Goal: Task Accomplishment & Management: Manage account settings

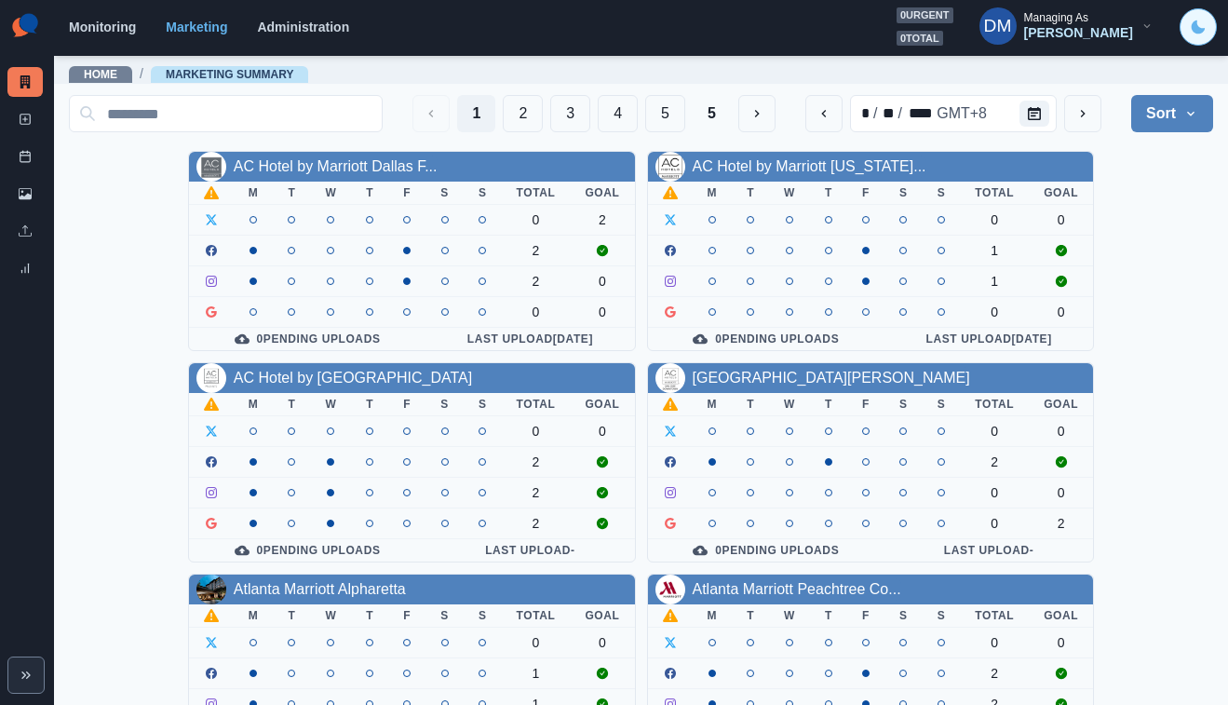
click at [1205, 28] on icon "Toggle Mode" at bounding box center [1198, 26] width 13 height 13
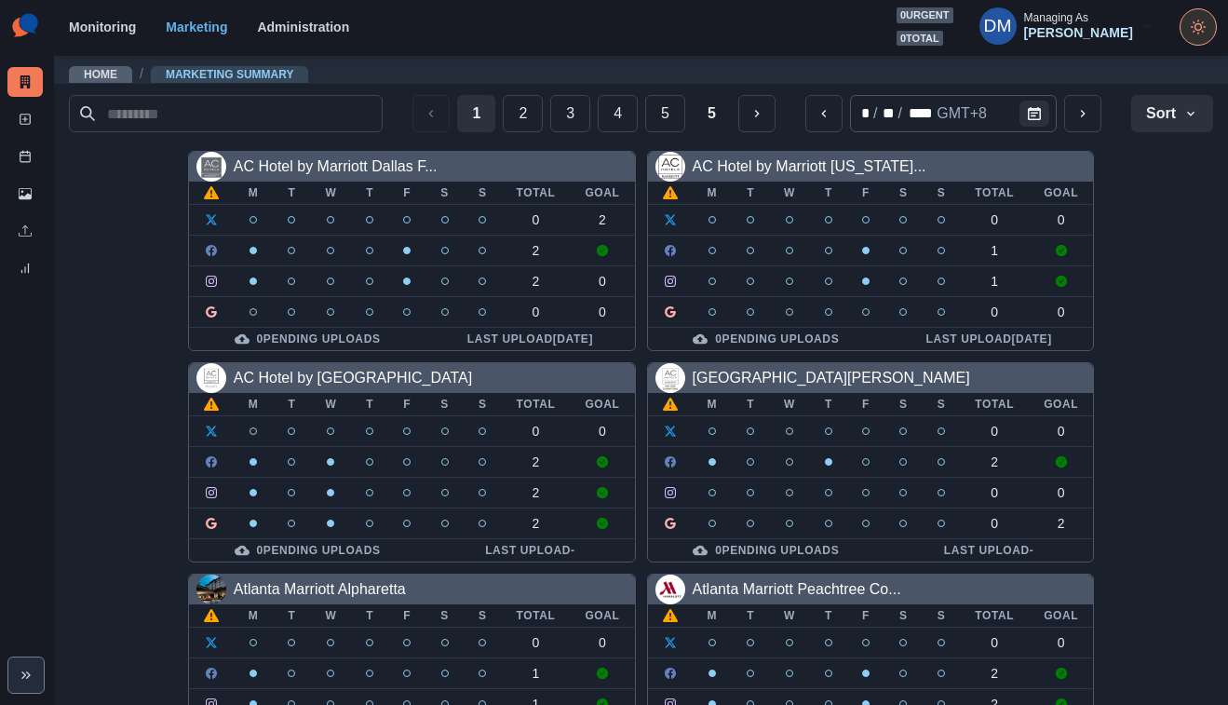
click at [1198, 33] on icon "Toggle Mode" at bounding box center [1198, 33] width 0 height 1
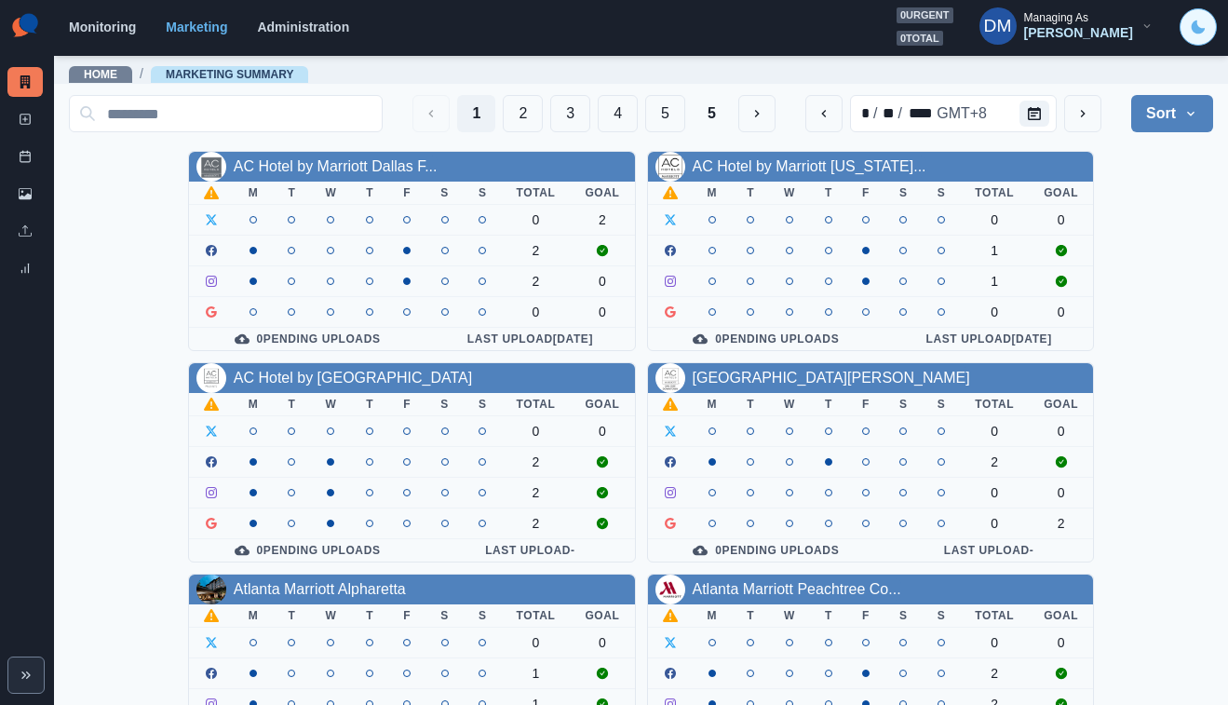
click at [26, 266] on div "Marketing Summary New Post Post Schedule Media Library Uploads Review Summary" at bounding box center [27, 352] width 54 height 705
click at [543, 110] on button "2" at bounding box center [523, 113] width 40 height 37
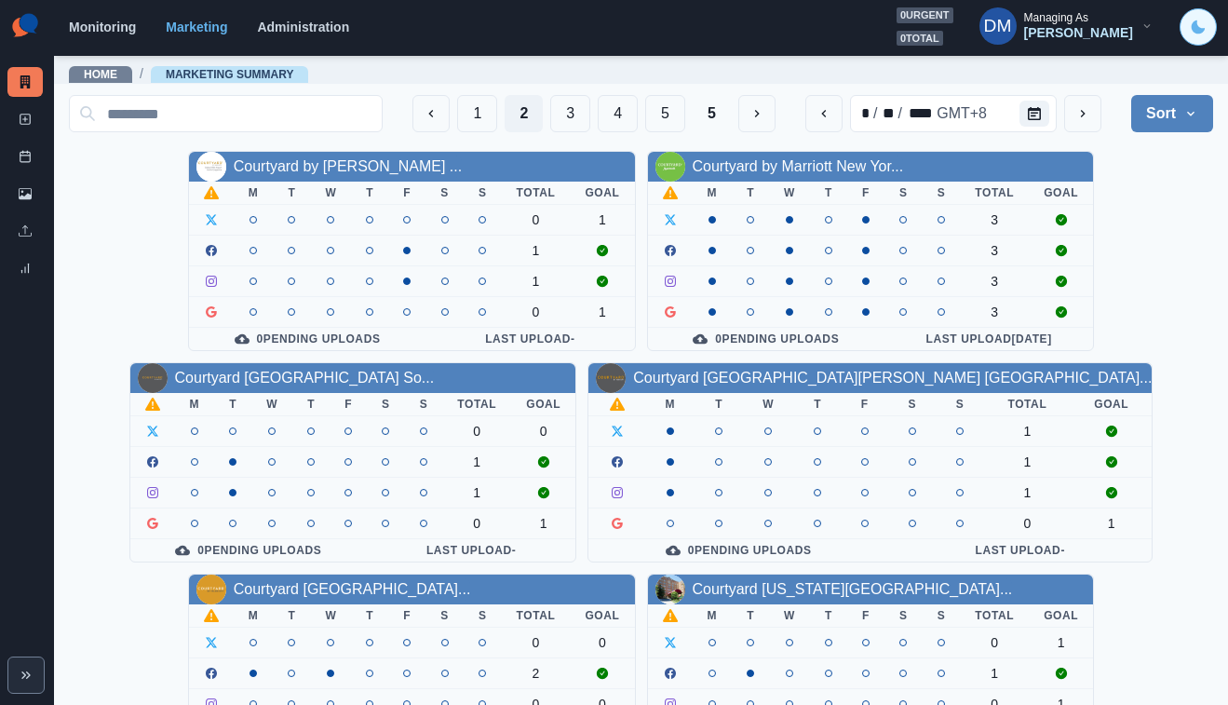
click at [1202, 21] on icon "Toggle Mode" at bounding box center [1198, 26] width 13 height 13
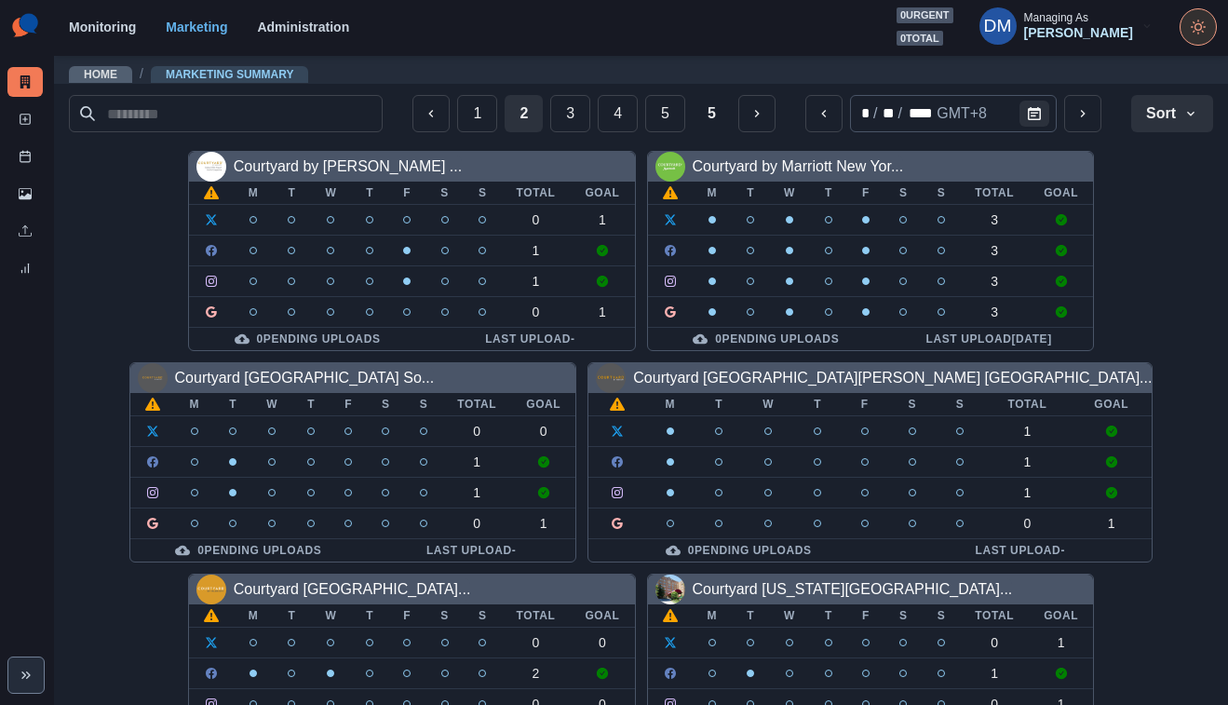
click at [894, 76] on div "Home / Marketing Summary" at bounding box center [641, 69] width 1174 height 30
click at [1203, 31] on icon "Toggle Mode" at bounding box center [1202, 31] width 1 height 1
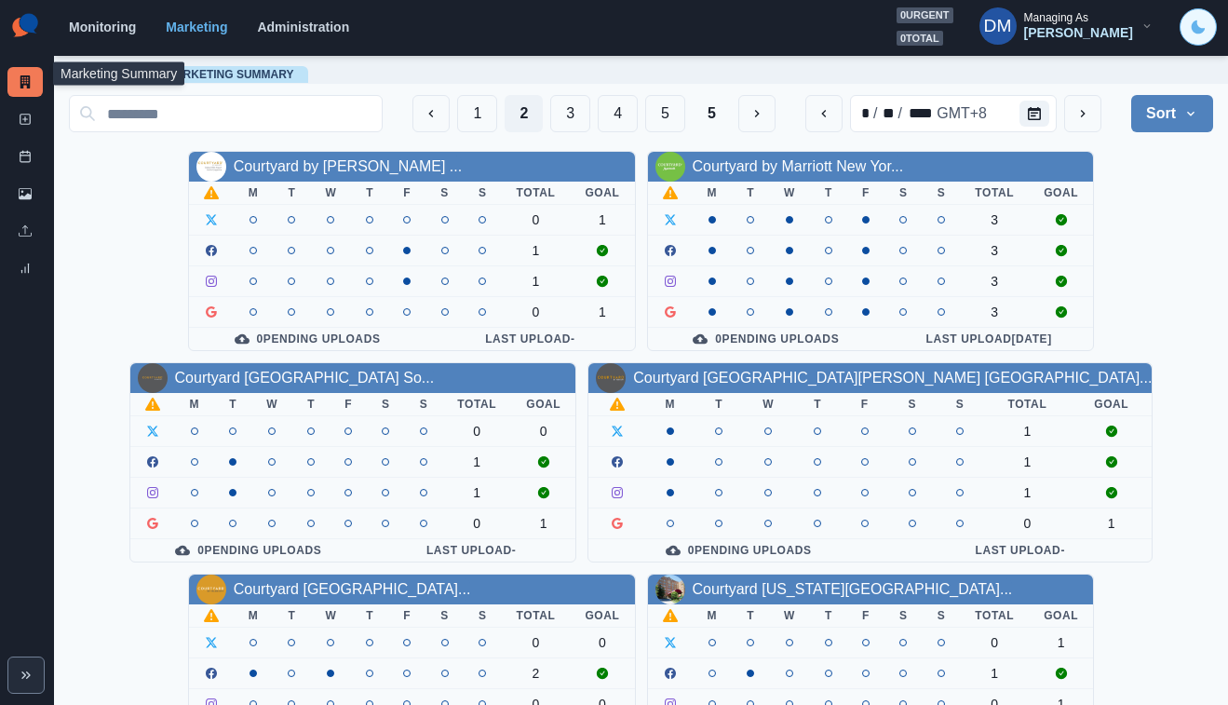
click at [32, 70] on link "Marketing Summary" at bounding box center [24, 82] width 35 height 30
click at [32, 104] on link "New Post" at bounding box center [24, 119] width 35 height 30
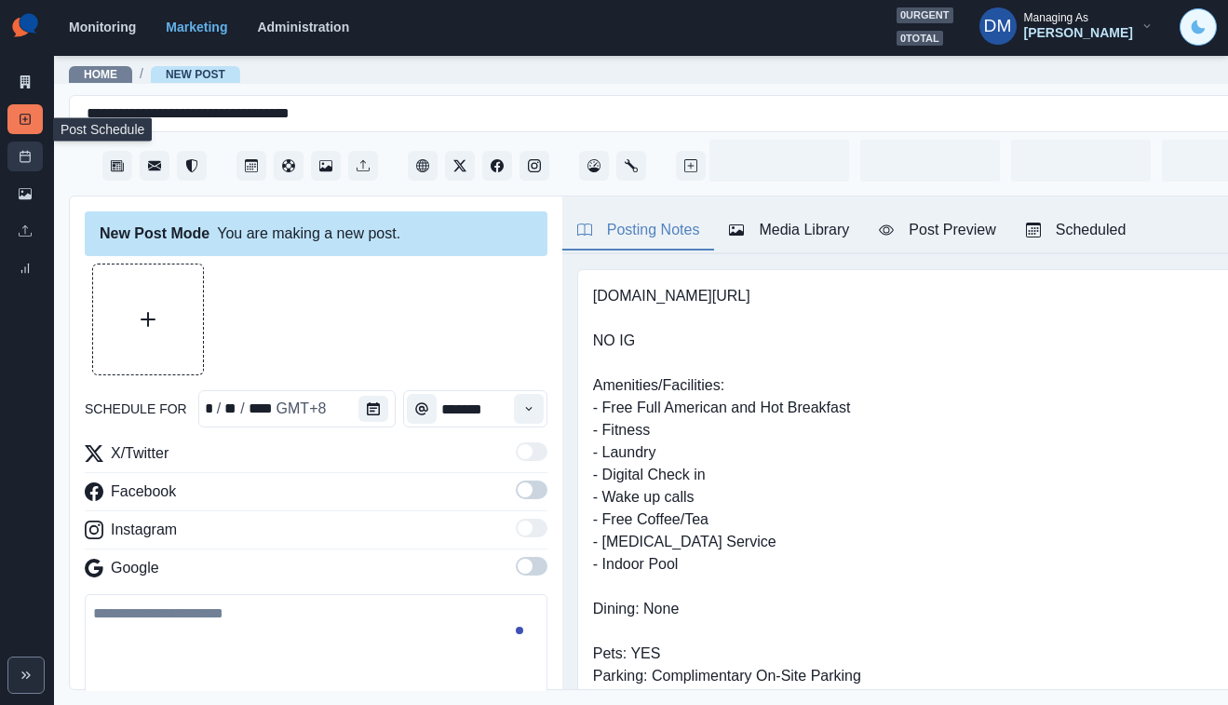
type input "*******"
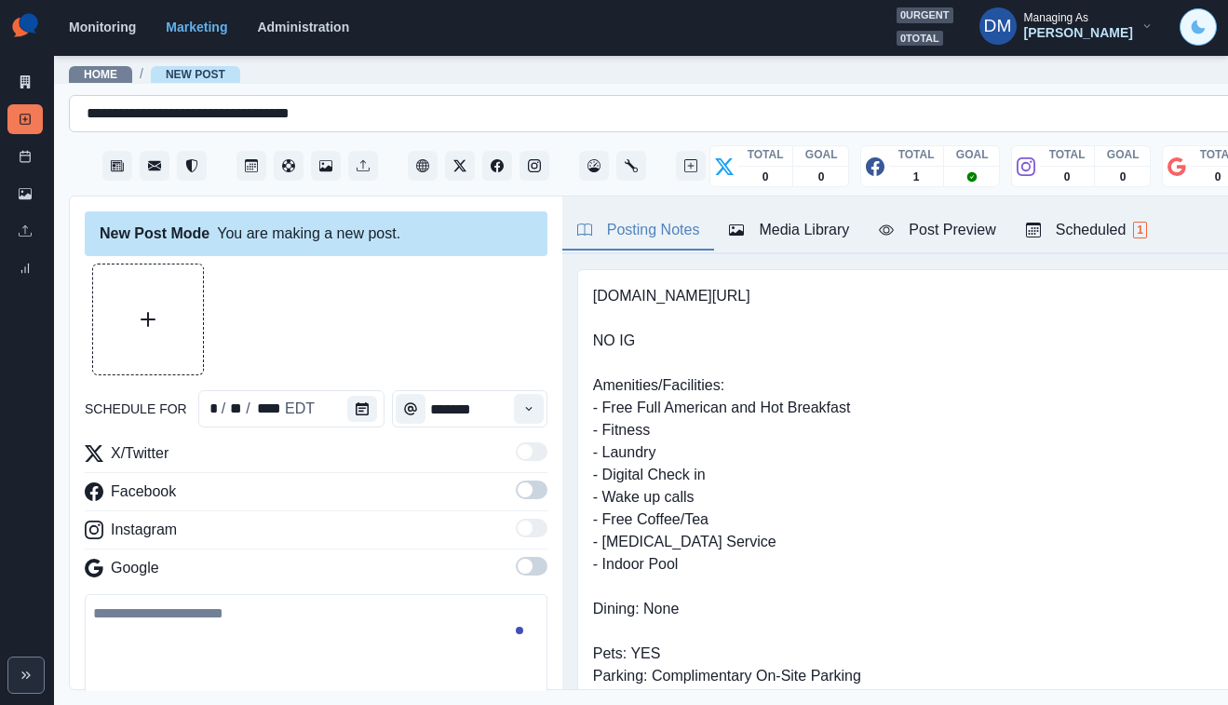
click at [277, 115] on div "**********" at bounding box center [661, 114] width 1182 height 30
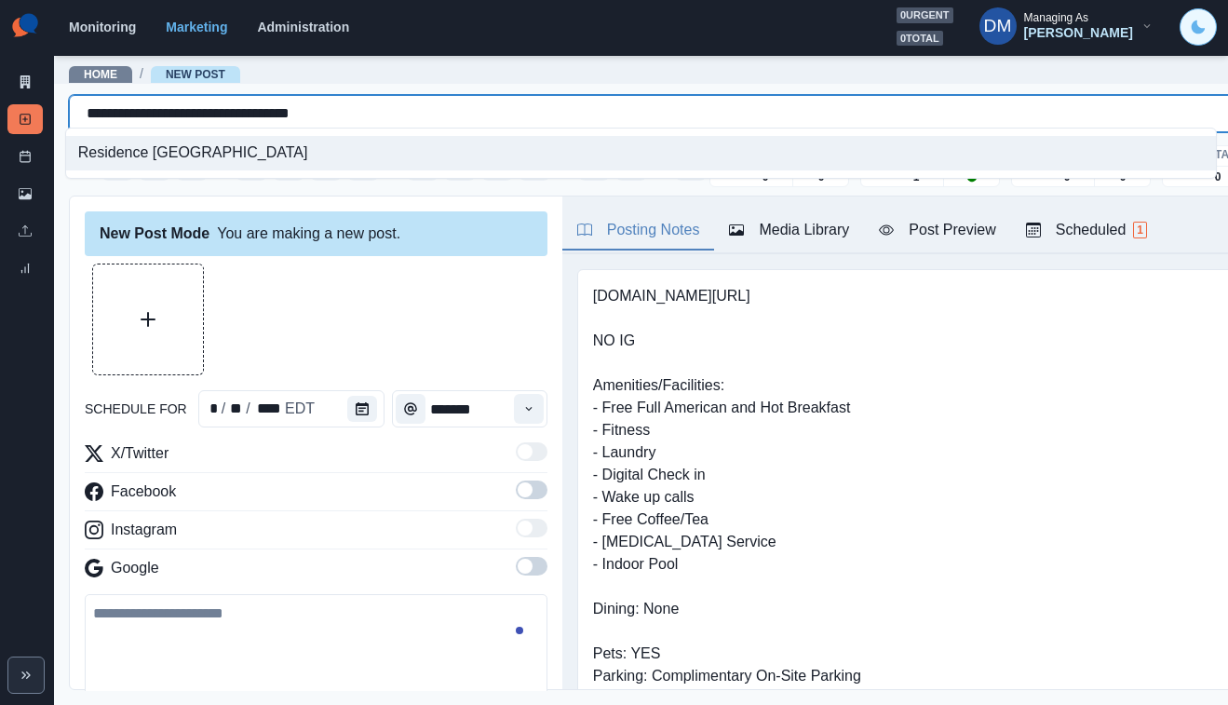
paste input "********"
type input "**********"
click at [288, 138] on div "[GEOGRAPHIC_DATA] by [GEOGRAPHIC_DATA]" at bounding box center [641, 153] width 1150 height 34
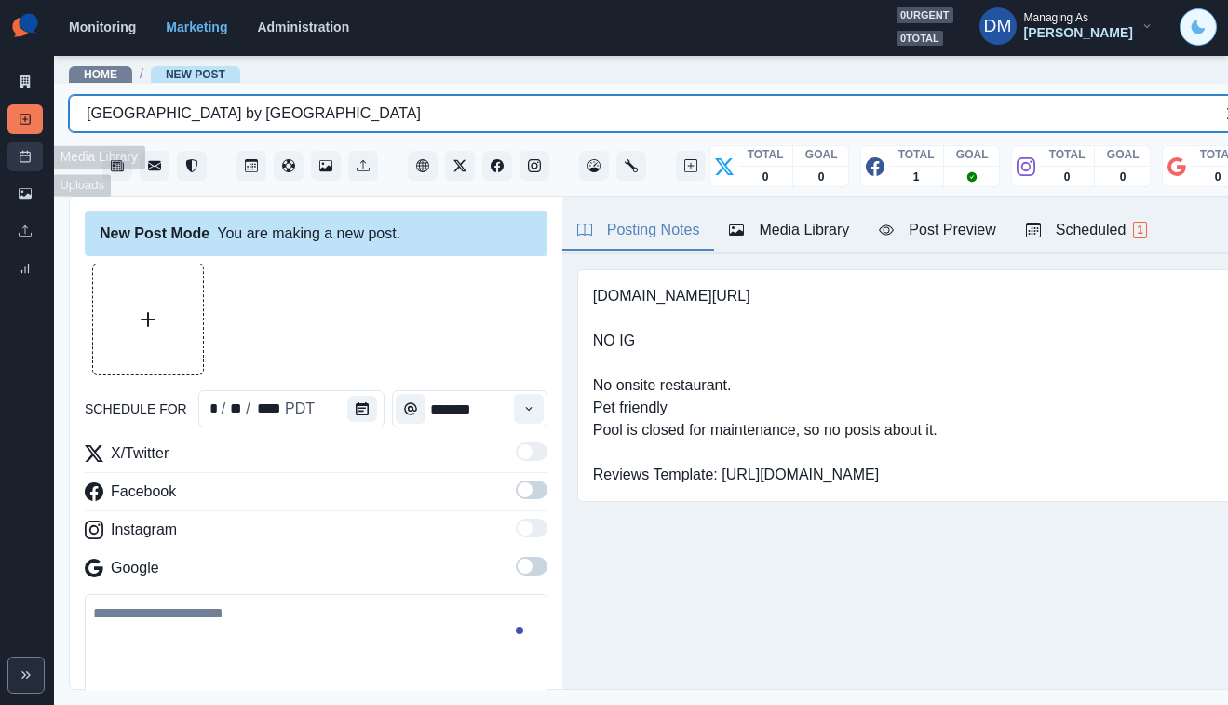
click at [21, 152] on rect at bounding box center [25, 157] width 10 height 10
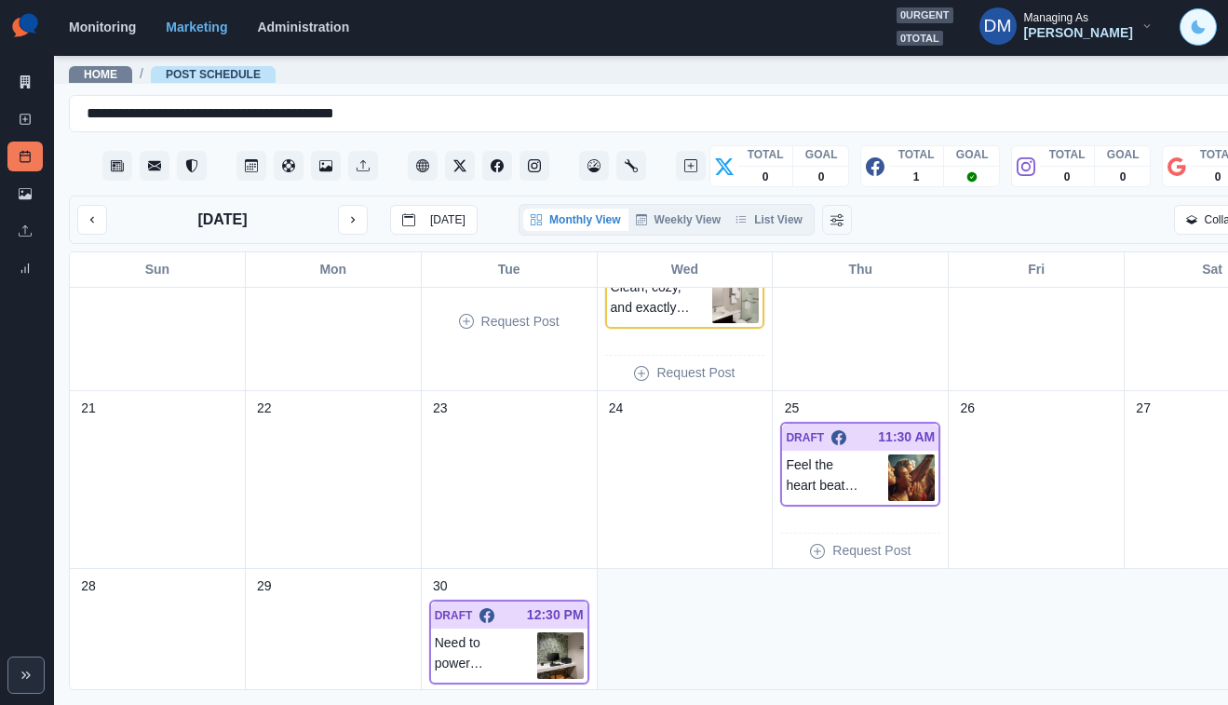
scroll to position [488, 0]
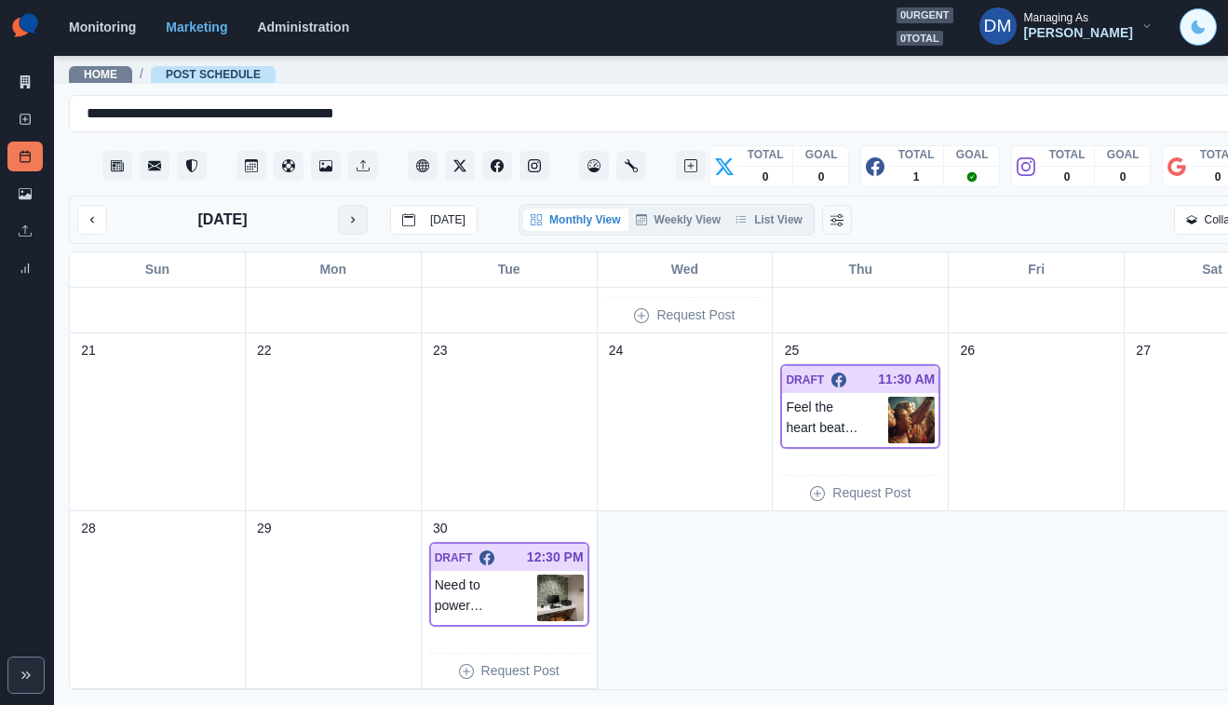
click at [346, 213] on icon "next month" at bounding box center [352, 219] width 13 height 13
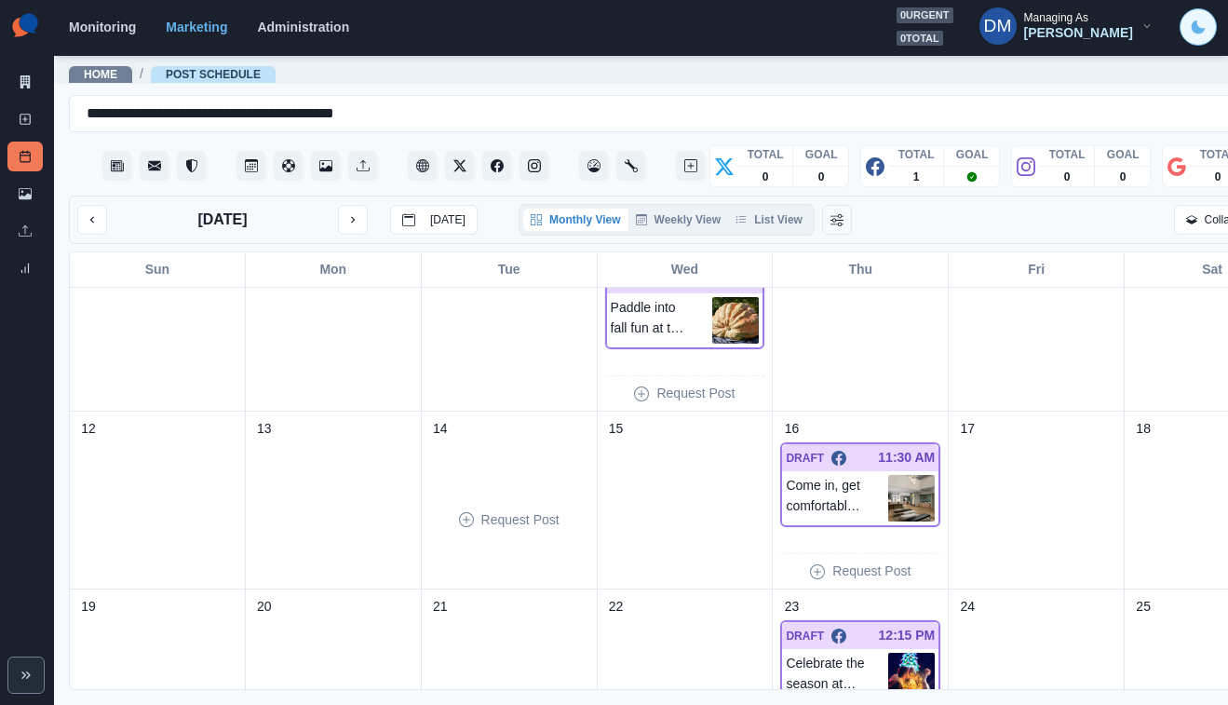
scroll to position [169, 0]
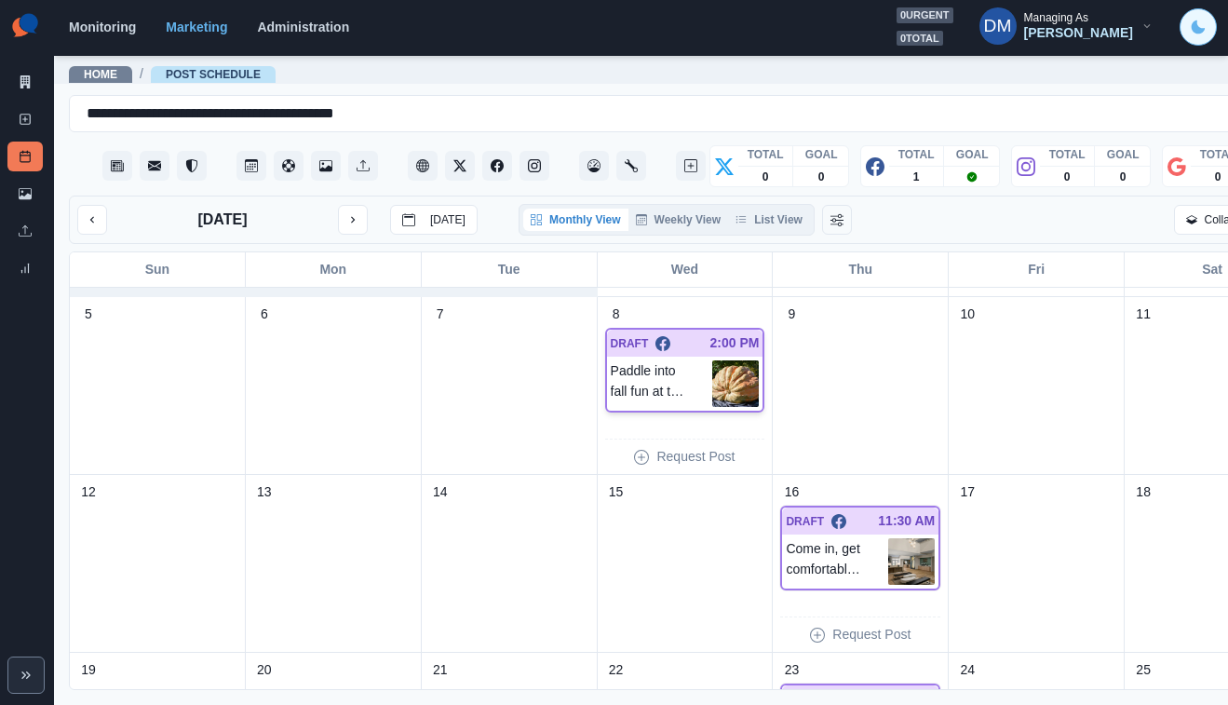
click at [712, 360] on img at bounding box center [735, 383] width 47 height 47
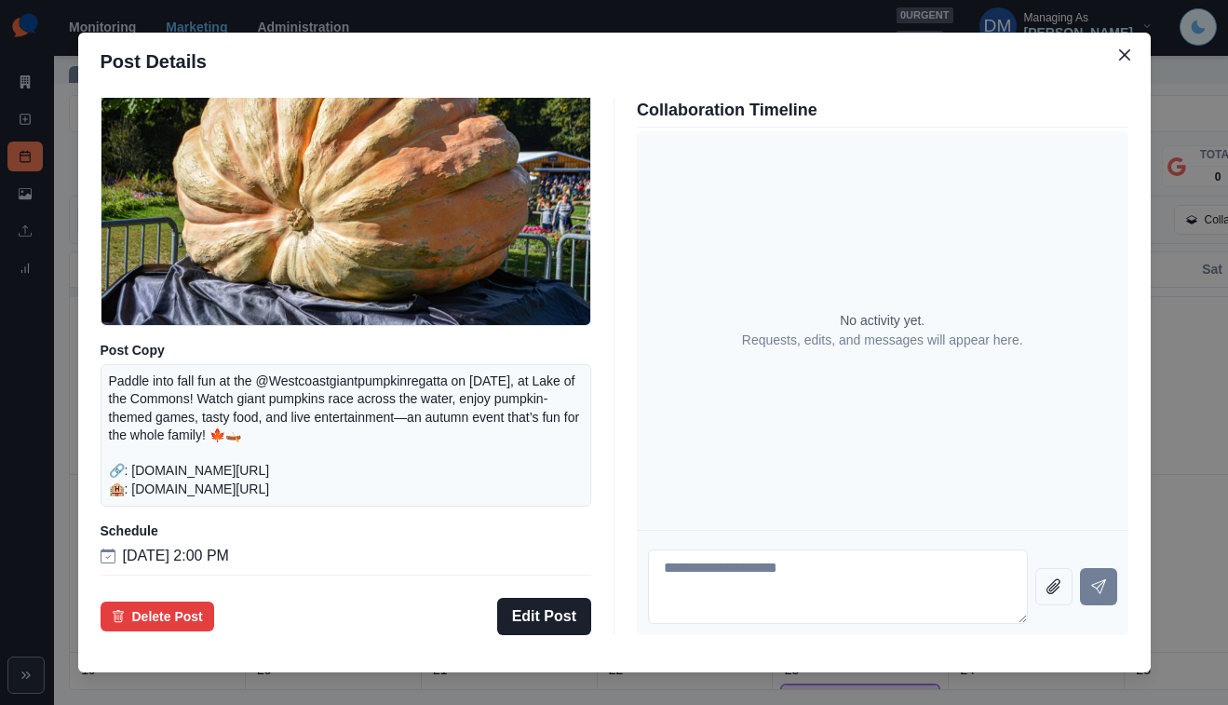
scroll to position [173, 0]
click at [168, 380] on div "Post Details Facebook Draft Media Post Copy Paddle into fall fun at the @Westco…" at bounding box center [614, 352] width 1228 height 705
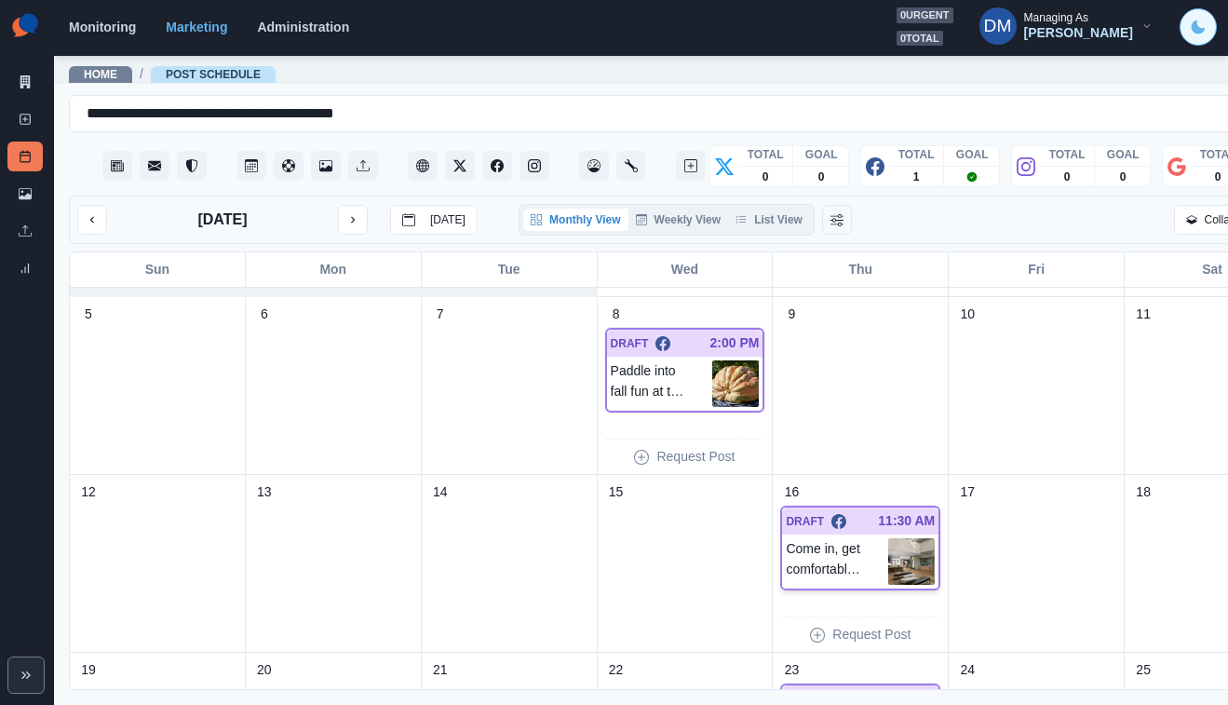
click at [888, 538] on img at bounding box center [911, 561] width 47 height 47
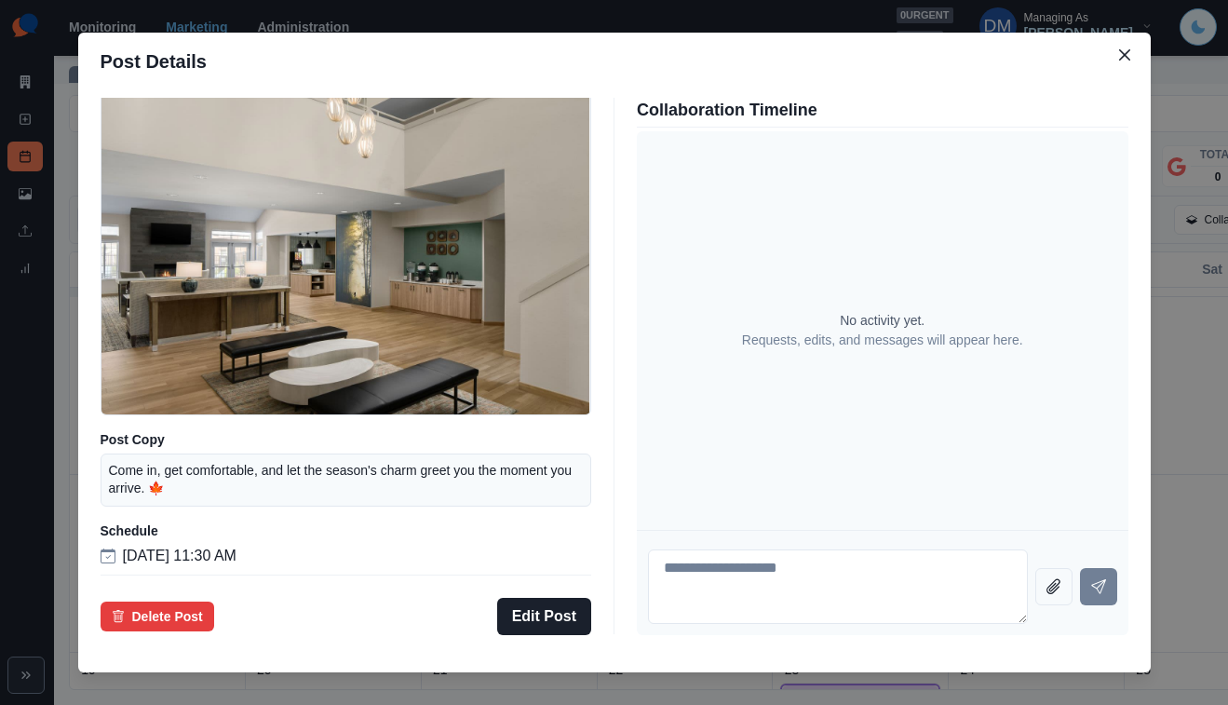
scroll to position [136, 0]
click at [192, 409] on div "Post Details Facebook Draft Media Post Copy Come in, get comfortable, and let t…" at bounding box center [614, 352] width 1228 height 705
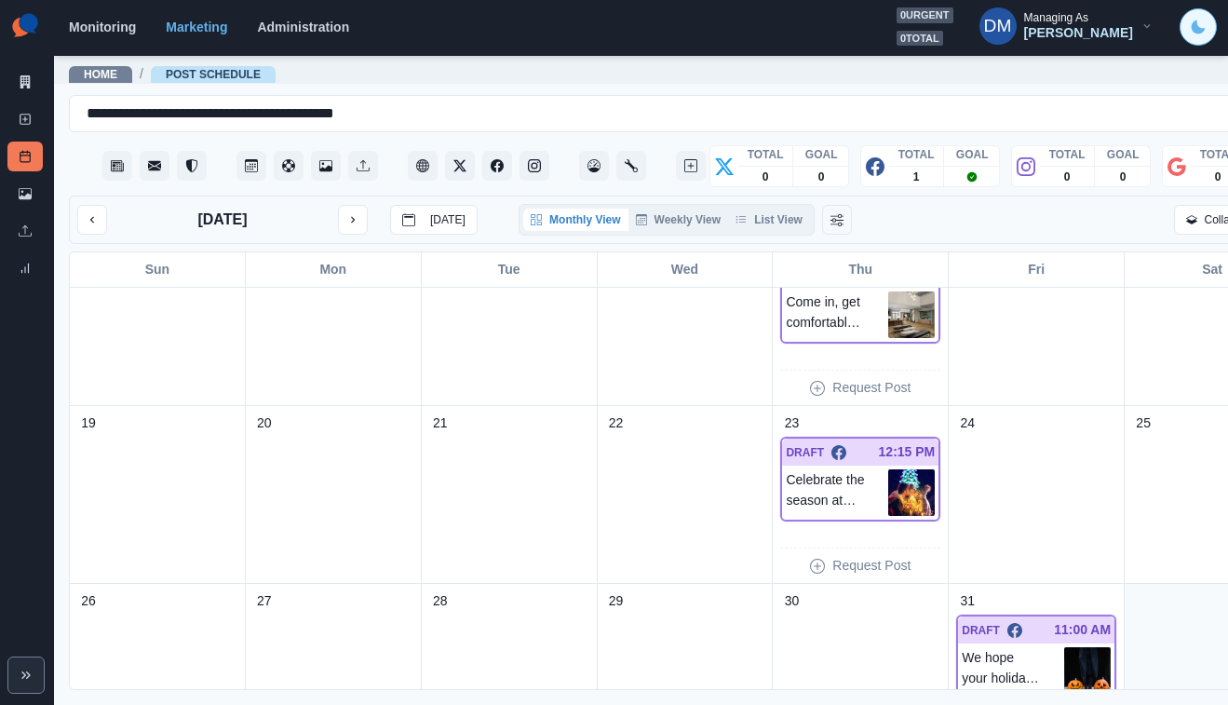
scroll to position [416, 0]
click at [888, 468] on img at bounding box center [911, 491] width 47 height 47
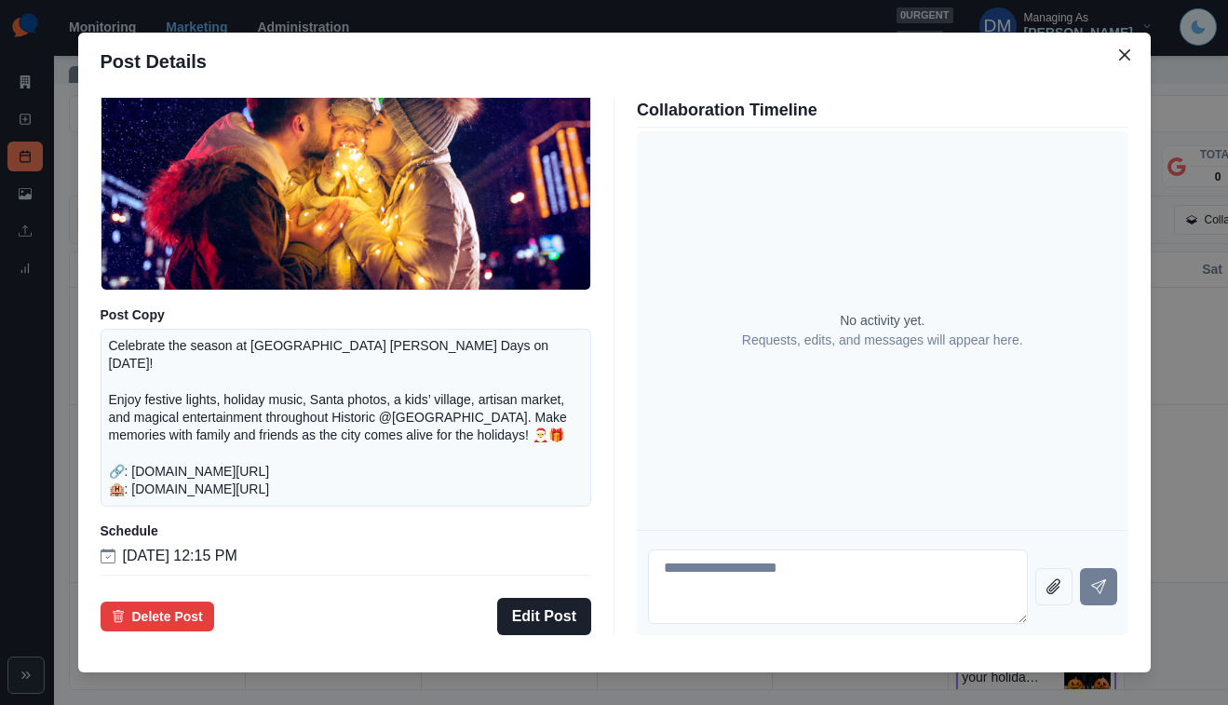
scroll to position [230, 0]
click at [197, 392] on div "Post Details Facebook Draft Media Post Copy Celebrate the season at Hillsboro H…" at bounding box center [614, 352] width 1228 height 705
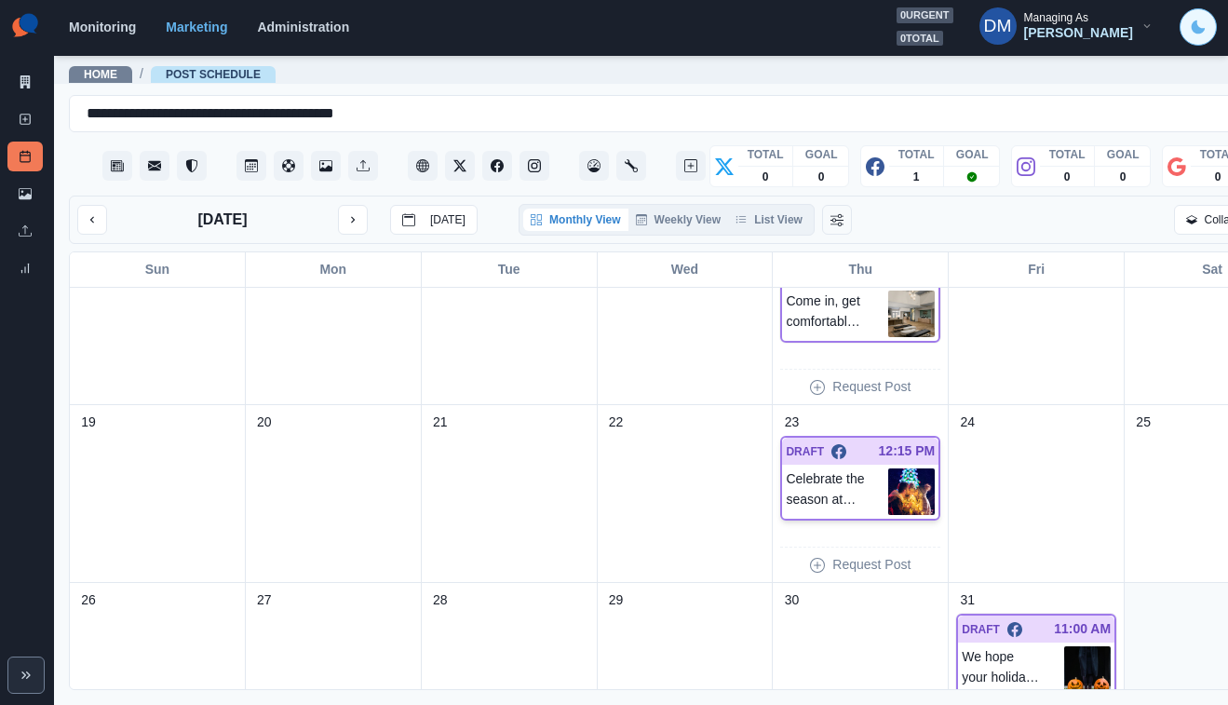
click at [888, 468] on img at bounding box center [911, 491] width 47 height 47
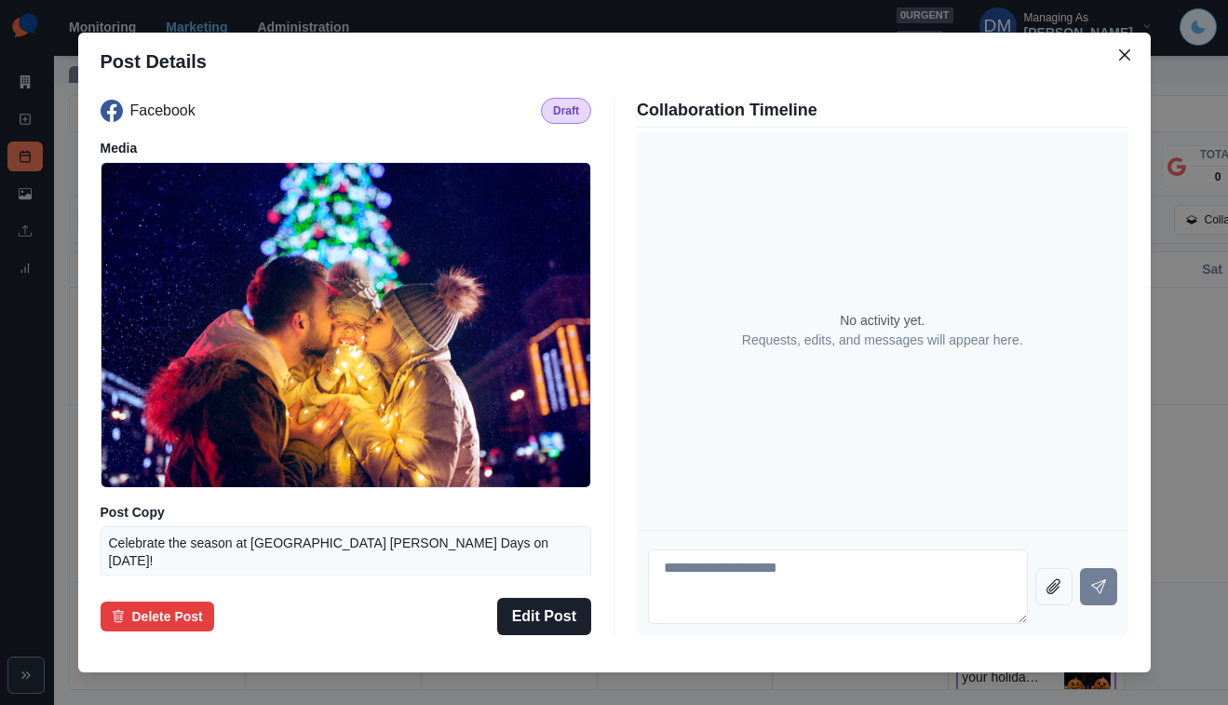
click at [702, 79] on div "Post Details Facebook Draft Media Post Copy Celebrate the season at Hillsboro H…" at bounding box center [614, 352] width 1228 height 705
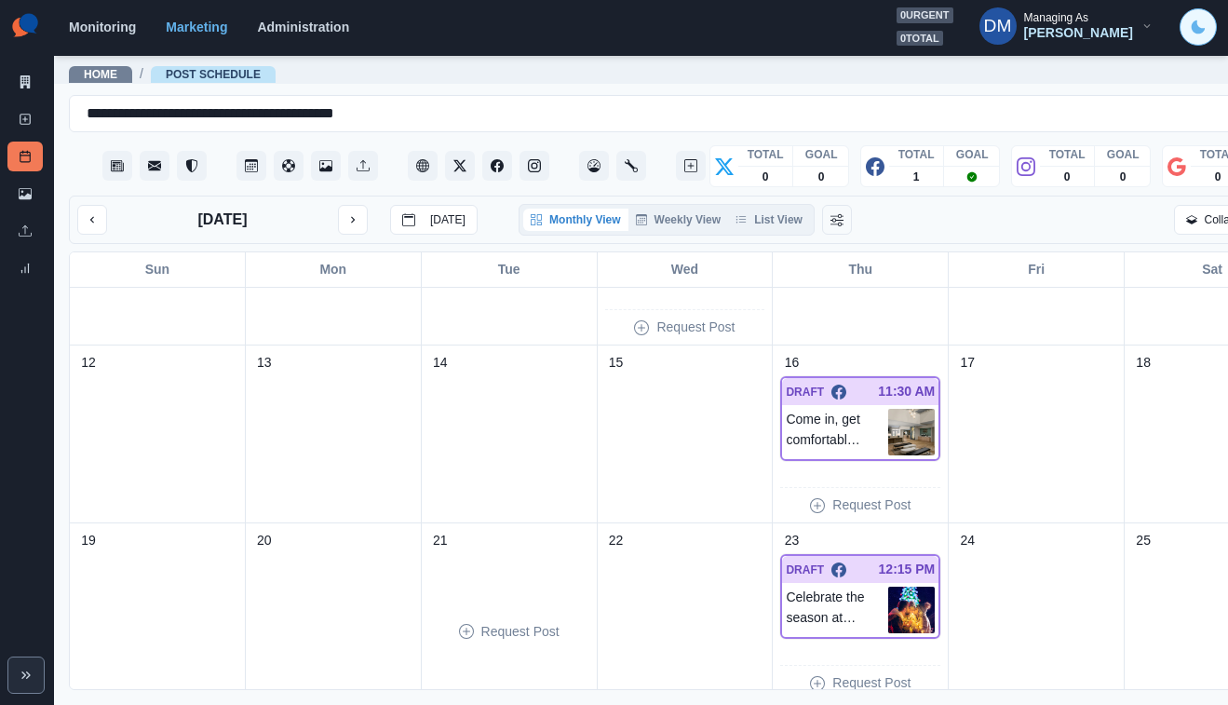
scroll to position [0, 0]
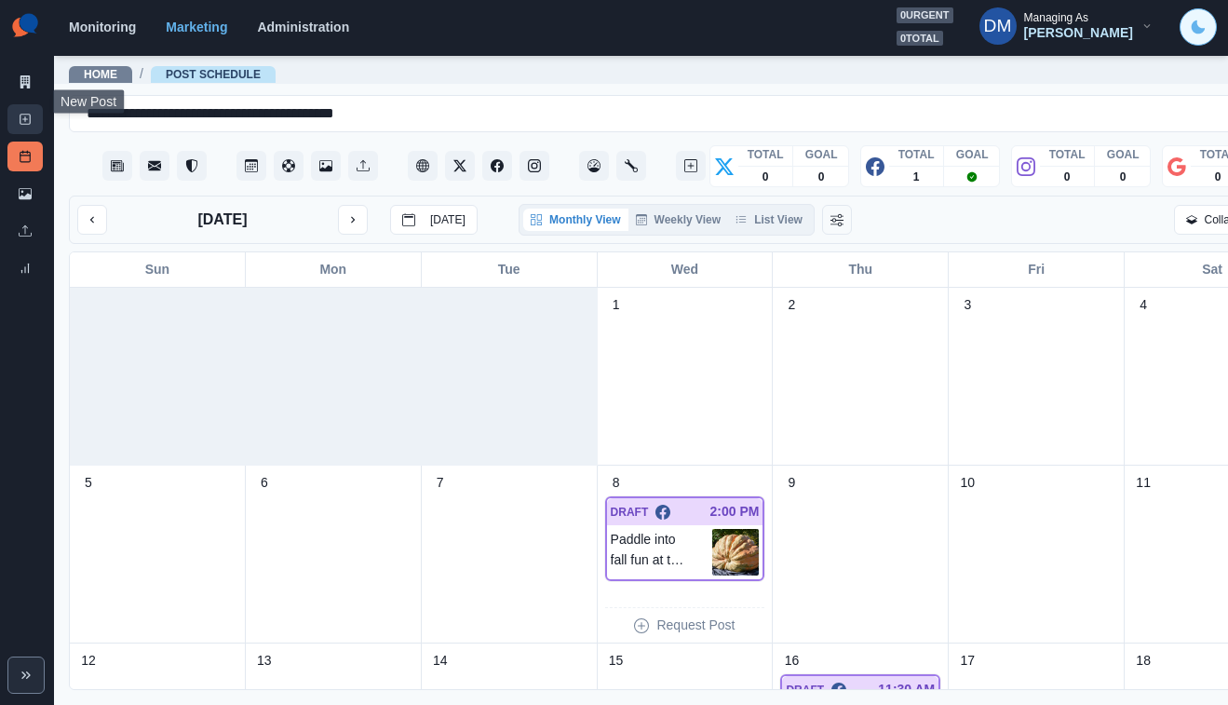
click at [34, 104] on link "New Post" at bounding box center [24, 119] width 35 height 30
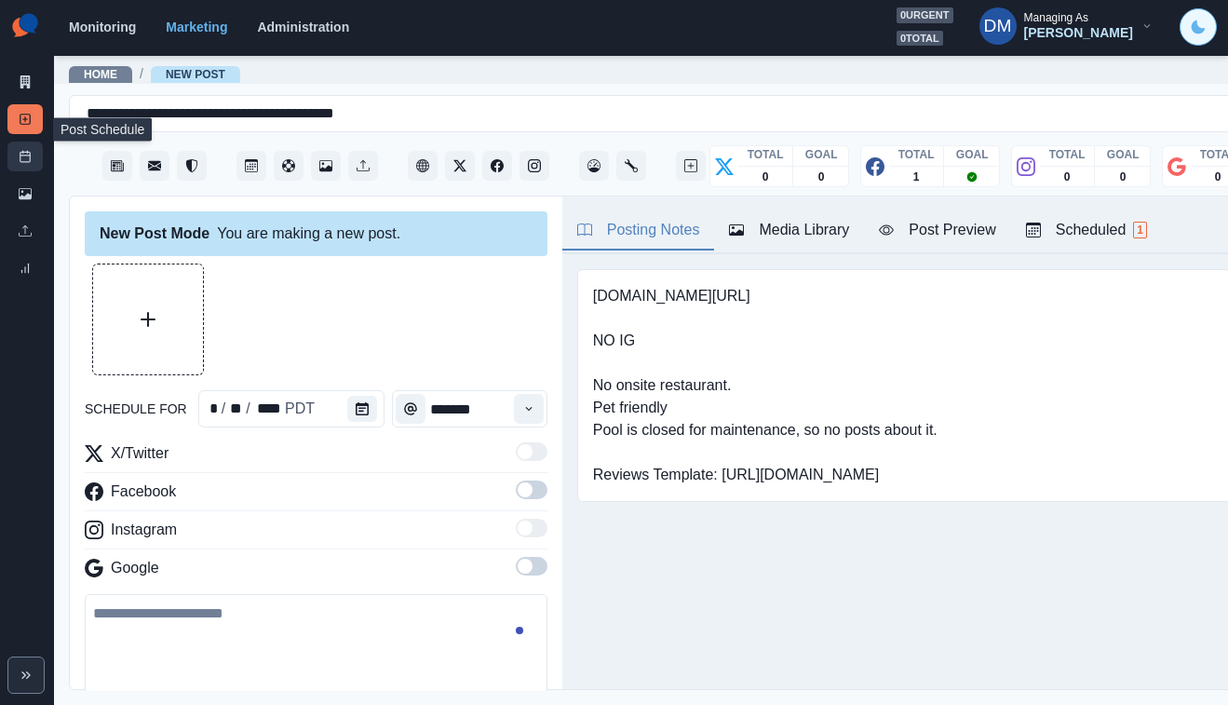
click at [26, 142] on link "Post Schedule" at bounding box center [24, 157] width 35 height 30
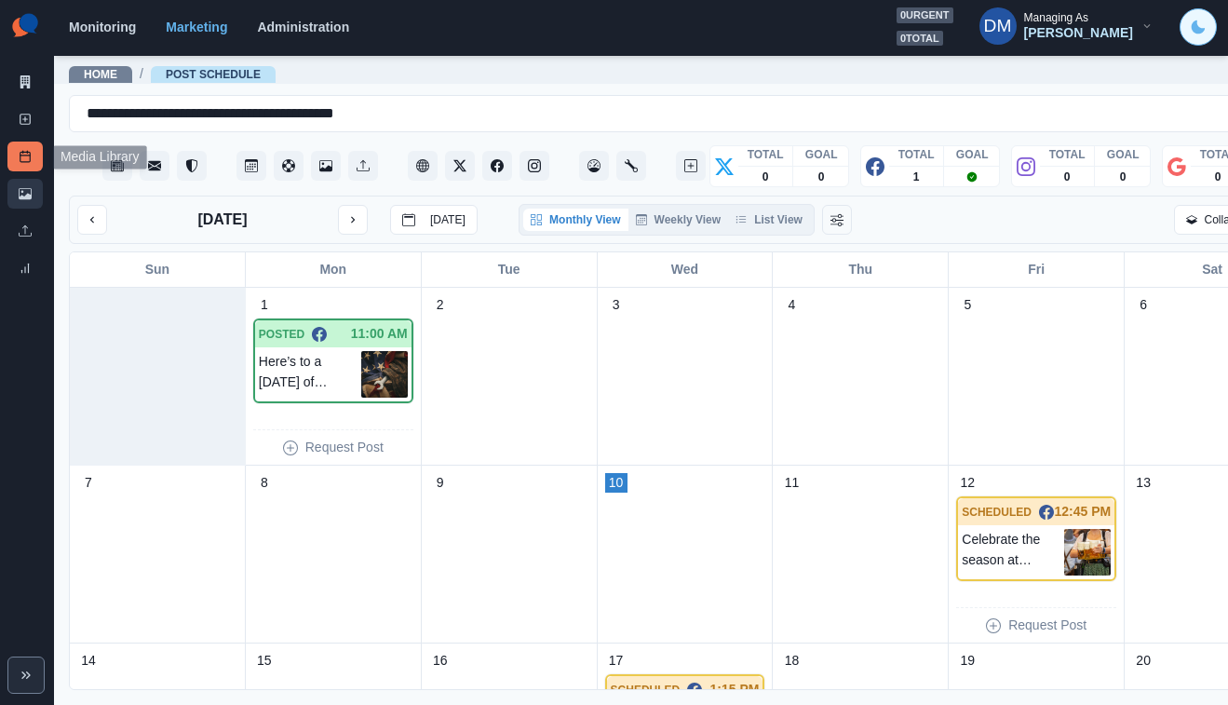
click at [31, 179] on link "Media Library" at bounding box center [24, 194] width 35 height 30
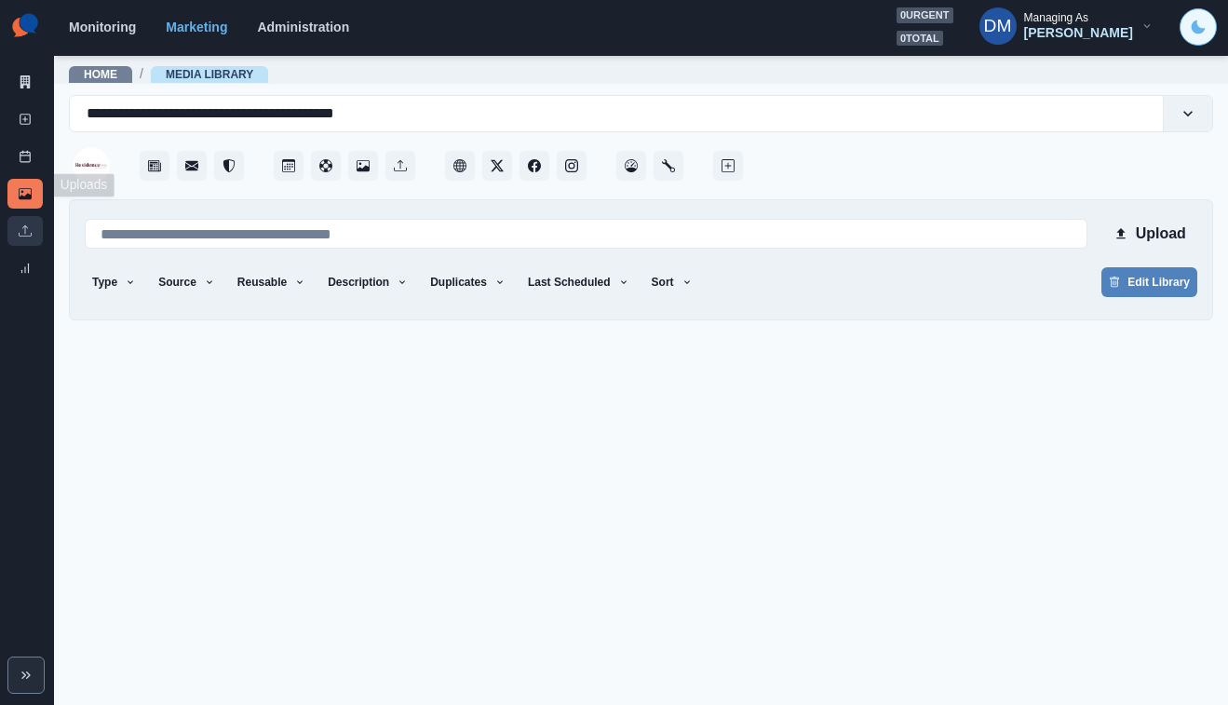
click at [31, 216] on link "Uploads" at bounding box center [24, 231] width 35 height 30
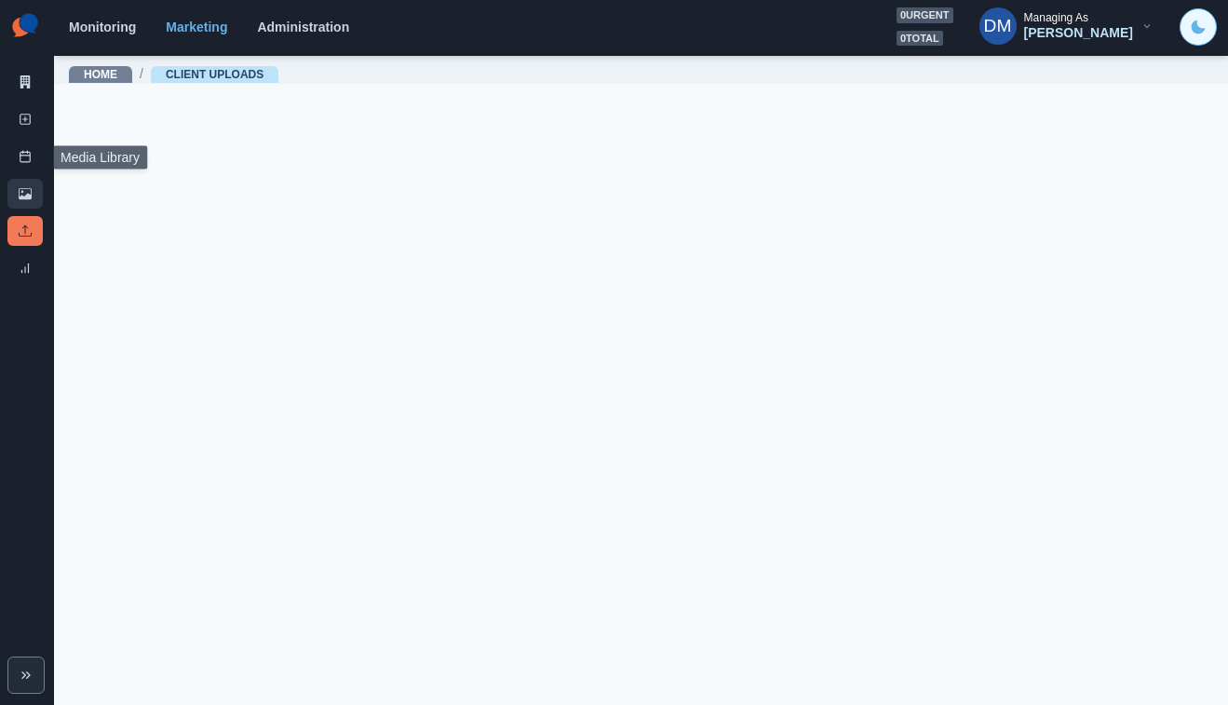
click at [29, 179] on link "Media Library" at bounding box center [24, 194] width 35 height 30
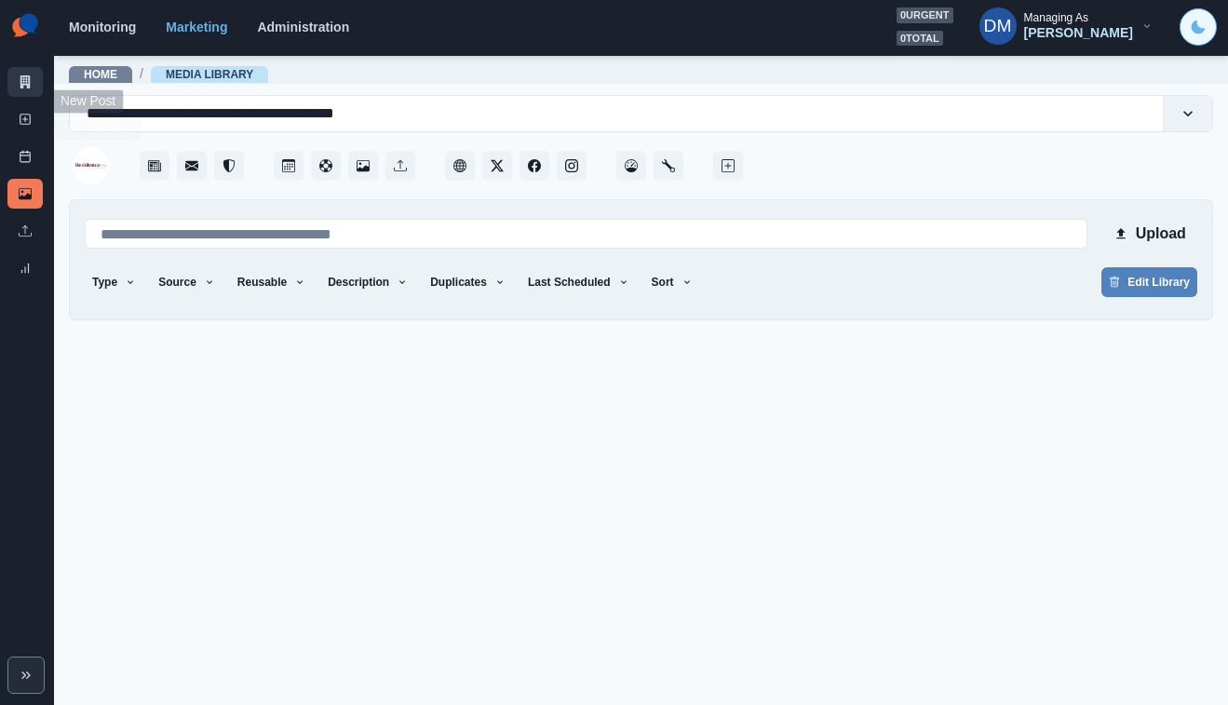
click at [35, 77] on link "Marketing Summary" at bounding box center [24, 82] width 35 height 30
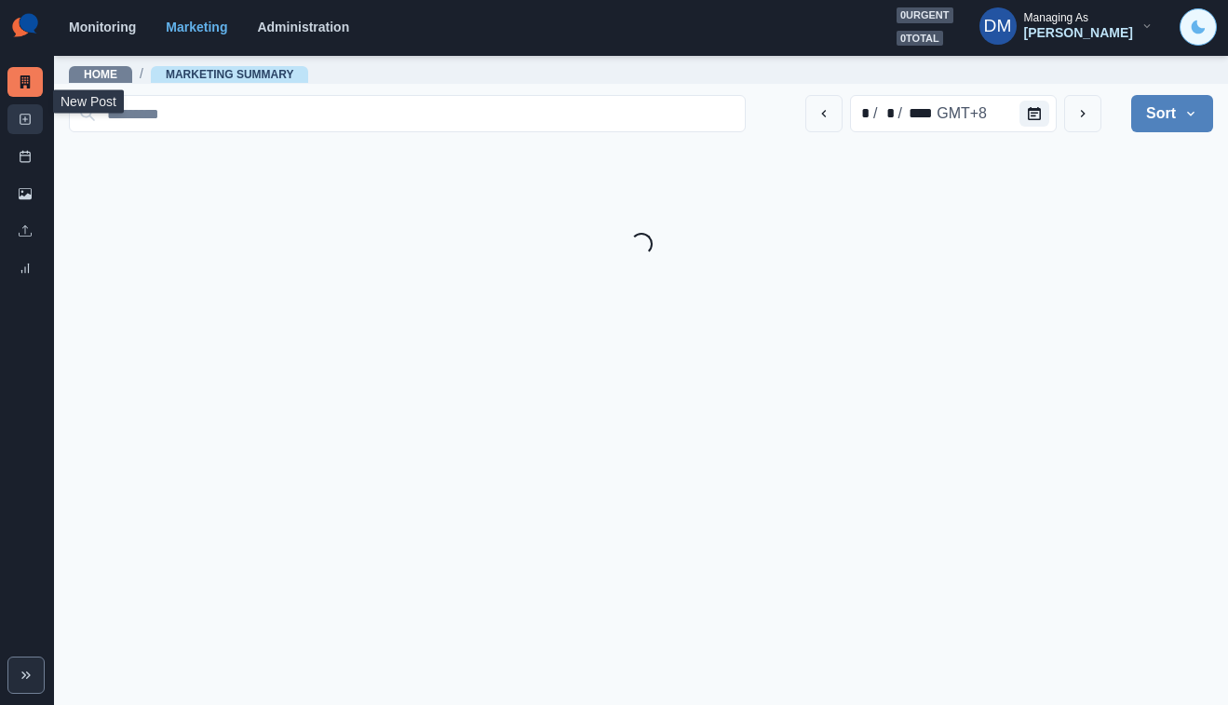
click at [34, 104] on link "New Post" at bounding box center [24, 119] width 35 height 30
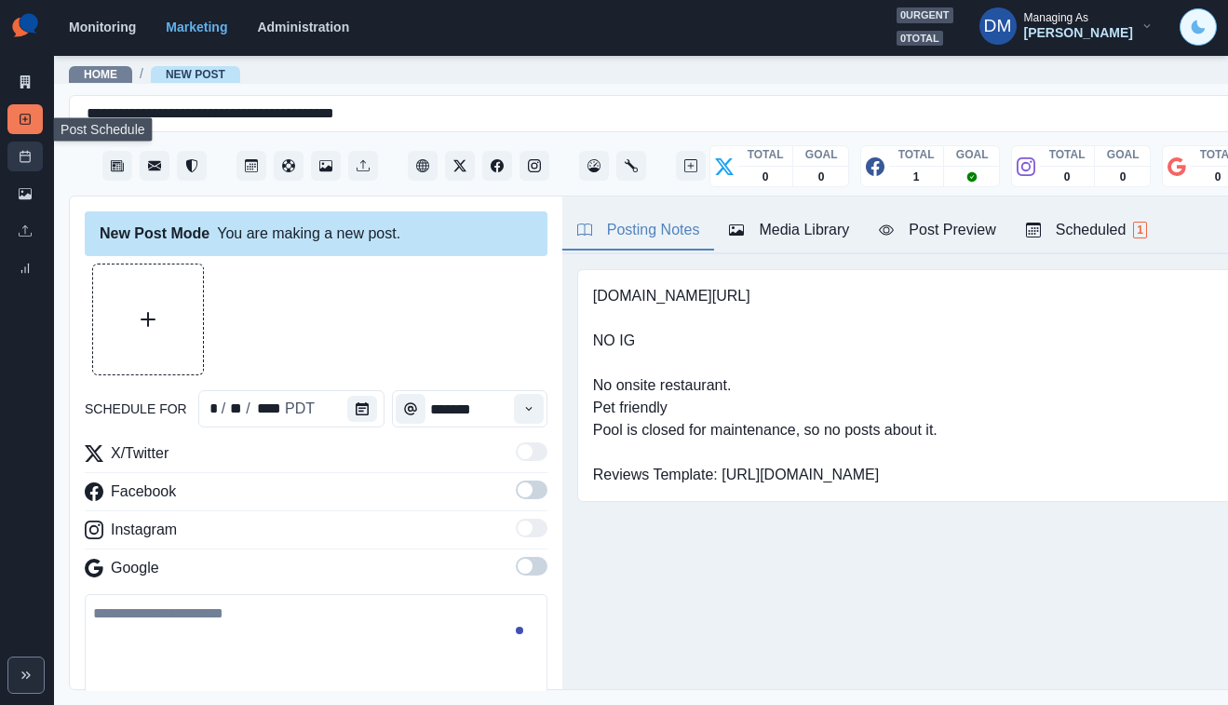
click at [29, 142] on link "Post Schedule" at bounding box center [24, 157] width 35 height 30
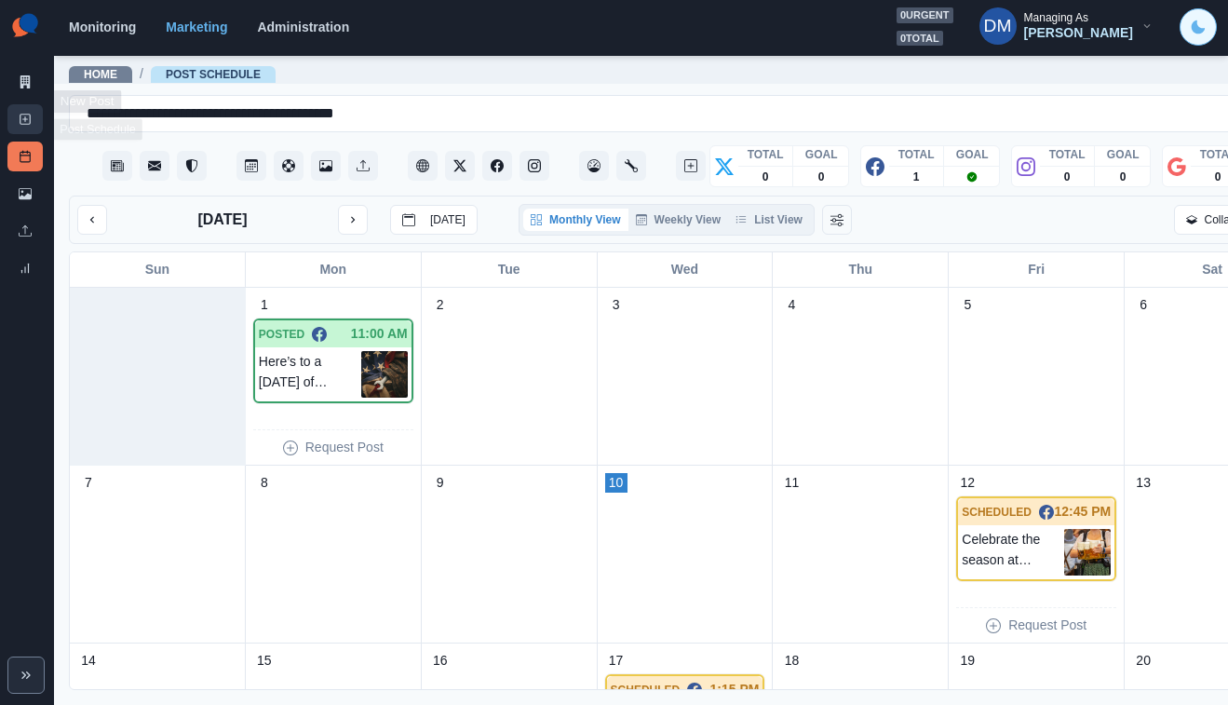
click at [23, 104] on link "New Post" at bounding box center [24, 119] width 35 height 30
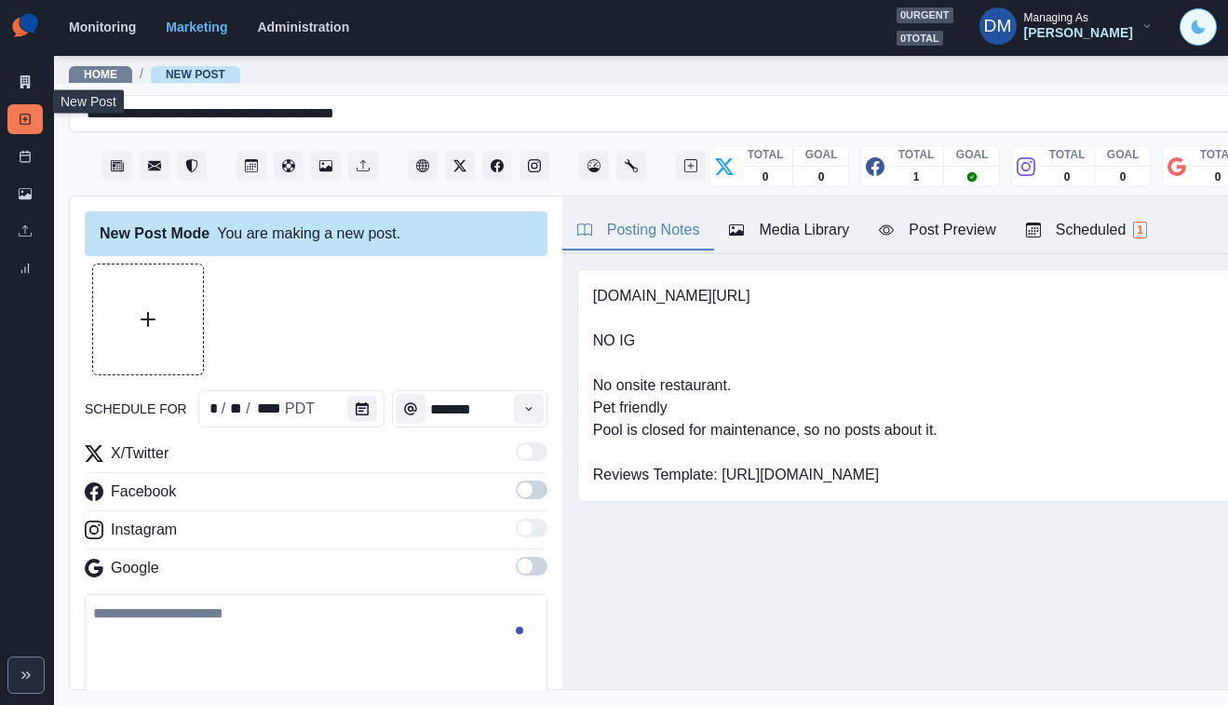
scroll to position [89, 0]
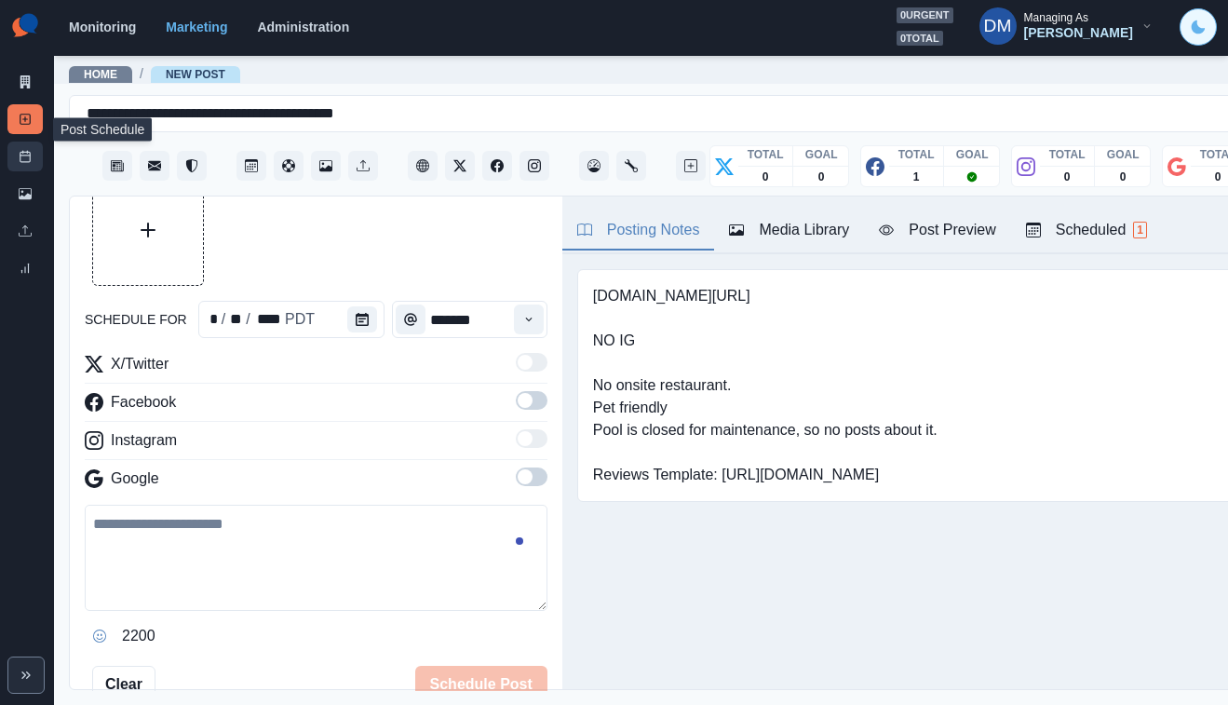
click at [34, 142] on link "Post Schedule" at bounding box center [24, 157] width 35 height 30
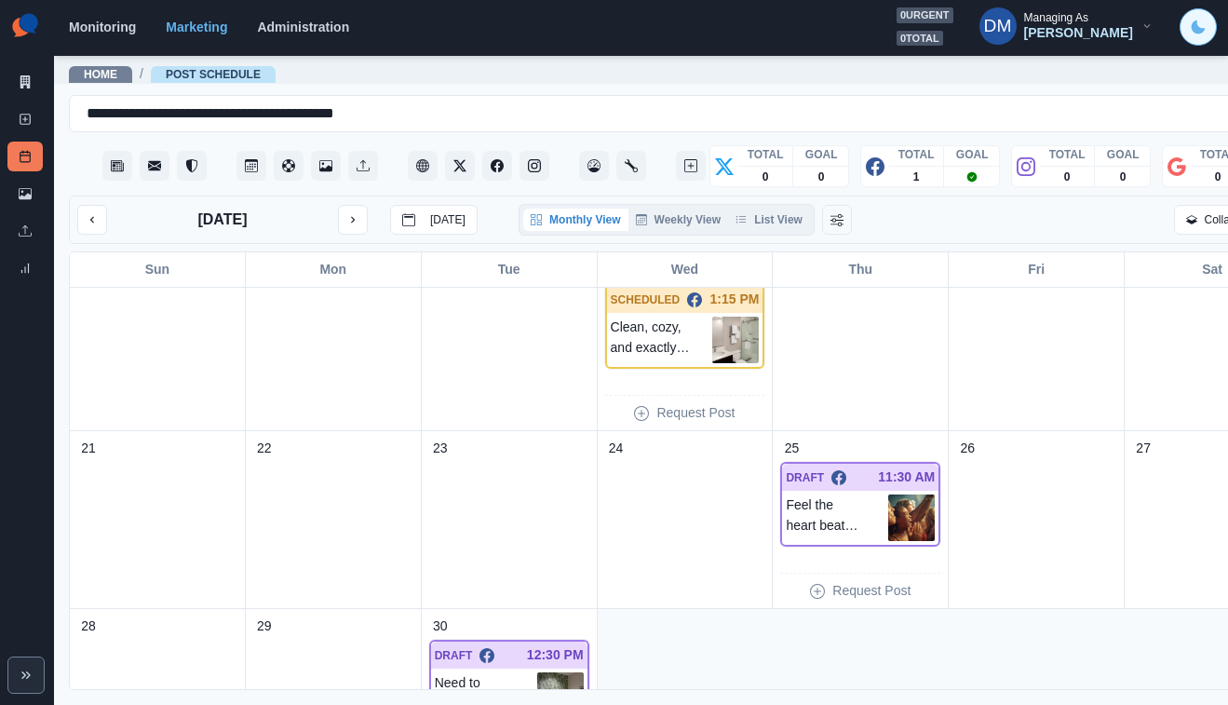
scroll to position [426, 0]
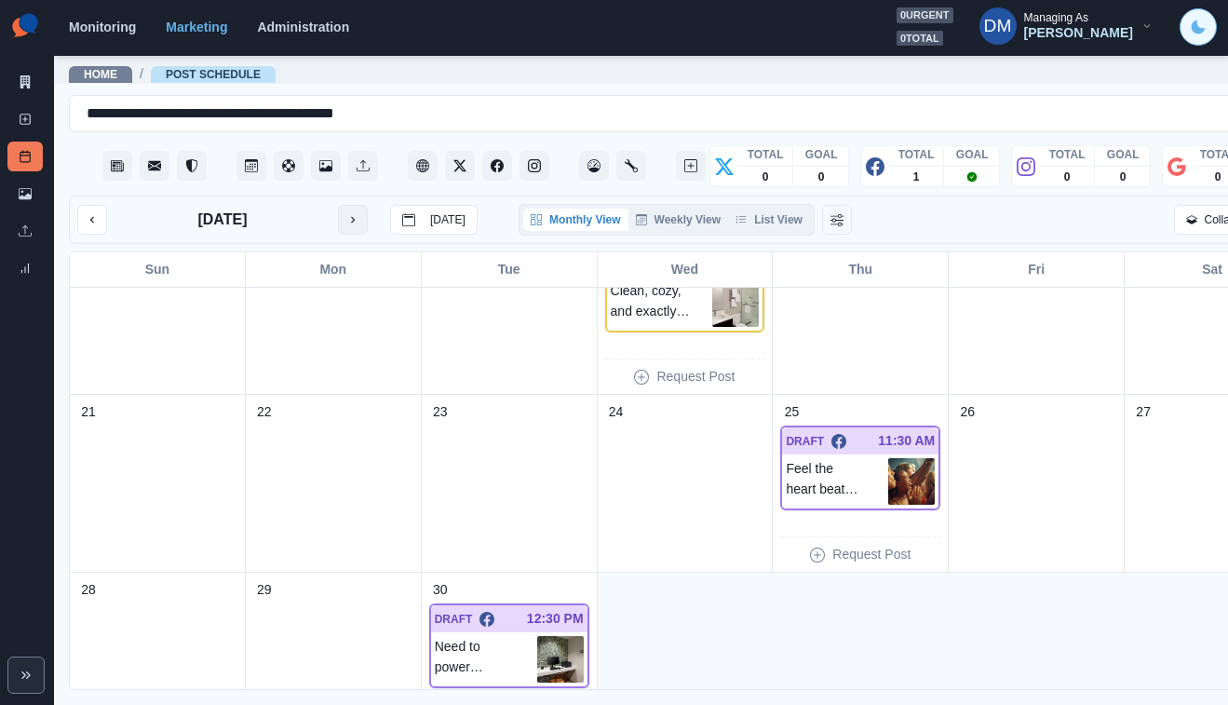
click at [338, 205] on button "next month" at bounding box center [353, 220] width 30 height 30
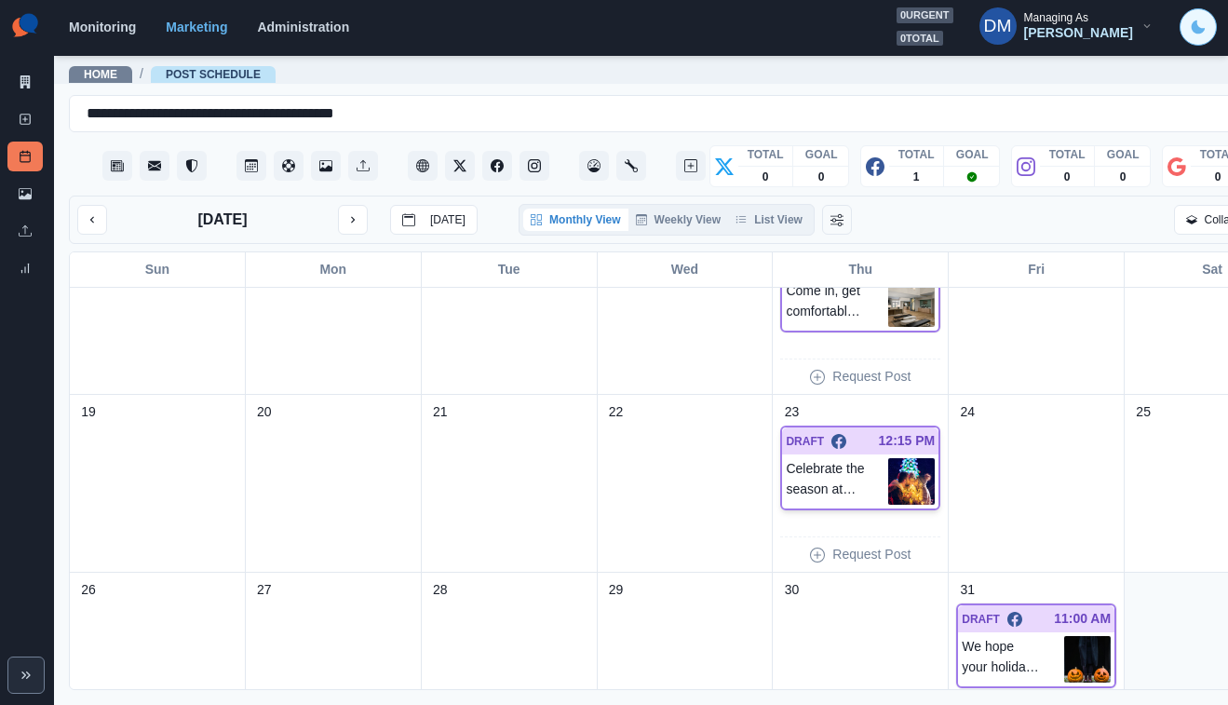
click at [888, 458] on img at bounding box center [911, 481] width 47 height 47
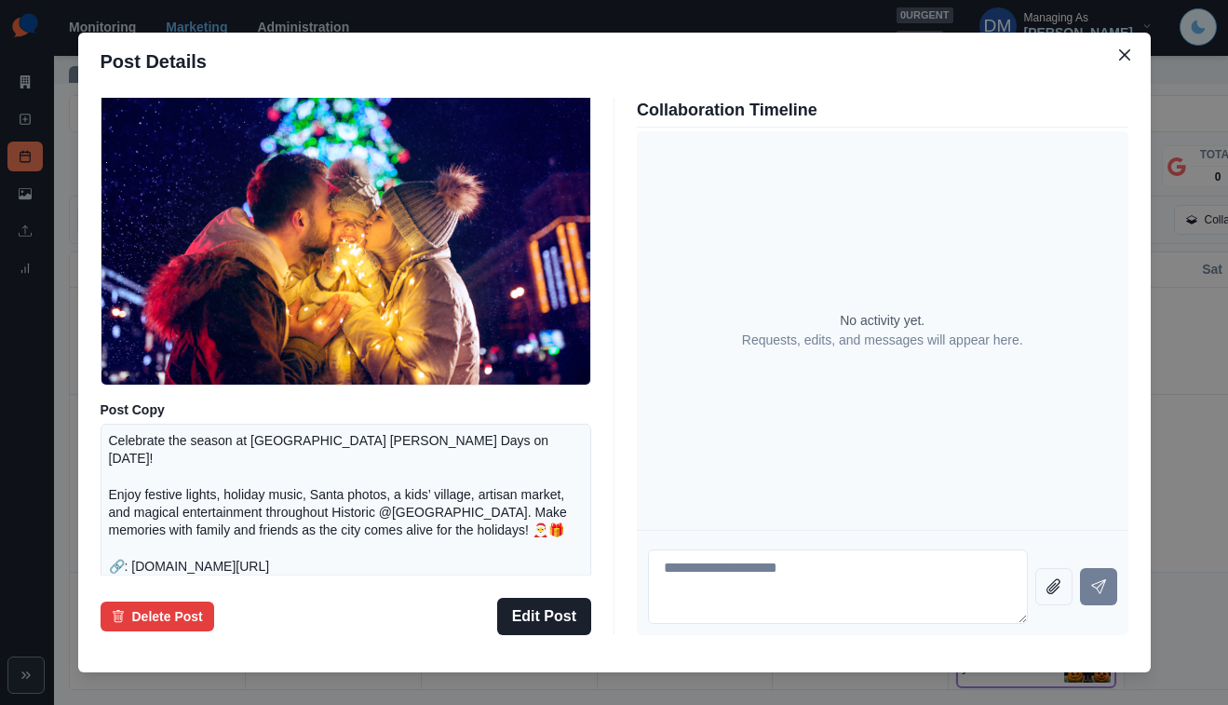
scroll to position [143, 0]
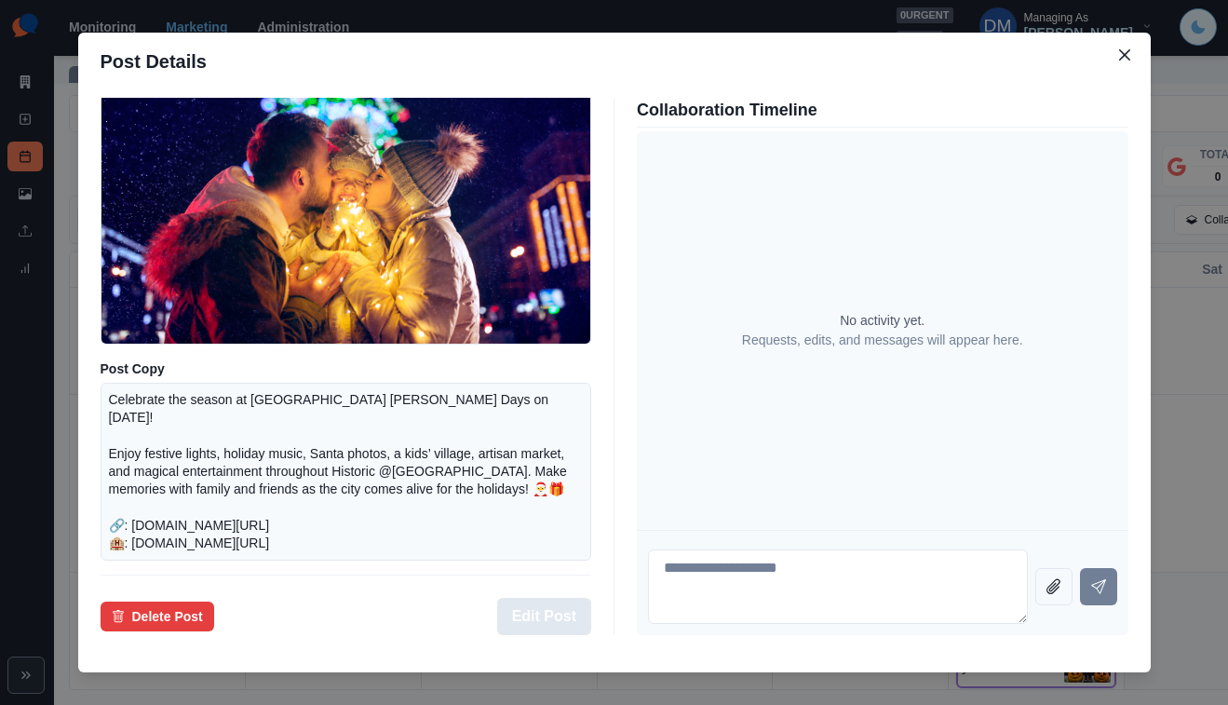
click at [566, 598] on button "Edit Post" at bounding box center [544, 616] width 94 height 37
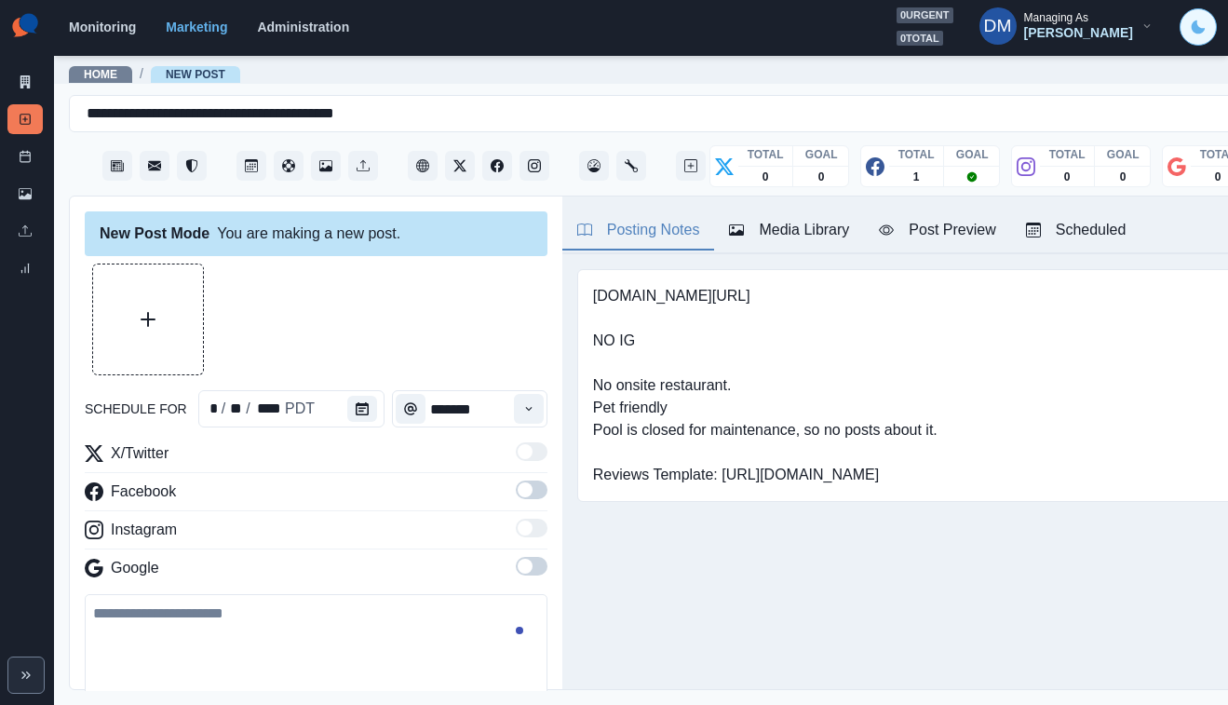
type input "********"
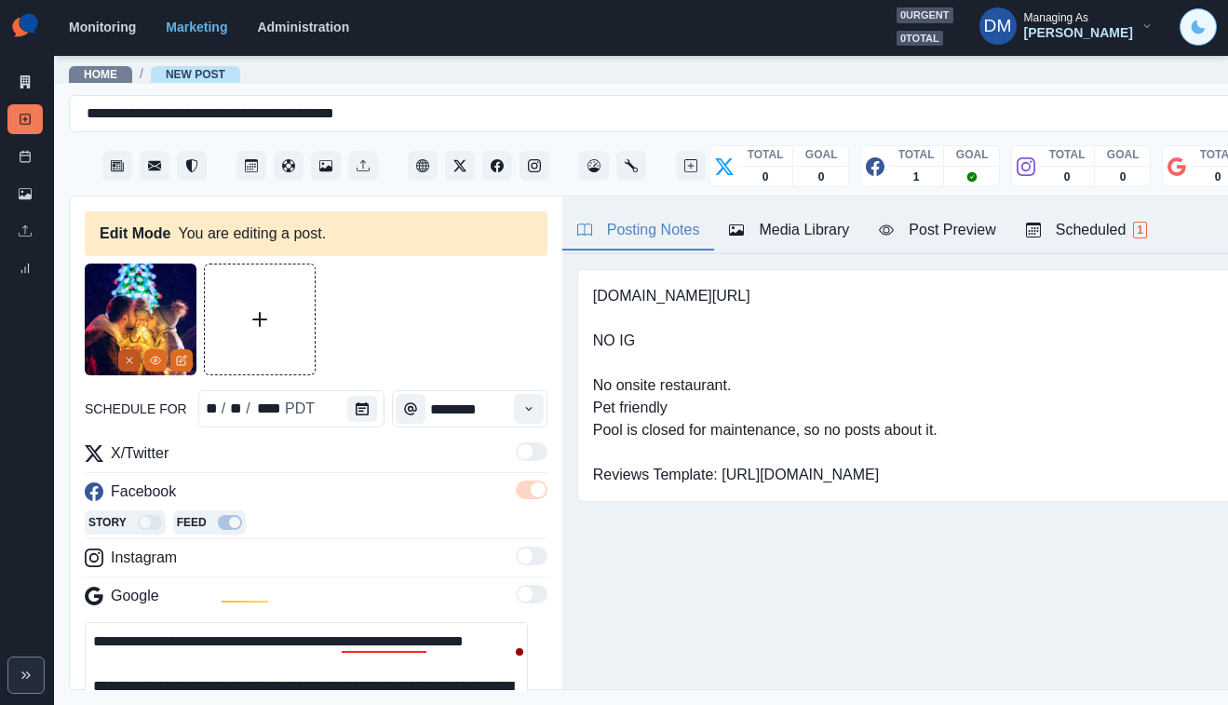
click at [132, 358] on line "Remove" at bounding box center [130, 361] width 6 height 6
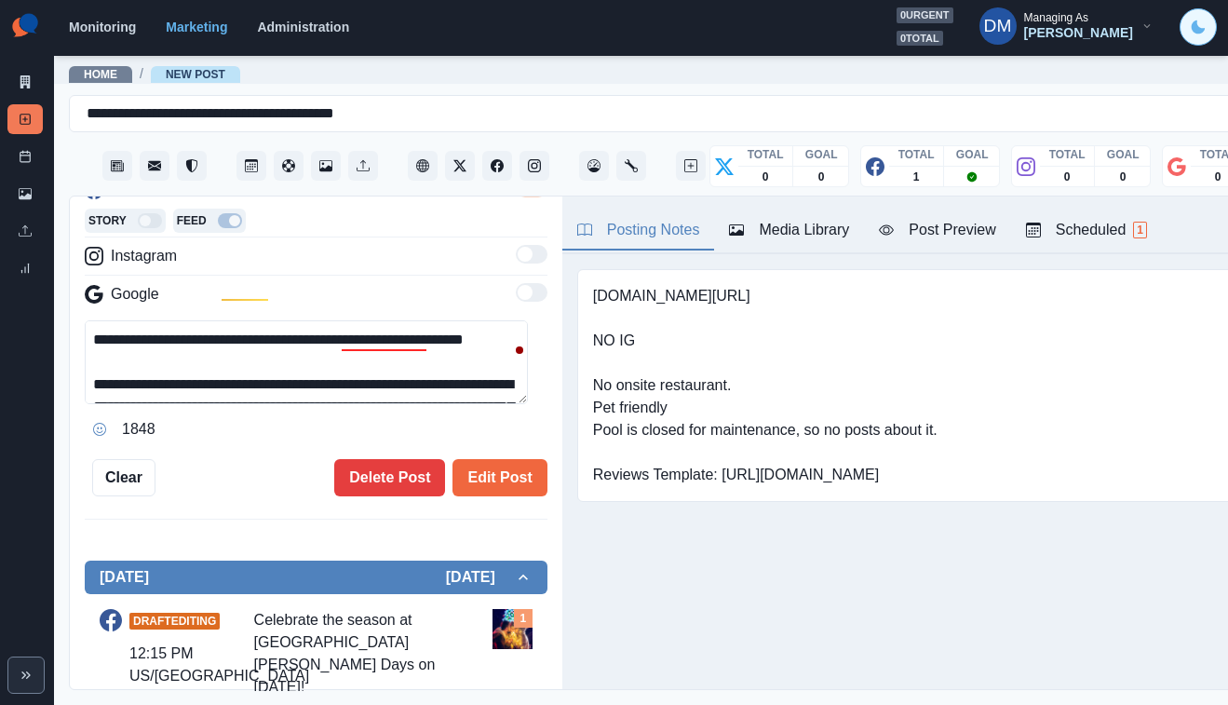
scroll to position [45, 0]
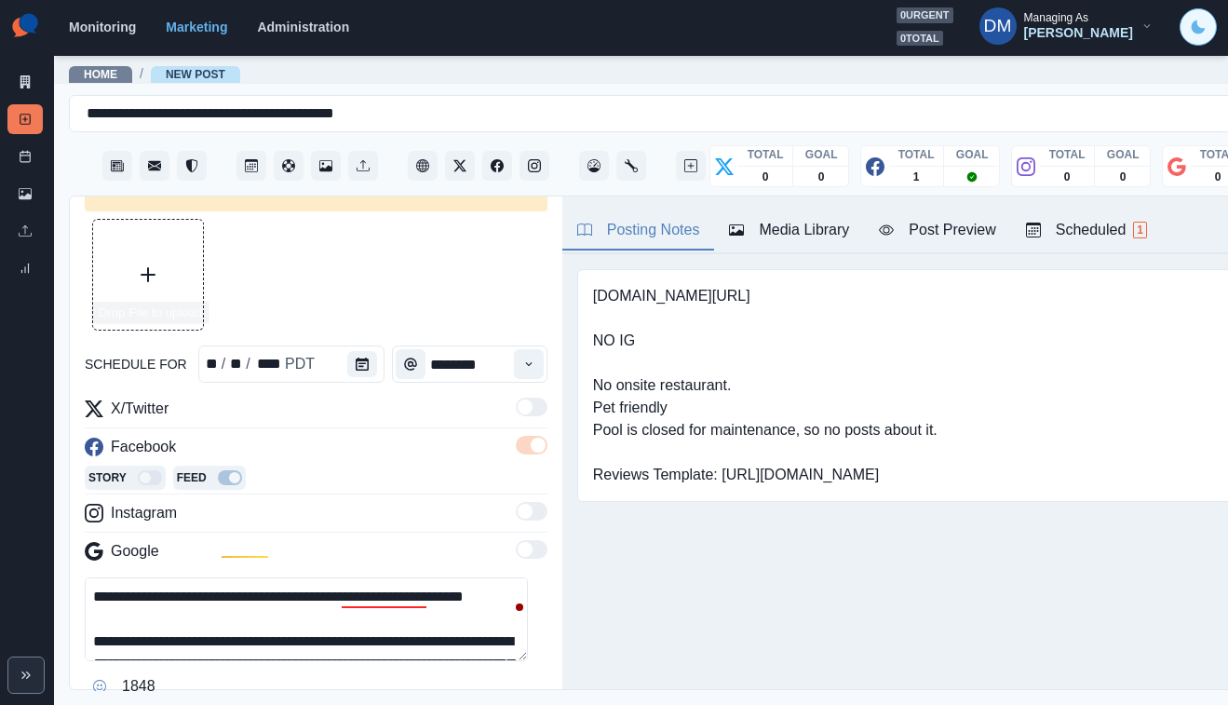
click at [147, 247] on button "Upload Media" at bounding box center [148, 275] width 110 height 110
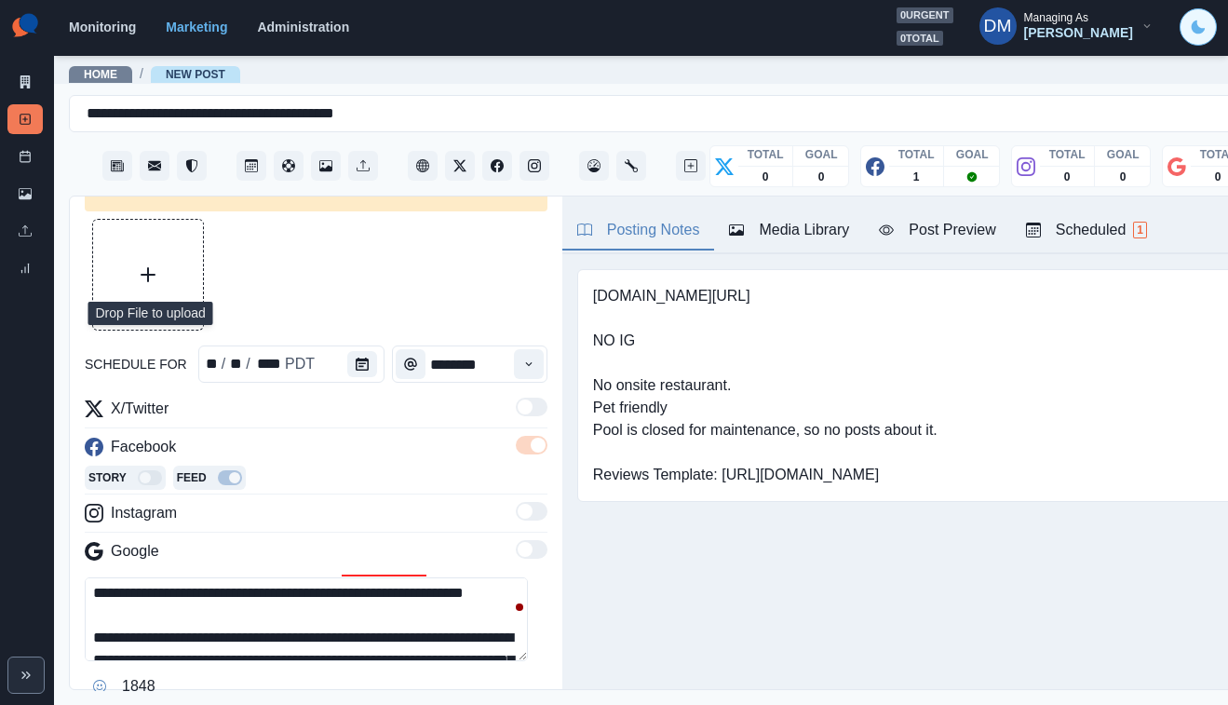
scroll to position [0, 0]
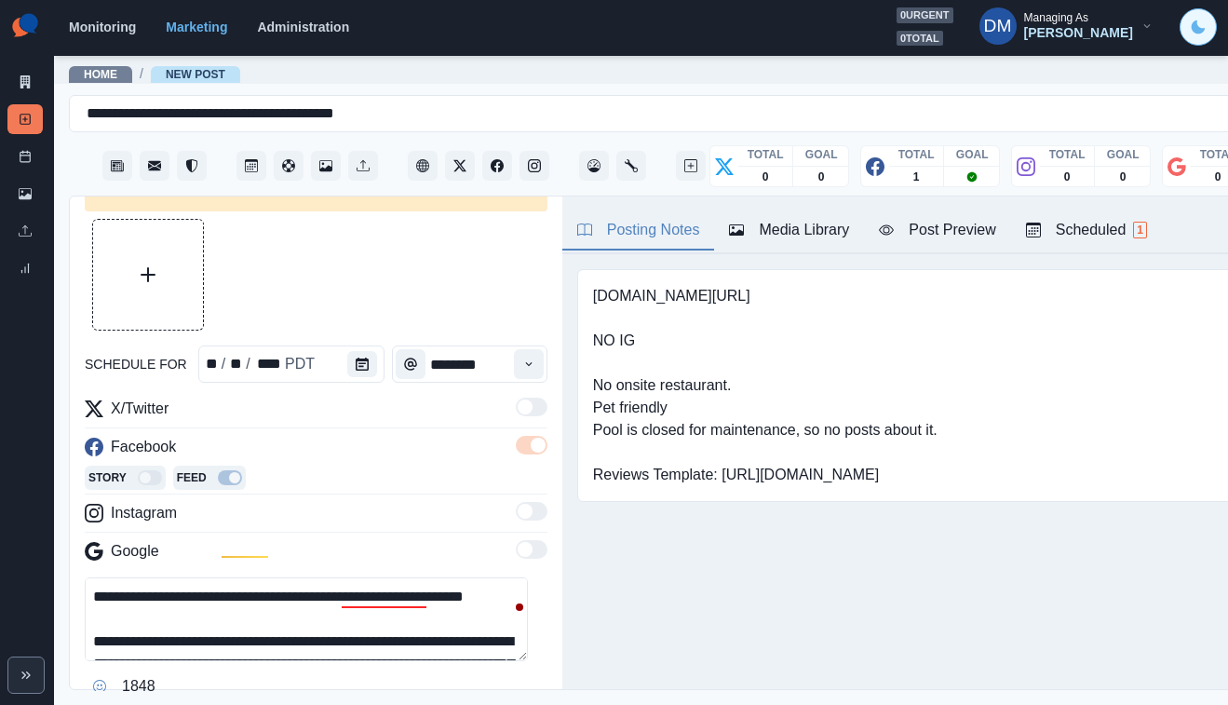
drag, startPoint x: 214, startPoint y: 506, endPoint x: 318, endPoint y: 509, distance: 104.3
click at [318, 577] on textarea "**********" at bounding box center [306, 619] width 443 height 84
click at [163, 252] on button "Upload Media" at bounding box center [148, 275] width 110 height 110
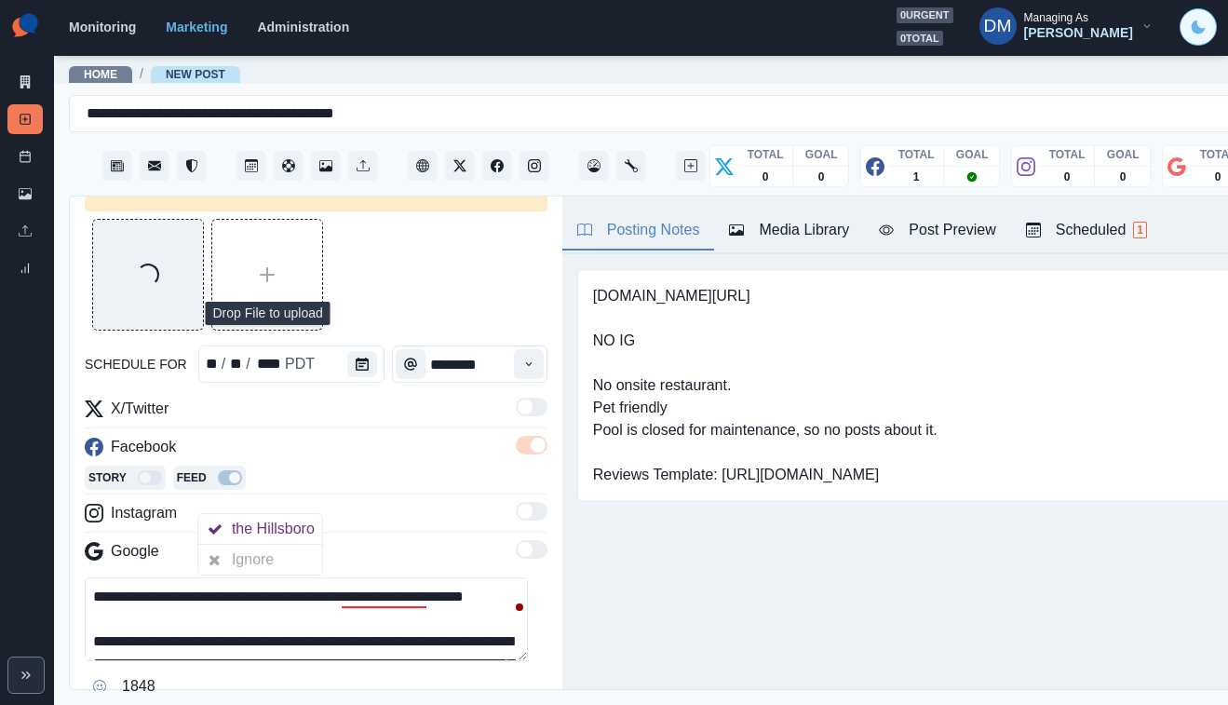
click at [417, 577] on textarea "**********" at bounding box center [306, 619] width 443 height 84
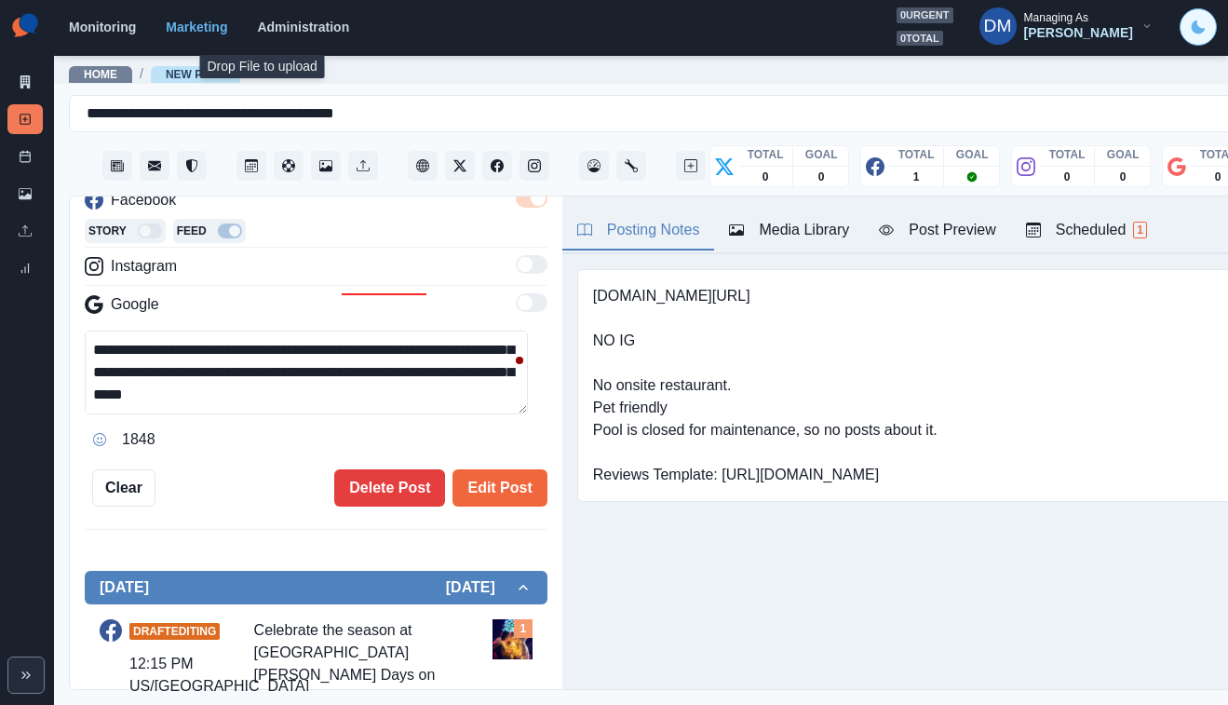
click at [879, 219] on div "Post Preview" at bounding box center [937, 230] width 116 height 22
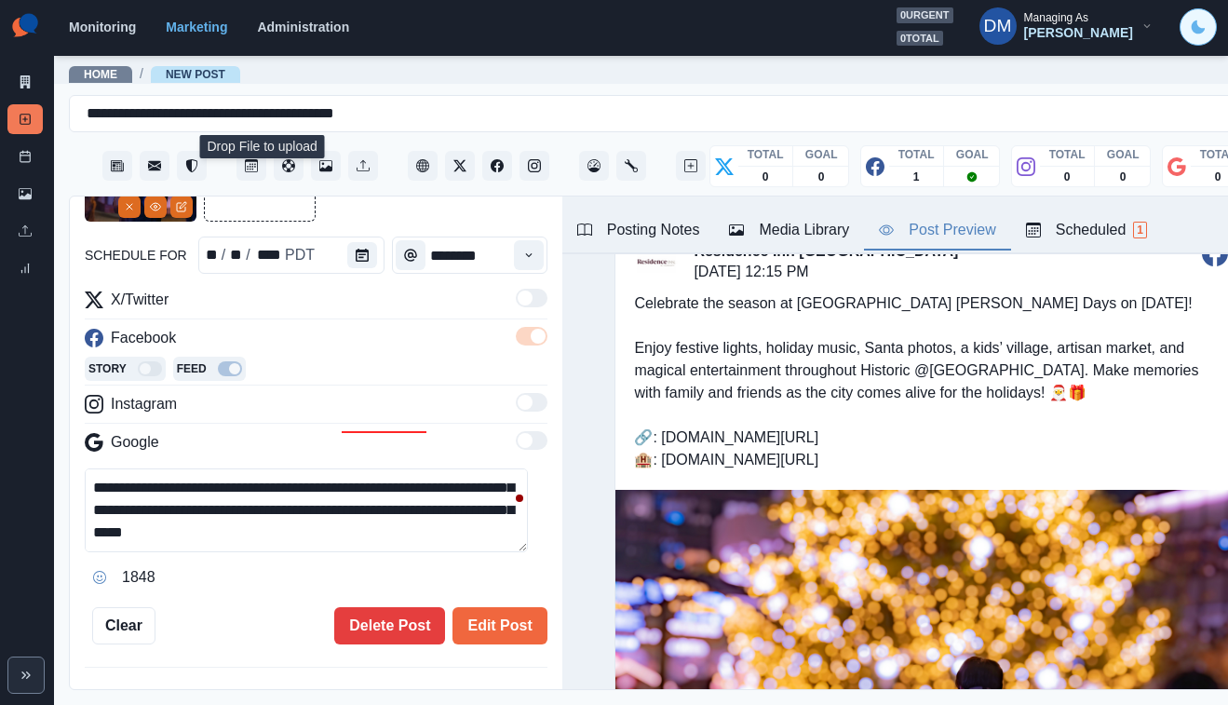
scroll to position [93, 0]
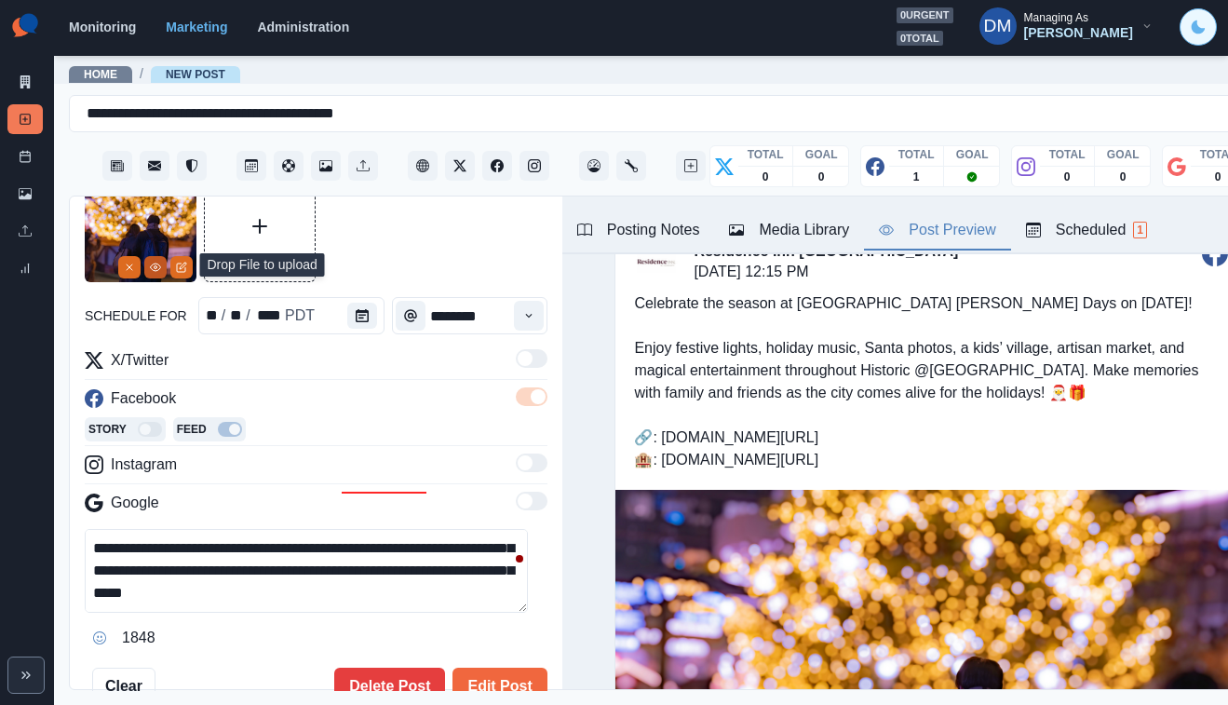
click at [154, 262] on icon "View Media" at bounding box center [155, 267] width 11 height 11
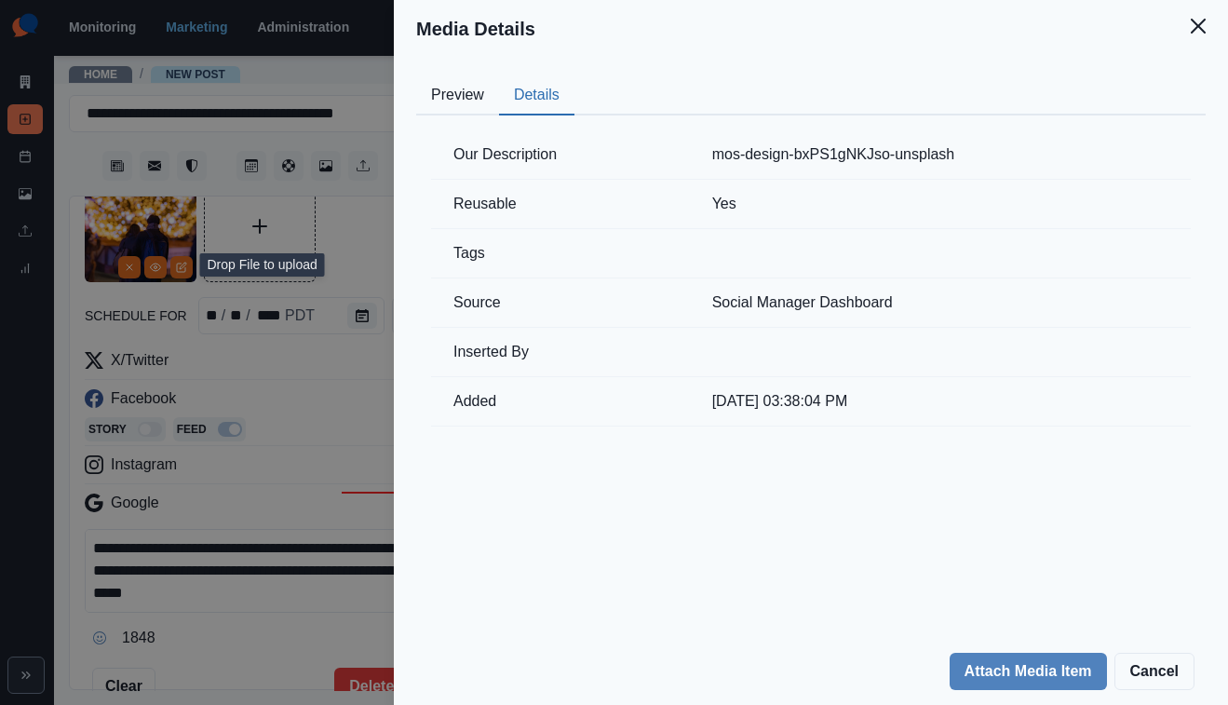
click at [574, 86] on button "Details" at bounding box center [536, 95] width 75 height 39
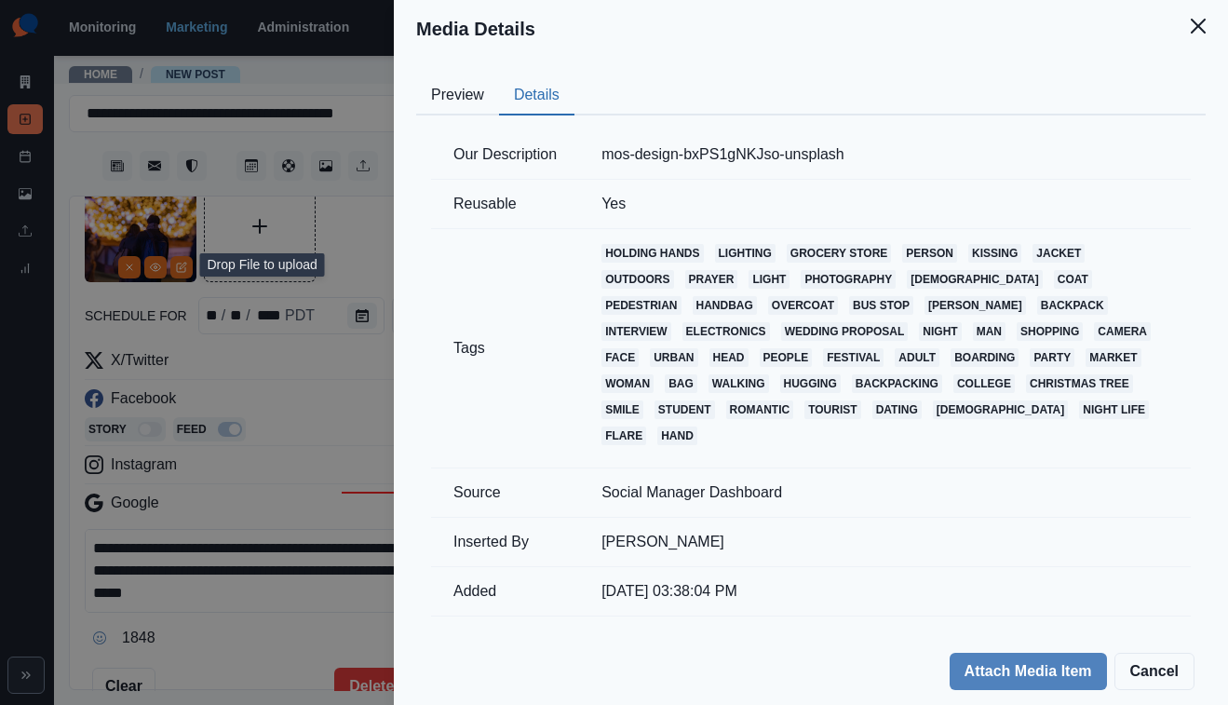
drag, startPoint x: 768, startPoint y: 117, endPoint x: 1023, endPoint y: 121, distance: 255.1
click at [1023, 130] on td "mos-design-bxPS1gNKJso-unsplash" at bounding box center [885, 154] width 612 height 49
drag, startPoint x: 760, startPoint y: 115, endPoint x: 971, endPoint y: 115, distance: 211.3
click at [971, 130] on td "mos-design-bxPS1gNKJso-unsplash" at bounding box center [885, 154] width 612 height 49
copy td "mos-design-bxPS1gNKJso-unsplash"
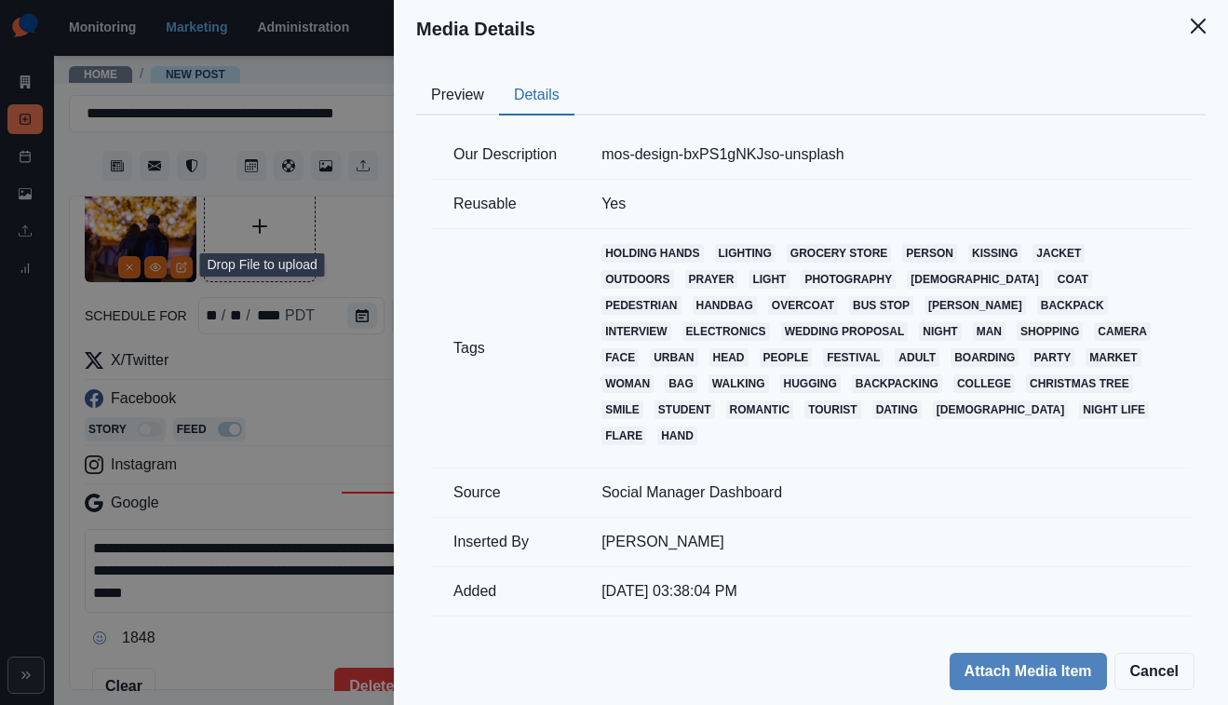
click at [538, 126] on div "Media Details Preview Details Our Description mos-design-bxPS1gNKJso-unsplash R…" at bounding box center [614, 352] width 1228 height 705
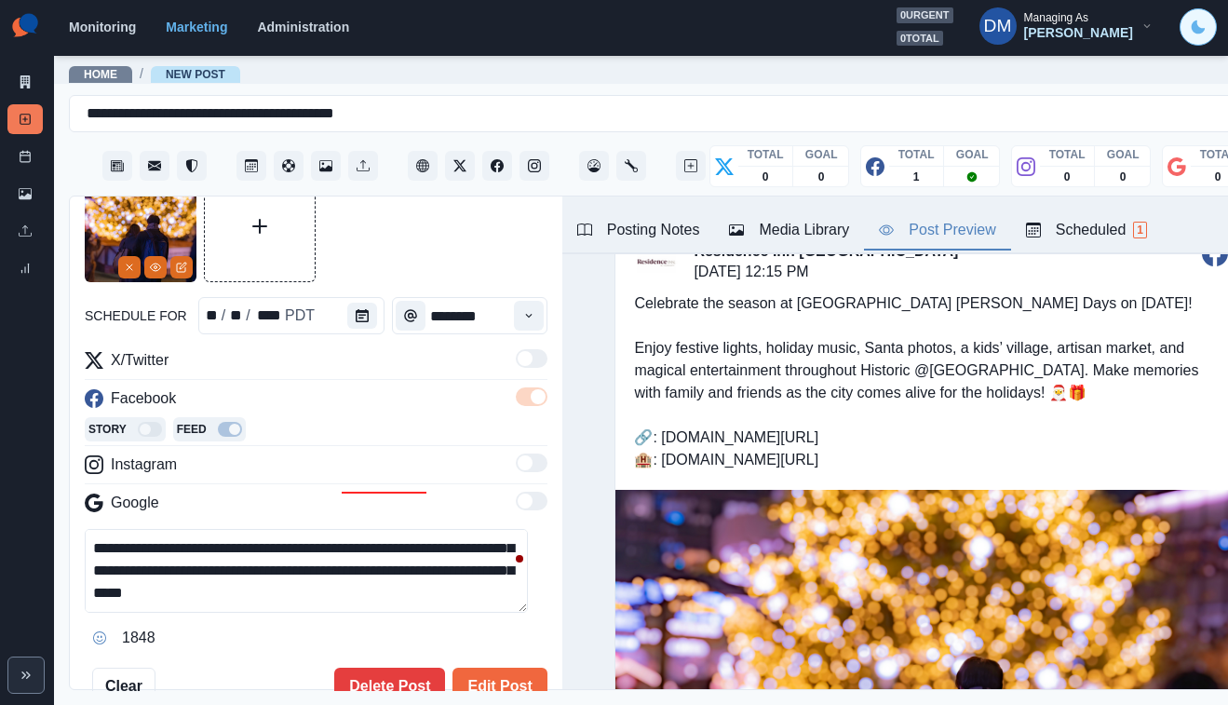
scroll to position [126, 0]
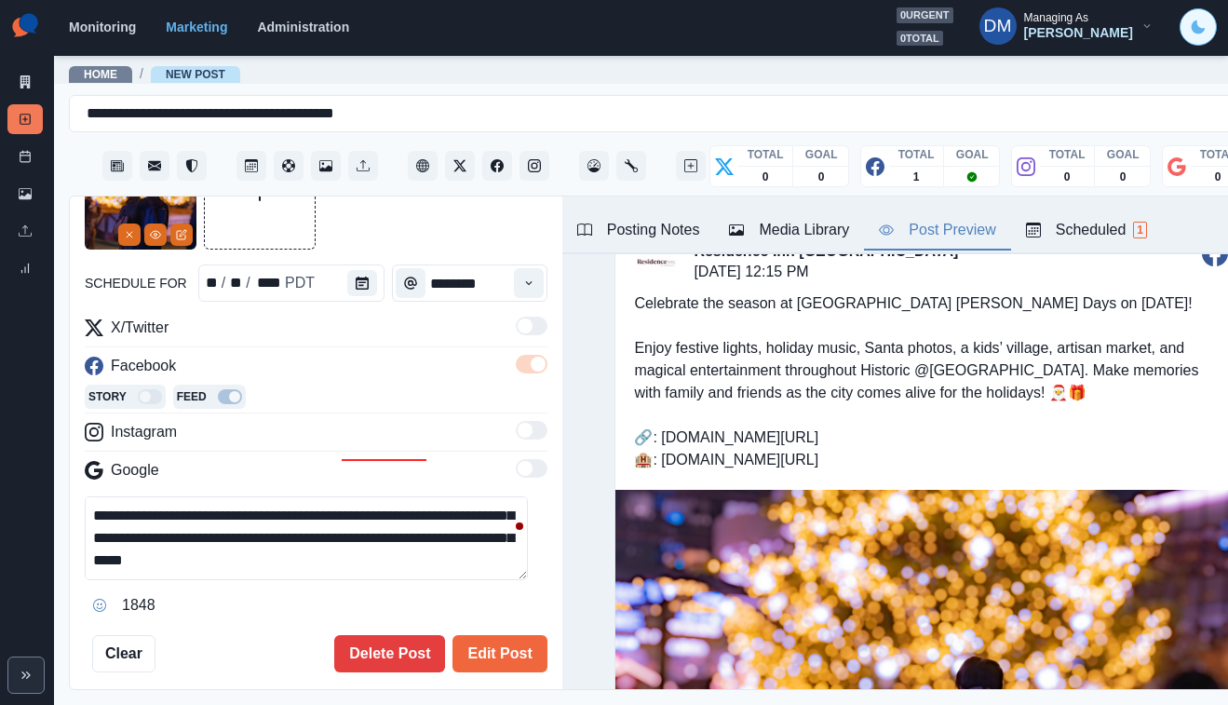
click at [263, 496] on textarea "**********" at bounding box center [306, 538] width 443 height 84
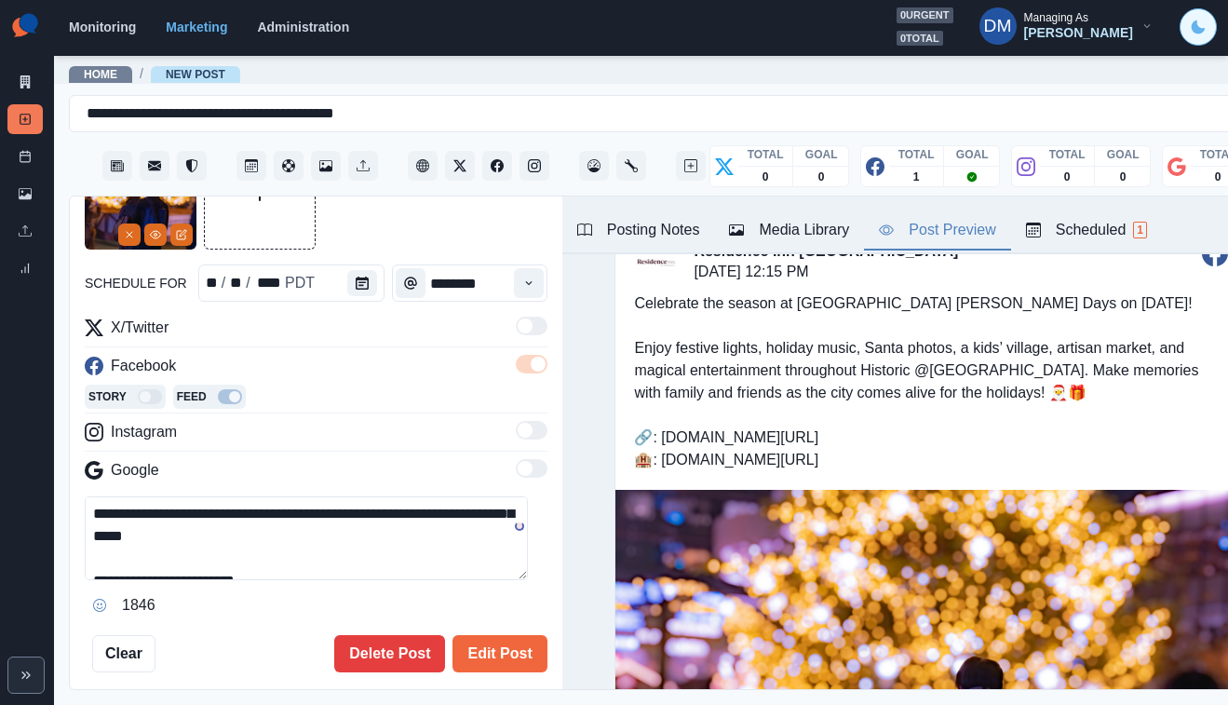
click at [97, 590] on button "Opens Emoji Picker" at bounding box center [100, 605] width 30 height 30
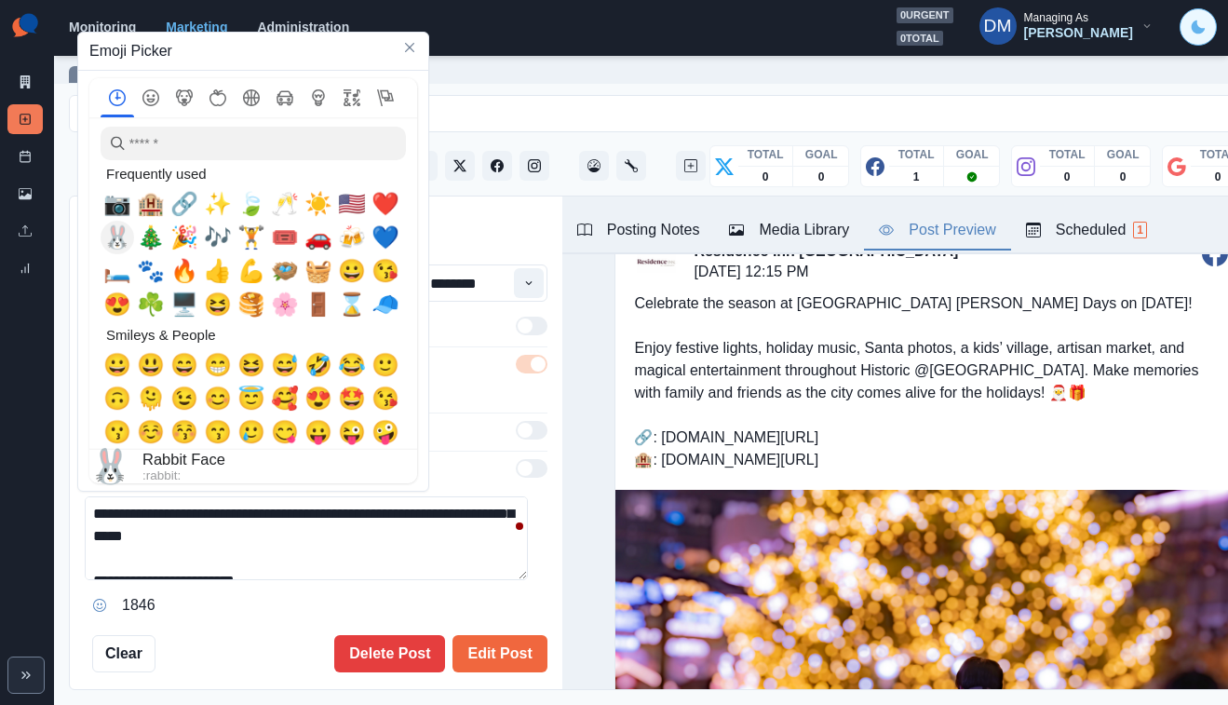
drag, startPoint x: 115, startPoint y: 212, endPoint x: 128, endPoint y: 213, distance: 13.1
click at [115, 212] on span "📷" at bounding box center [117, 204] width 28 height 26
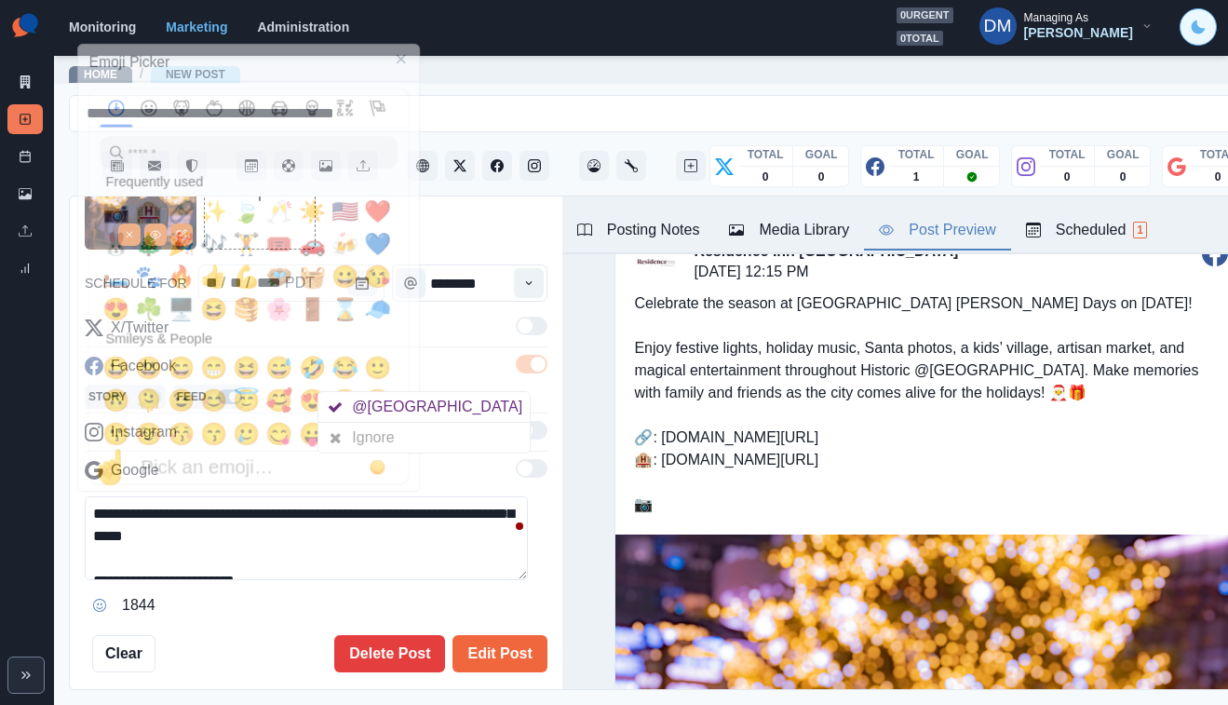
click at [464, 496] on textarea "**********" at bounding box center [306, 538] width 443 height 84
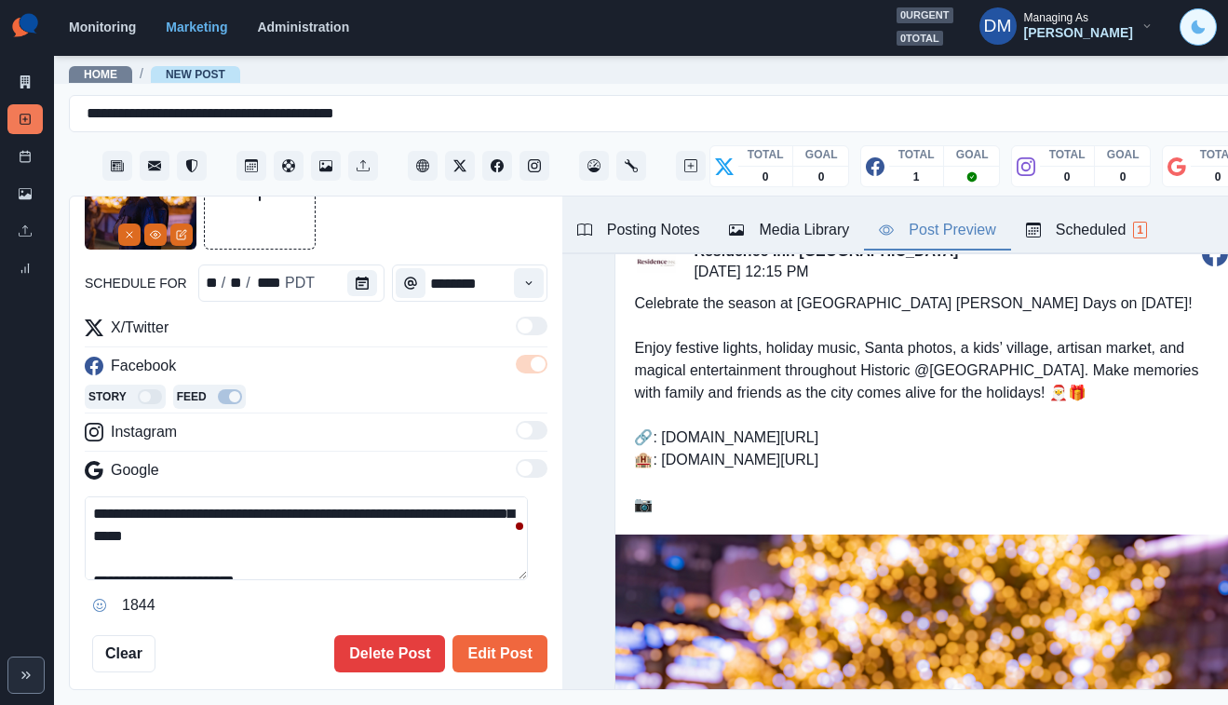
click at [123, 496] on textarea "**********" at bounding box center [306, 538] width 443 height 84
paste textarea "**********"
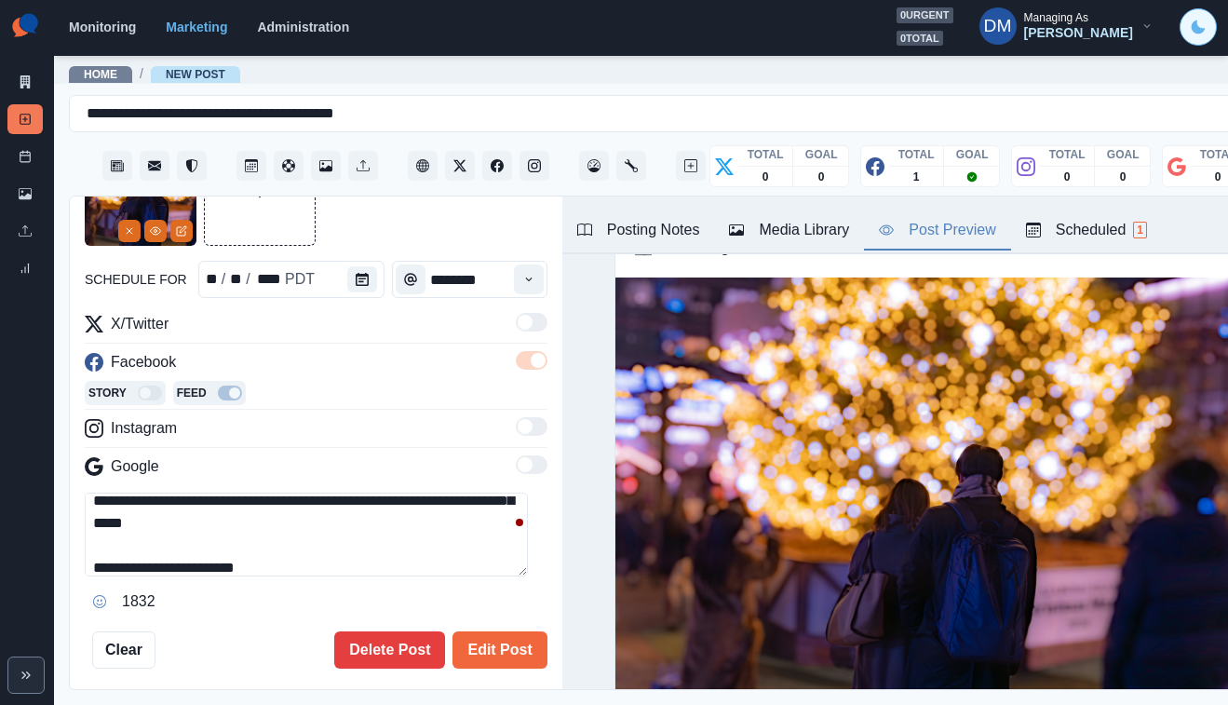
scroll to position [160, 0]
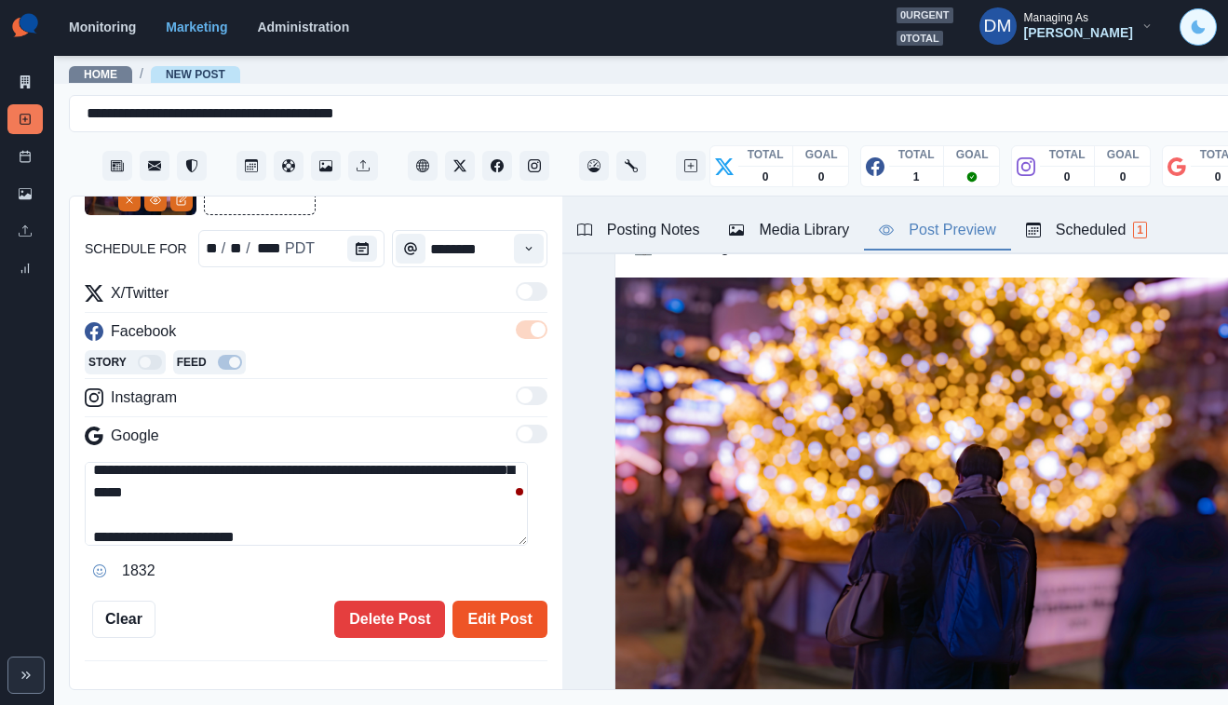
type textarea "**********"
click at [483, 601] on button "Edit Post" at bounding box center [499, 619] width 94 height 37
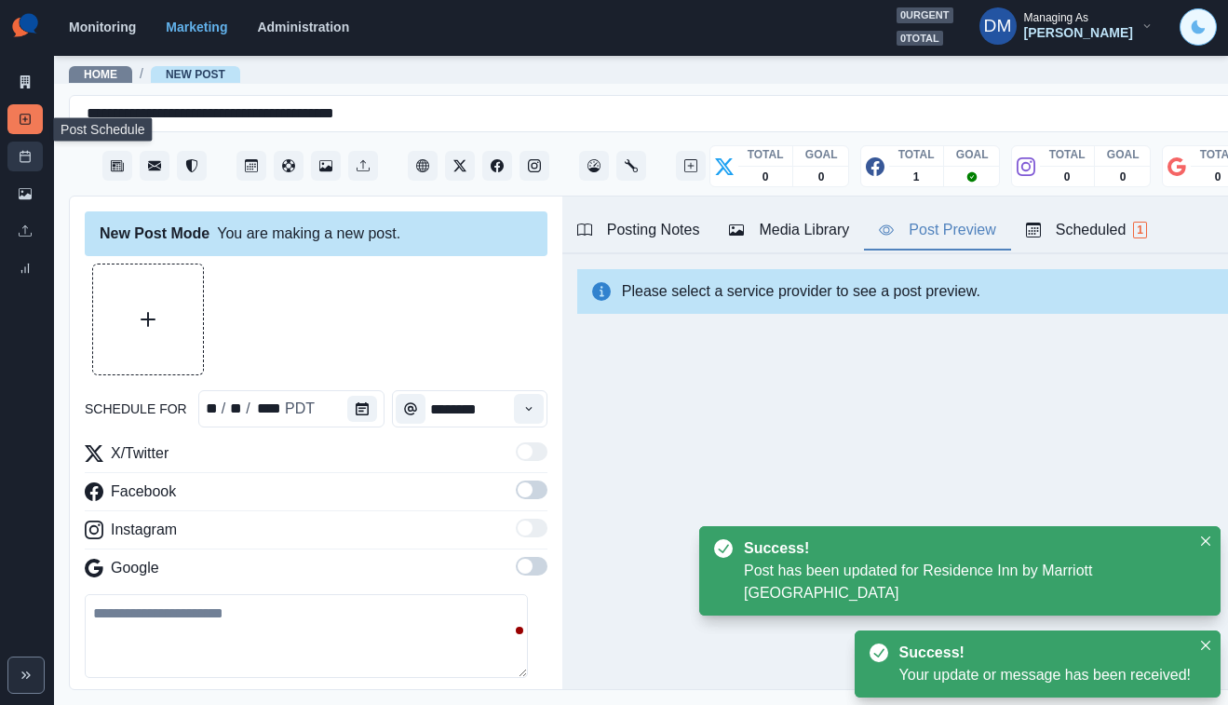
click at [31, 142] on link "Post Schedule" at bounding box center [24, 157] width 35 height 30
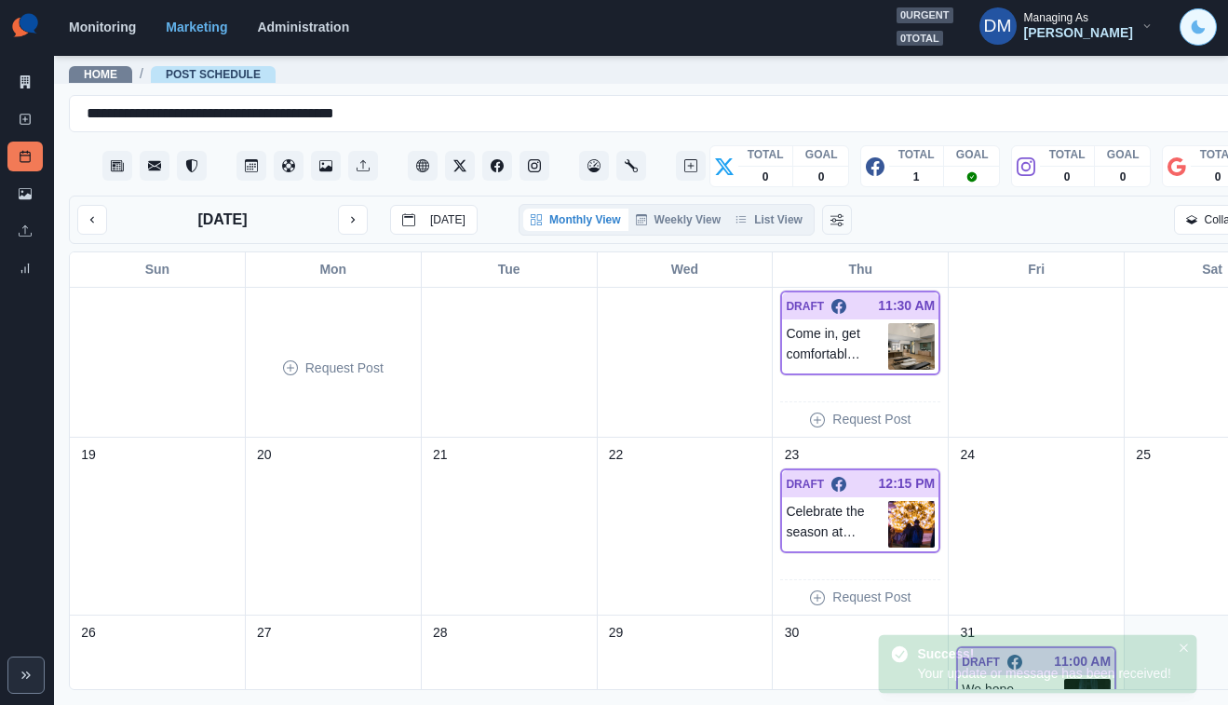
scroll to position [488, 0]
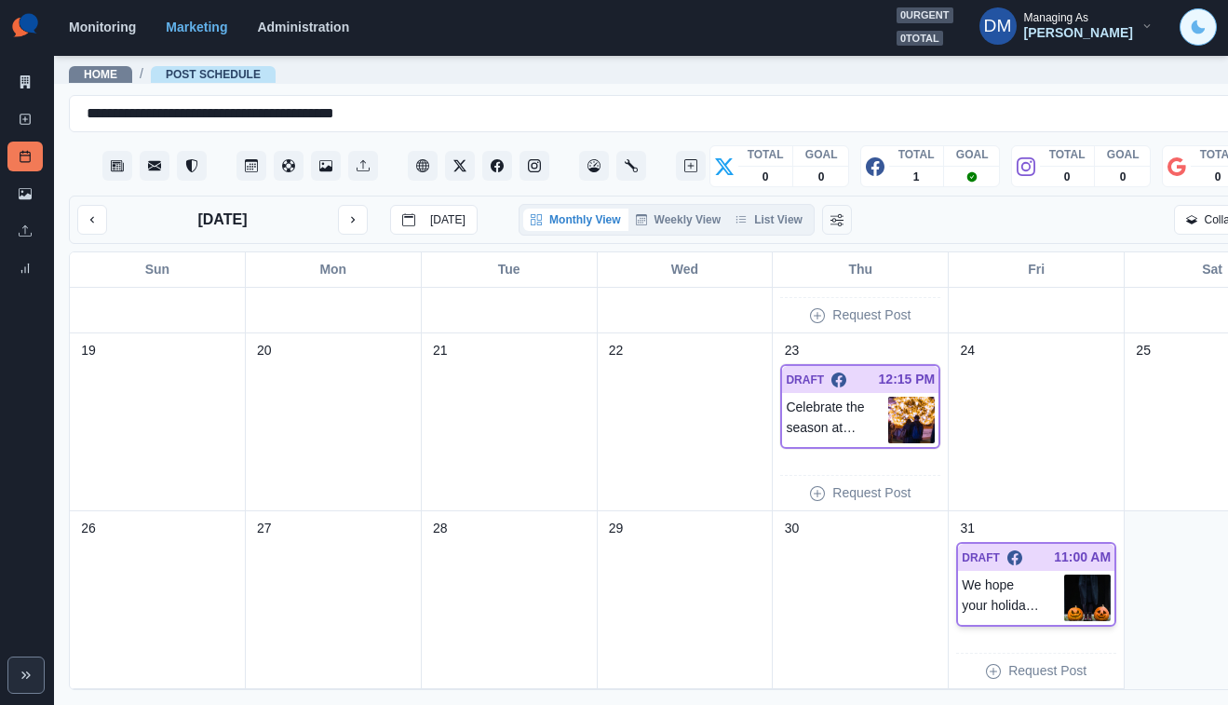
click at [1064, 574] on img at bounding box center [1087, 597] width 47 height 47
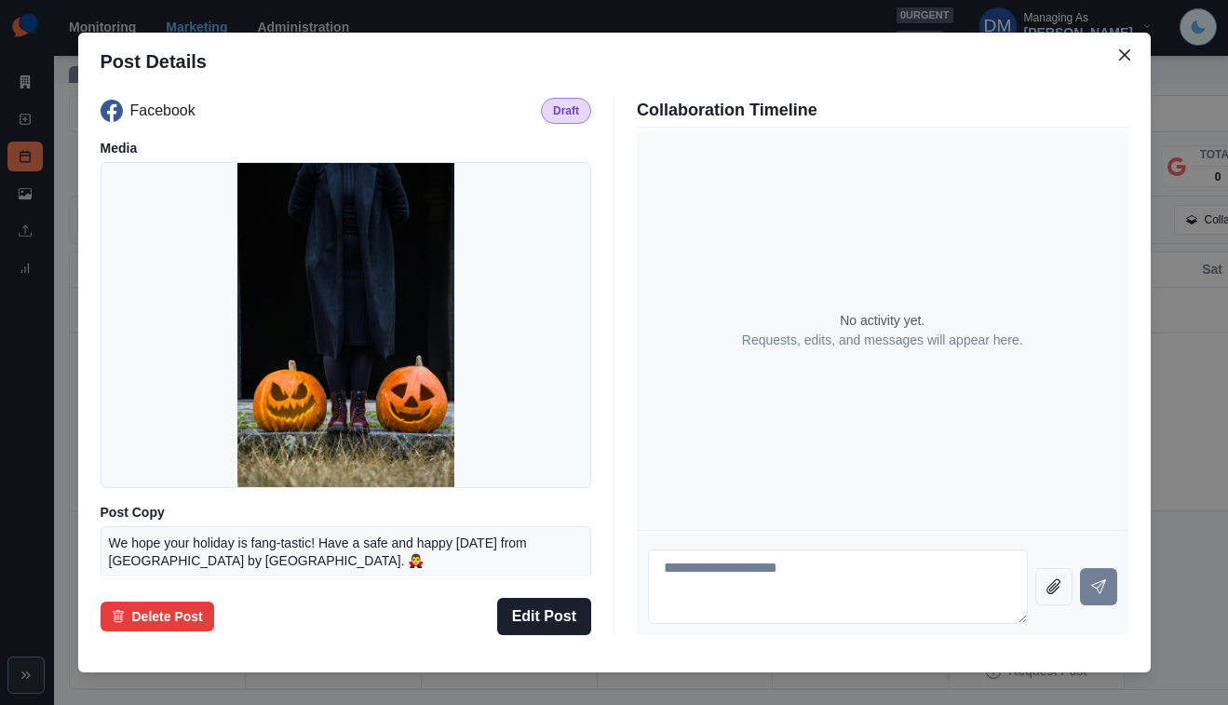
scroll to position [136, 0]
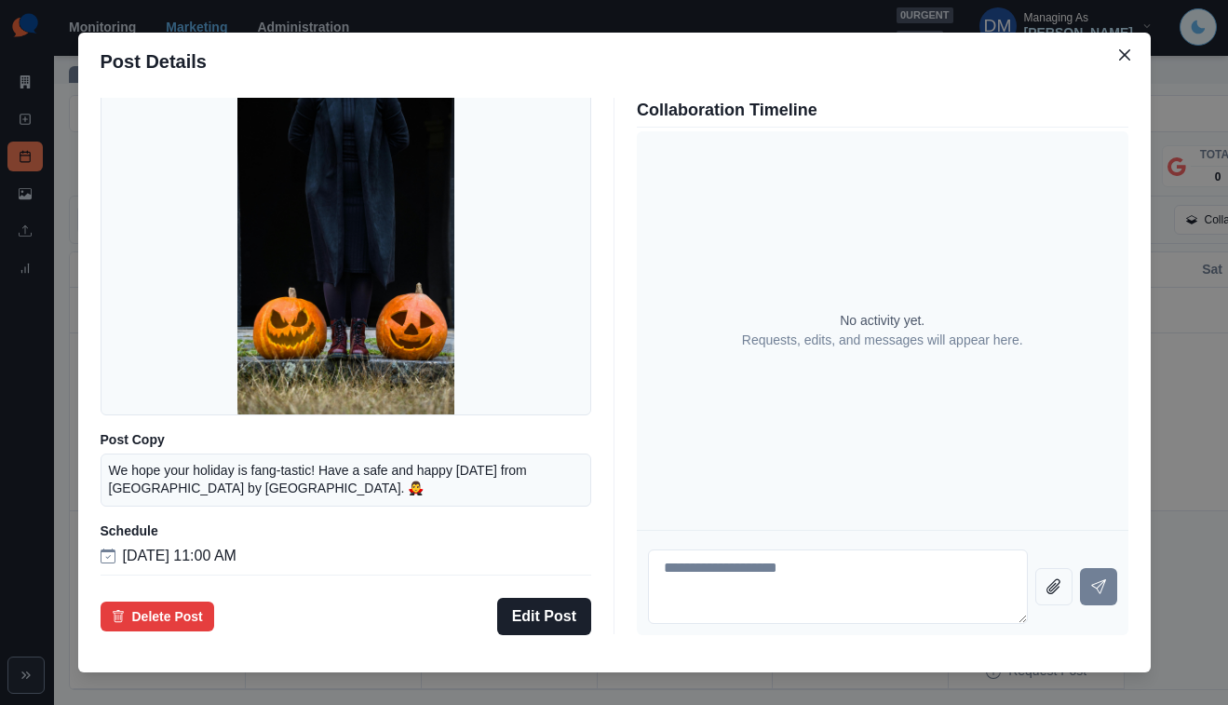
click at [566, 530] on div "Facebook Draft Media Post Copy We hope your holiday is fang-tastic! Have a safe…" at bounding box center [347, 366] width 492 height 537
click at [566, 598] on button "Edit Post" at bounding box center [544, 616] width 94 height 37
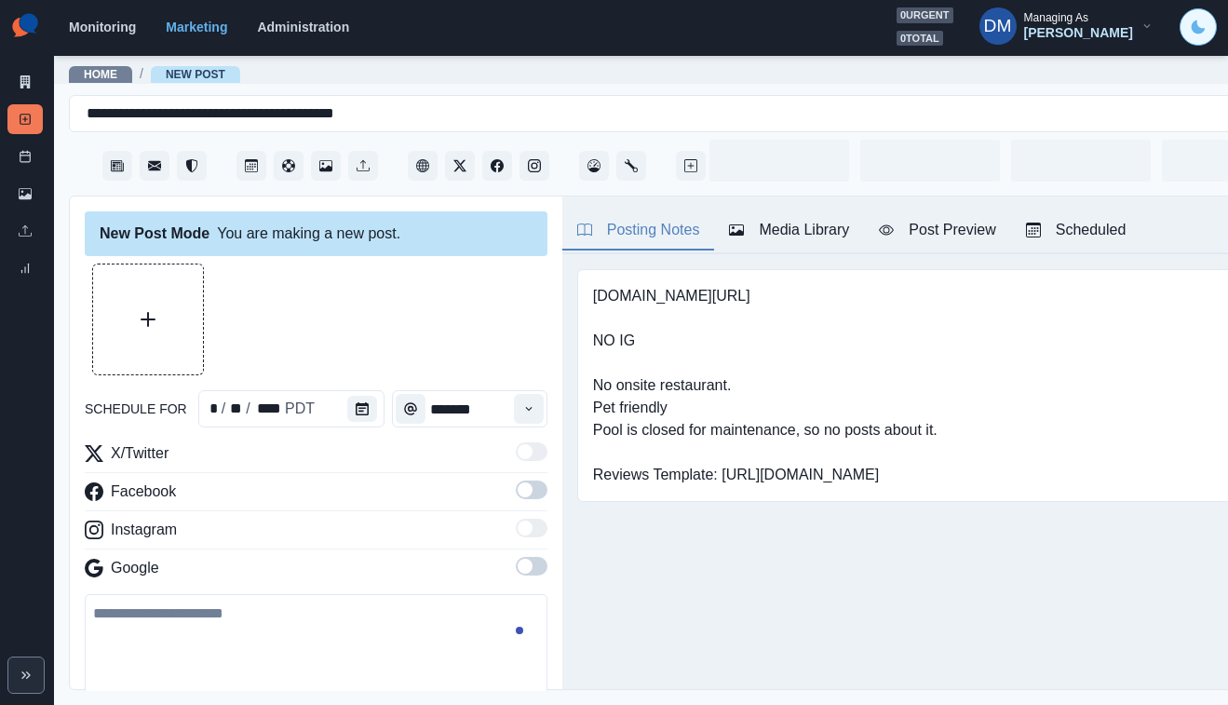
type input "********"
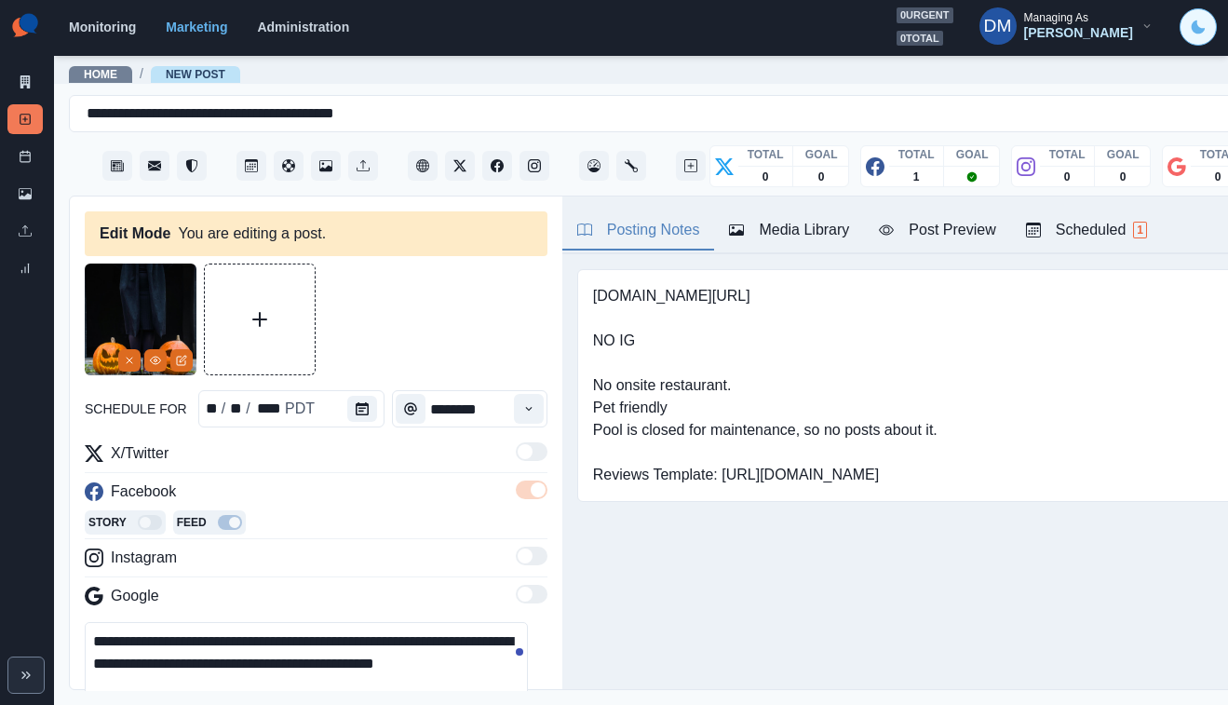
click at [382, 622] on textarea "**********" at bounding box center [306, 664] width 443 height 84
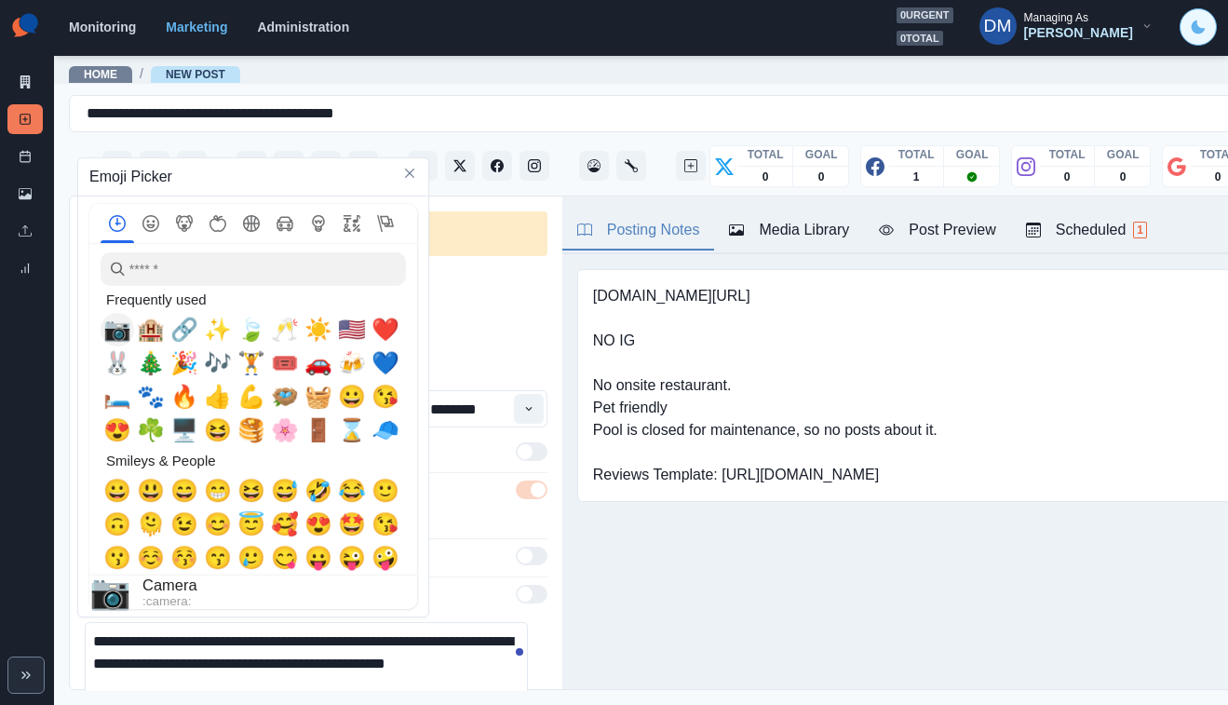
click at [108, 340] on span "📷" at bounding box center [117, 330] width 28 height 26
click at [454, 622] on textarea "**********" at bounding box center [306, 664] width 443 height 84
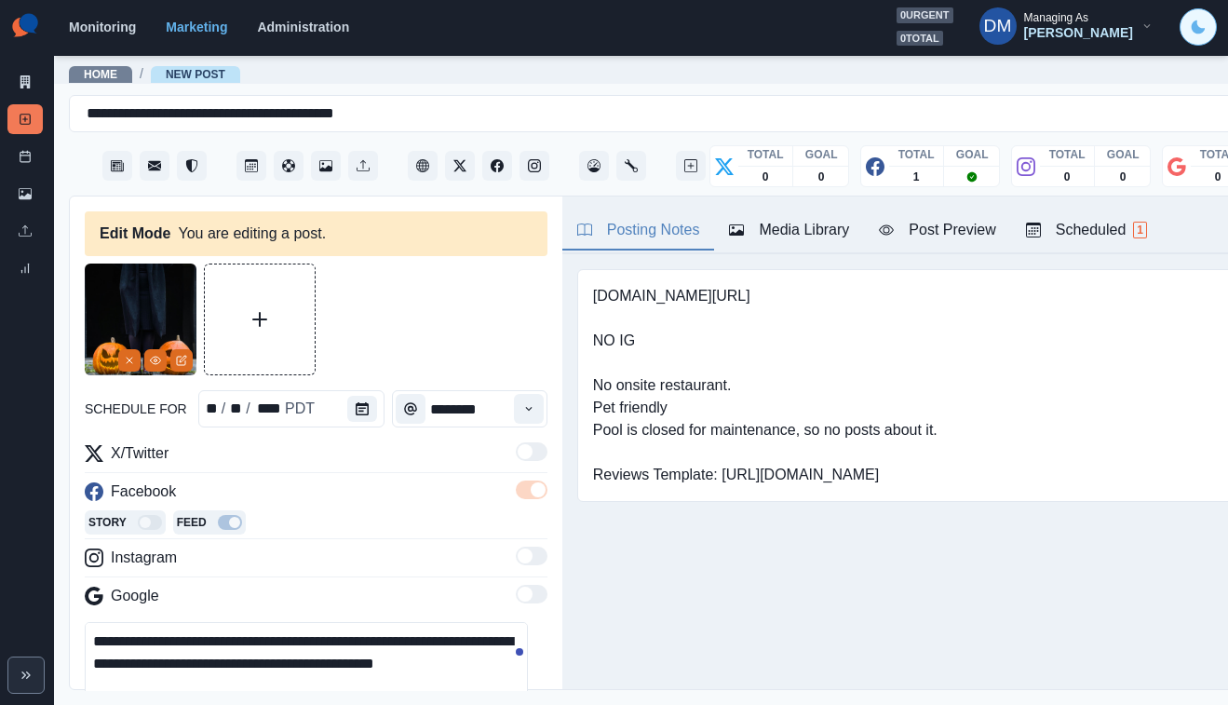
click at [143, 622] on textarea "**********" at bounding box center [306, 664] width 443 height 84
paste textarea "**********"
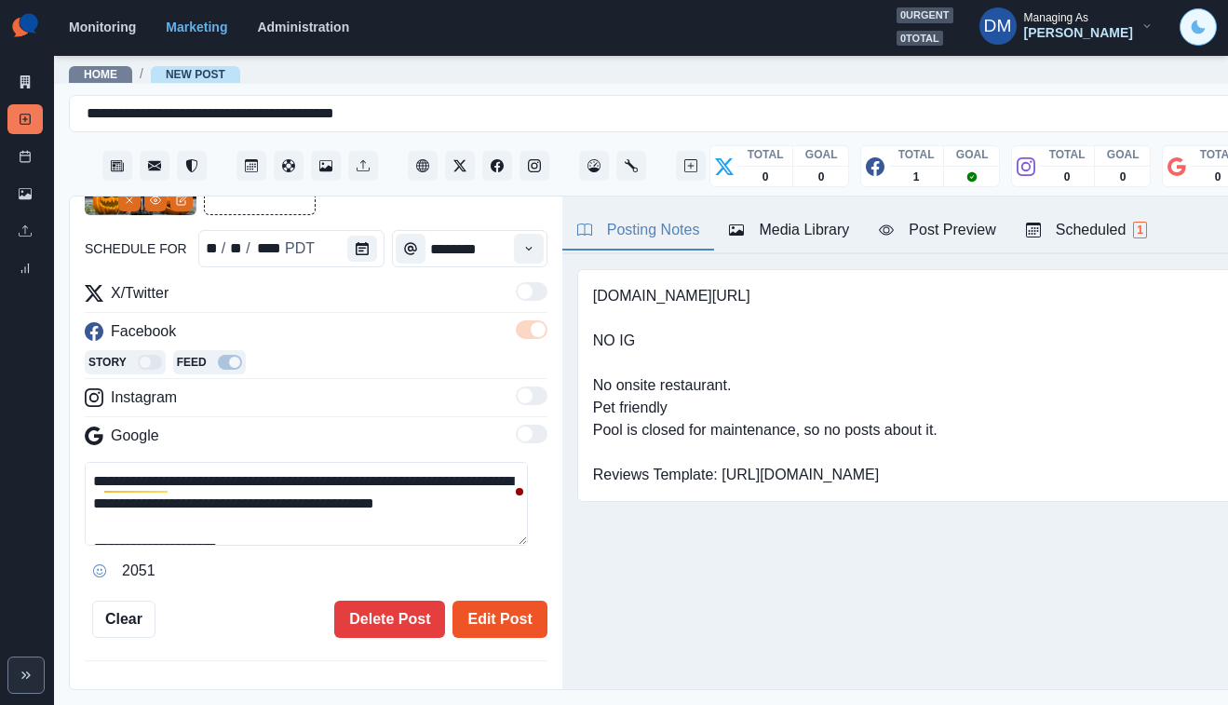
type textarea "**********"
click at [483, 601] on button "Edit Post" at bounding box center [499, 619] width 94 height 37
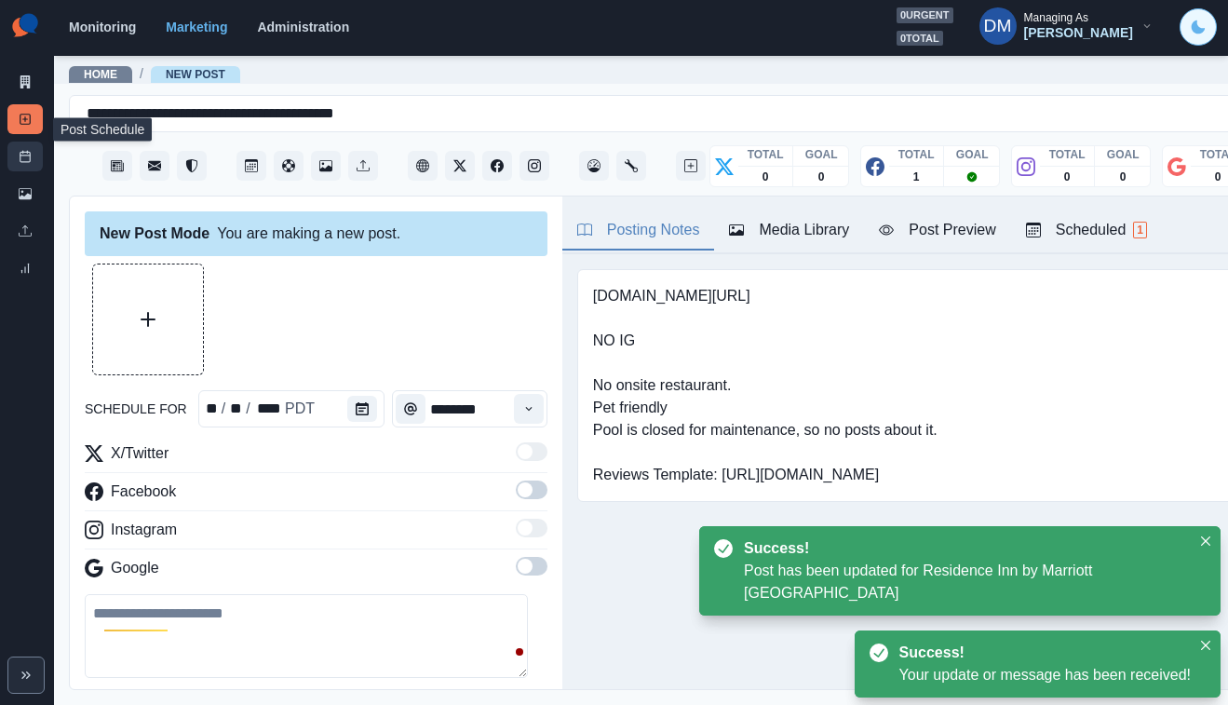
click at [26, 142] on link "Post Schedule" at bounding box center [24, 157] width 35 height 30
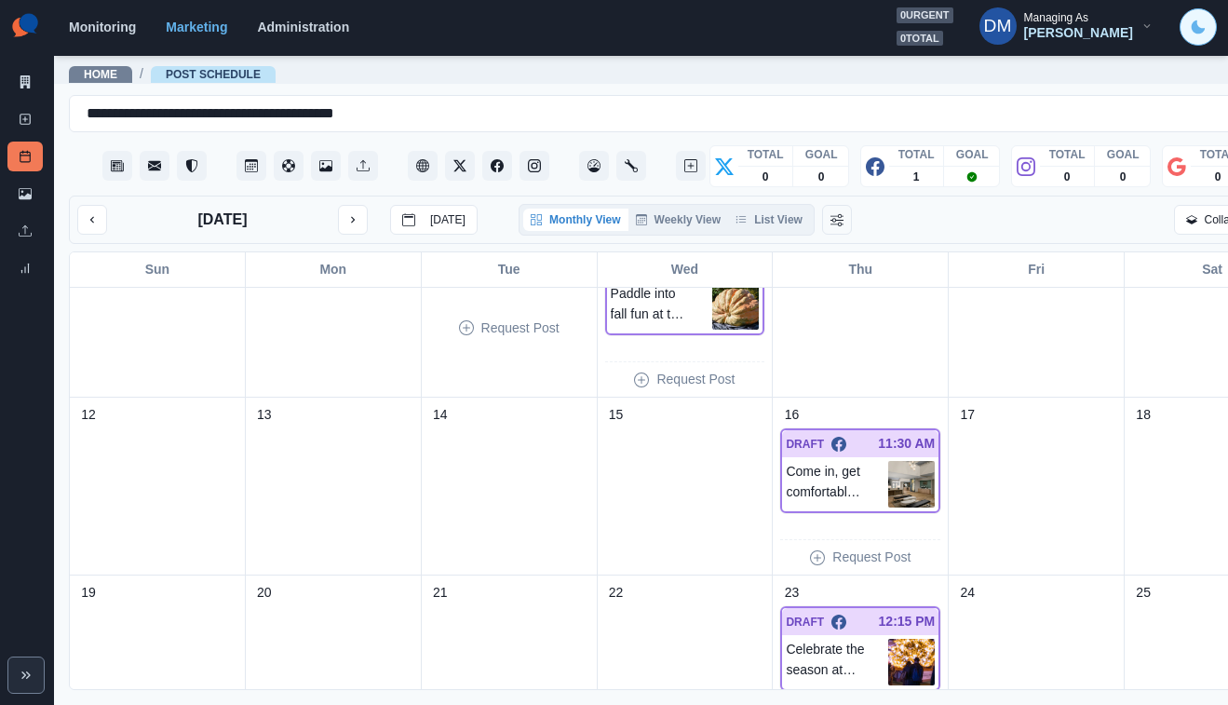
scroll to position [488, 0]
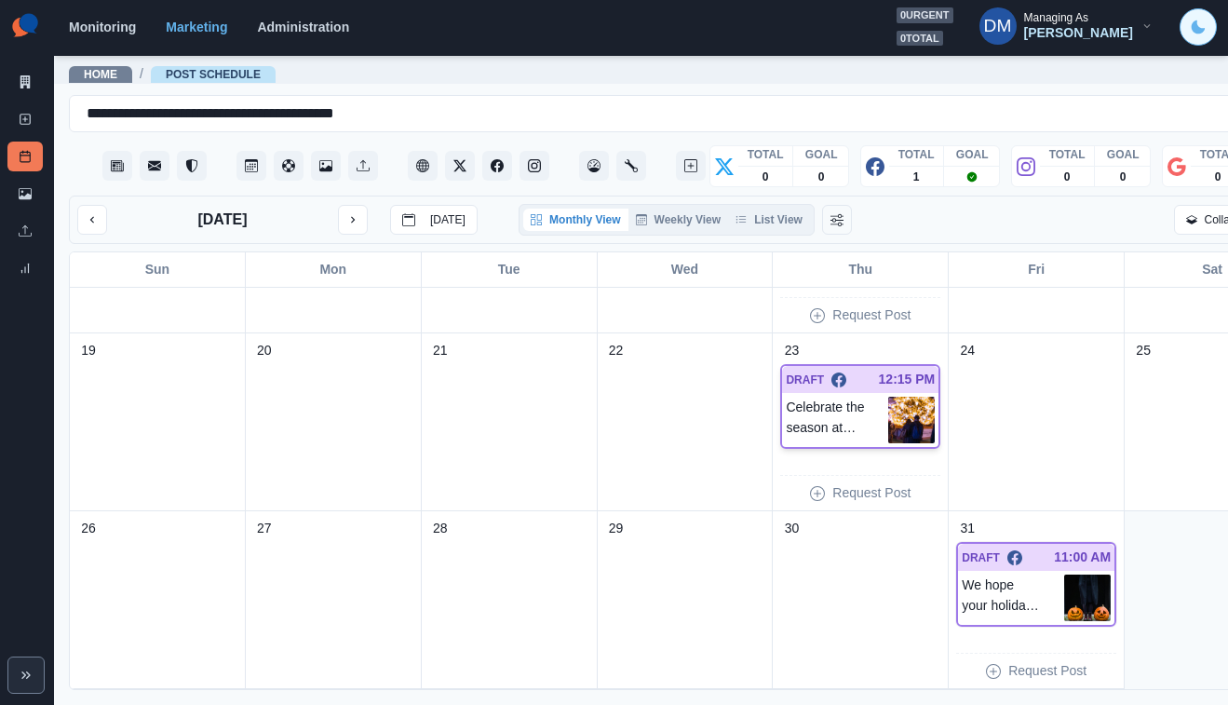
click at [888, 397] on img at bounding box center [911, 420] width 47 height 47
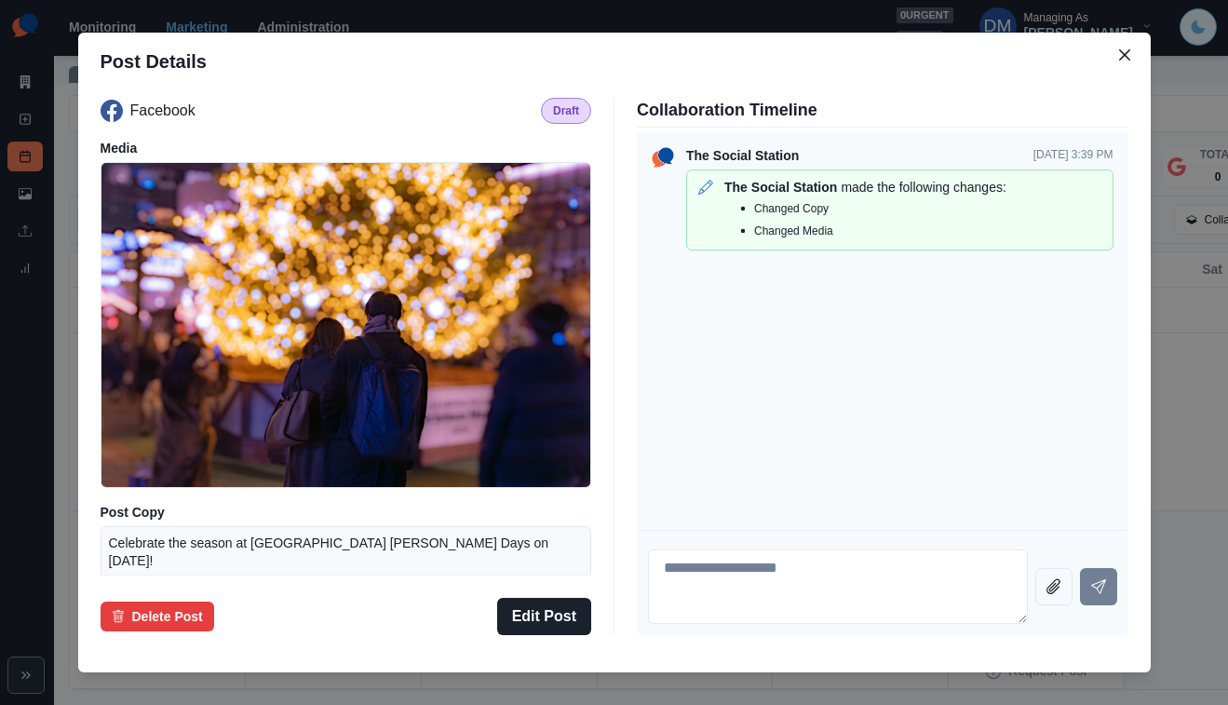
scroll to position [257, 0]
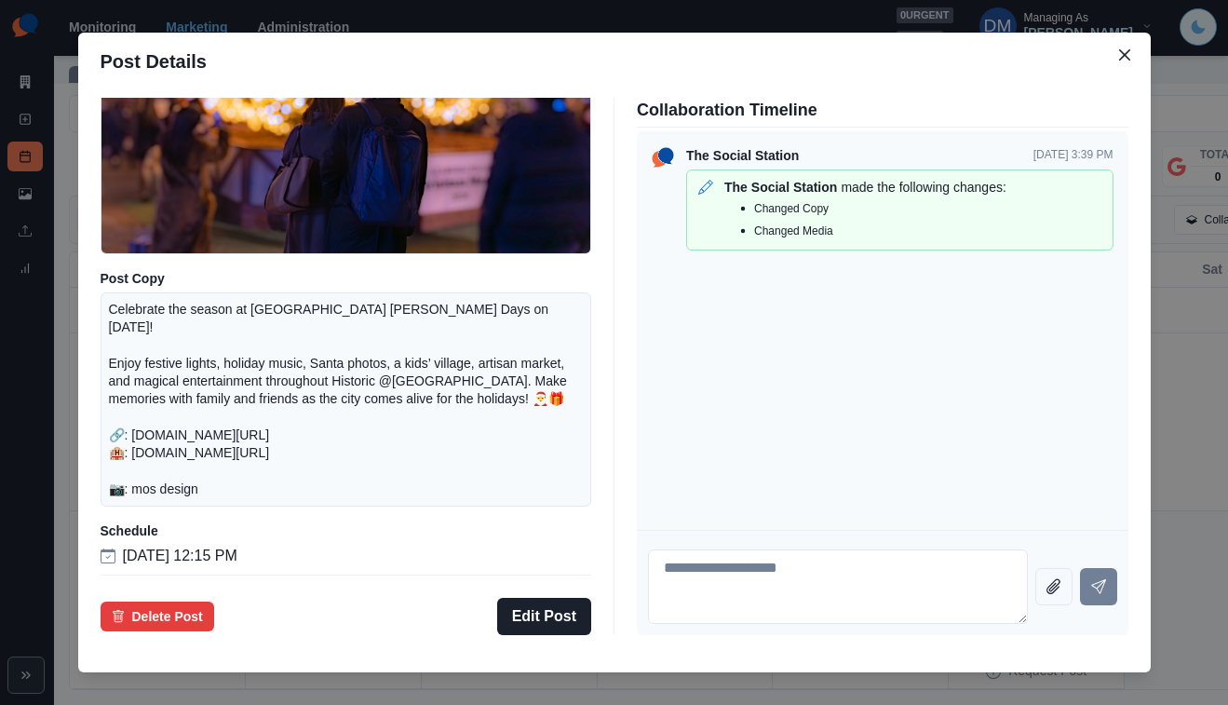
click at [146, 450] on div "Post Details Facebook Draft Media Post Copy Celebrate the season at Hillsboro H…" at bounding box center [614, 352] width 1228 height 705
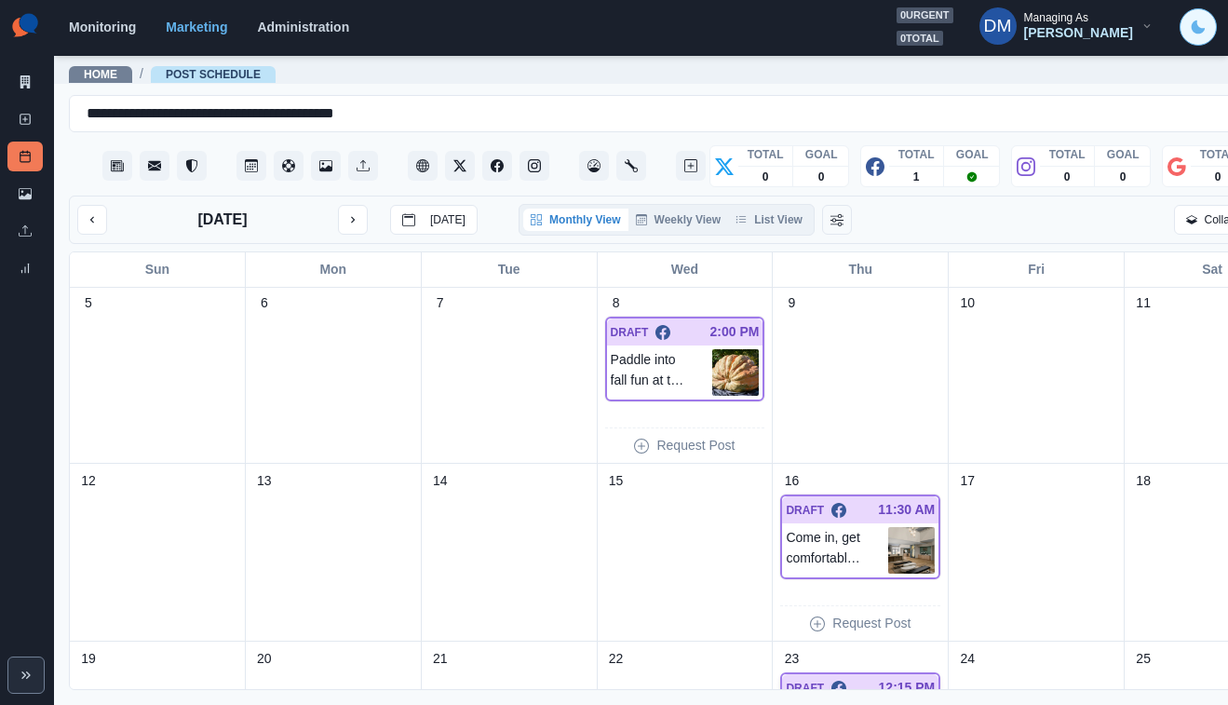
scroll to position [99, 0]
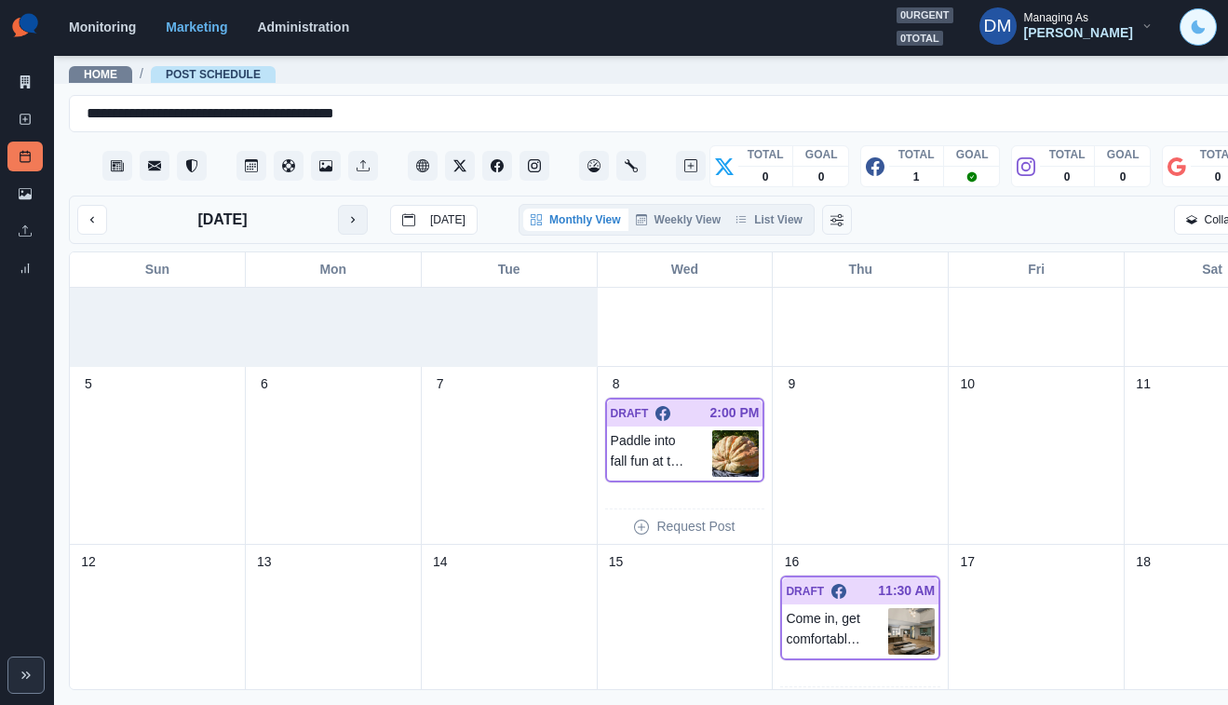
click at [338, 205] on button "next month" at bounding box center [353, 220] width 30 height 30
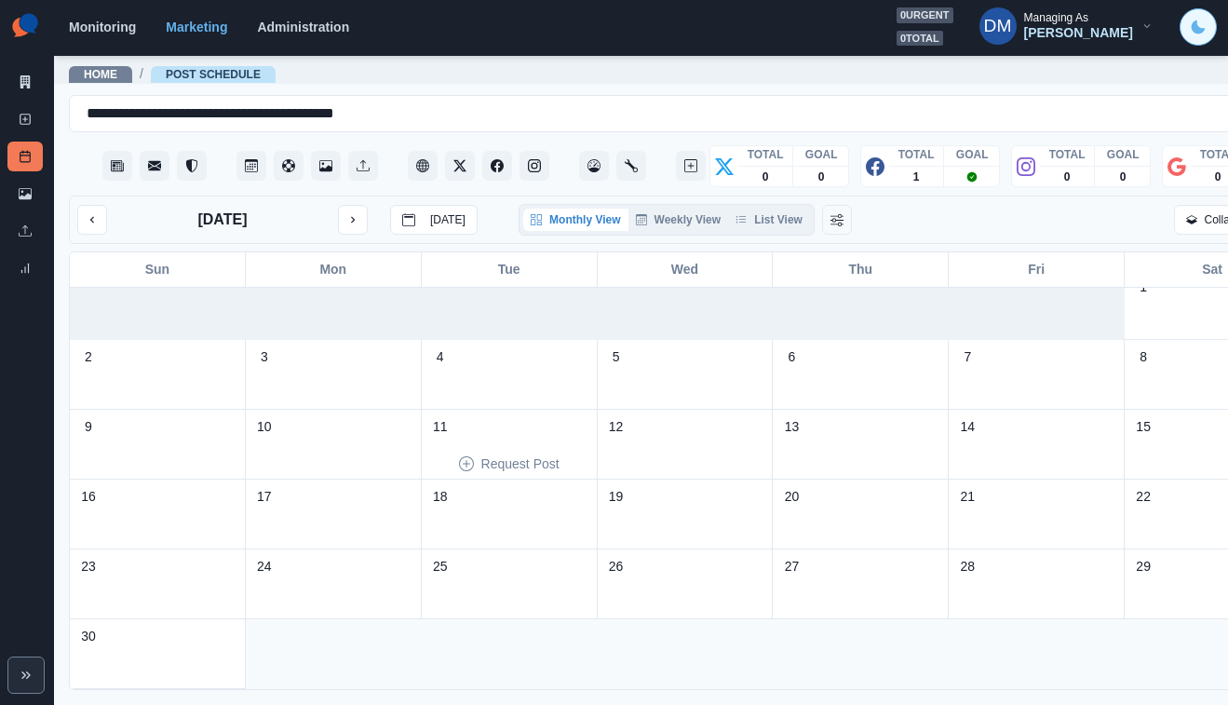
scroll to position [0, 0]
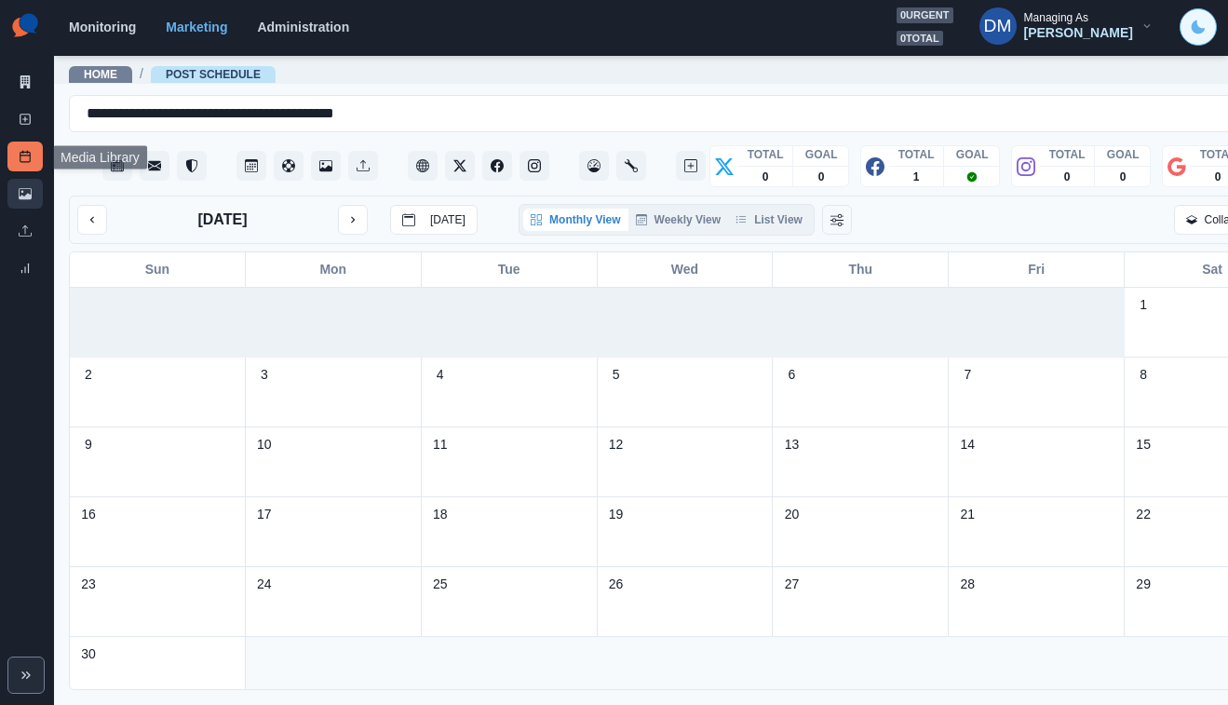
click at [36, 179] on link "Media Library" at bounding box center [24, 194] width 35 height 30
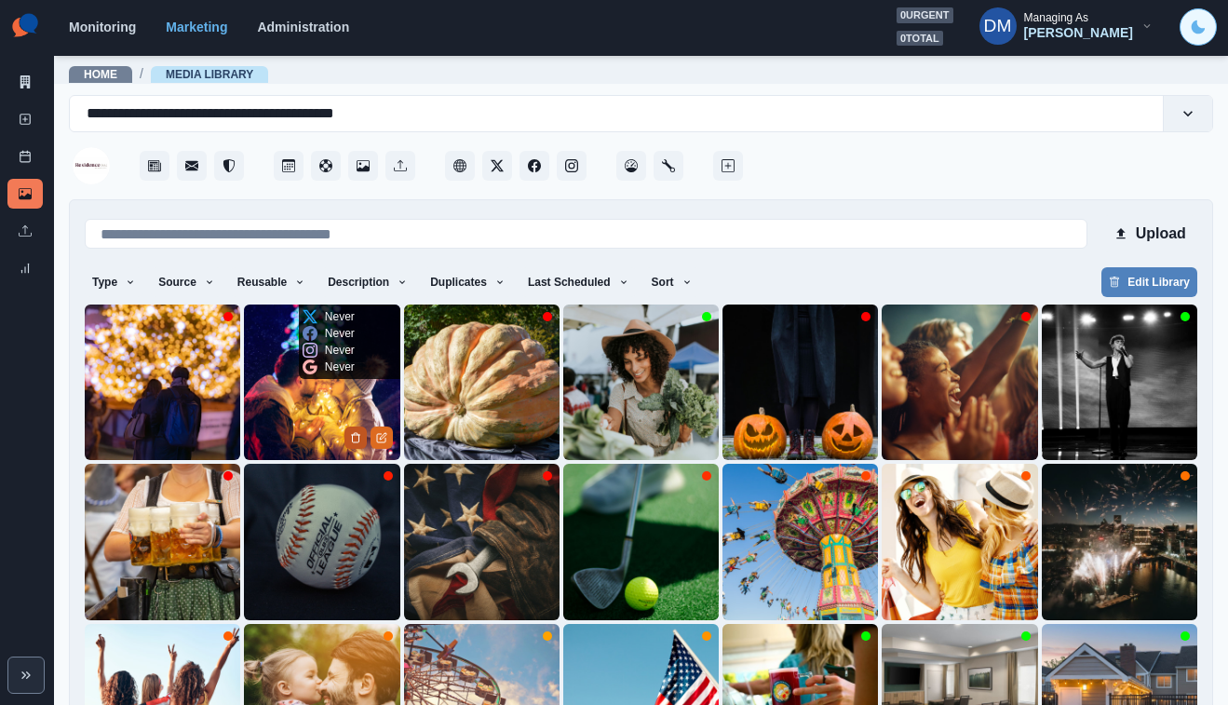
click at [361, 432] on icon "Delete Media" at bounding box center [355, 437] width 11 height 11
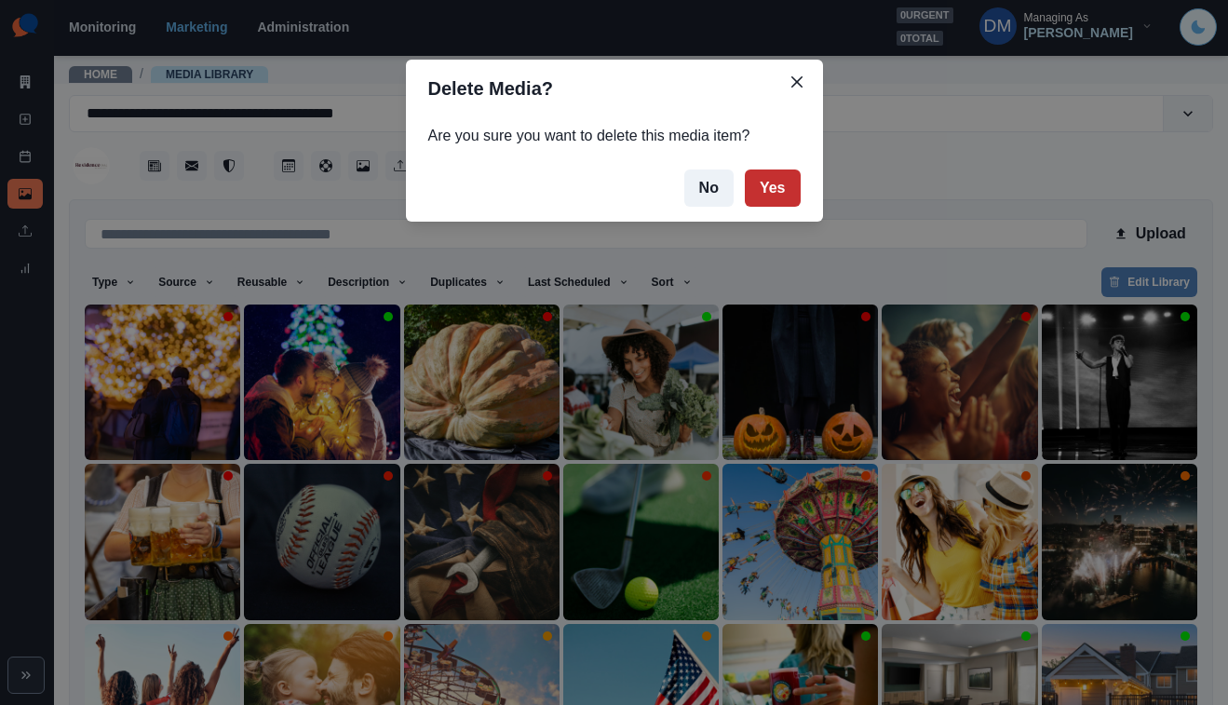
click at [745, 169] on button "Yes" at bounding box center [773, 187] width 56 height 37
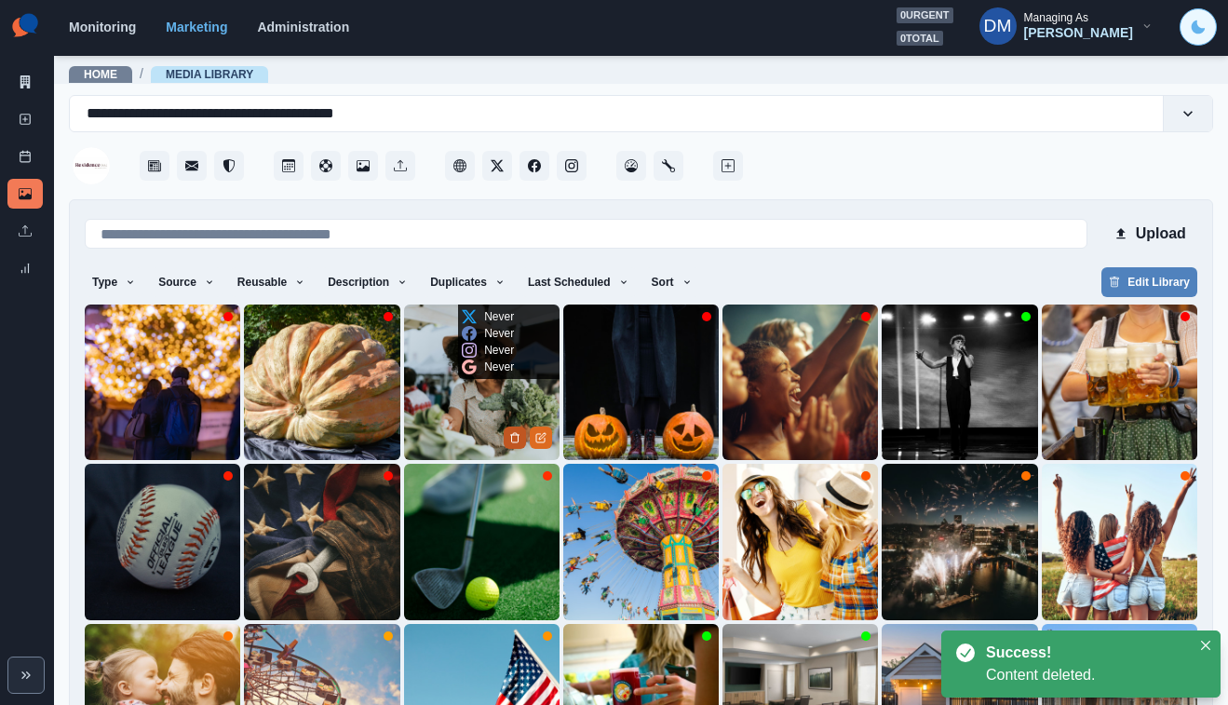
click at [522, 426] on button "Delete Media" at bounding box center [515, 437] width 22 height 22
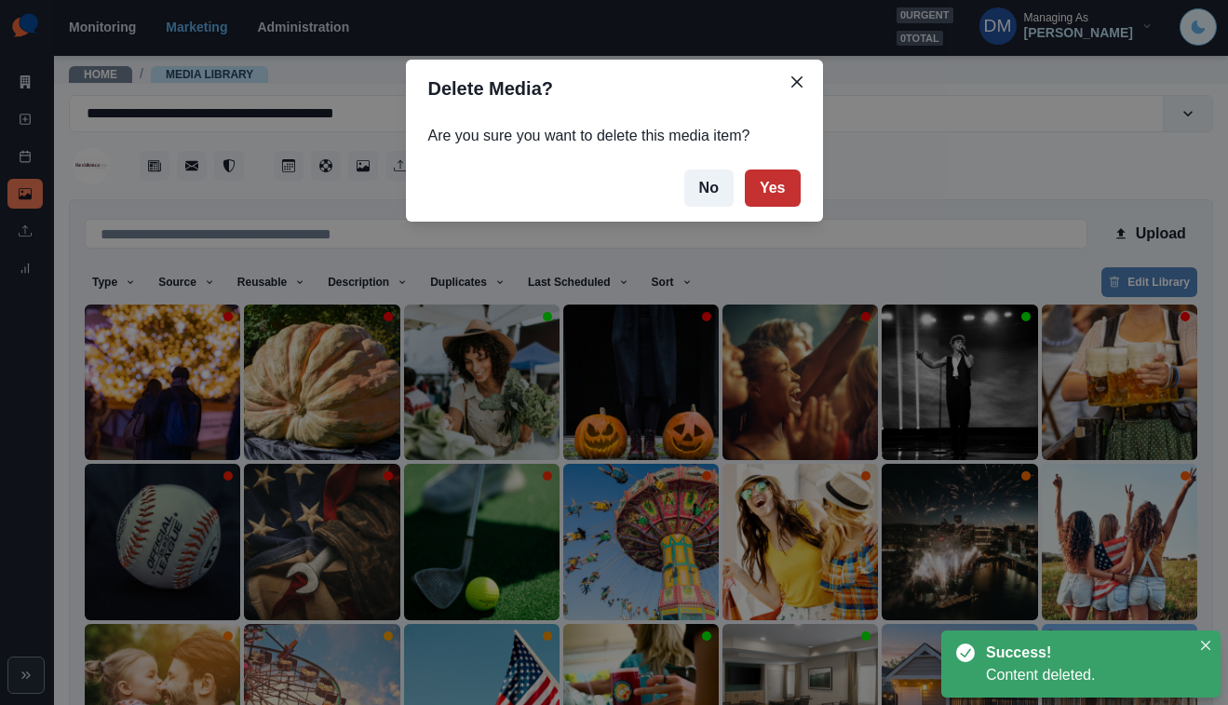
click at [745, 169] on button "Yes" at bounding box center [773, 187] width 56 height 37
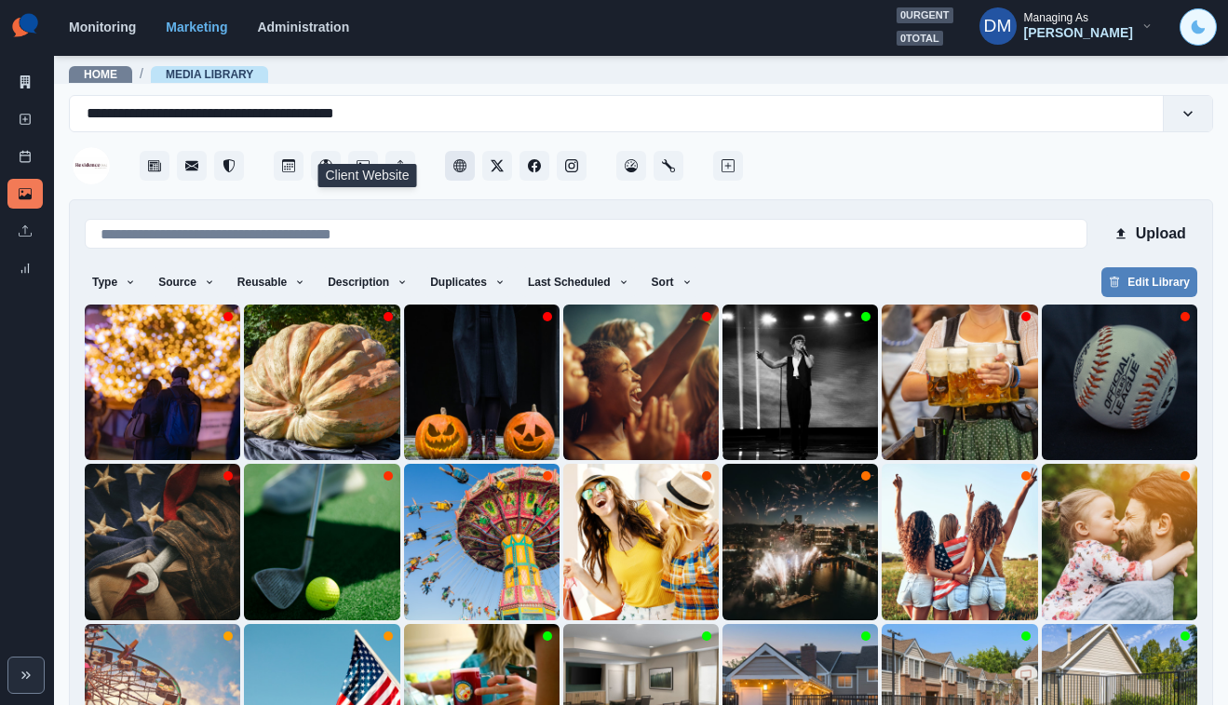
click at [453, 159] on icon "Client Website" at bounding box center [459, 165] width 13 height 13
click at [170, 74] on link "Media Library" at bounding box center [210, 74] width 88 height 13
click at [92, 74] on link "Home" at bounding box center [101, 74] width 34 height 13
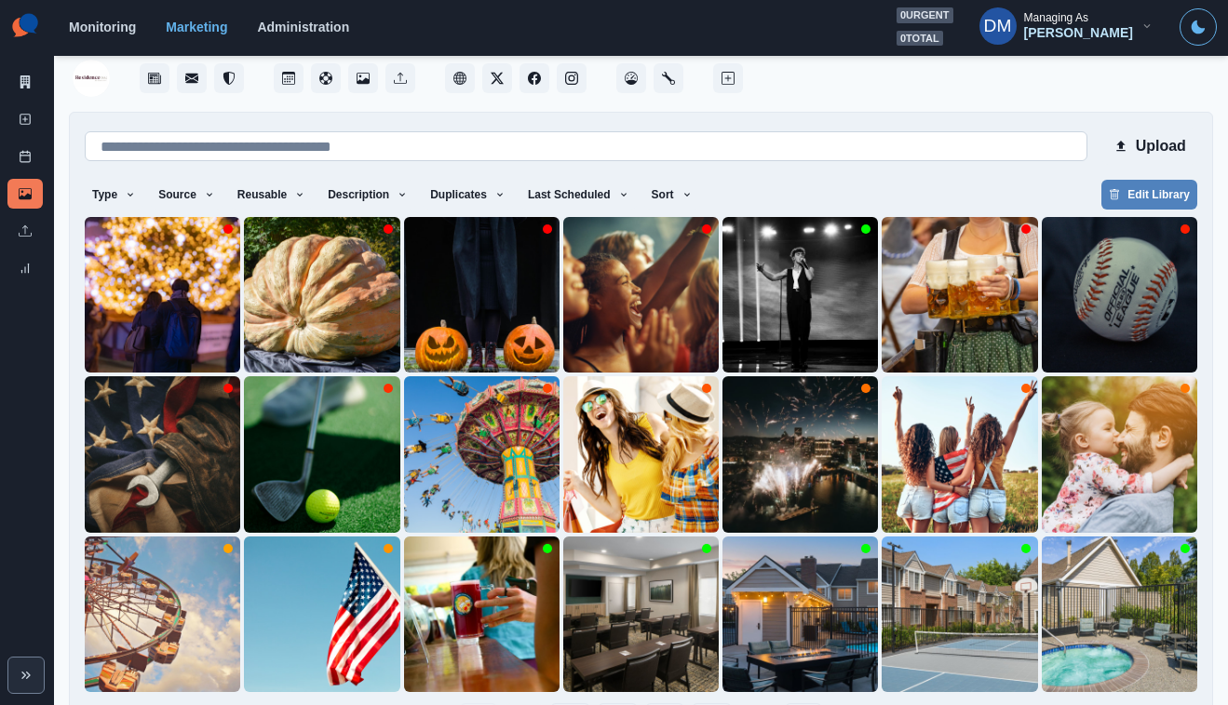
scroll to position [47, 0]
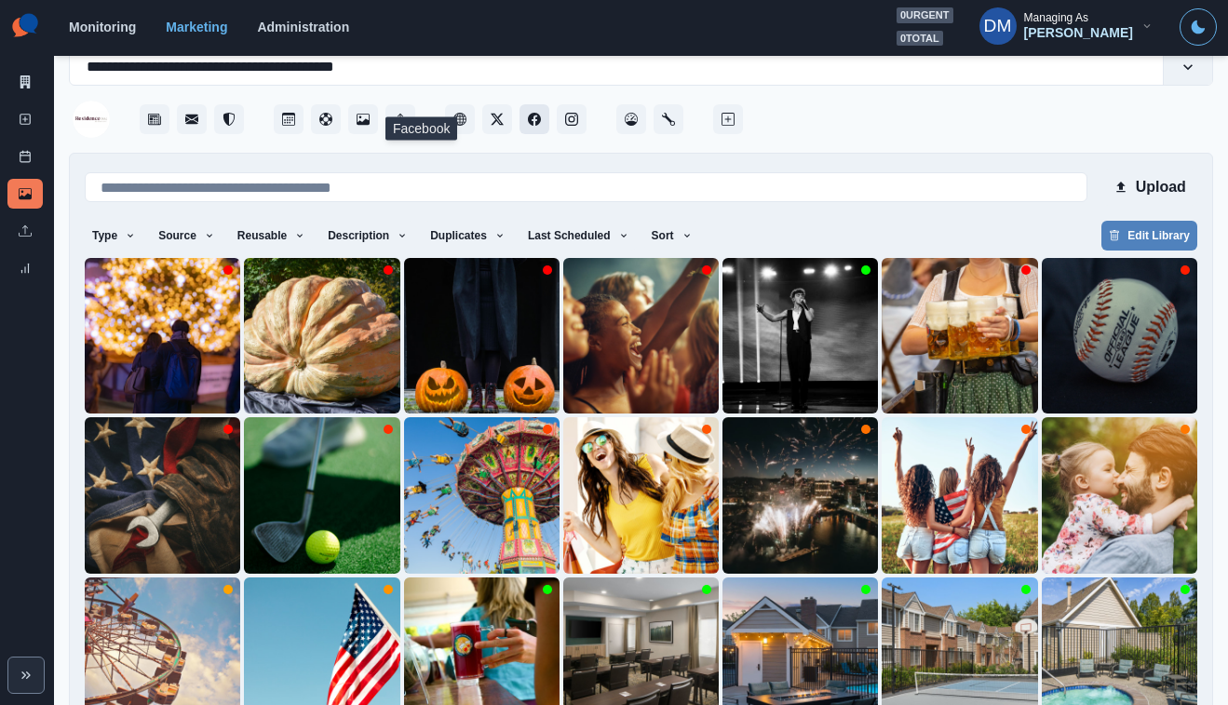
click at [528, 113] on icon "Facebook" at bounding box center [534, 119] width 13 height 13
click at [29, 142] on link "Post Schedule" at bounding box center [24, 157] width 35 height 30
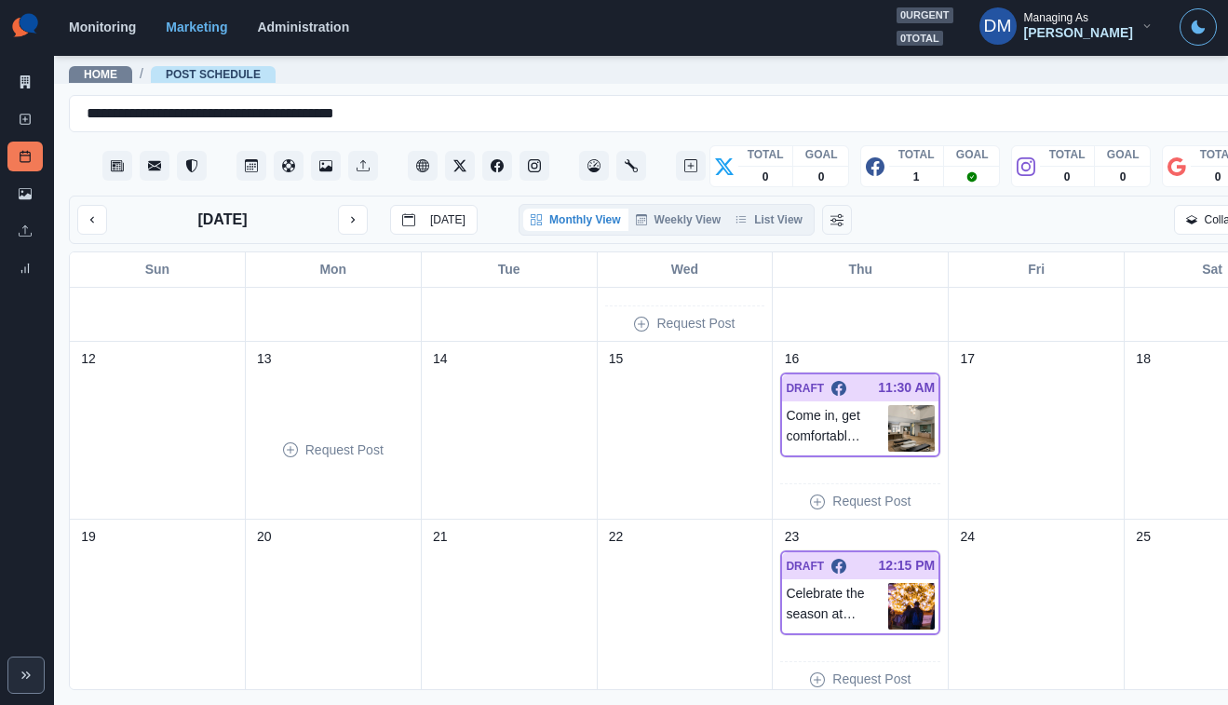
scroll to position [303, 0]
click at [888, 404] on img at bounding box center [911, 427] width 47 height 47
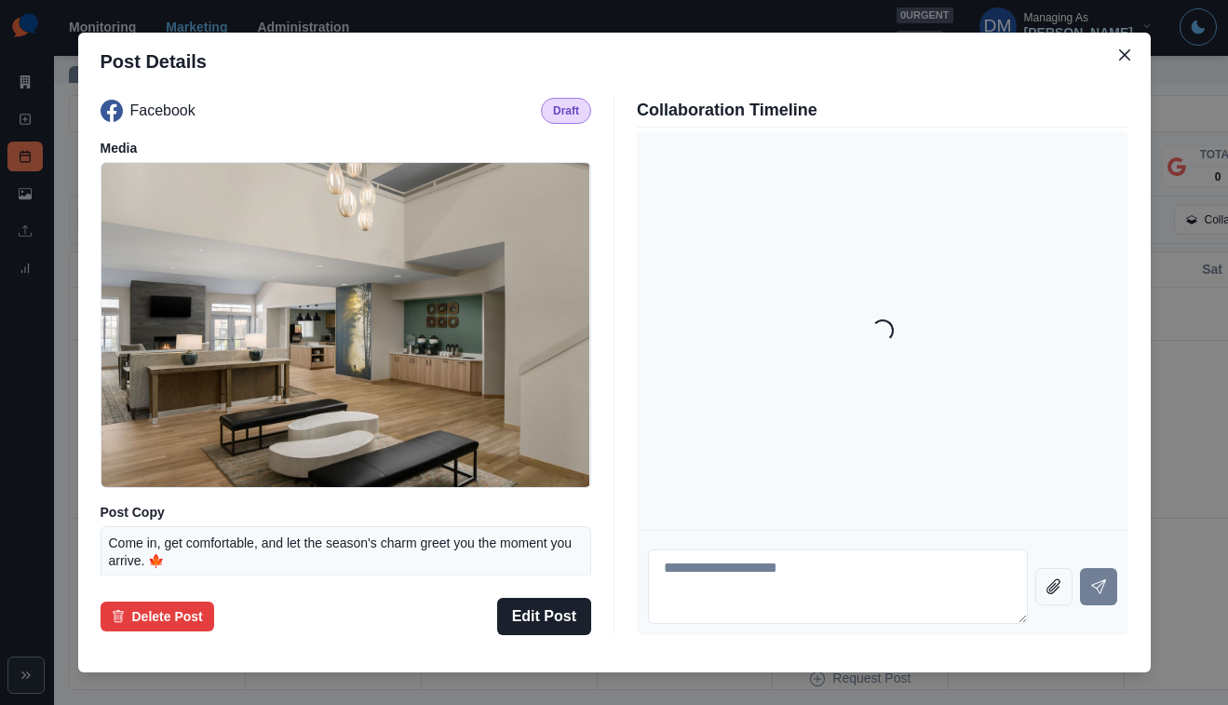
scroll to position [136, 0]
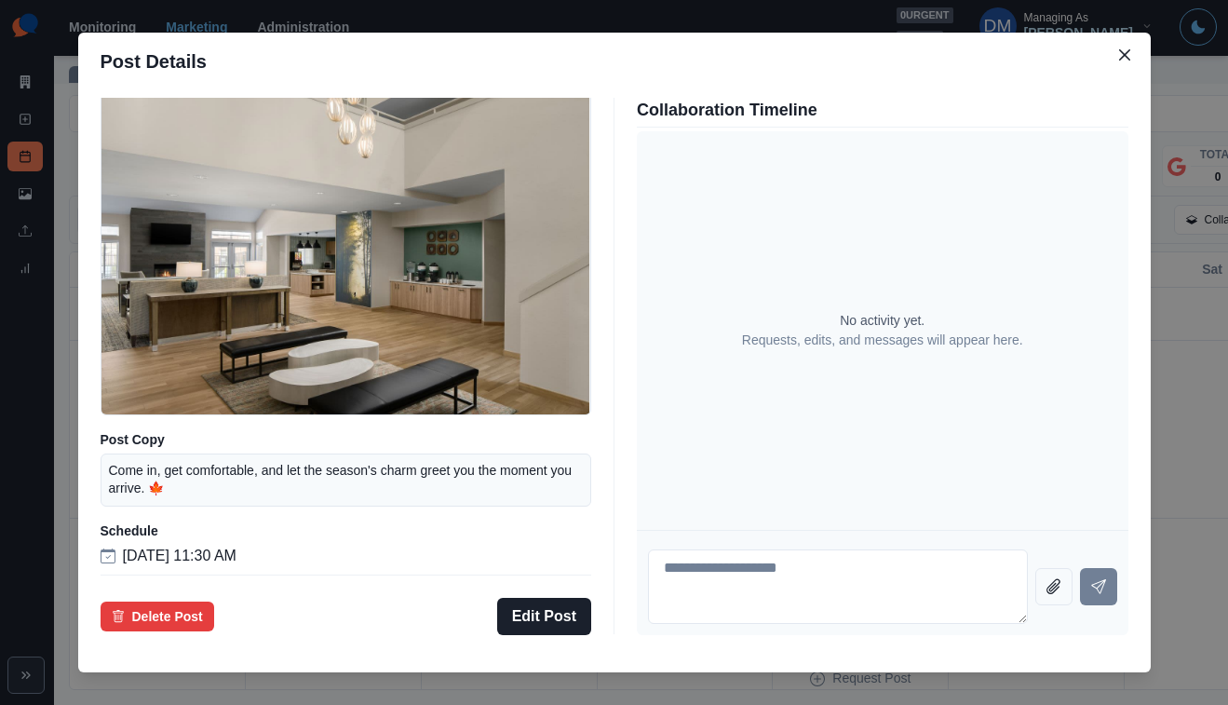
click at [196, 460] on div "Post Details Facebook Draft Media Post Copy Come in, get comfortable, and let t…" at bounding box center [614, 352] width 1228 height 705
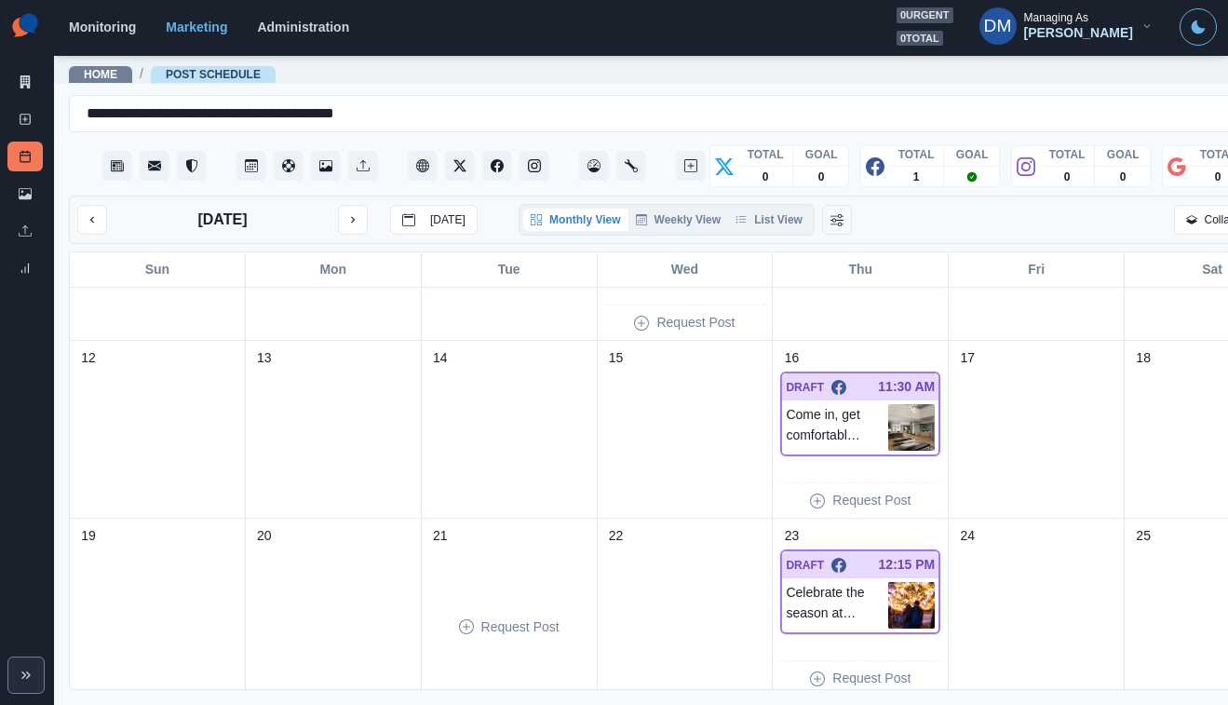
scroll to position [488, 0]
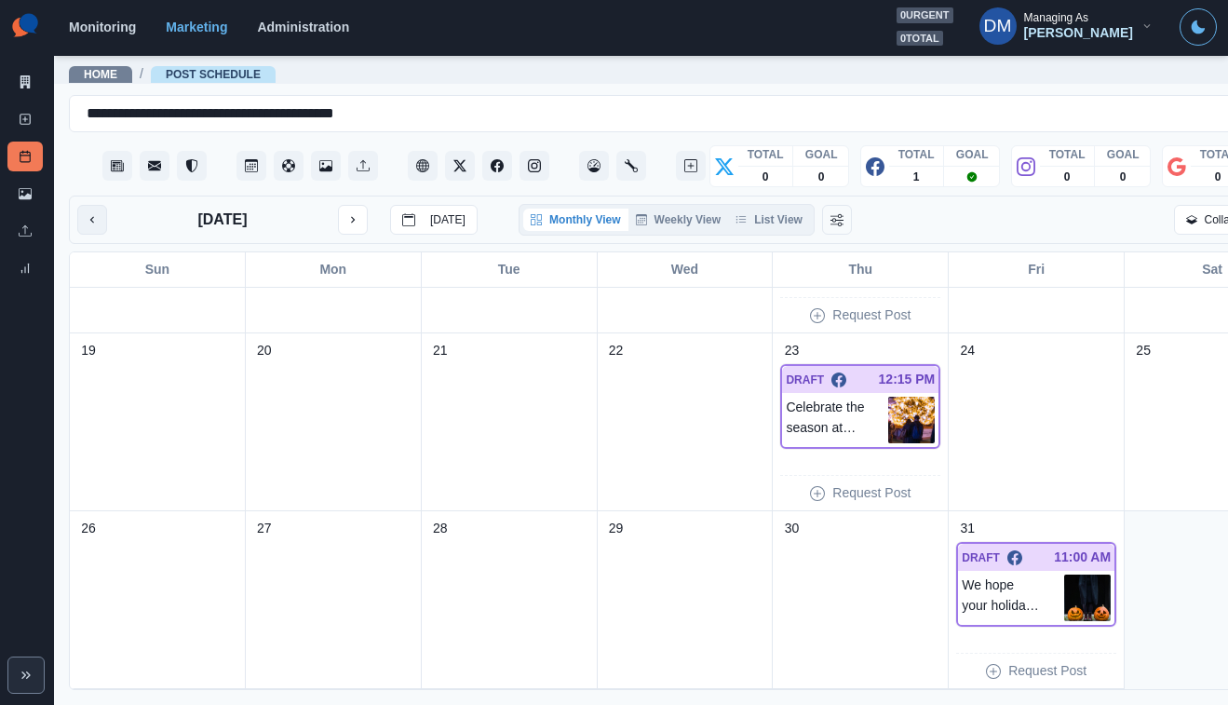
click at [89, 205] on button "previous month" at bounding box center [92, 220] width 30 height 30
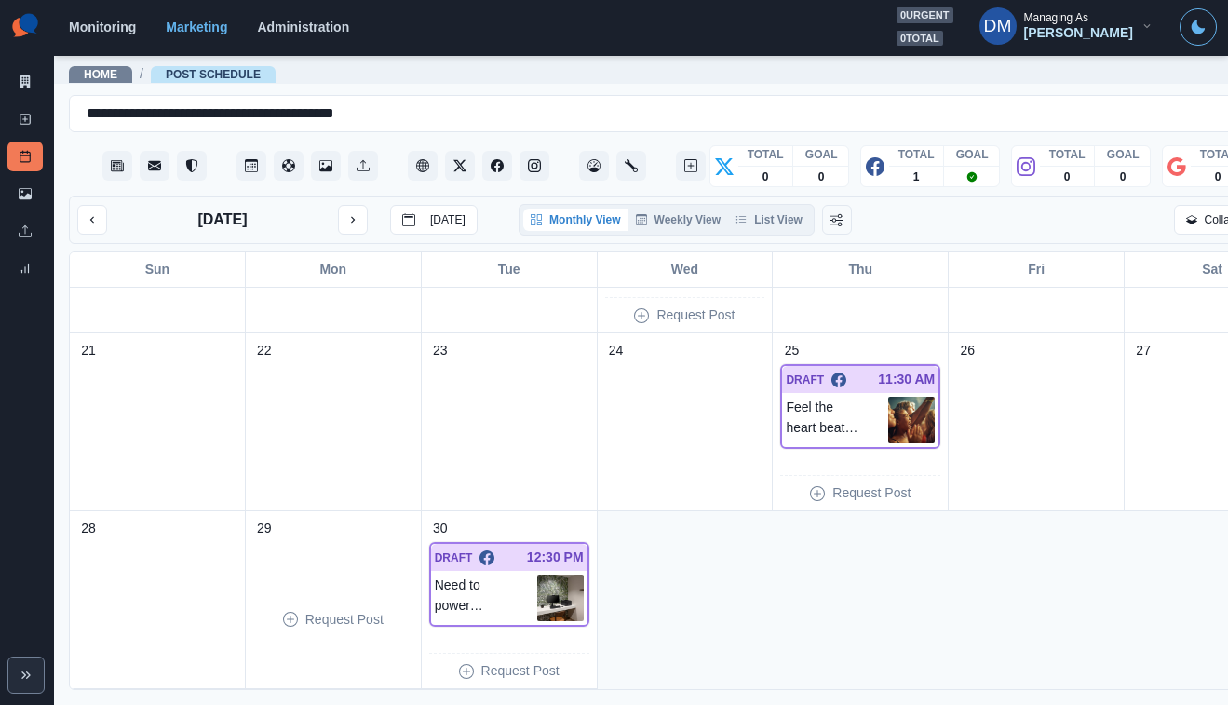
scroll to position [478, 0]
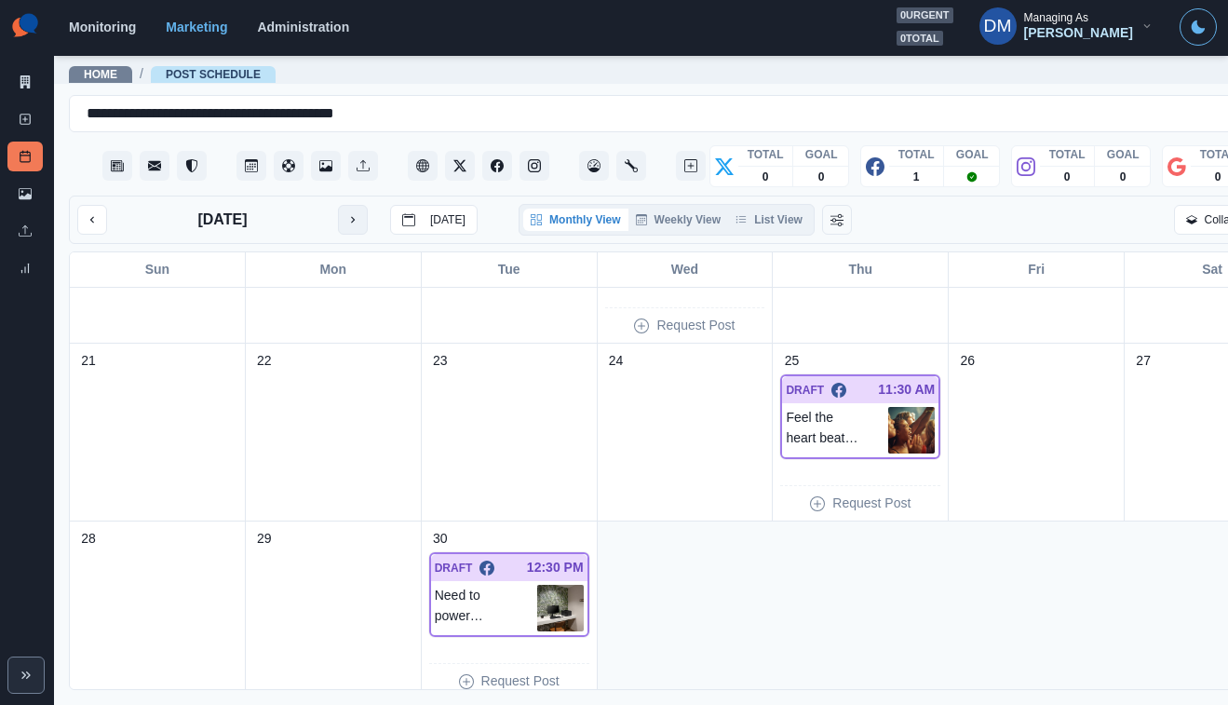
click at [346, 213] on icon "next month" at bounding box center [352, 219] width 13 height 13
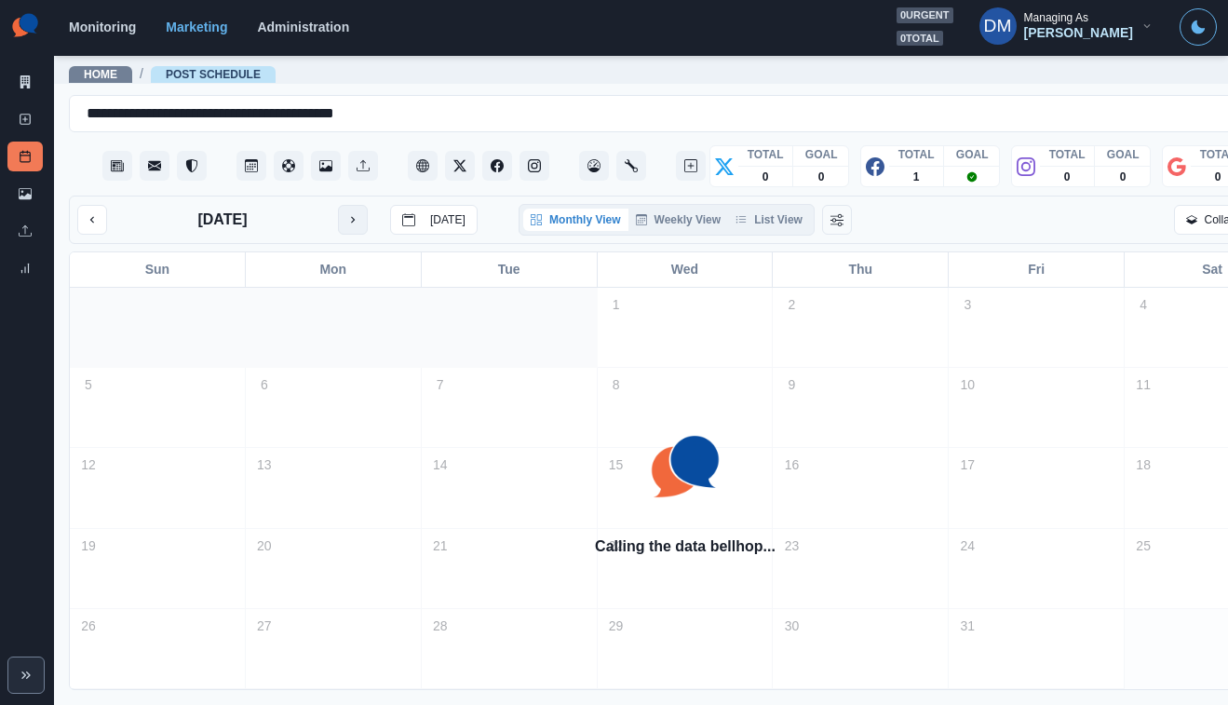
scroll to position [0, 0]
click at [346, 213] on icon "next month" at bounding box center [352, 219] width 13 height 13
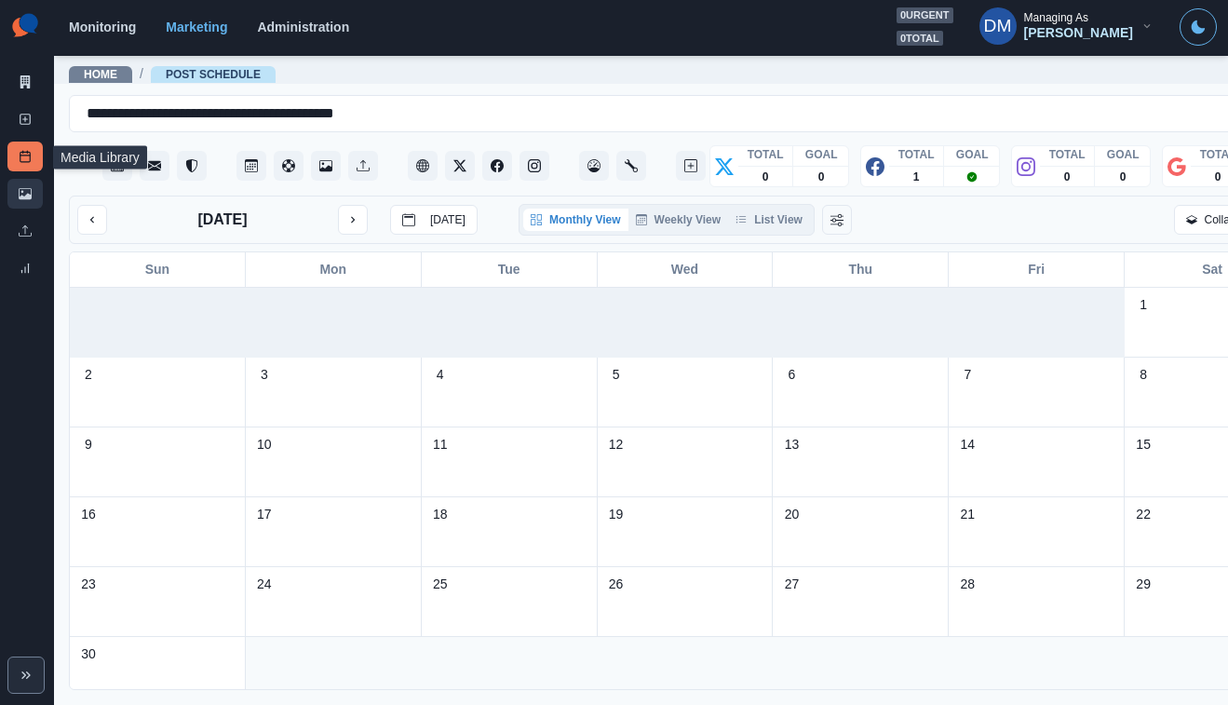
click at [21, 179] on link "Media Library" at bounding box center [24, 194] width 35 height 30
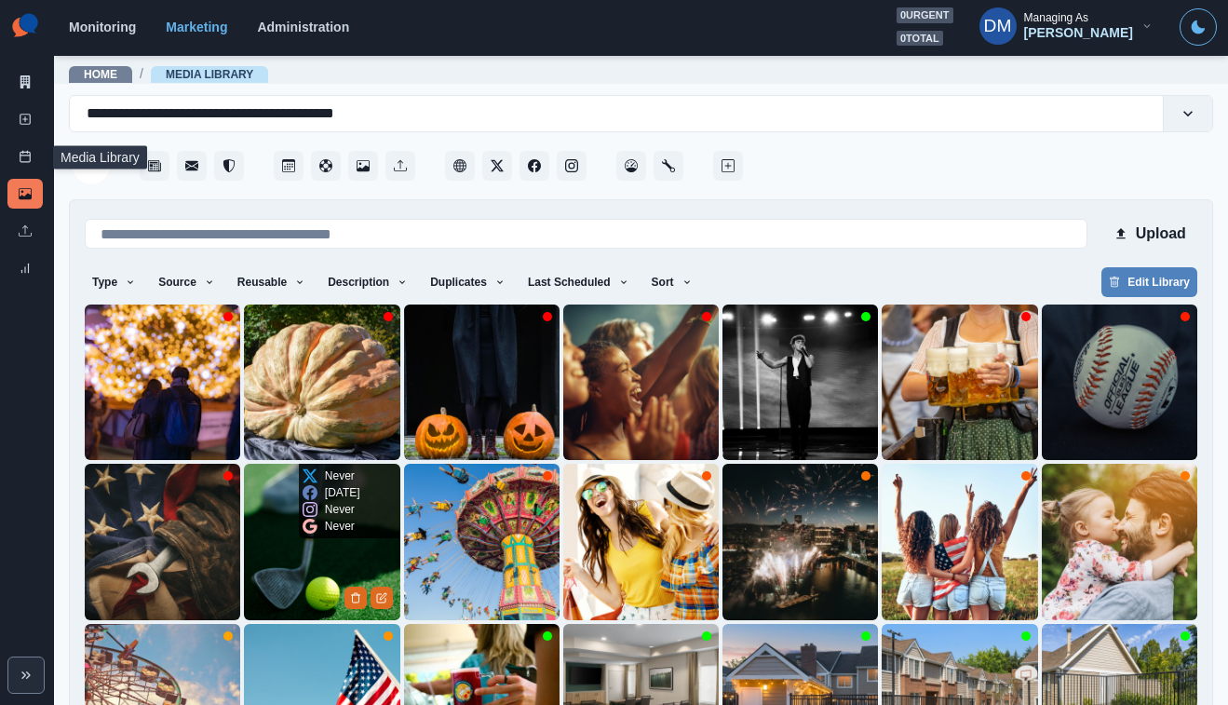
scroll to position [88, 0]
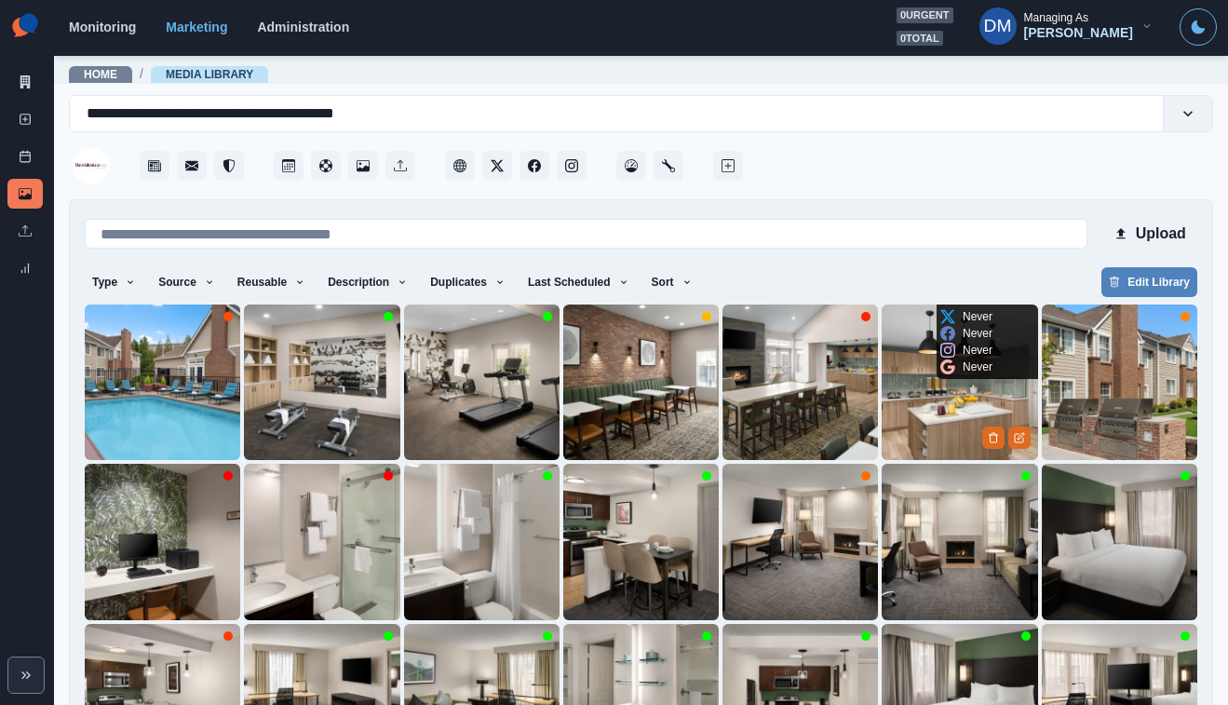
click at [959, 371] on img at bounding box center [959, 381] width 155 height 155
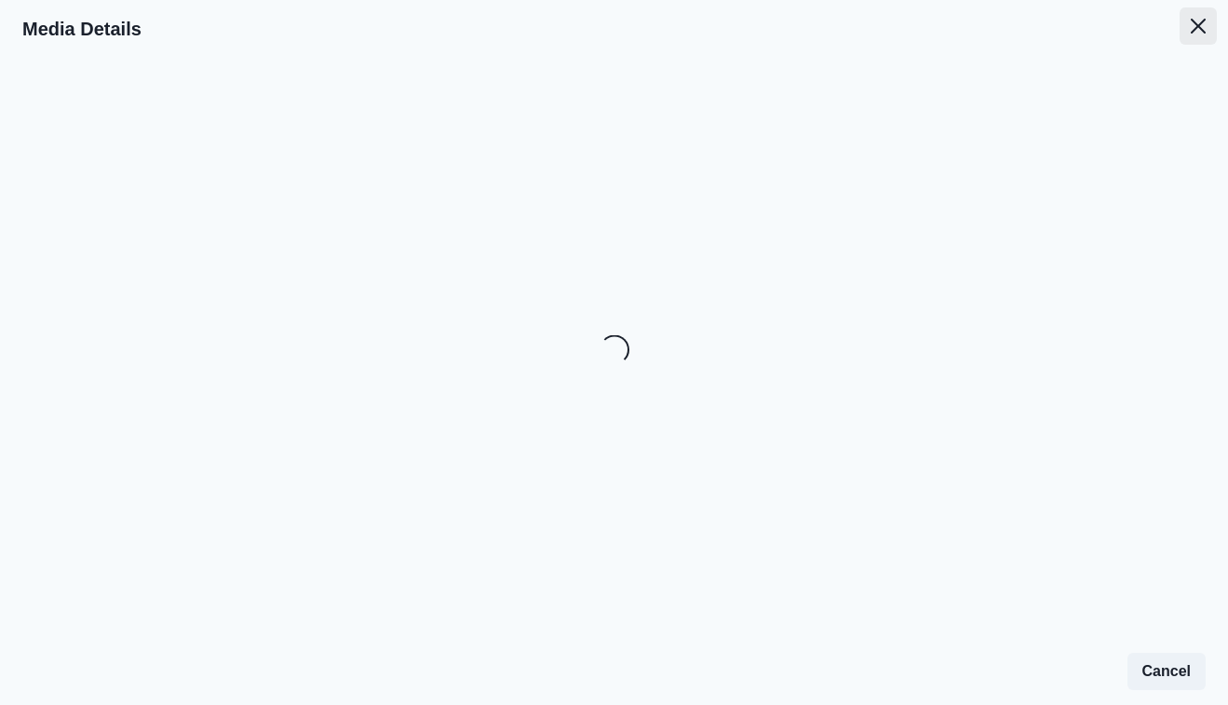
click at [1206, 22] on icon "Close" at bounding box center [1198, 26] width 15 height 15
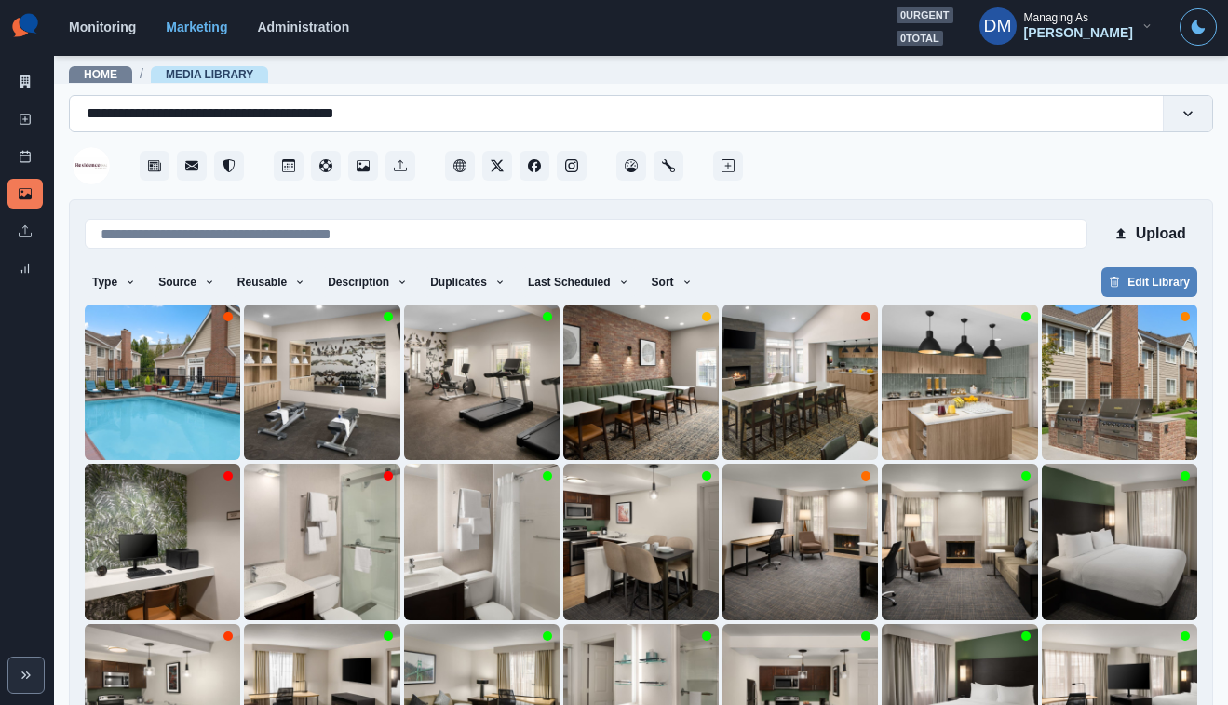
click at [317, 106] on div "**********" at bounding box center [617, 114] width 1060 height 26
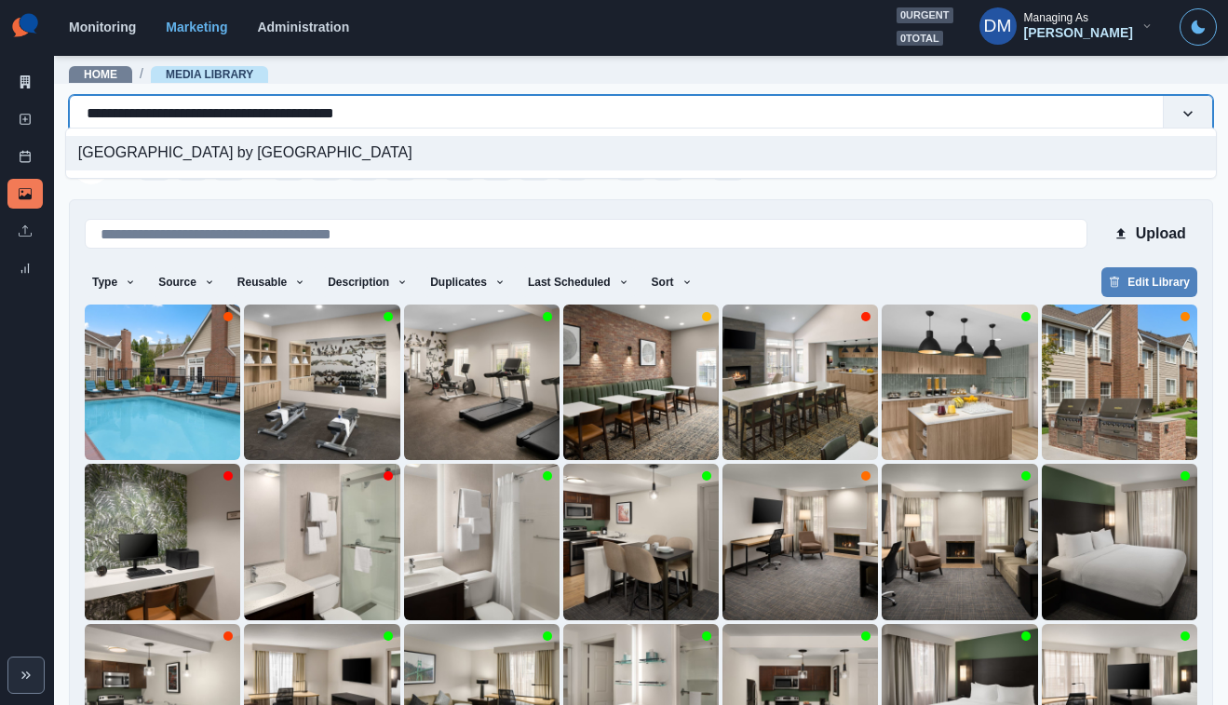
paste input "text"
type input "**********"
click at [305, 149] on div "SpringHill Suites [GEOGRAPHIC_DATA]" at bounding box center [641, 153] width 1150 height 34
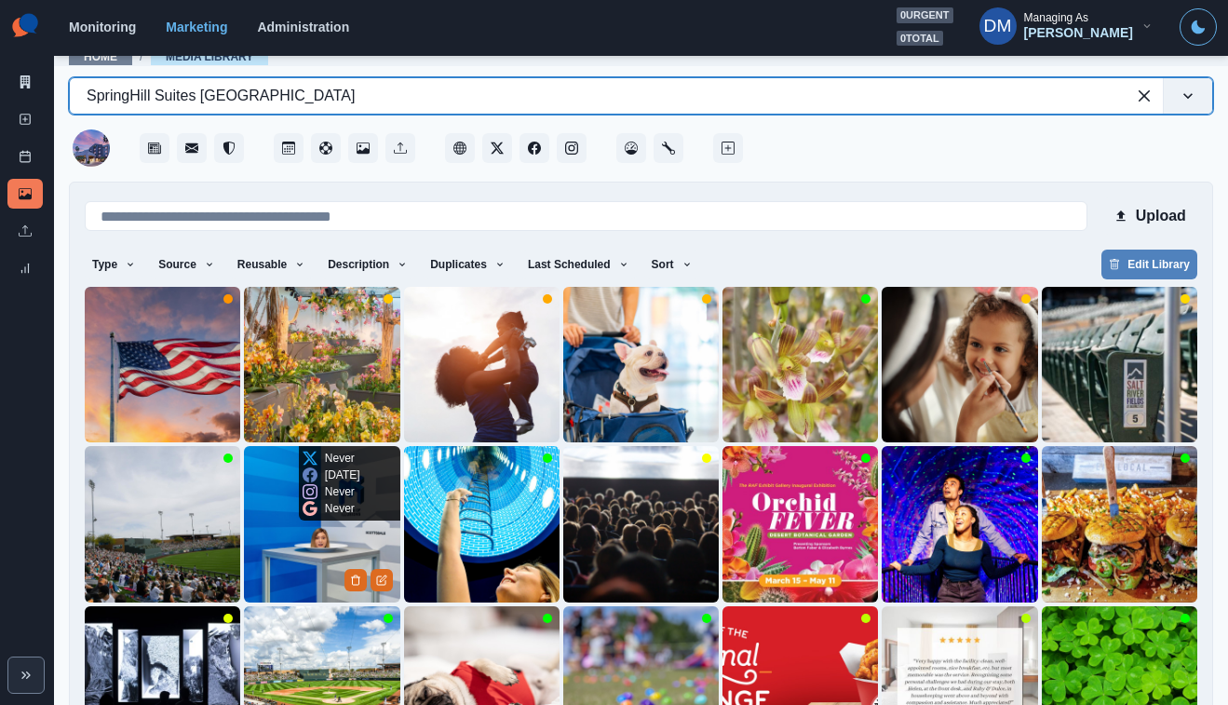
scroll to position [3, 0]
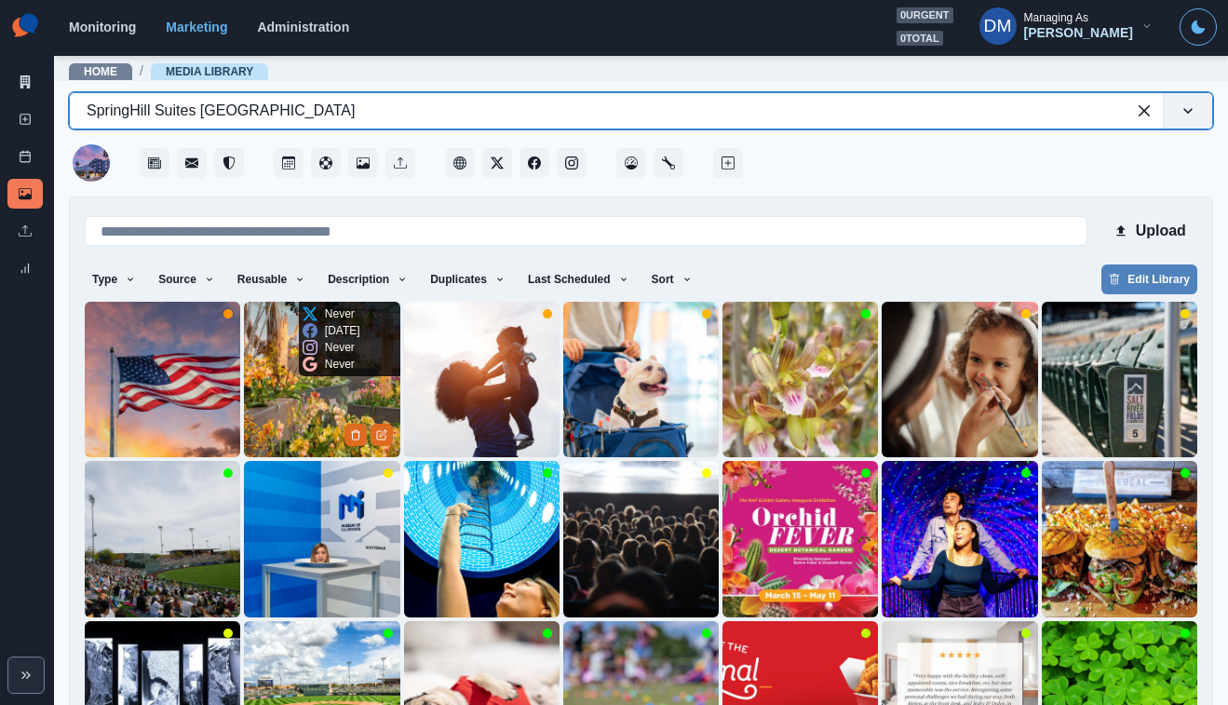
click at [317, 346] on img at bounding box center [321, 379] width 155 height 155
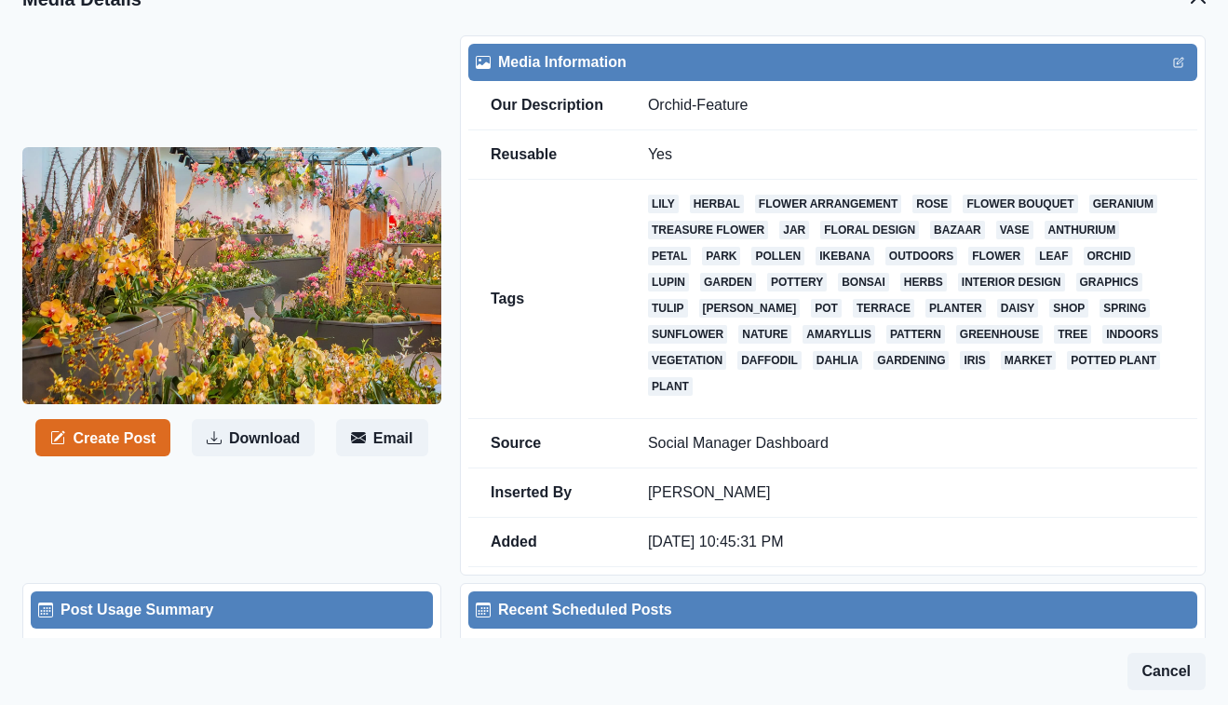
scroll to position [27, 0]
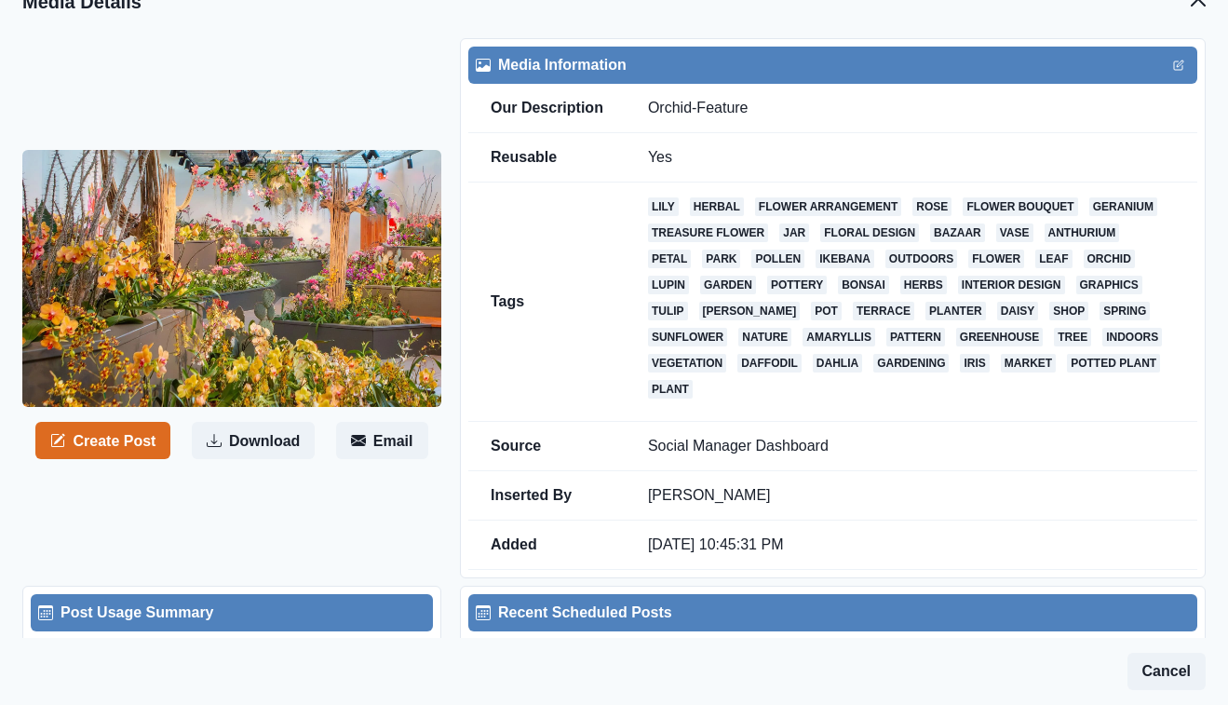
click at [1171, 8] on header "Media Details" at bounding box center [614, 2] width 1228 height 58
click at [1219, 31] on div "Create Post Download Email Media Information Our Description Orchid-Feature Reu…" at bounding box center [614, 565] width 1228 height 1068
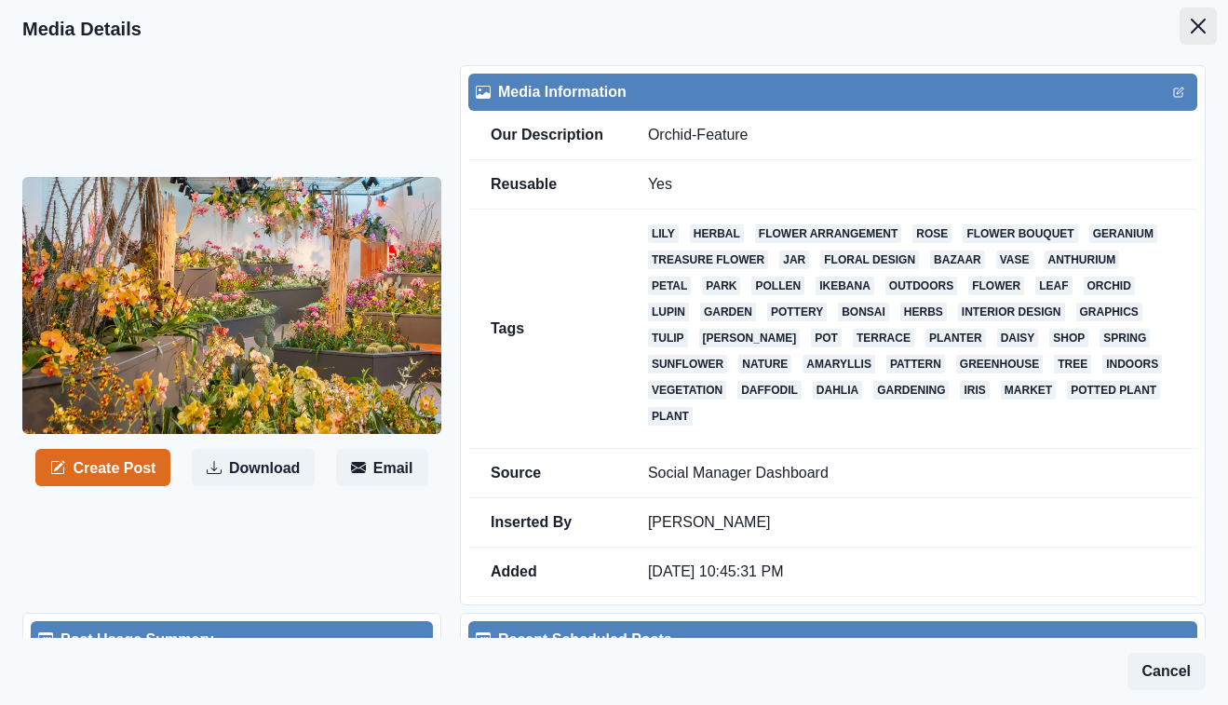
click at [1205, 20] on icon "Close" at bounding box center [1198, 26] width 15 height 15
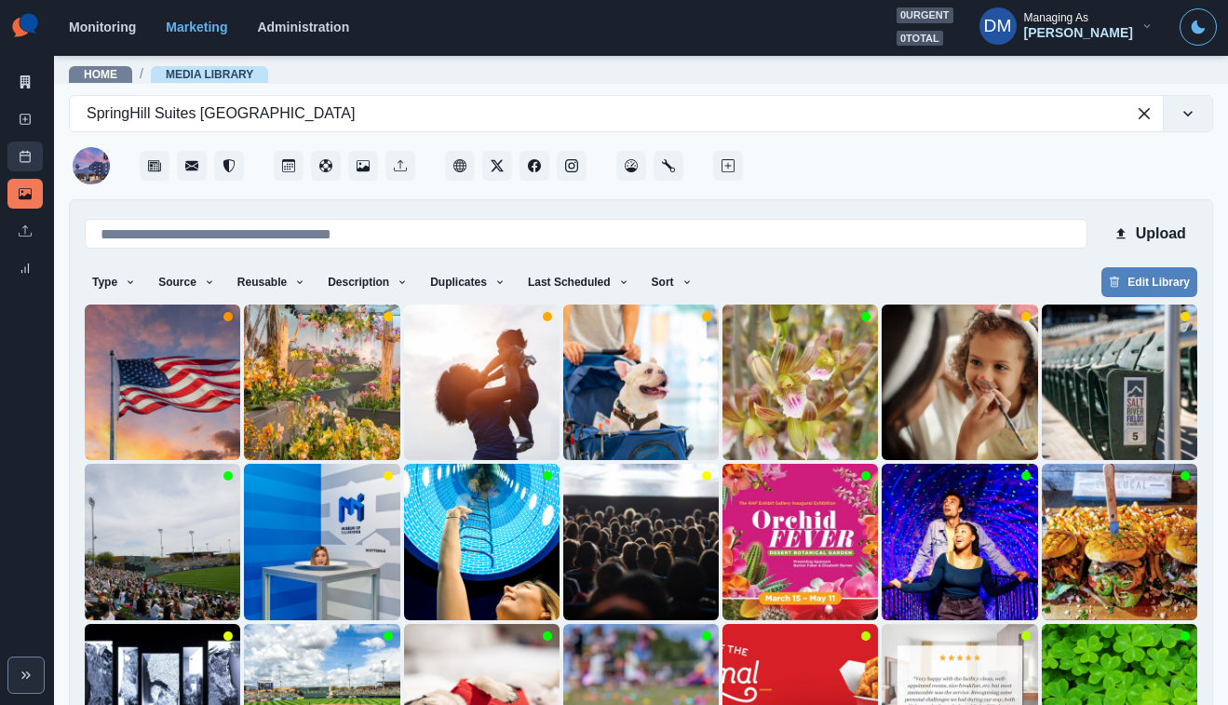
click at [36, 142] on link "Post Schedule" at bounding box center [24, 157] width 35 height 30
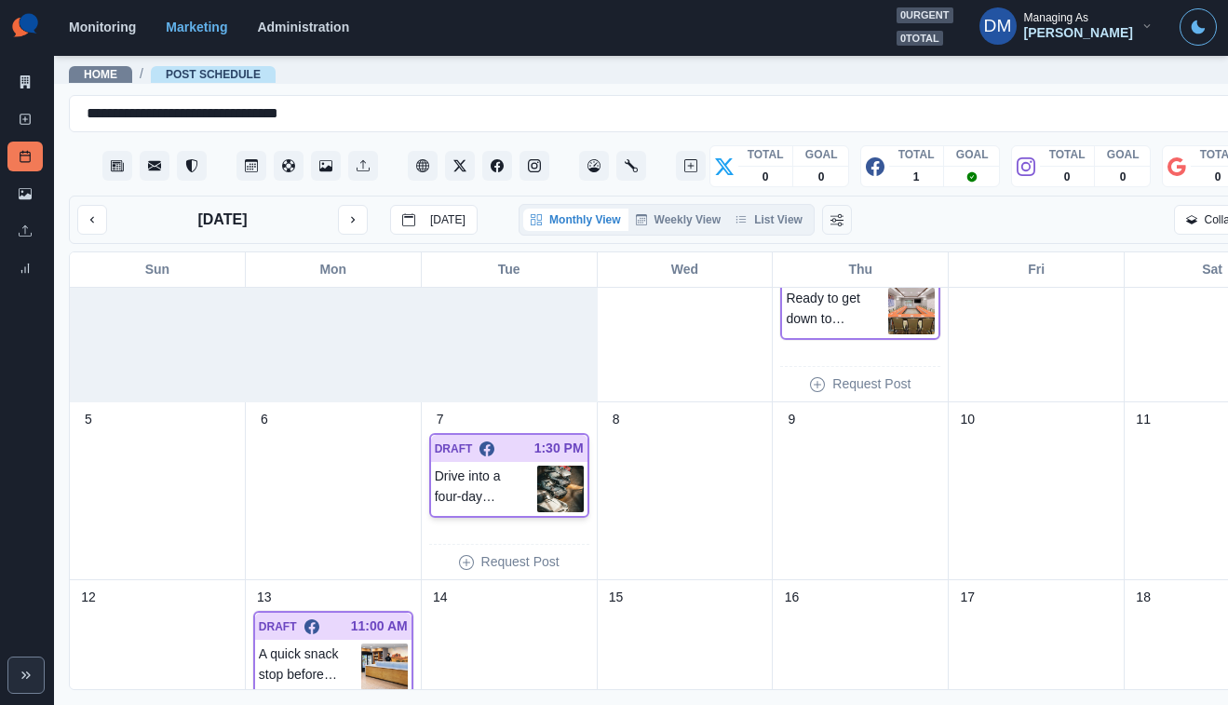
scroll to position [75, 0]
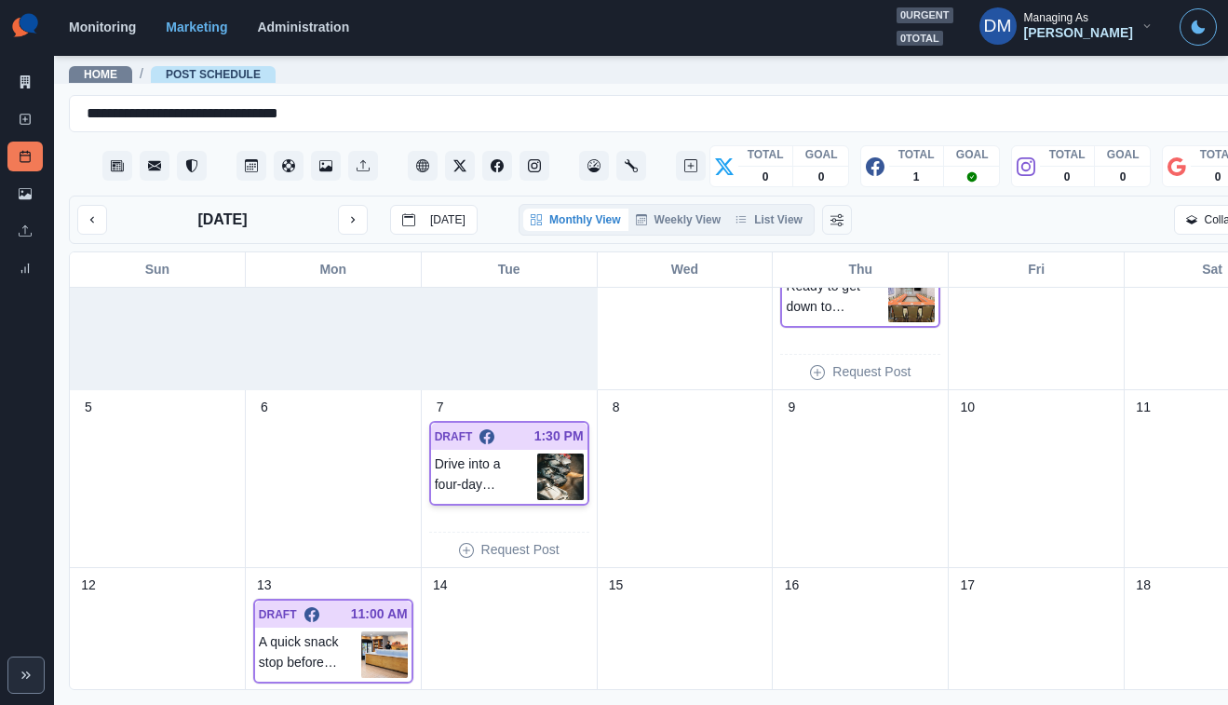
click at [537, 453] on img at bounding box center [560, 476] width 47 height 47
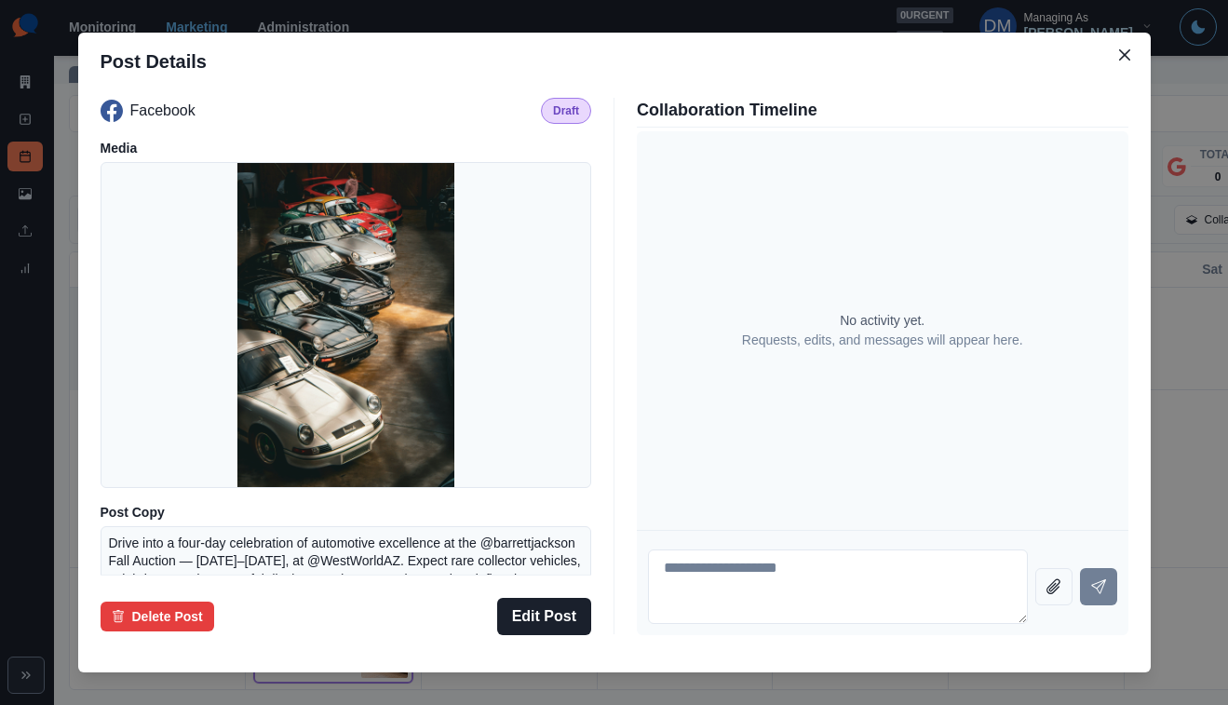
click at [135, 377] on div "Post Details Facebook Draft Media Post Copy Drive into a four-day celebration o…" at bounding box center [614, 352] width 1228 height 705
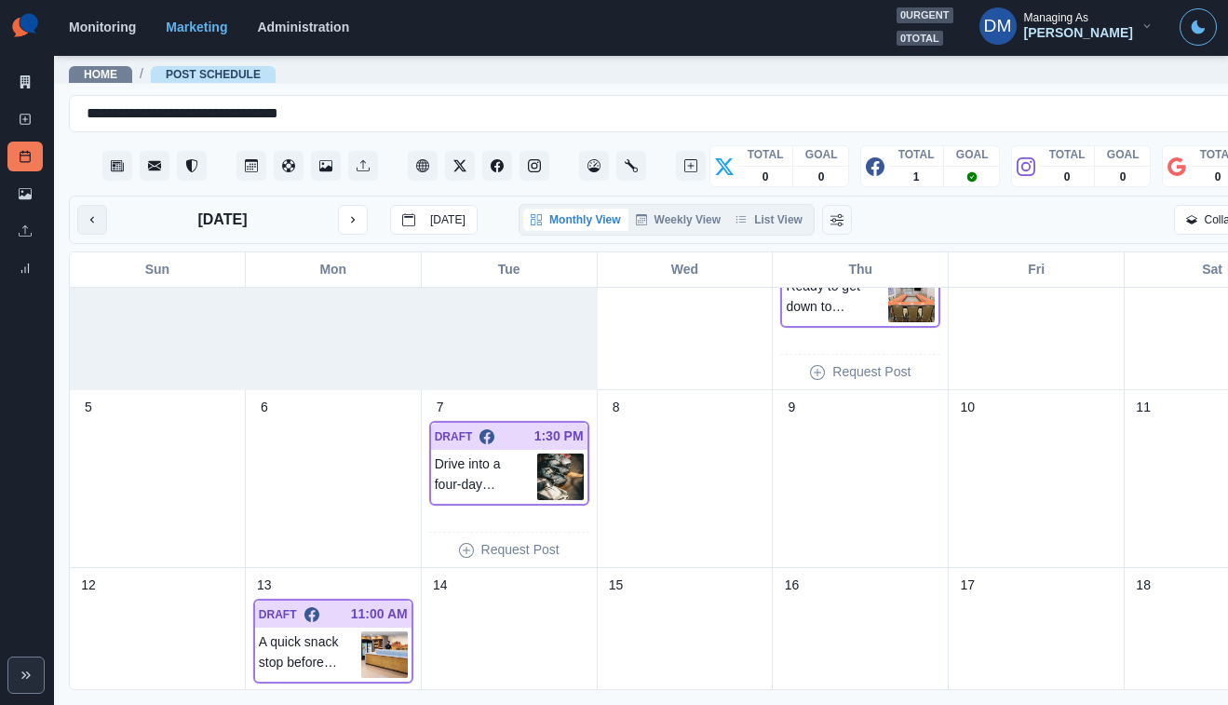
click at [90, 205] on button "previous month" at bounding box center [92, 220] width 30 height 30
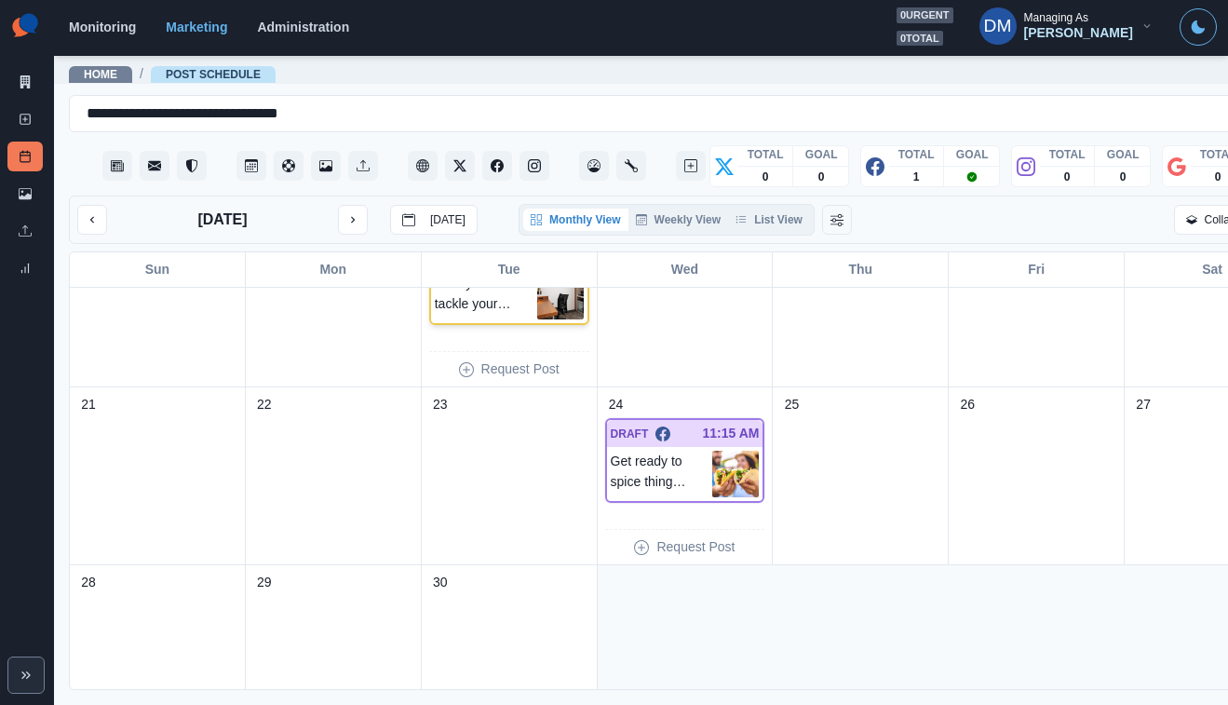
scroll to position [488, 0]
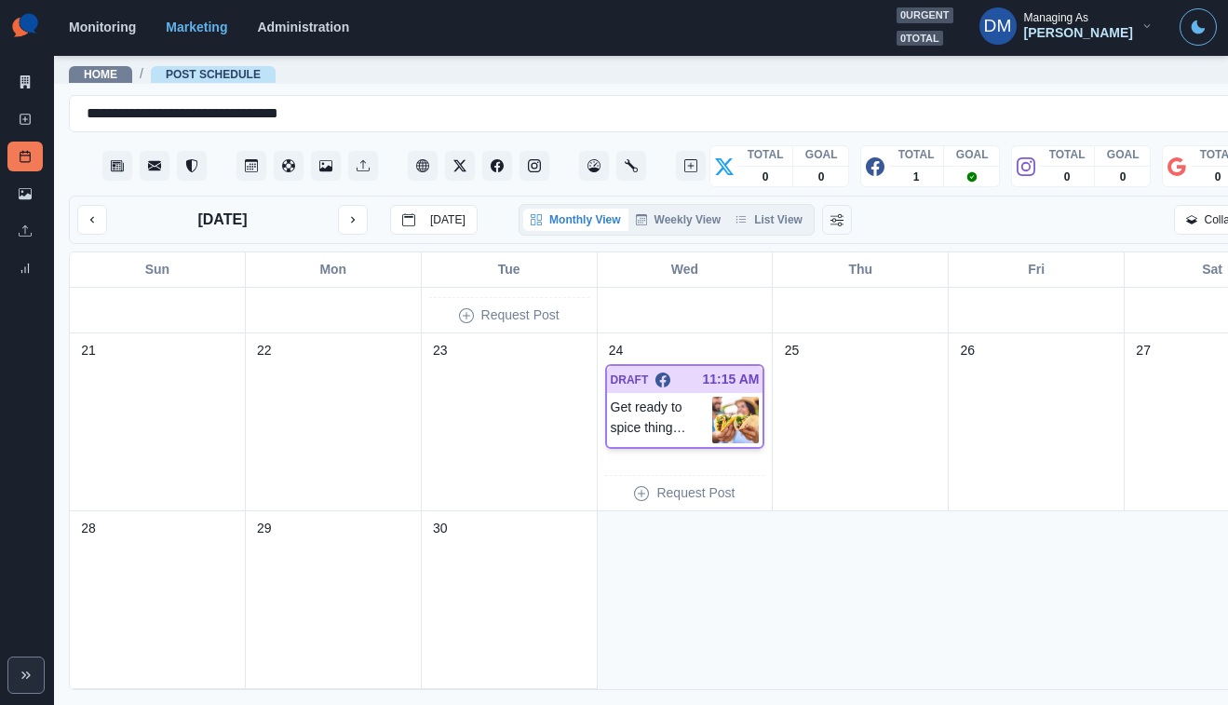
click at [712, 397] on img at bounding box center [735, 420] width 47 height 47
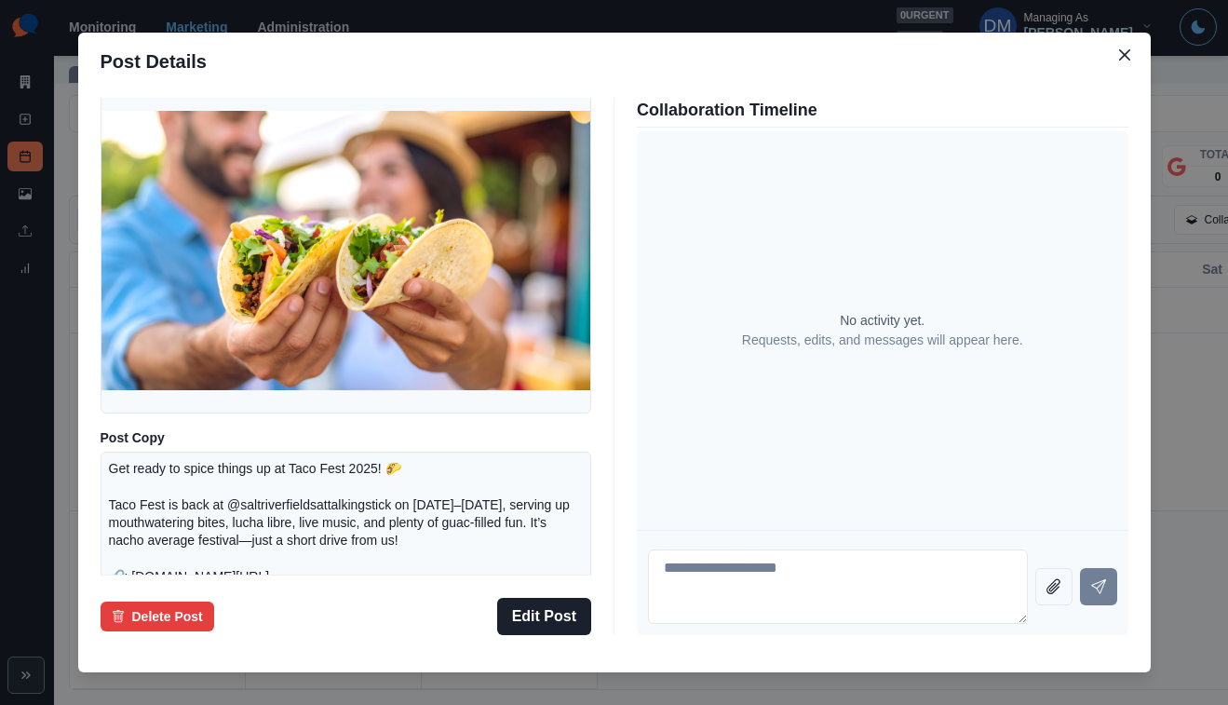
scroll to position [42, 0]
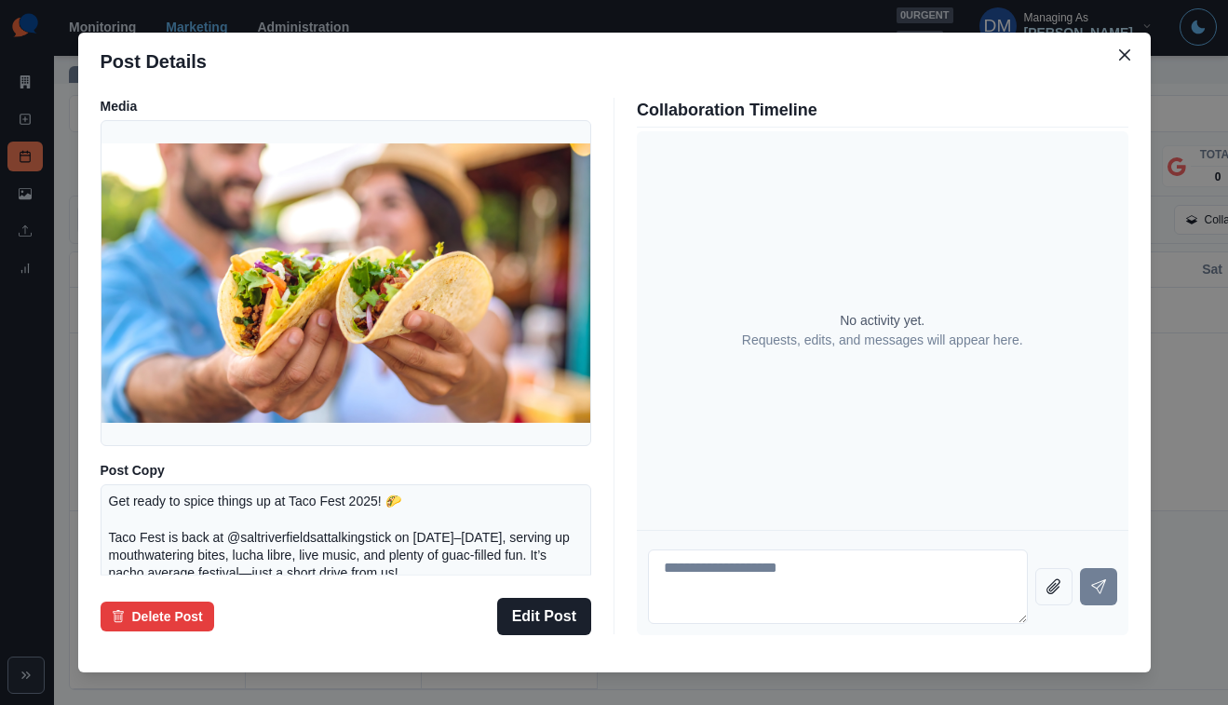
click at [168, 371] on div "Post Details Facebook Draft Media Post Copy Get ready to spice things up at Tac…" at bounding box center [614, 352] width 1228 height 705
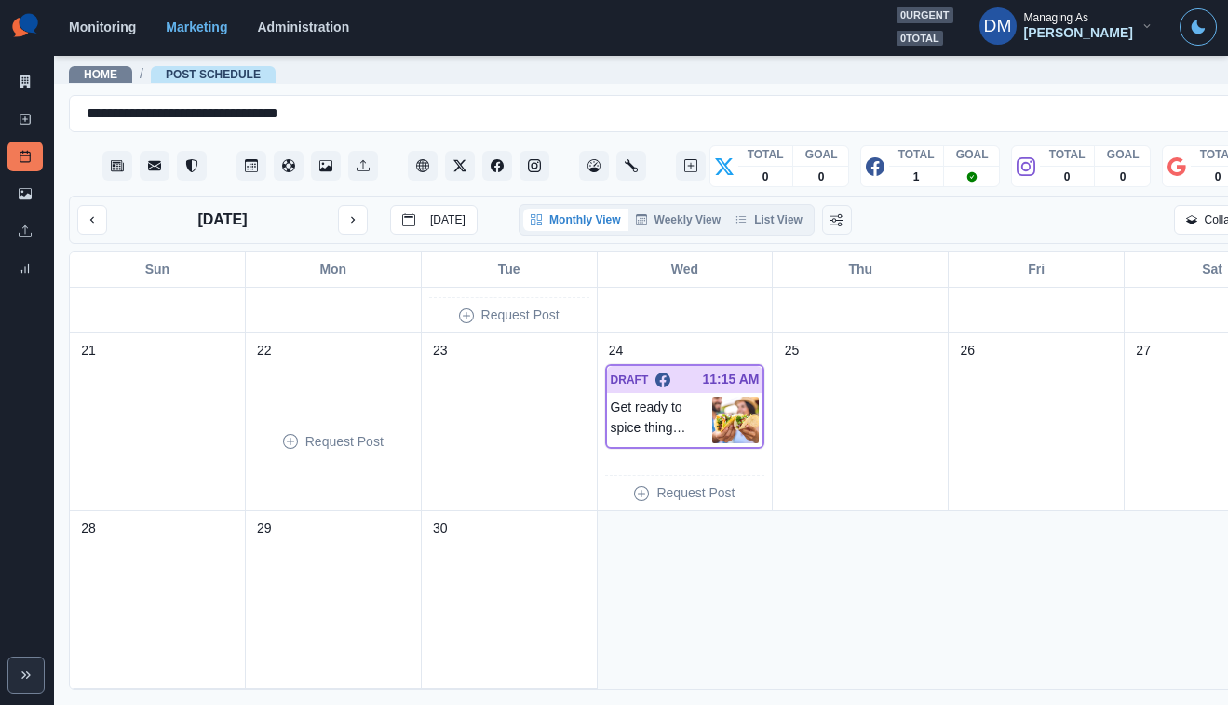
scroll to position [239, 0]
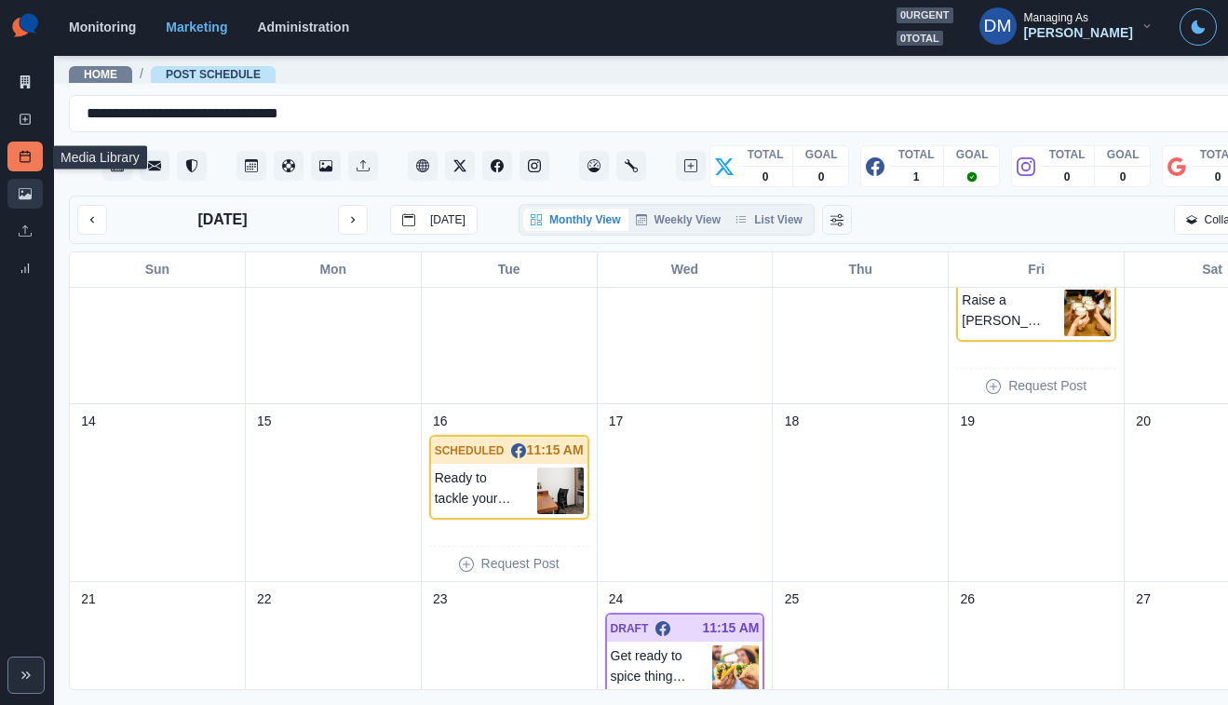
click at [33, 179] on link "Media Library" at bounding box center [24, 194] width 35 height 30
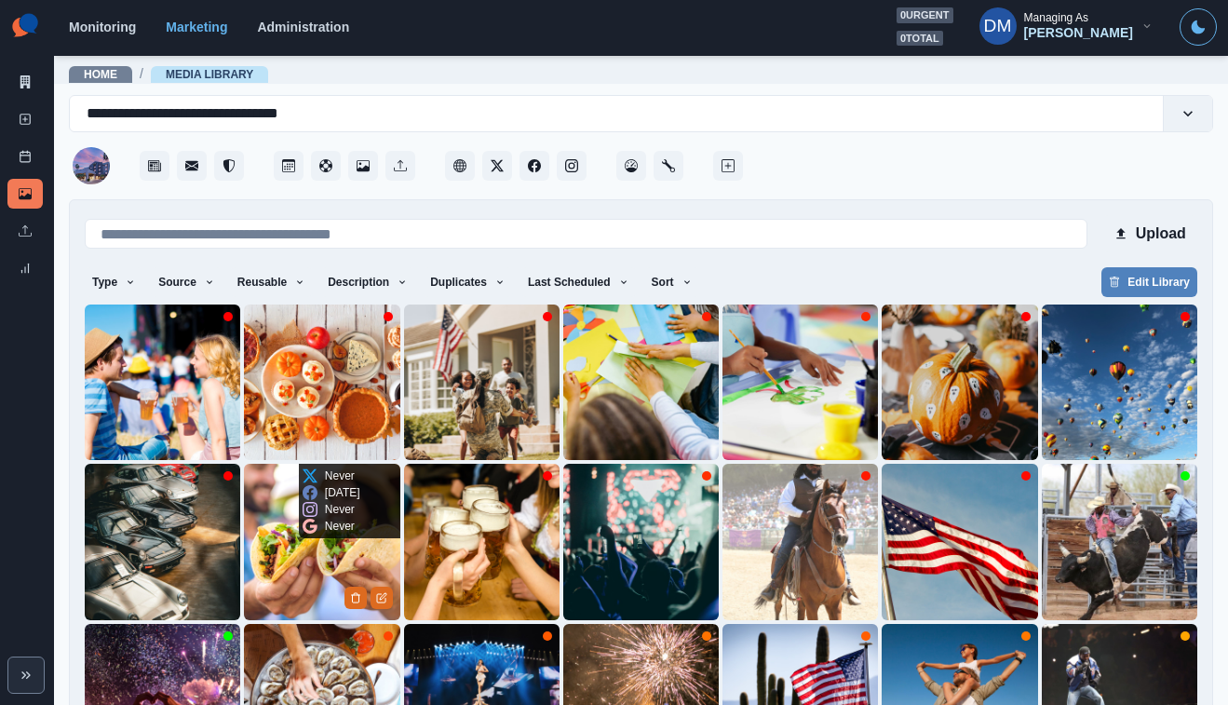
click at [338, 524] on img at bounding box center [321, 541] width 155 height 155
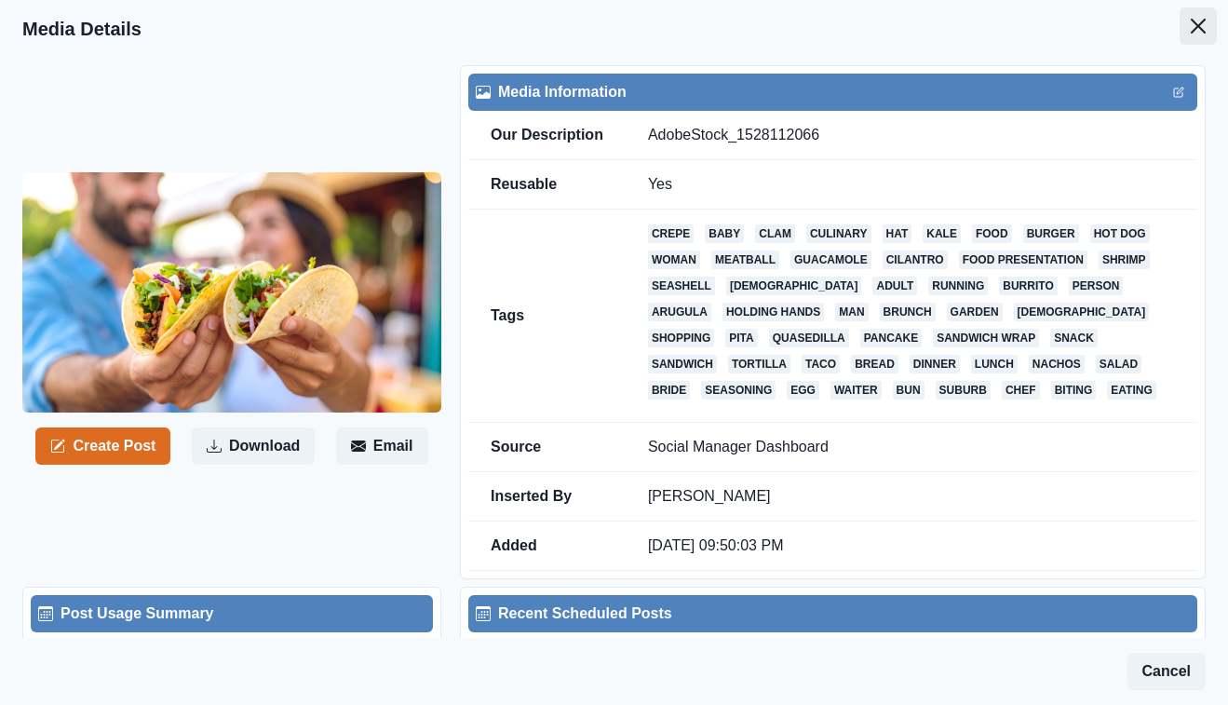
click at [1205, 19] on icon "Close" at bounding box center [1198, 26] width 15 height 15
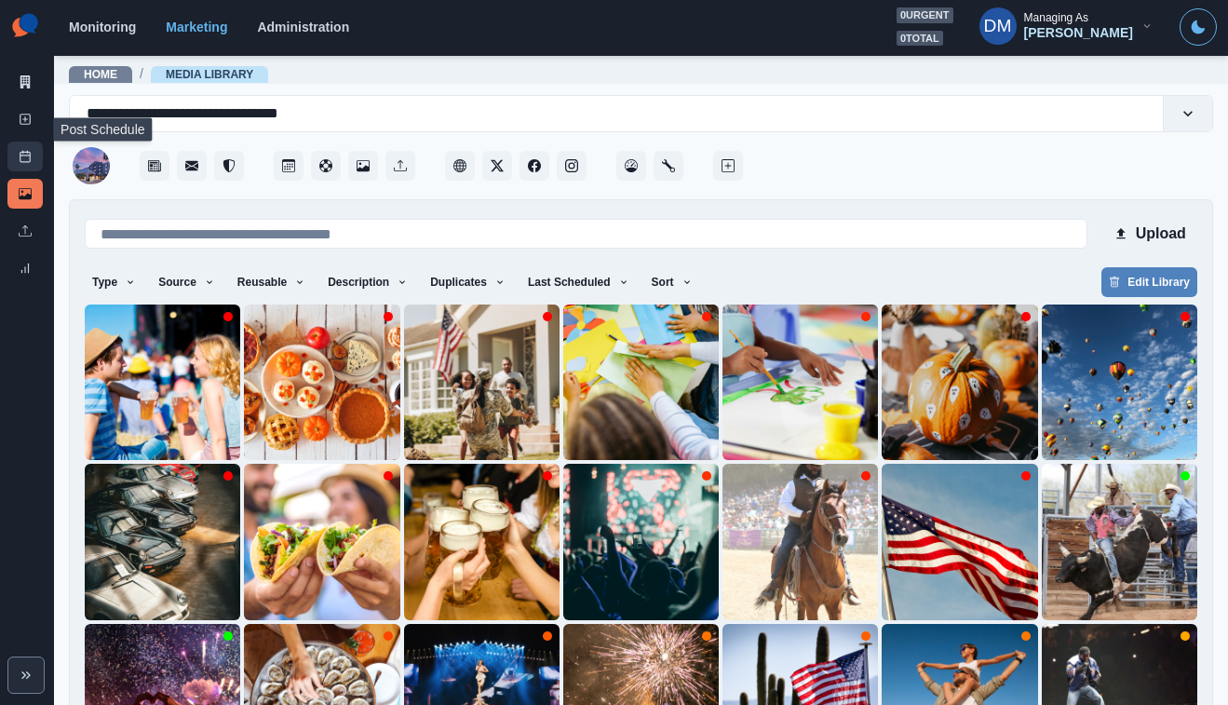
click at [33, 142] on link "Post Schedule" at bounding box center [24, 157] width 35 height 30
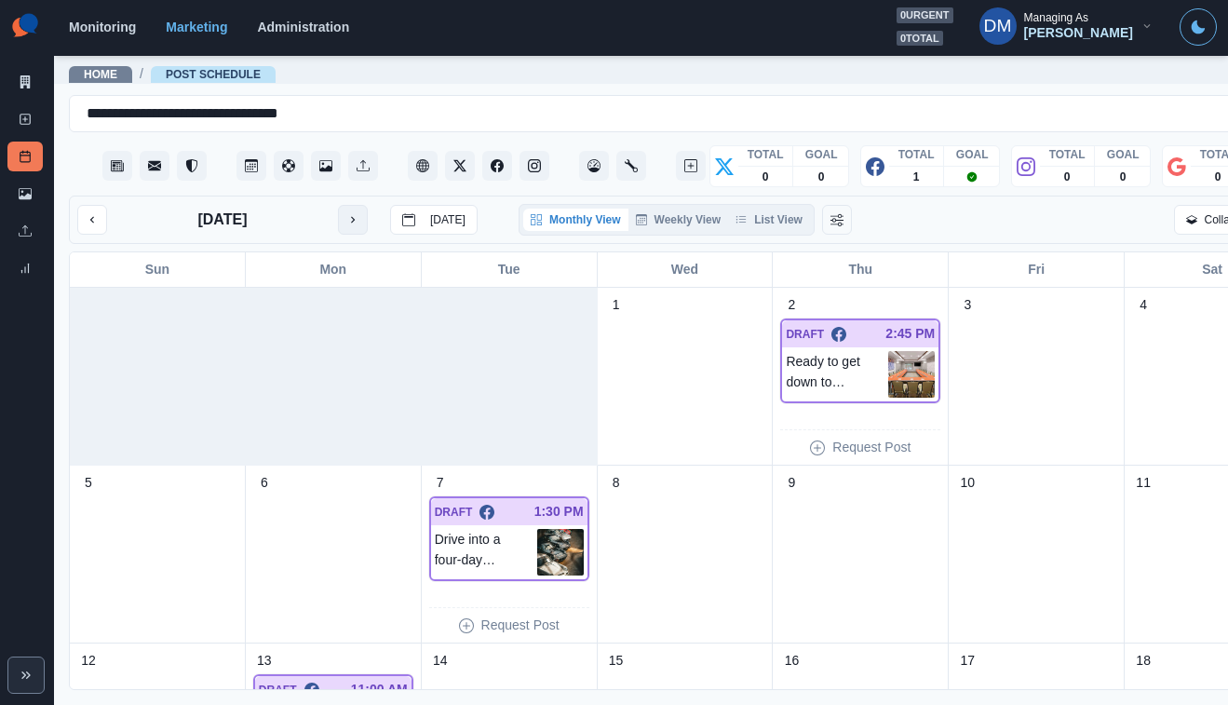
click at [346, 213] on icon "next month" at bounding box center [352, 219] width 13 height 13
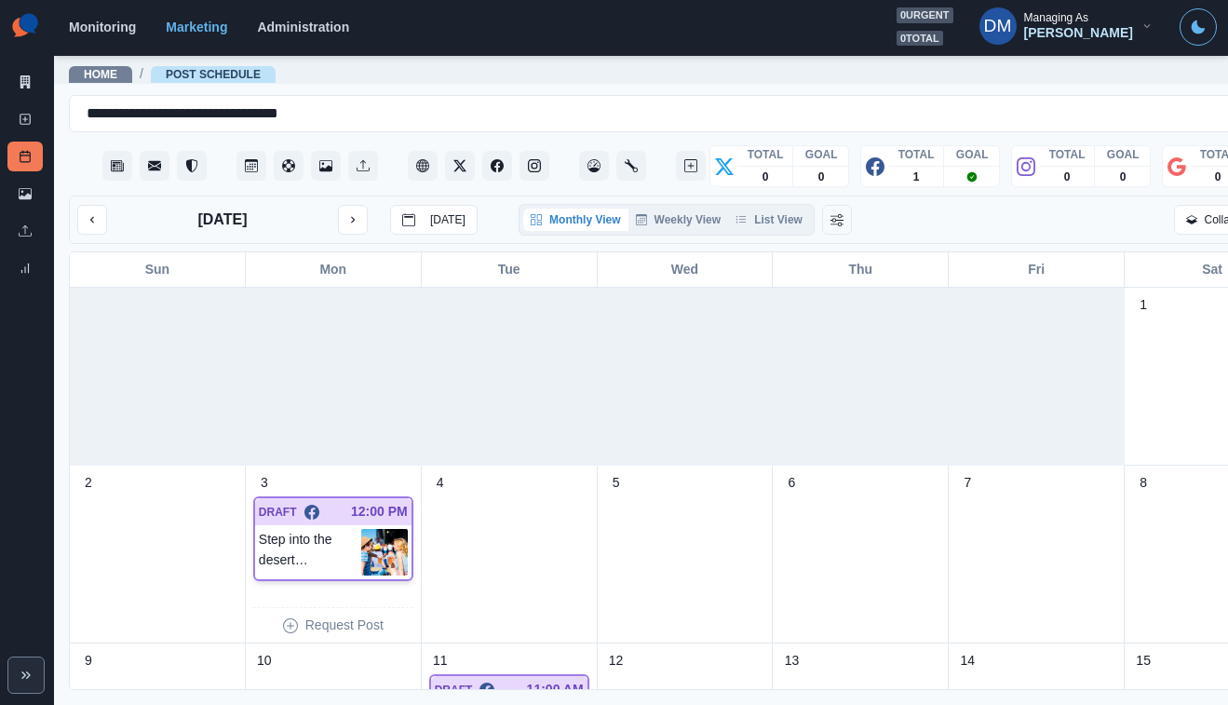
click at [361, 529] on img at bounding box center [384, 552] width 47 height 47
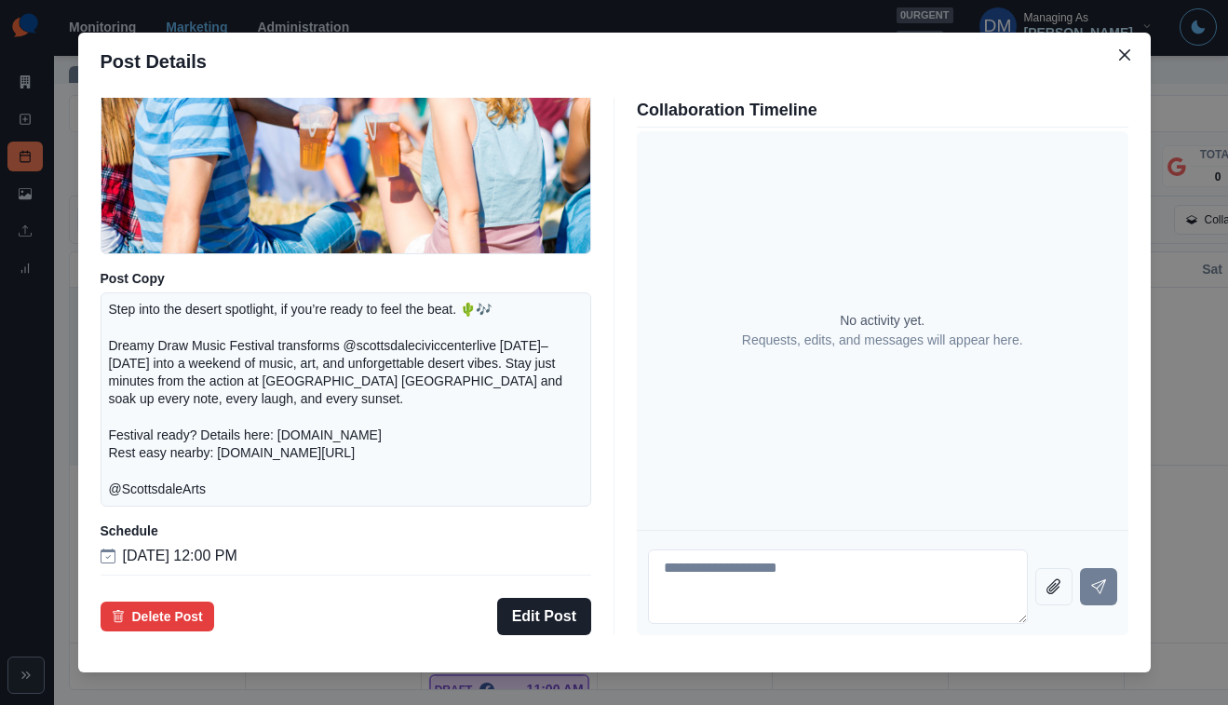
scroll to position [257, 0]
click at [455, 350] on p "Step into the desert spotlight, if you’re ready to feel the beat. 🌵🎶 Dreamy Dra…" at bounding box center [346, 399] width 475 height 197
drag, startPoint x: 369, startPoint y: 412, endPoint x: 523, endPoint y: 412, distance: 154.6
click at [523, 412] on p "Step into the desert spotlight, if you’re ready to feel the beat. 🌵🎶 Dreamy Dra…" at bounding box center [346, 399] width 475 height 197
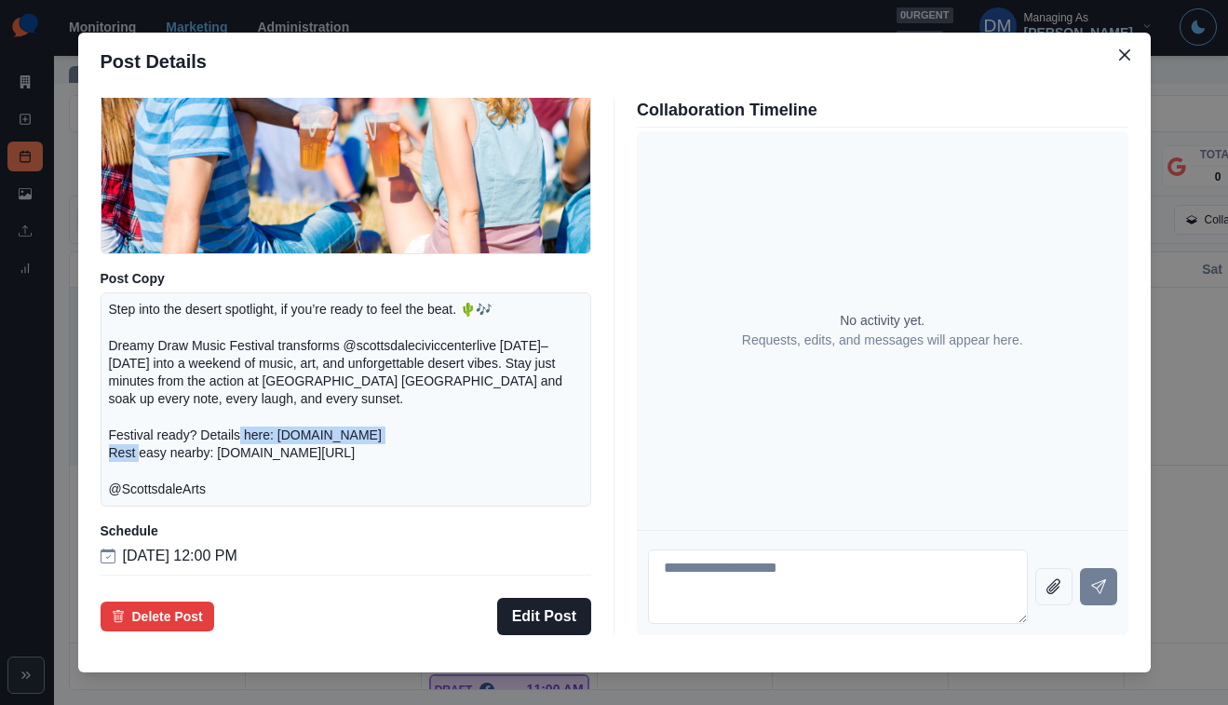
copy p "[DOMAIN_NAME] R"
click at [555, 598] on button "Edit Post" at bounding box center [544, 616] width 94 height 37
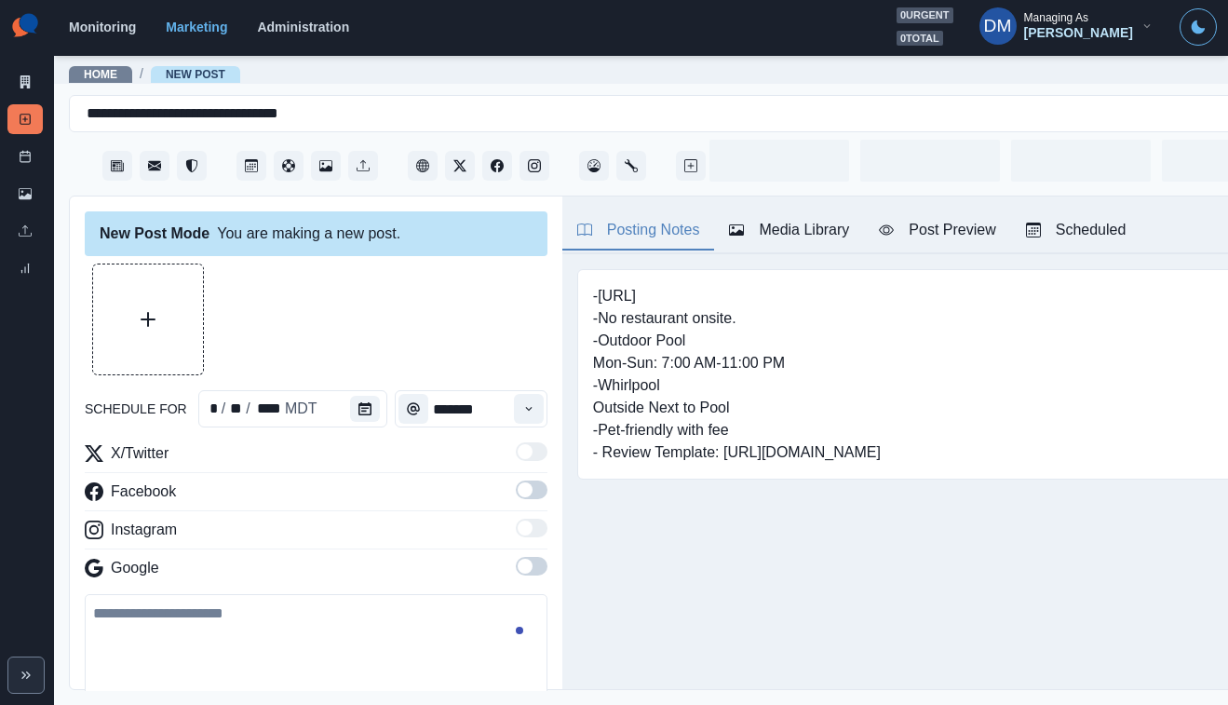
type input "********"
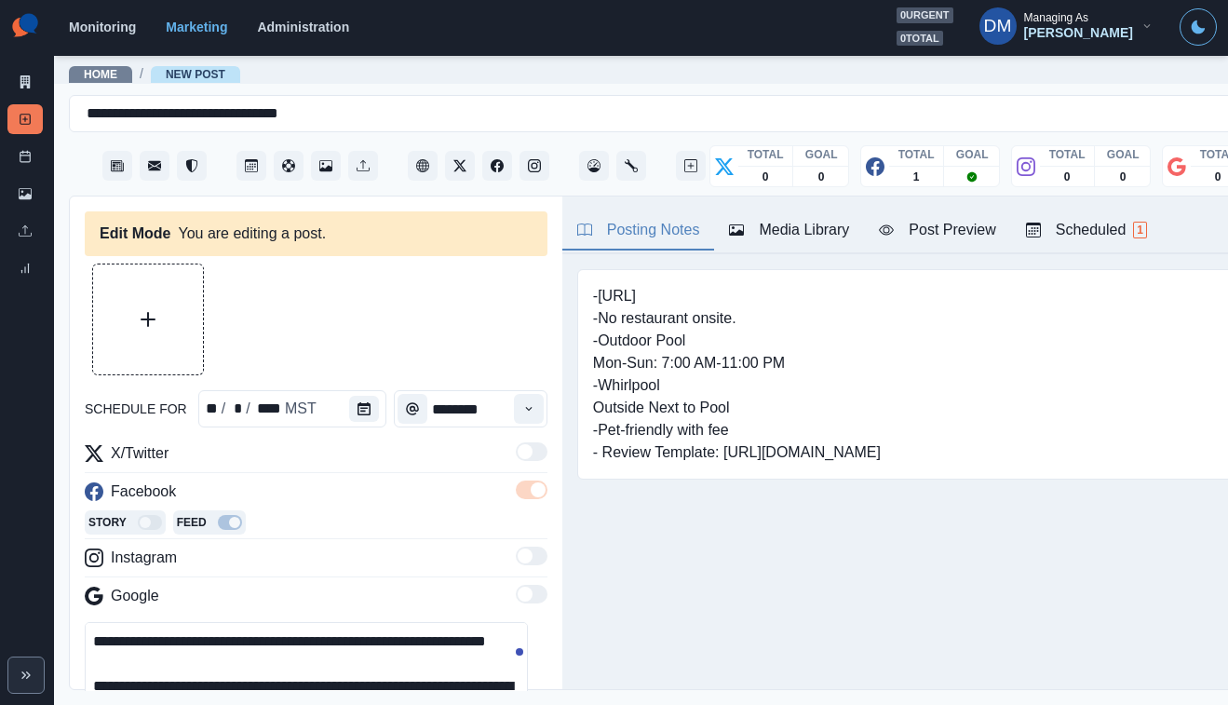
scroll to position [117, 0]
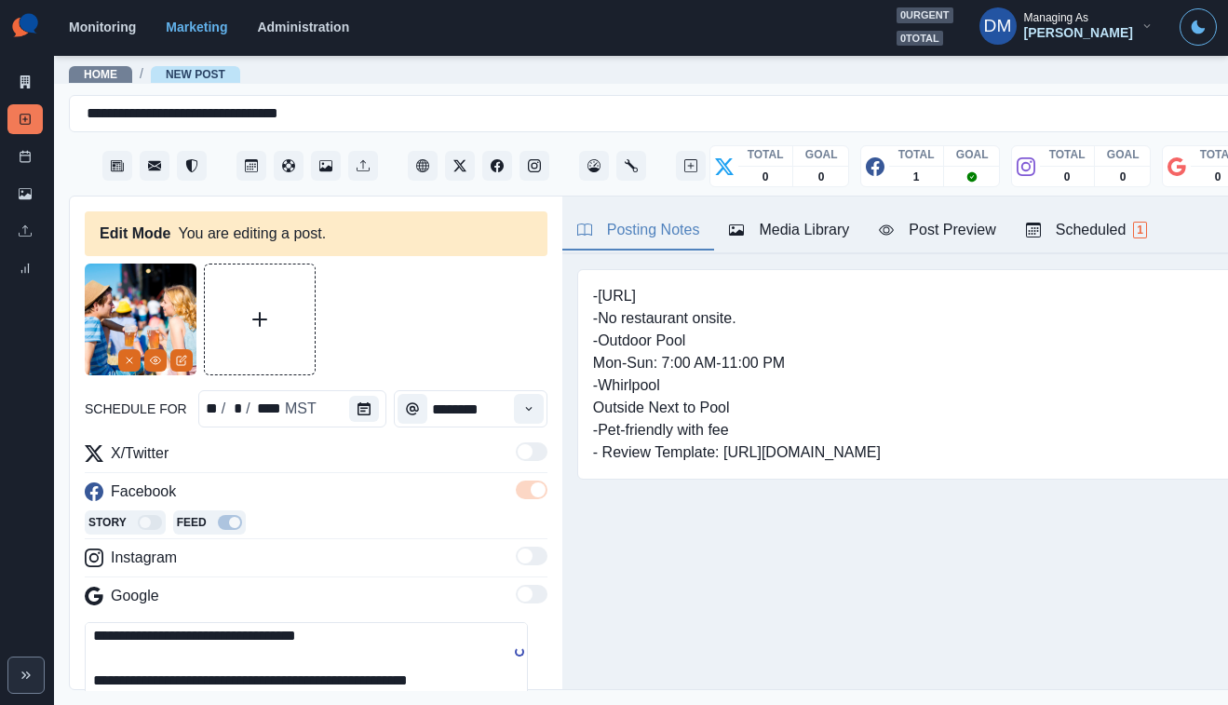
drag, startPoint x: 236, startPoint y: 549, endPoint x: 402, endPoint y: 548, distance: 165.7
click at [402, 622] on textarea "**********" at bounding box center [306, 664] width 443 height 84
paste textarea
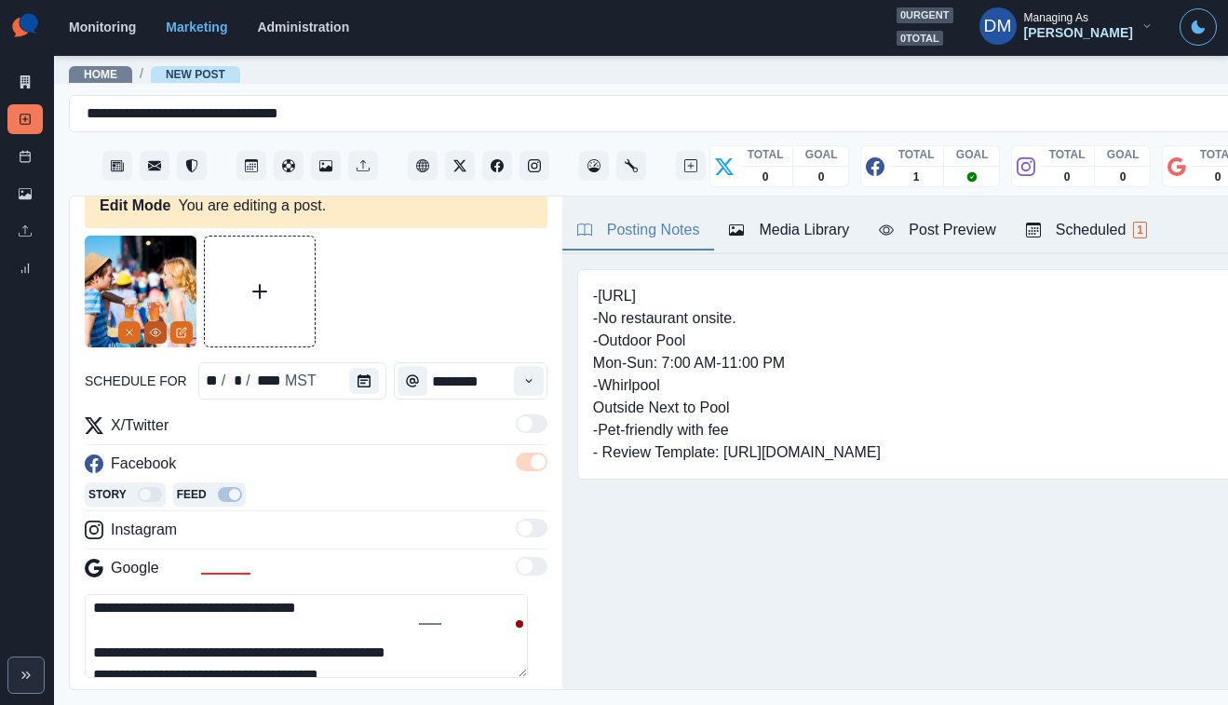
scroll to position [27, 0]
click at [135, 328] on icon "Remove" at bounding box center [129, 333] width 11 height 11
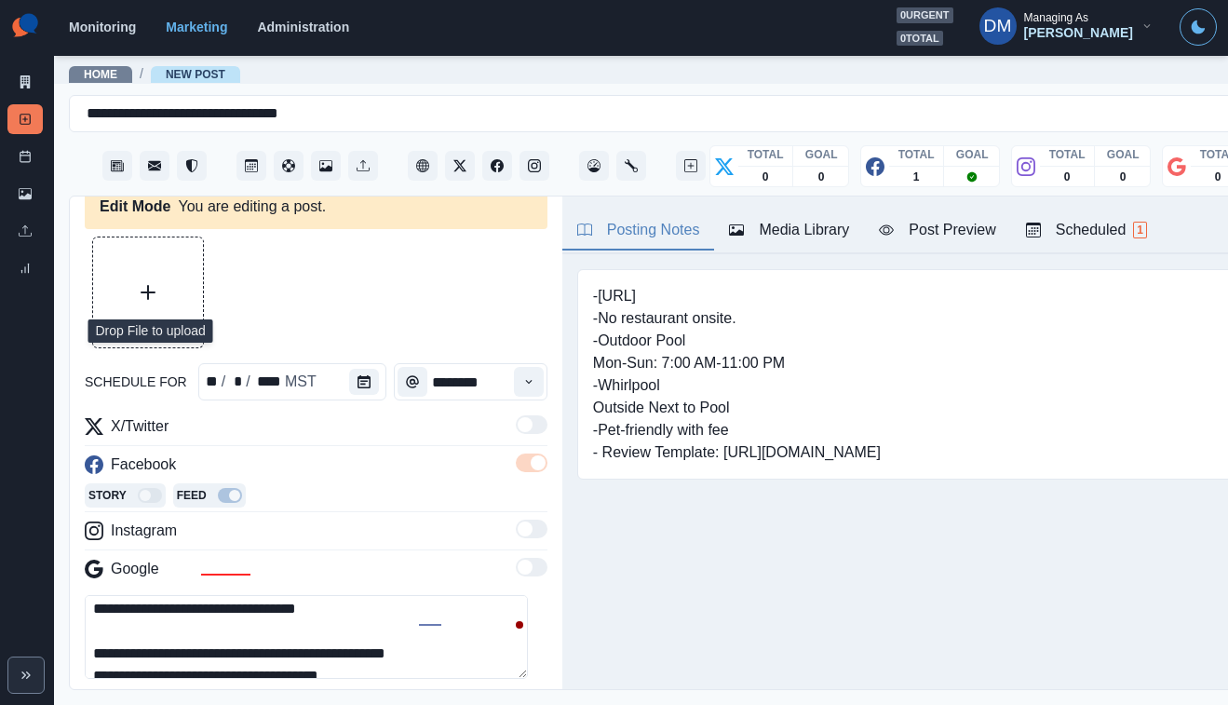
click at [147, 264] on button "Upload Media" at bounding box center [148, 292] width 110 height 110
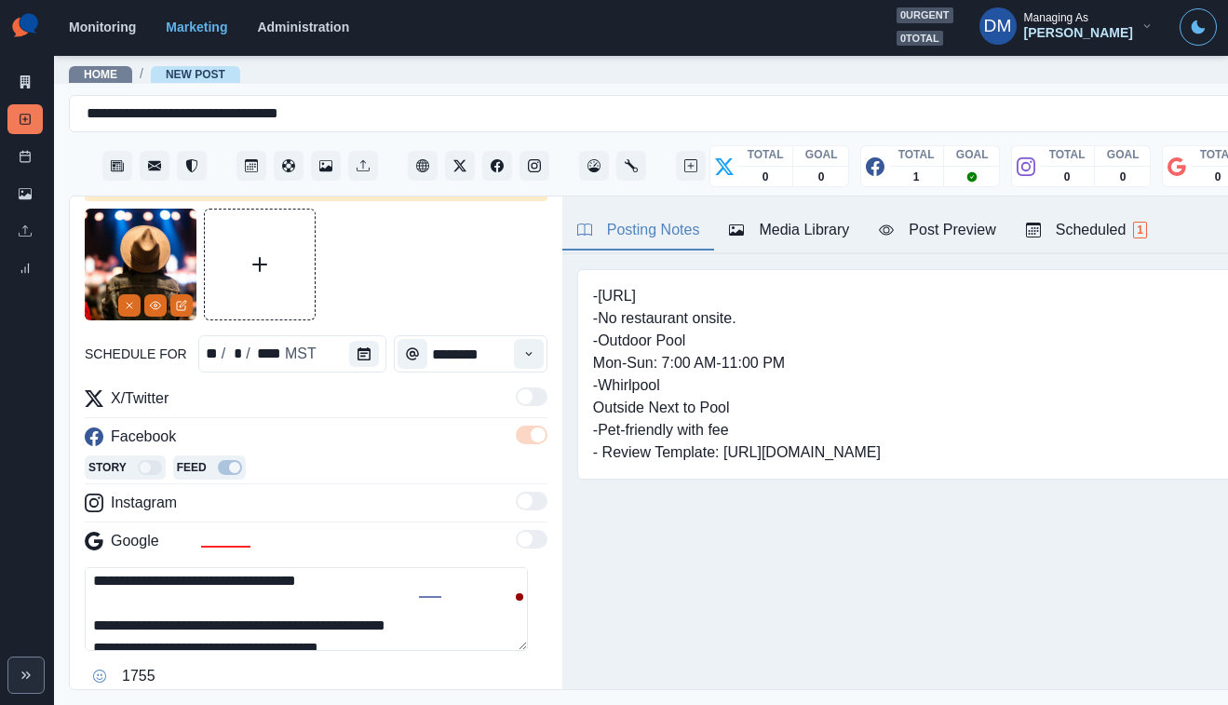
scroll to position [0, 0]
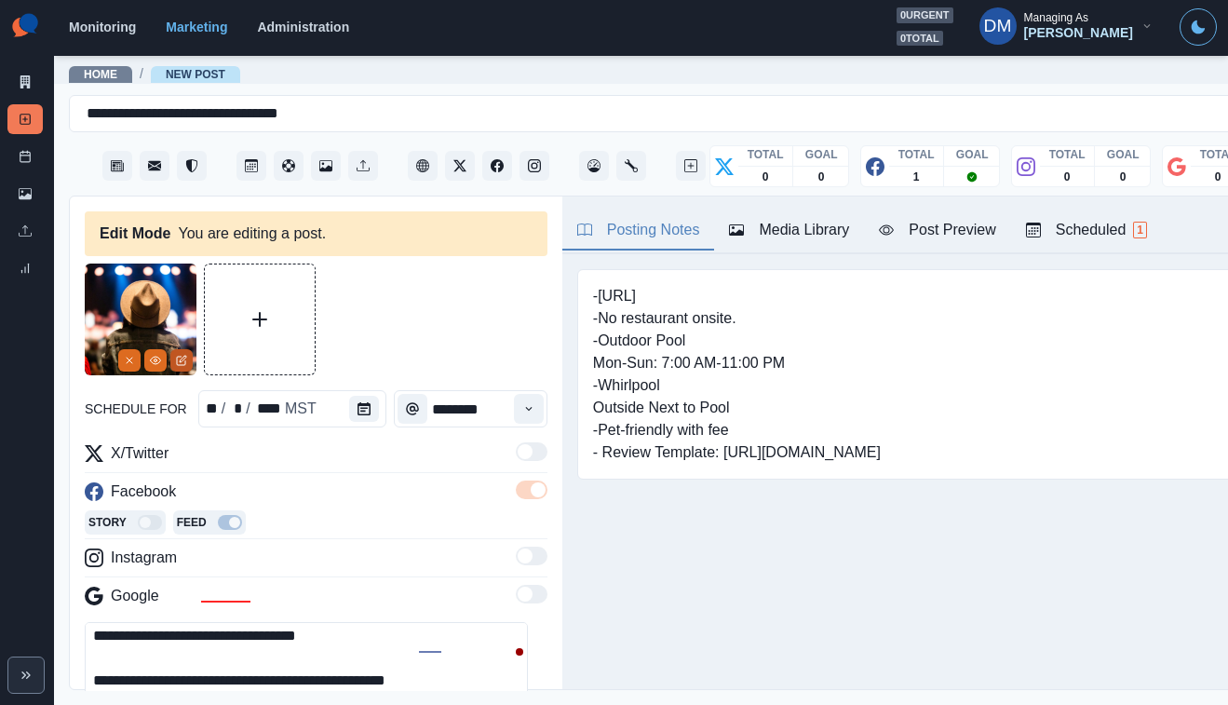
click at [180, 356] on icon "Edit Media" at bounding box center [183, 359] width 7 height 7
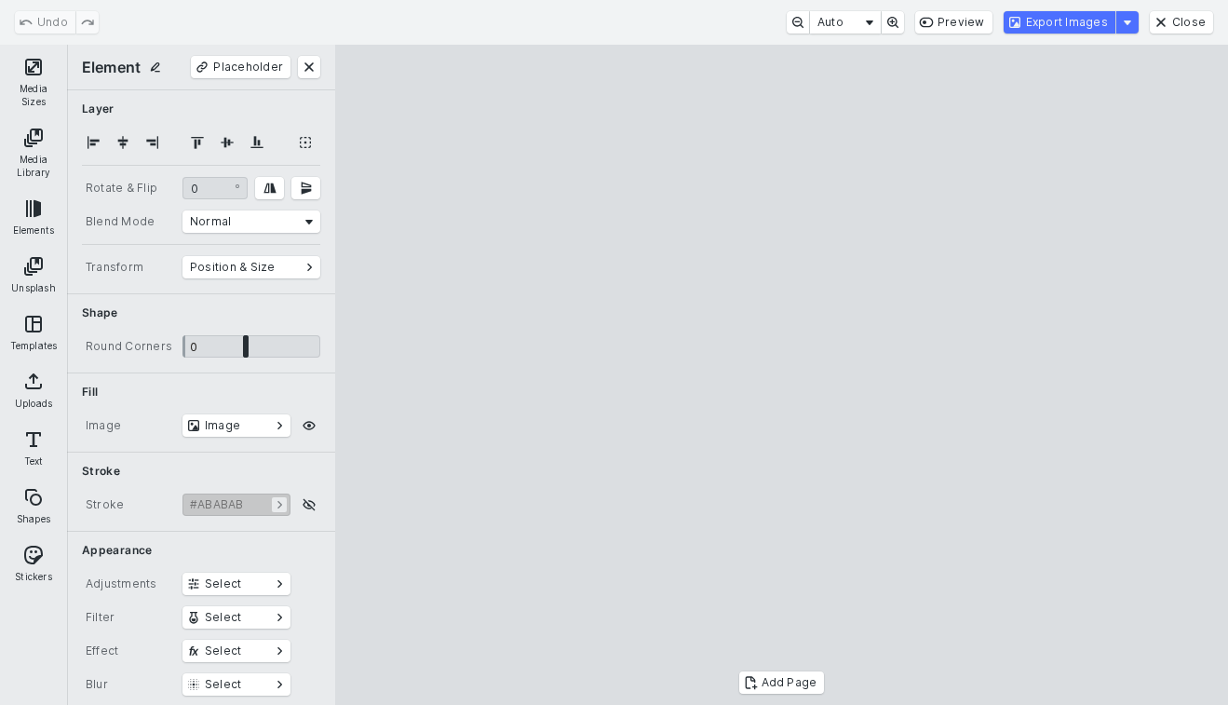
drag, startPoint x: 947, startPoint y: 152, endPoint x: 966, endPoint y: 98, distance: 57.4
click at [782, 375] on cesdk-canvas "Editor canvas" at bounding box center [782, 375] width 0 height 0
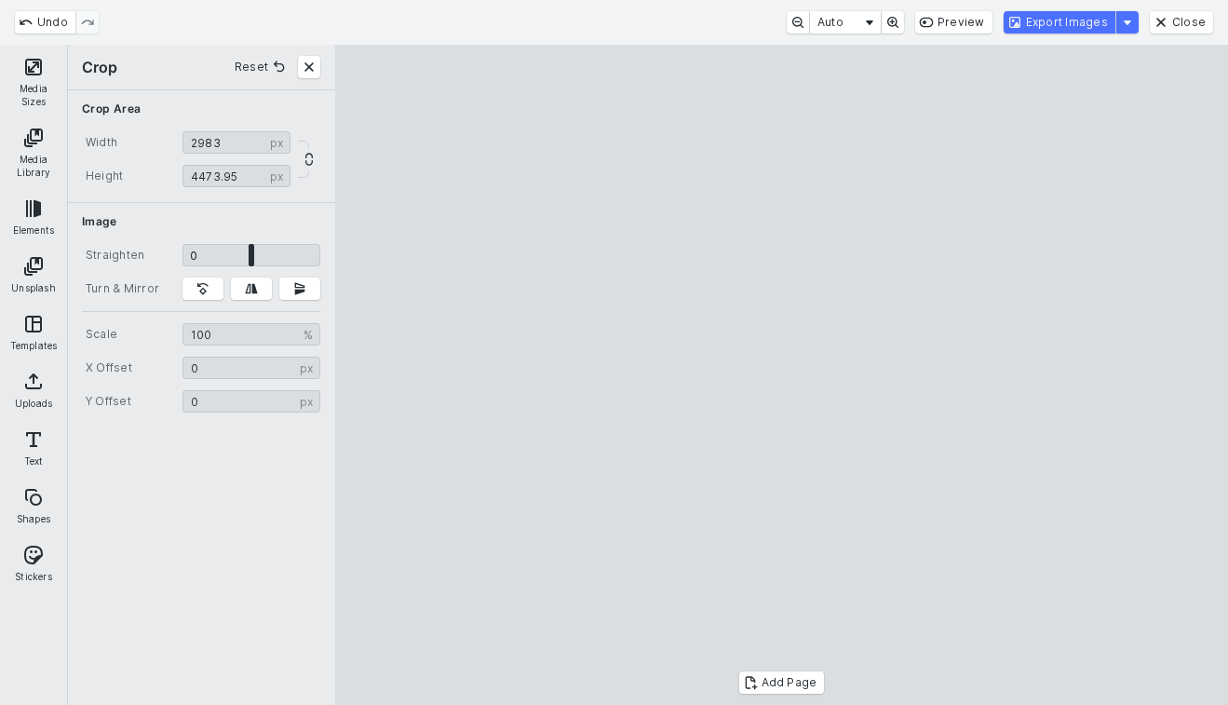
drag, startPoint x: 845, startPoint y: 312, endPoint x: 781, endPoint y: 314, distance: 64.3
click at [782, 375] on cesdk-canvas "Editor canvas" at bounding box center [782, 375] width 0 height 0
drag, startPoint x: 781, startPoint y: 314, endPoint x: 755, endPoint y: 358, distance: 50.9
click at [782, 375] on cesdk-canvas "Editor canvas" at bounding box center [782, 375] width 0 height 0
drag, startPoint x: 800, startPoint y: 364, endPoint x: 797, endPoint y: 401, distance: 37.3
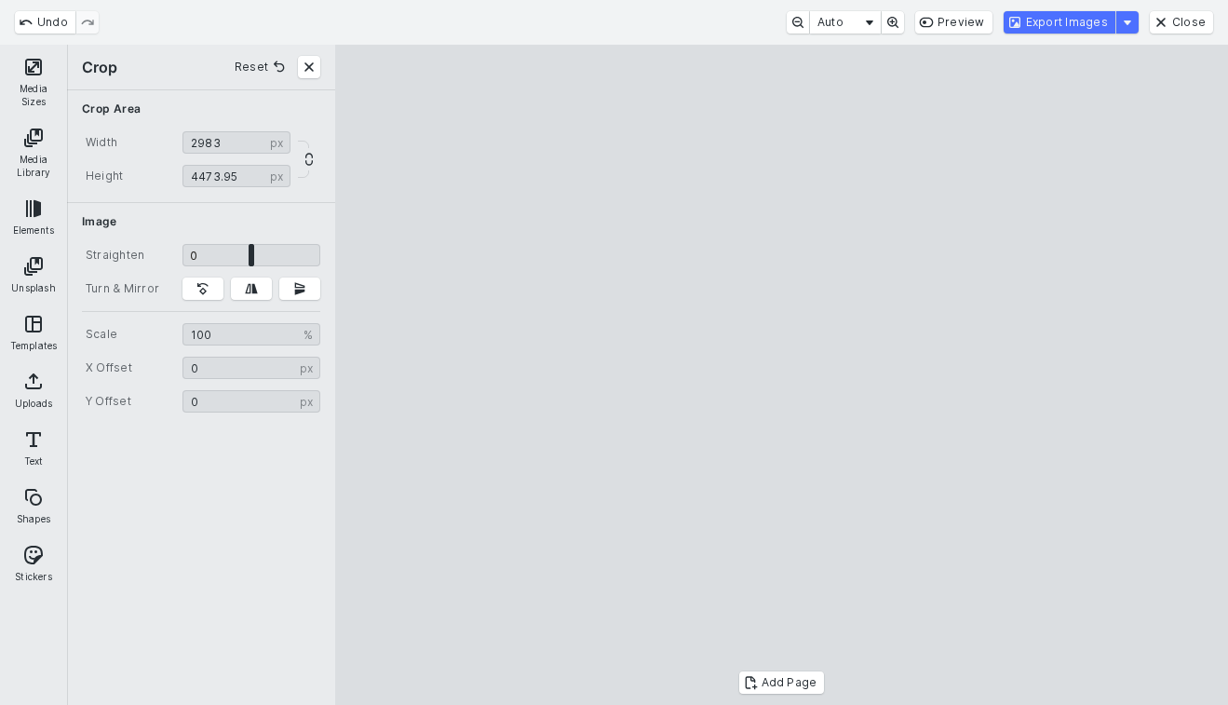
click at [782, 375] on cesdk-canvas "Editor canvas" at bounding box center [782, 375] width 0 height 0
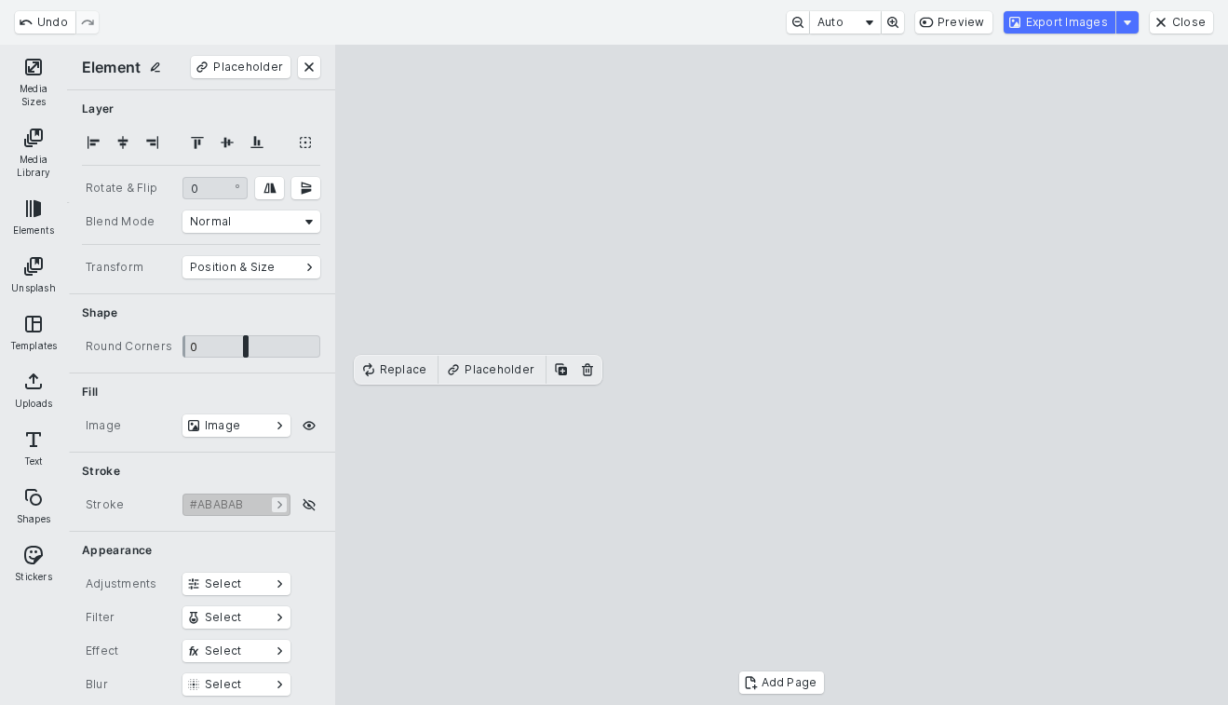
click at [782, 375] on cesdk-canvas "Editor canvas" at bounding box center [782, 375] width 0 height 0
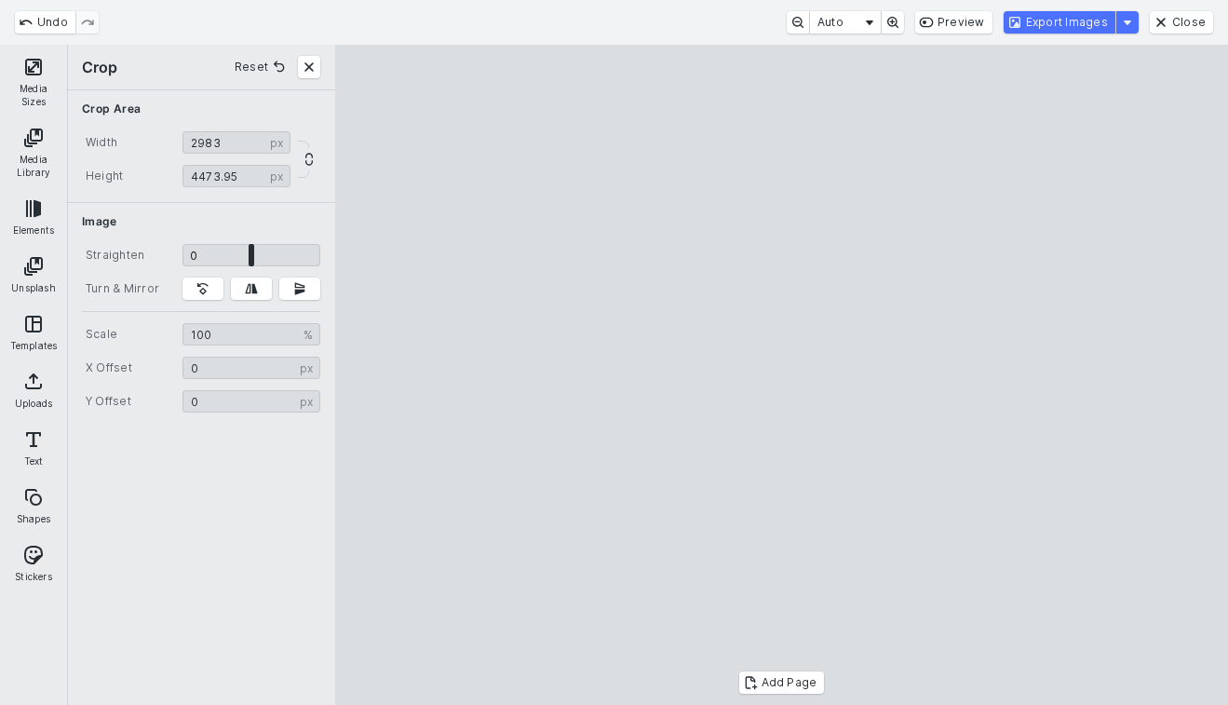
click at [782, 375] on cesdk-canvas "Editor canvas" at bounding box center [782, 375] width 0 height 0
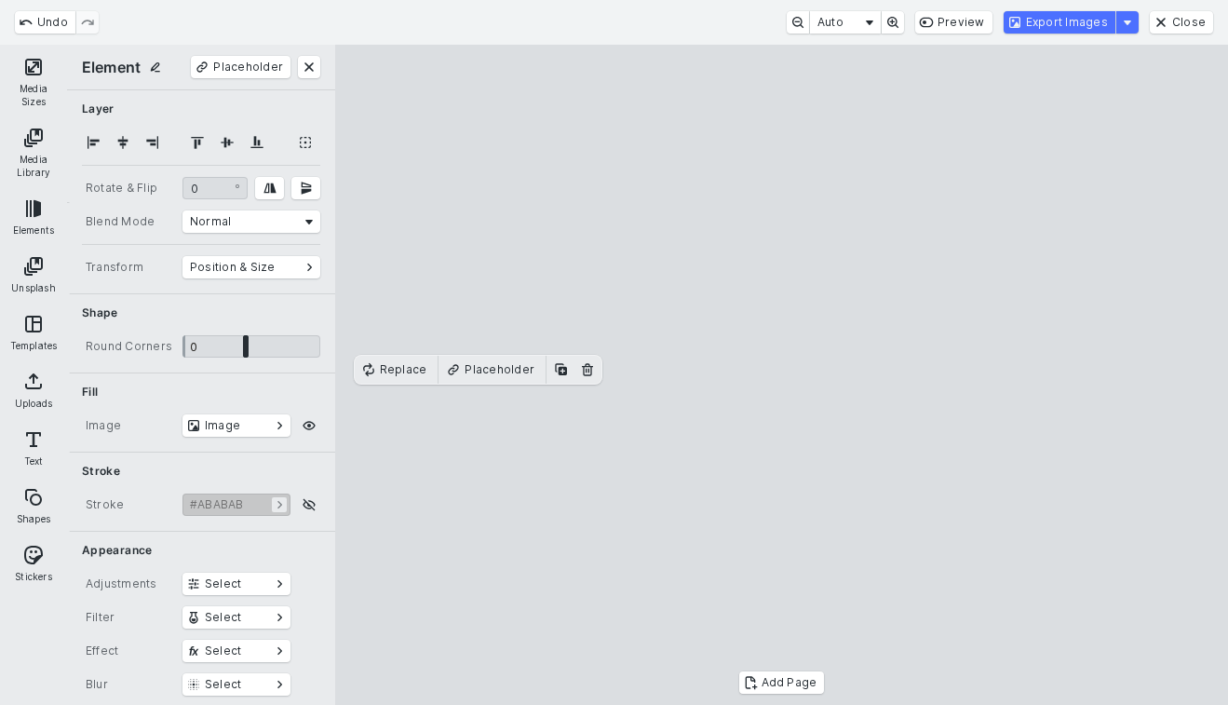
click at [782, 375] on cesdk-canvas "Editor canvas" at bounding box center [782, 375] width 0 height 0
drag, startPoint x: 872, startPoint y: 430, endPoint x: 844, endPoint y: 466, distance: 45.8
click at [782, 375] on cesdk-canvas "Editor canvas" at bounding box center [782, 375] width 0 height 0
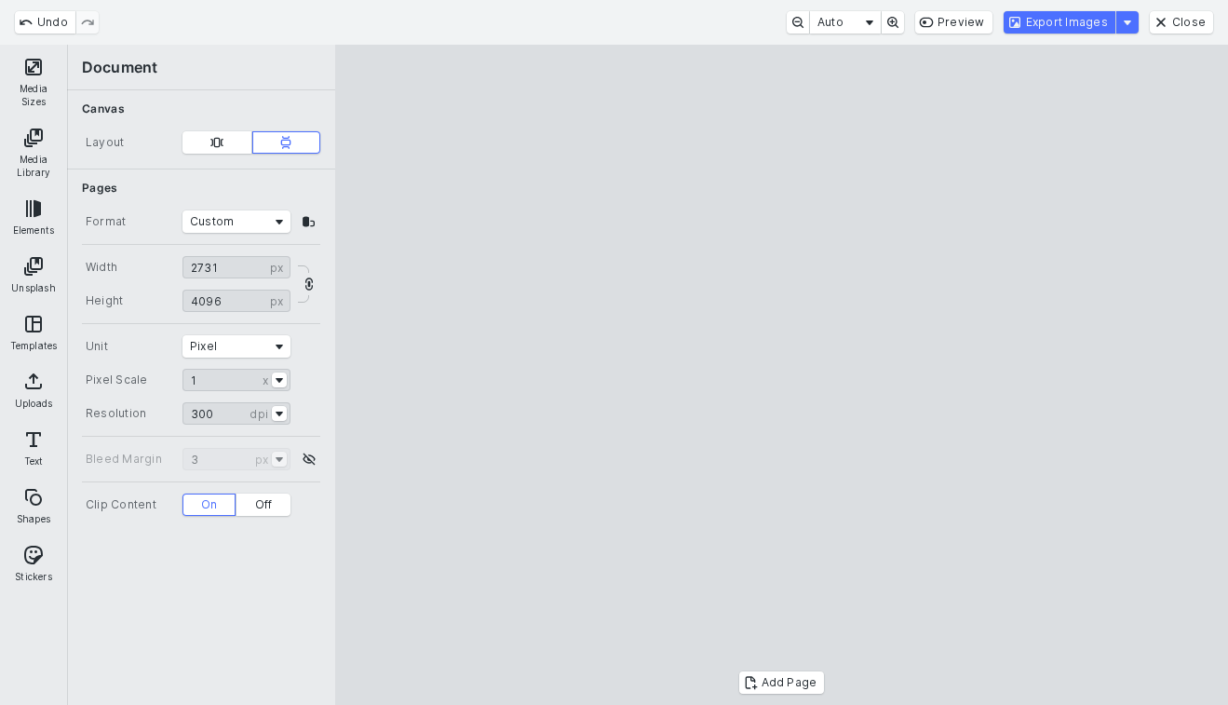
click at [782, 375] on cesdk-canvas "Editor canvas" at bounding box center [782, 375] width 0 height 0
click at [1169, 19] on button "Close" at bounding box center [1181, 22] width 63 height 22
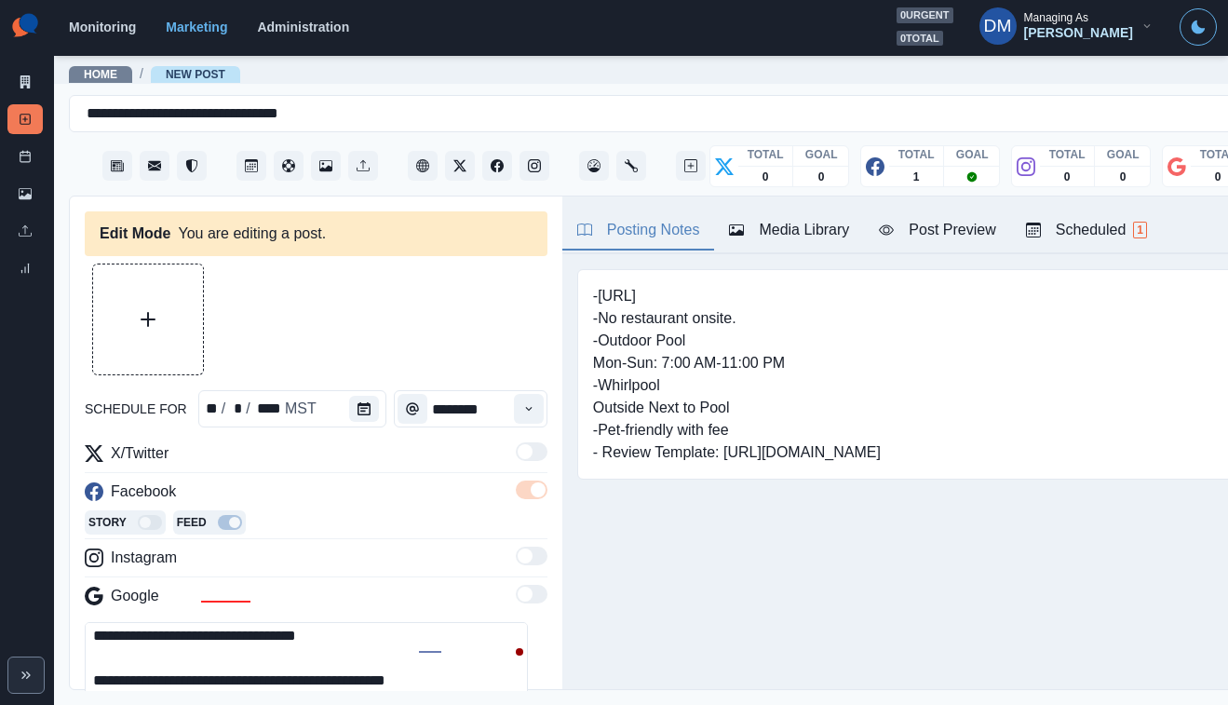
click at [729, 219] on div "Media Library" at bounding box center [789, 230] width 120 height 22
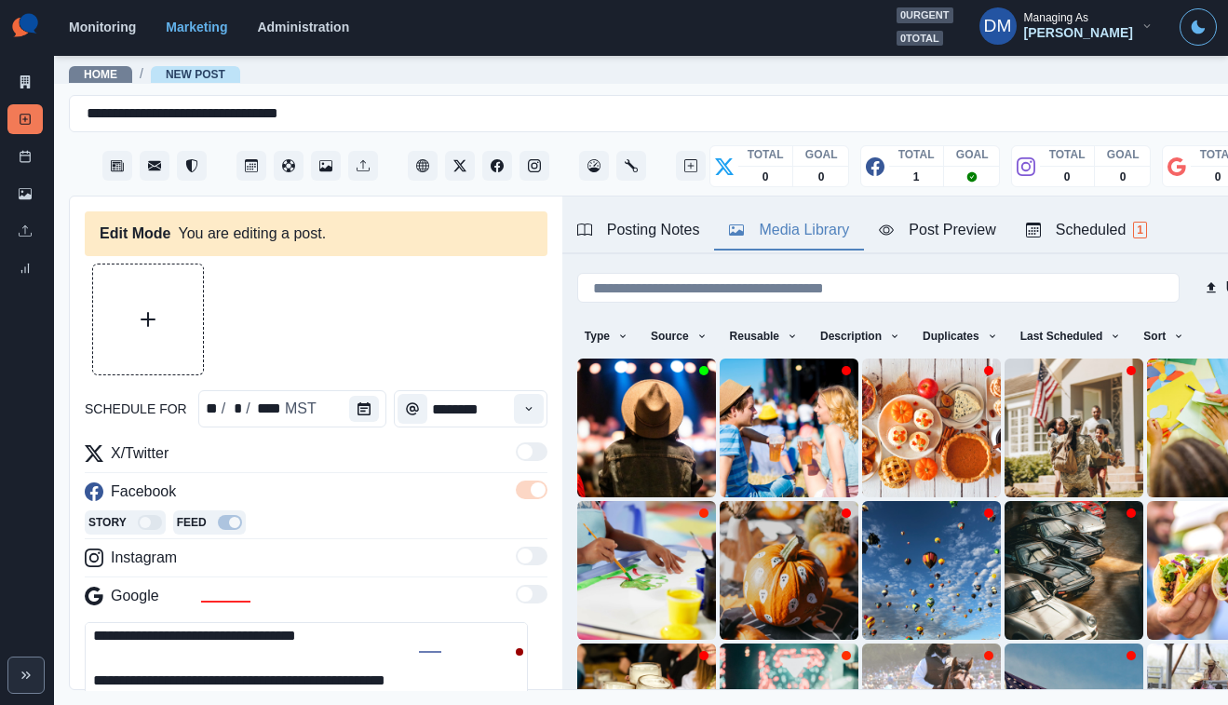
click at [181, 299] on button "Upload Media" at bounding box center [148, 319] width 110 height 110
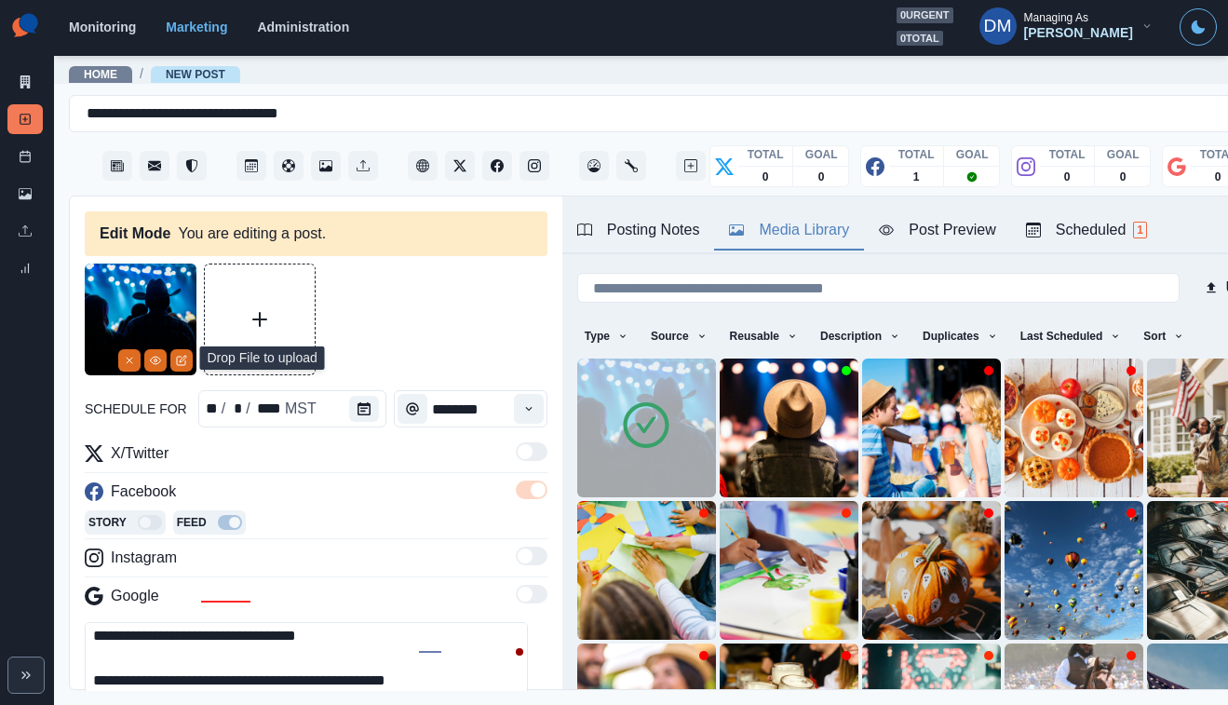
click at [879, 219] on div "Post Preview" at bounding box center [937, 230] width 116 height 22
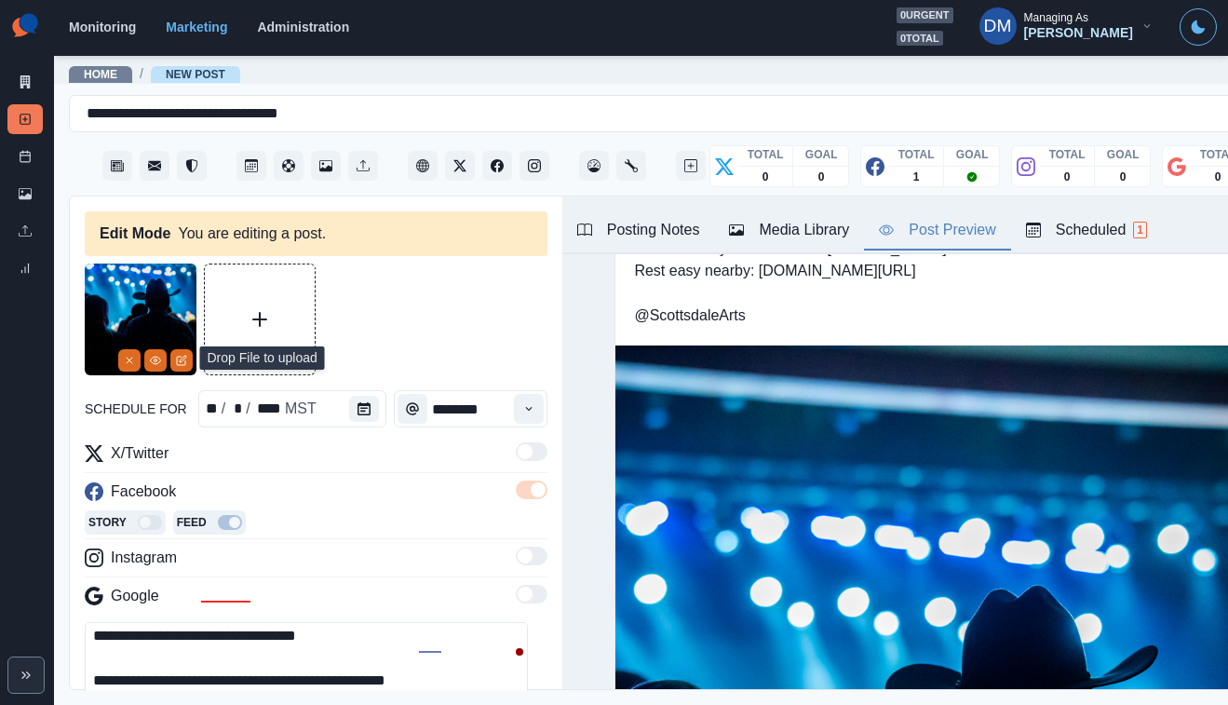
scroll to position [259, 0]
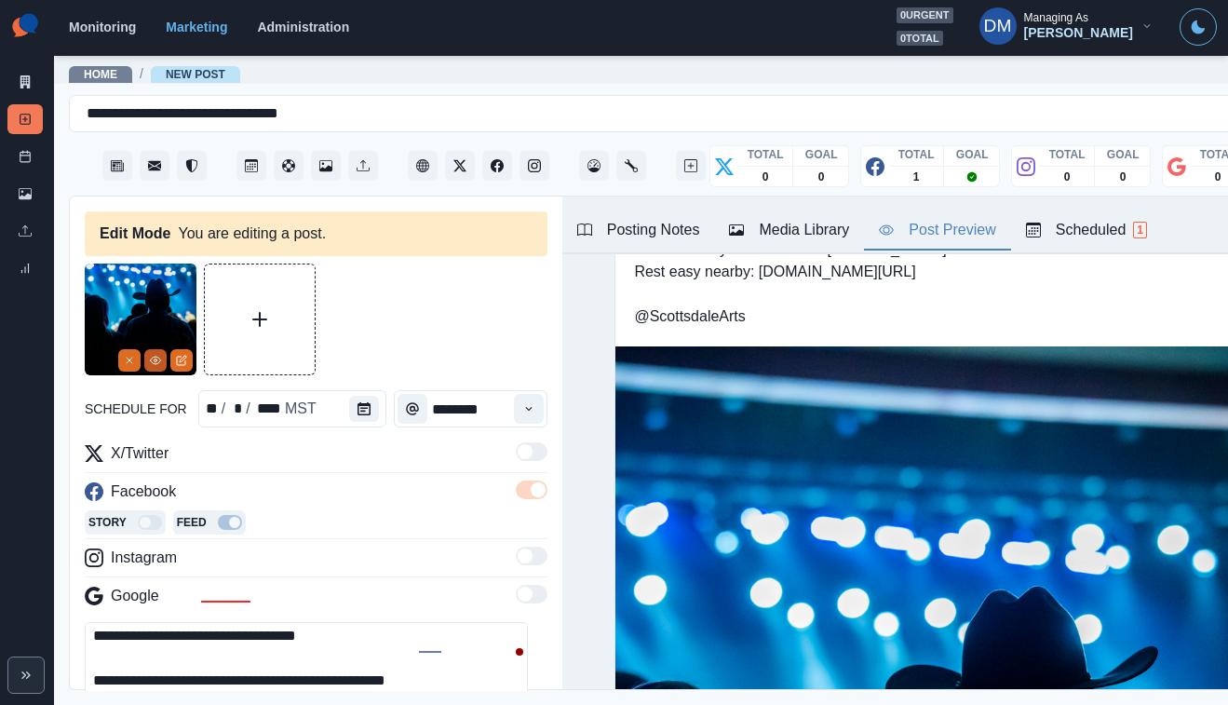
click at [160, 355] on icon "View Media" at bounding box center [155, 360] width 11 height 11
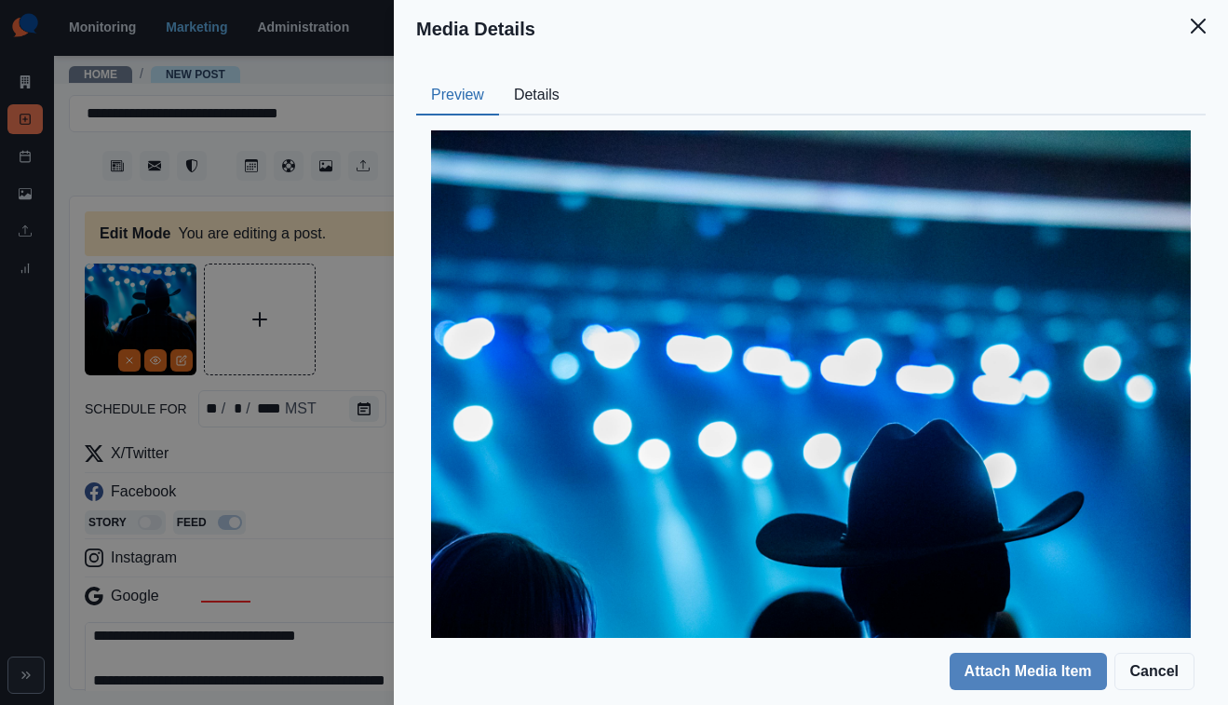
click at [574, 76] on button "Details" at bounding box center [536, 95] width 75 height 39
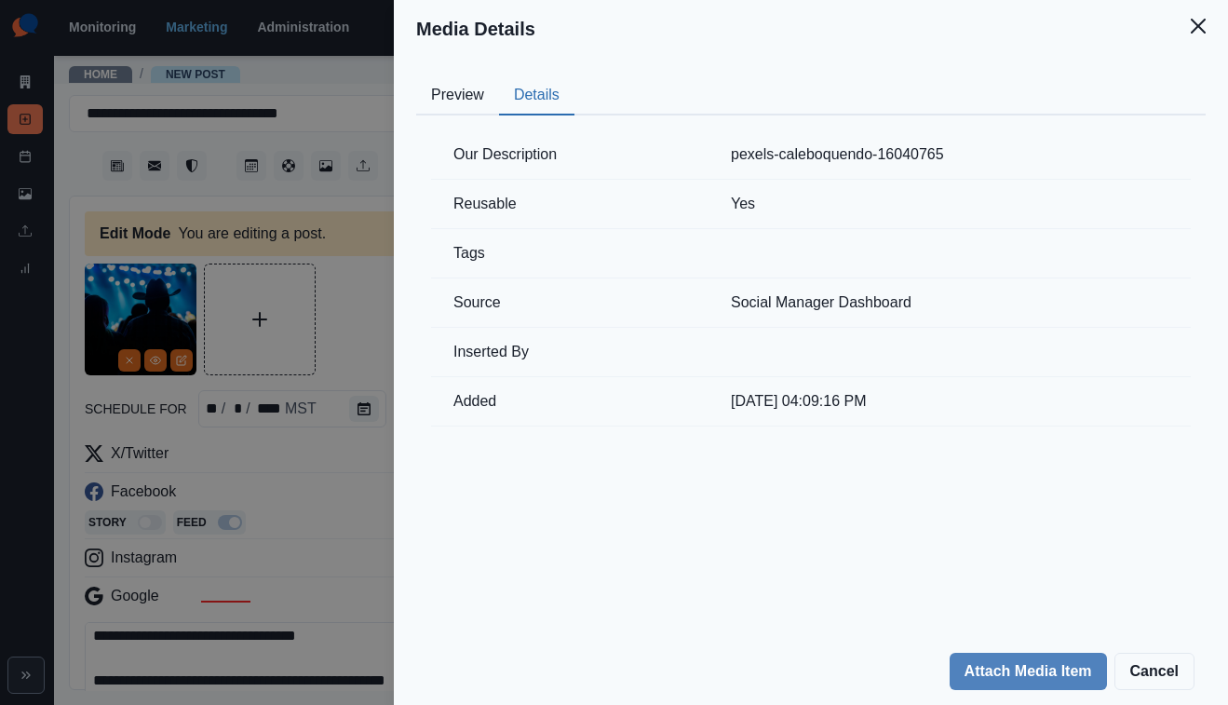
click at [906, 130] on td "pexels-caleboquendo-16040765" at bounding box center [950, 154] width 482 height 49
drag, startPoint x: 830, startPoint y: 117, endPoint x: 1098, endPoint y: 115, distance: 268.2
click at [1098, 130] on tr "Our Description pexels-caleboquendo-16040765" at bounding box center [811, 154] width 760 height 49
copy tr "pexels-caleboquendo-16040765"
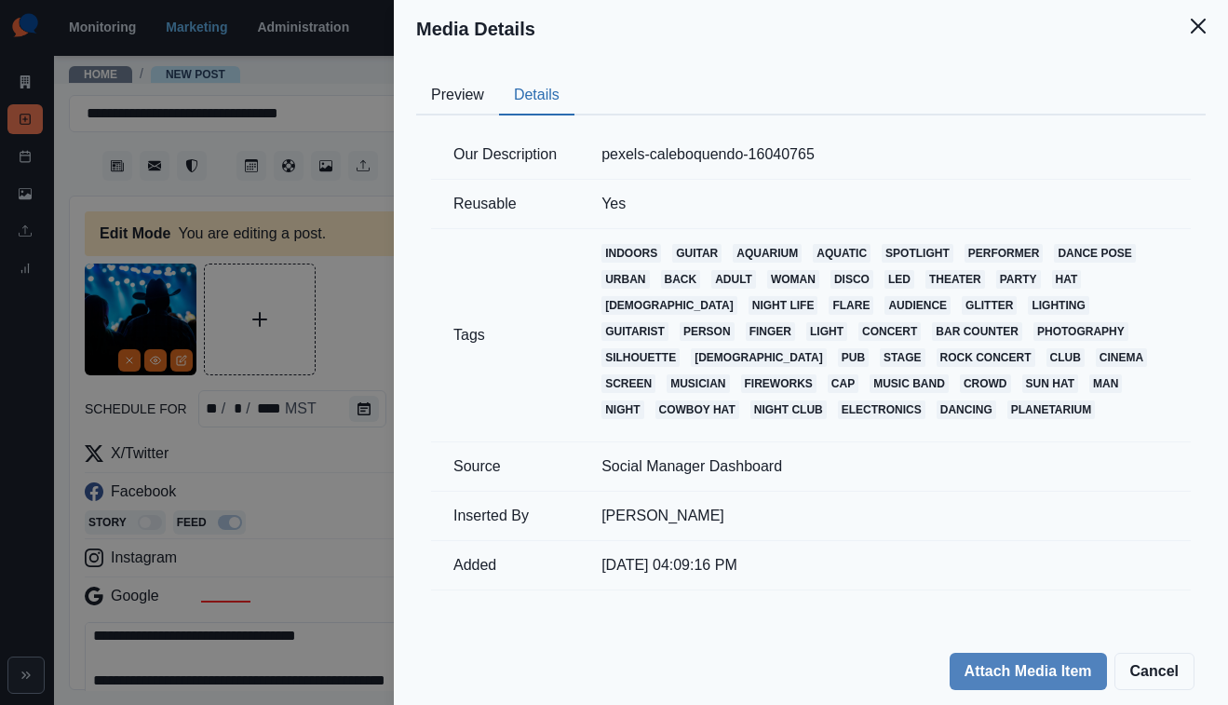
click at [473, 358] on div "Media Details Preview Details Our Description pexels-caleboquendo-16040765 Reus…" at bounding box center [614, 352] width 1228 height 705
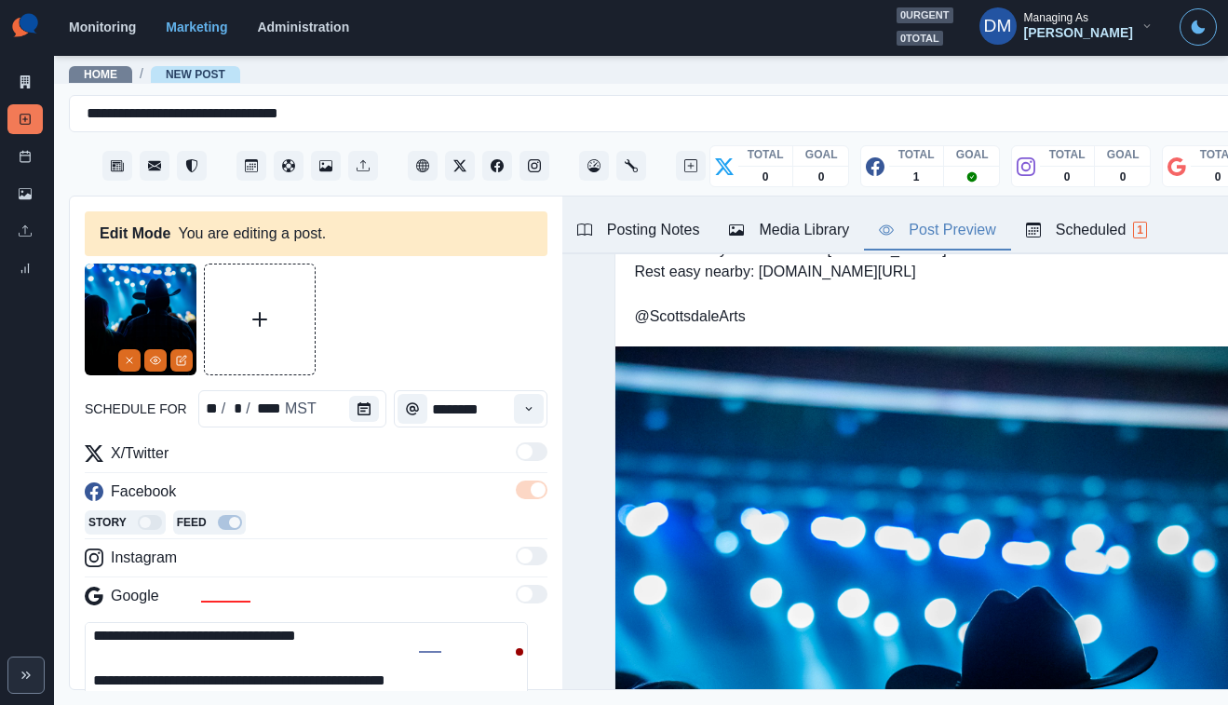
click at [194, 622] on textarea "**********" at bounding box center [306, 664] width 443 height 84
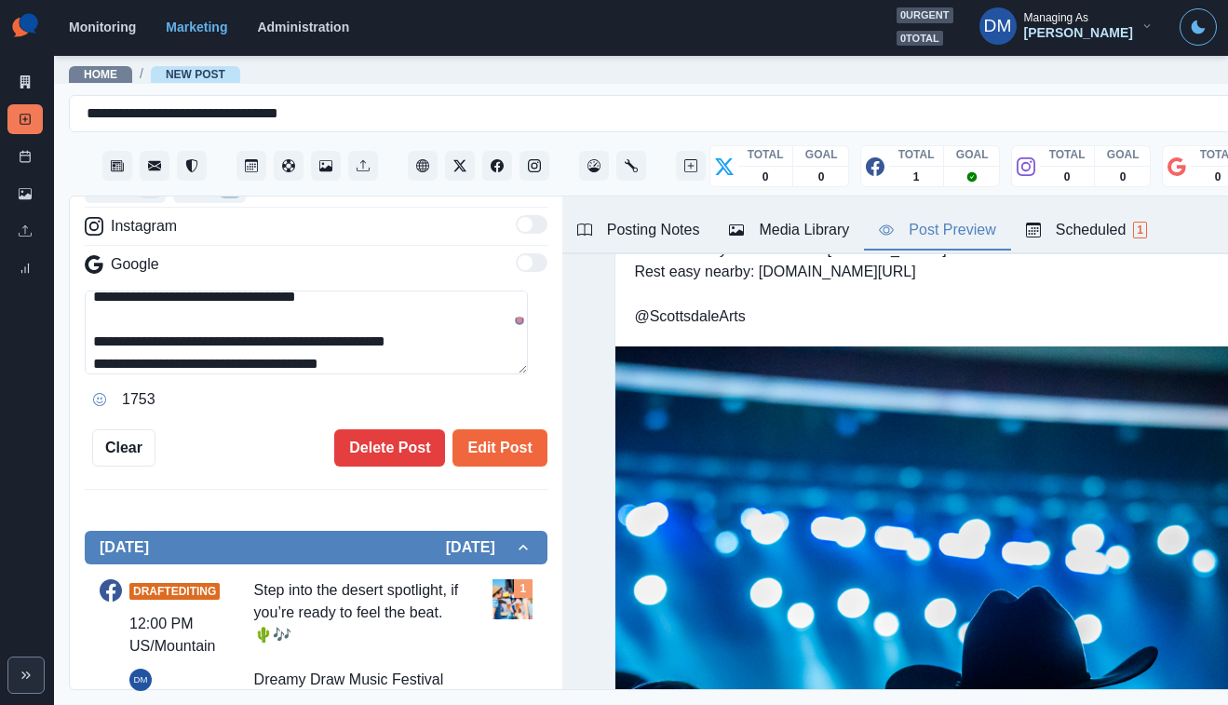
scroll to position [142, 0]
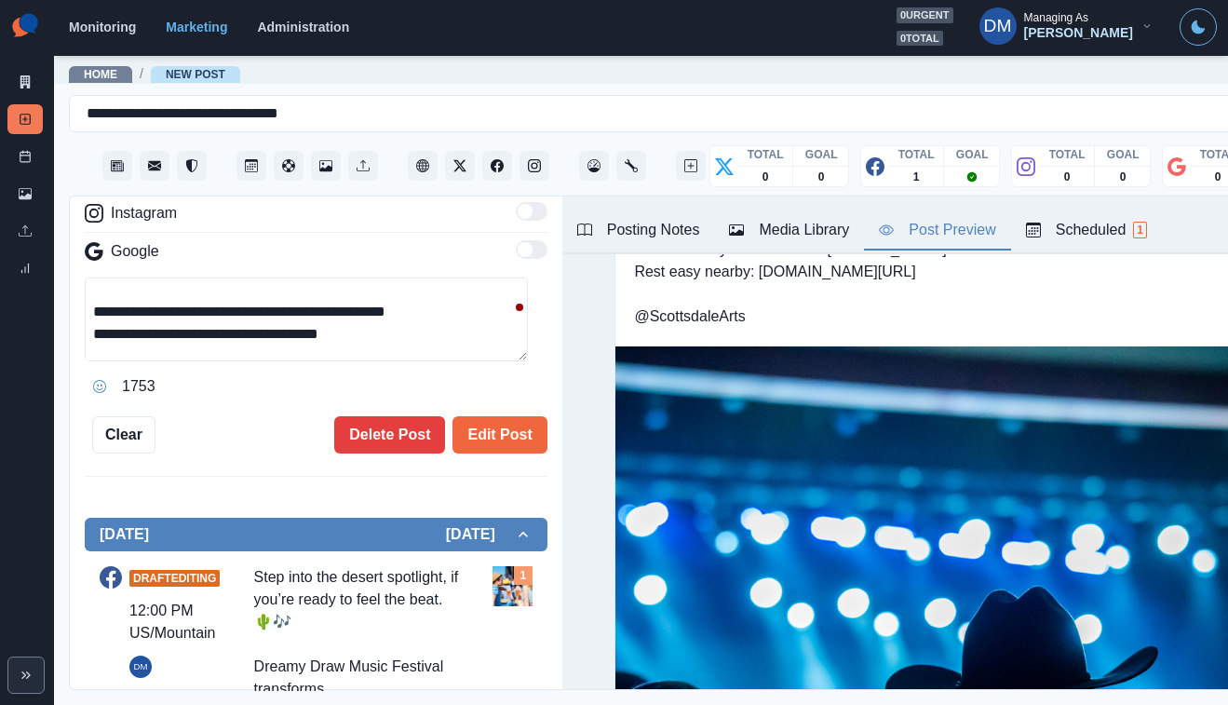
click at [93, 380] on icon "Opens Emoji Picker" at bounding box center [99, 386] width 13 height 13
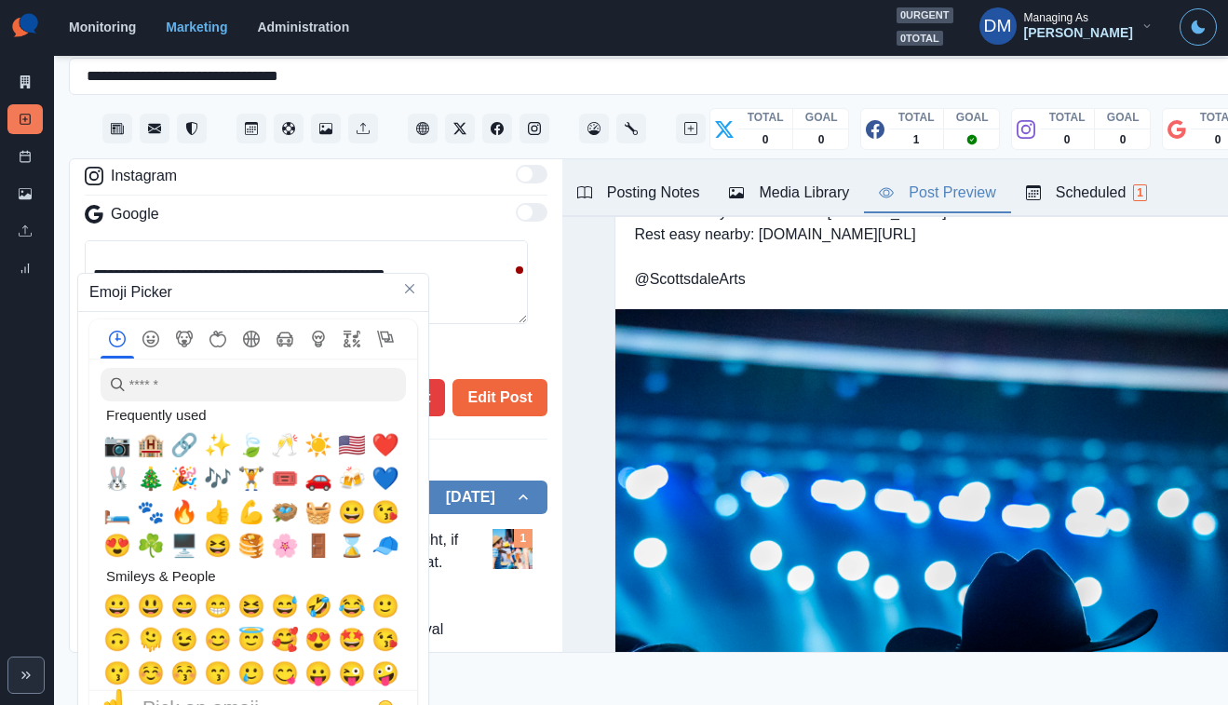
scroll to position [0, 0]
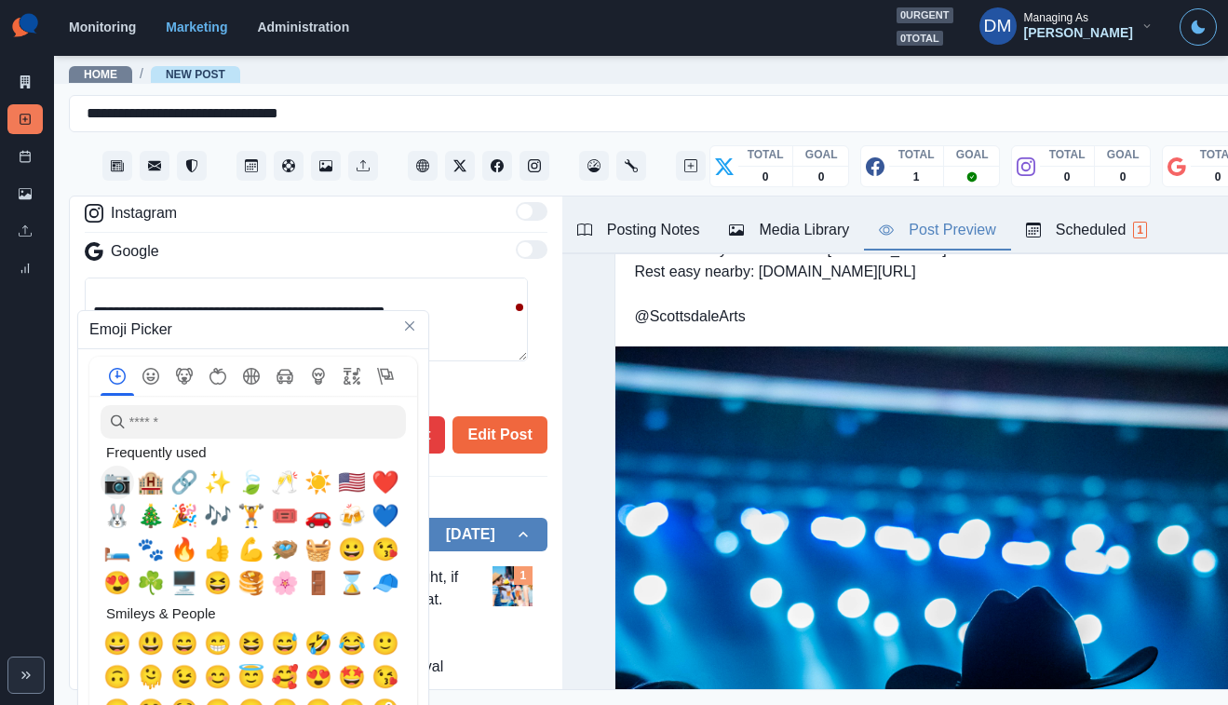
click at [115, 474] on span "📷" at bounding box center [117, 482] width 28 height 26
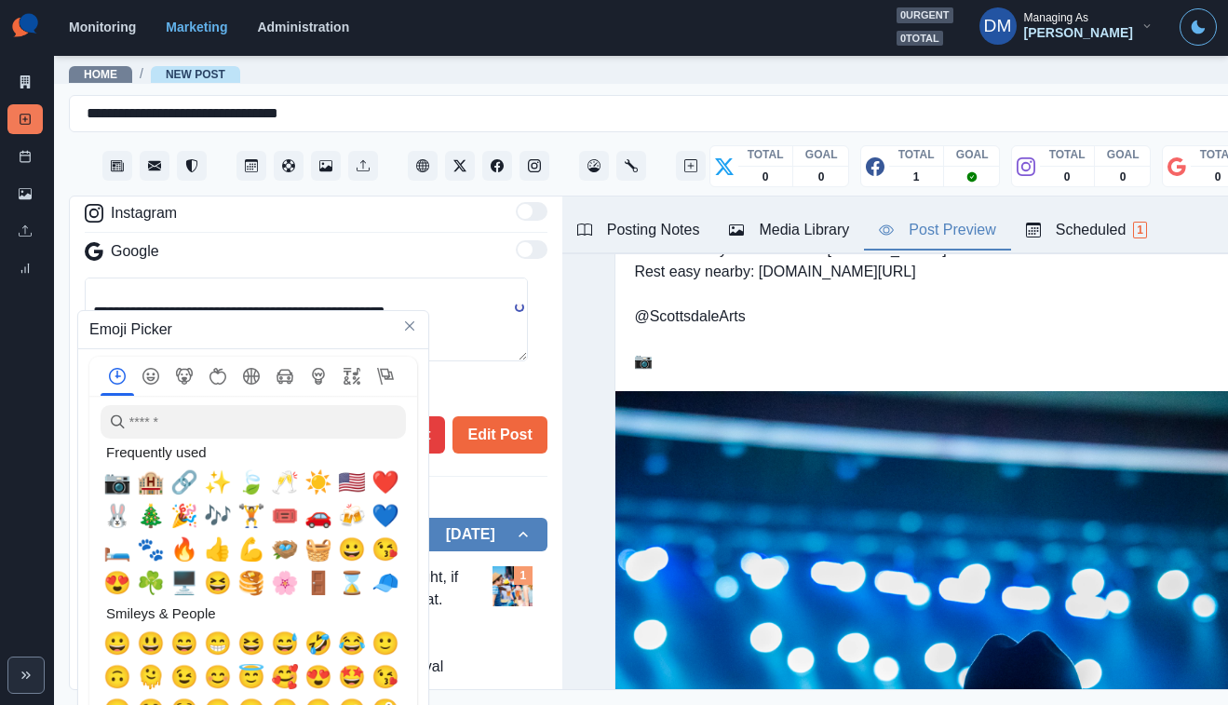
click at [122, 277] on textarea "**********" at bounding box center [306, 319] width 443 height 84
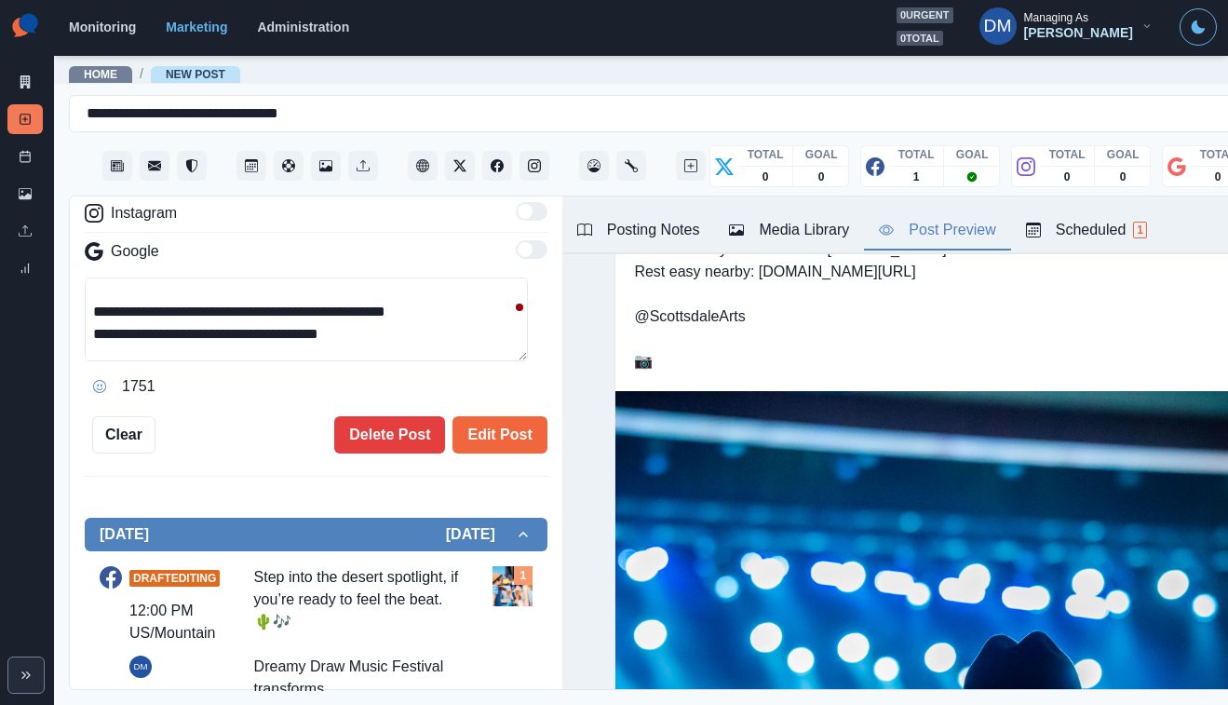
click at [122, 277] on textarea "**********" at bounding box center [306, 319] width 443 height 84
paste textarea "**********"
type textarea "**********"
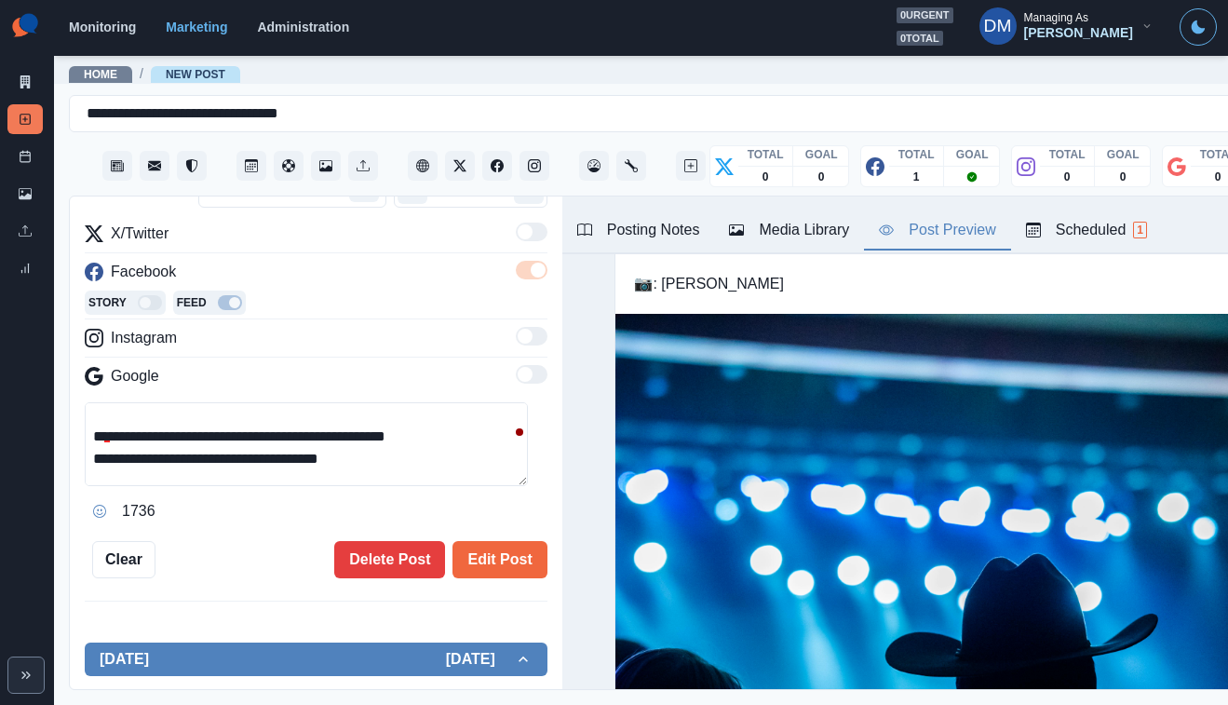
scroll to position [420, 0]
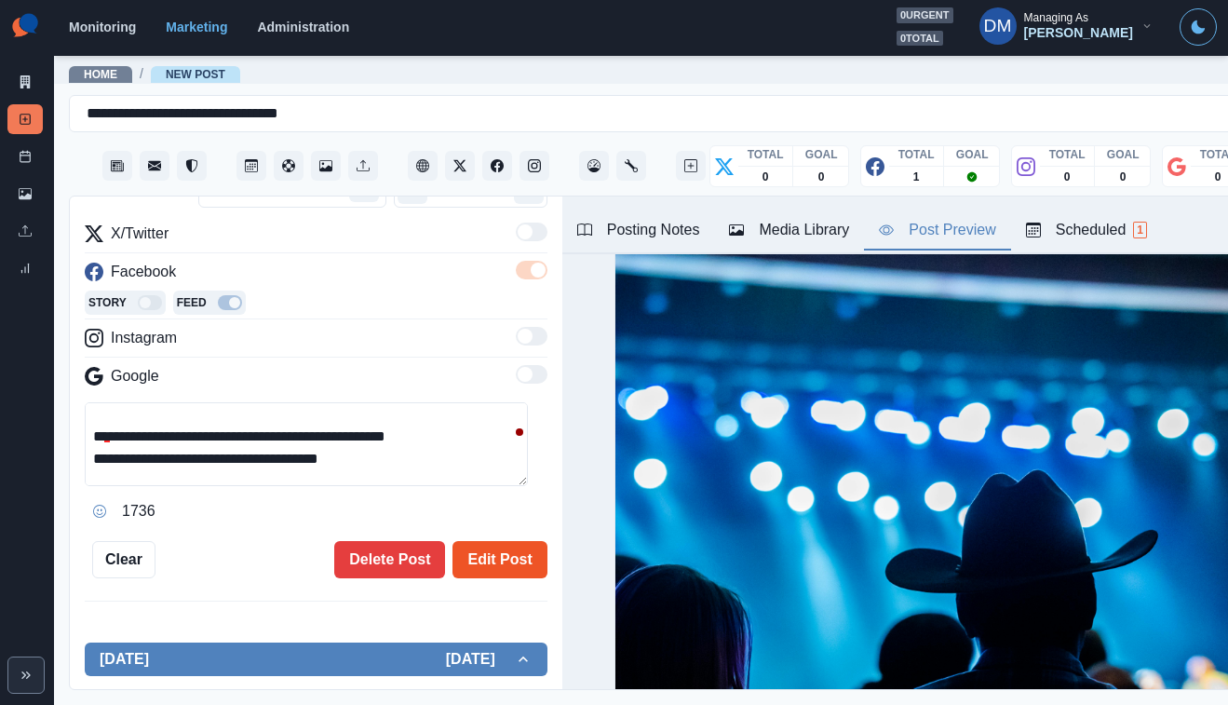
click at [488, 541] on button "Edit Post" at bounding box center [499, 559] width 94 height 37
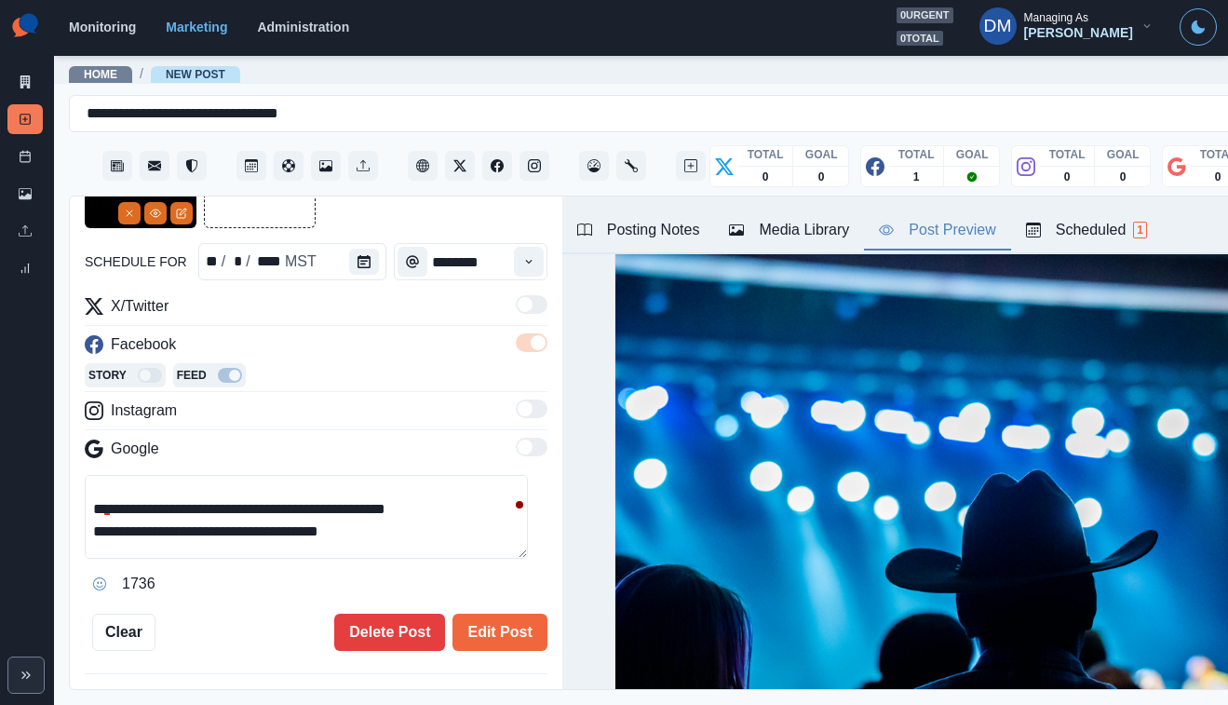
scroll to position [0, 0]
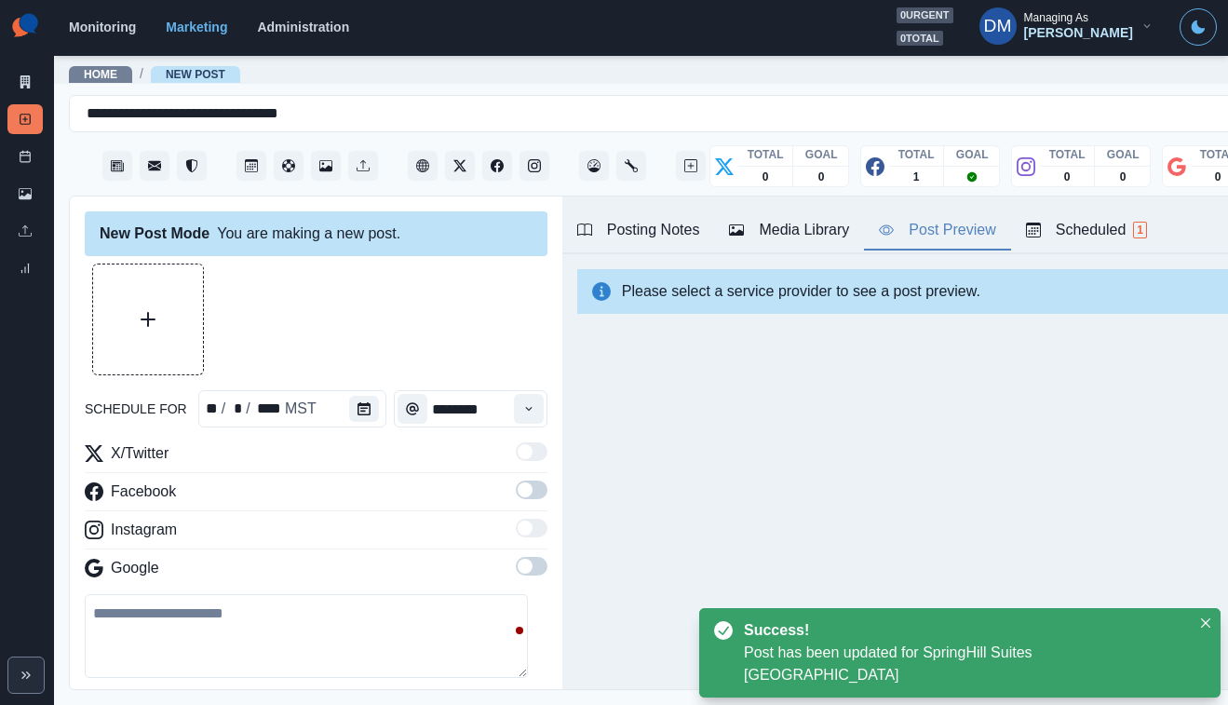
scroll to position [484, 0]
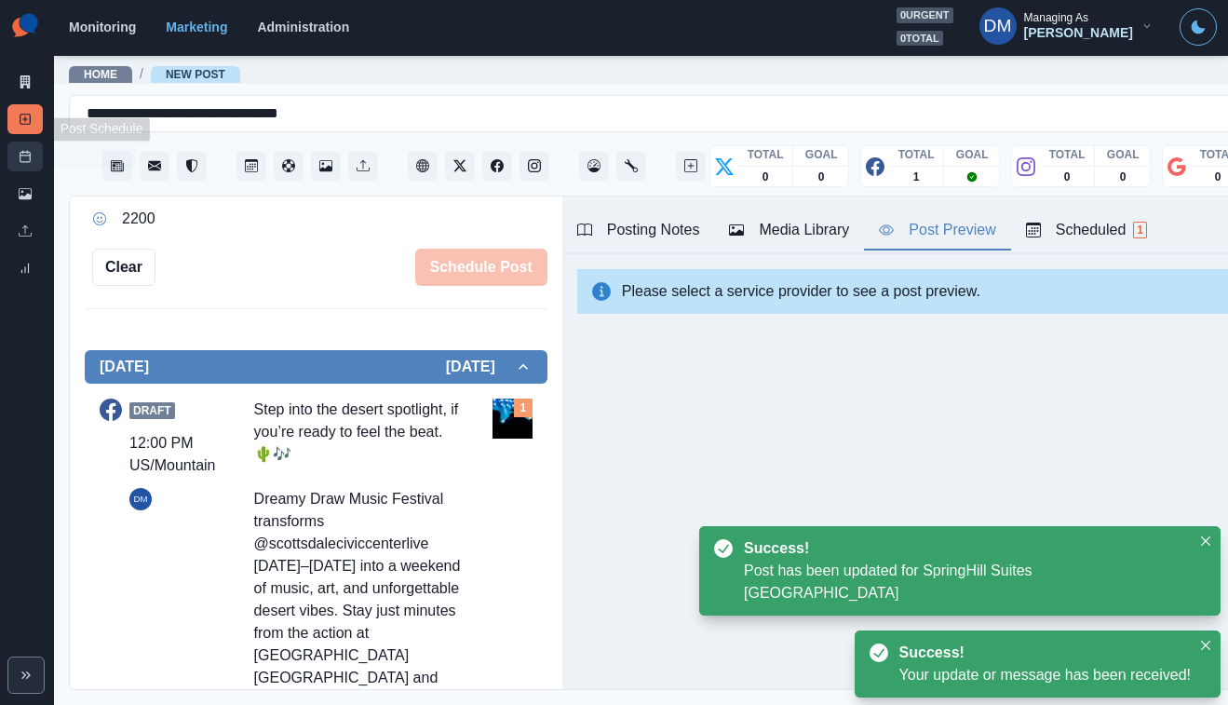
click at [30, 142] on link "Post Schedule" at bounding box center [24, 157] width 35 height 30
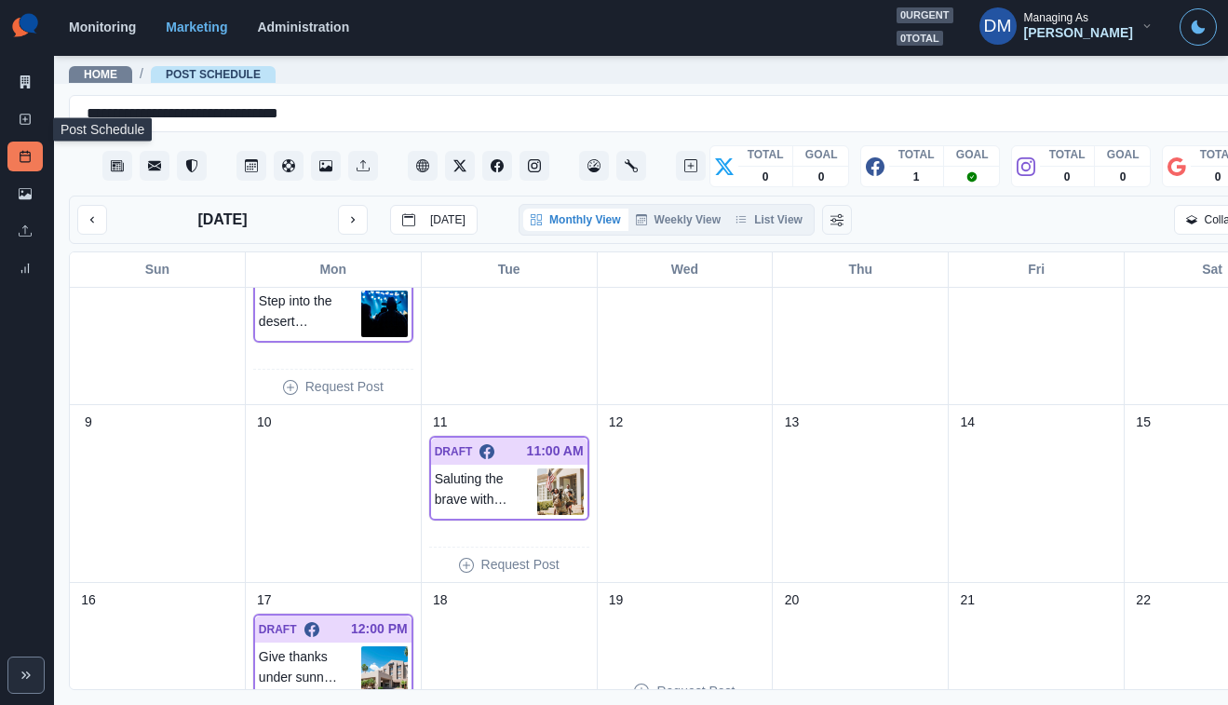
scroll to position [328, 0]
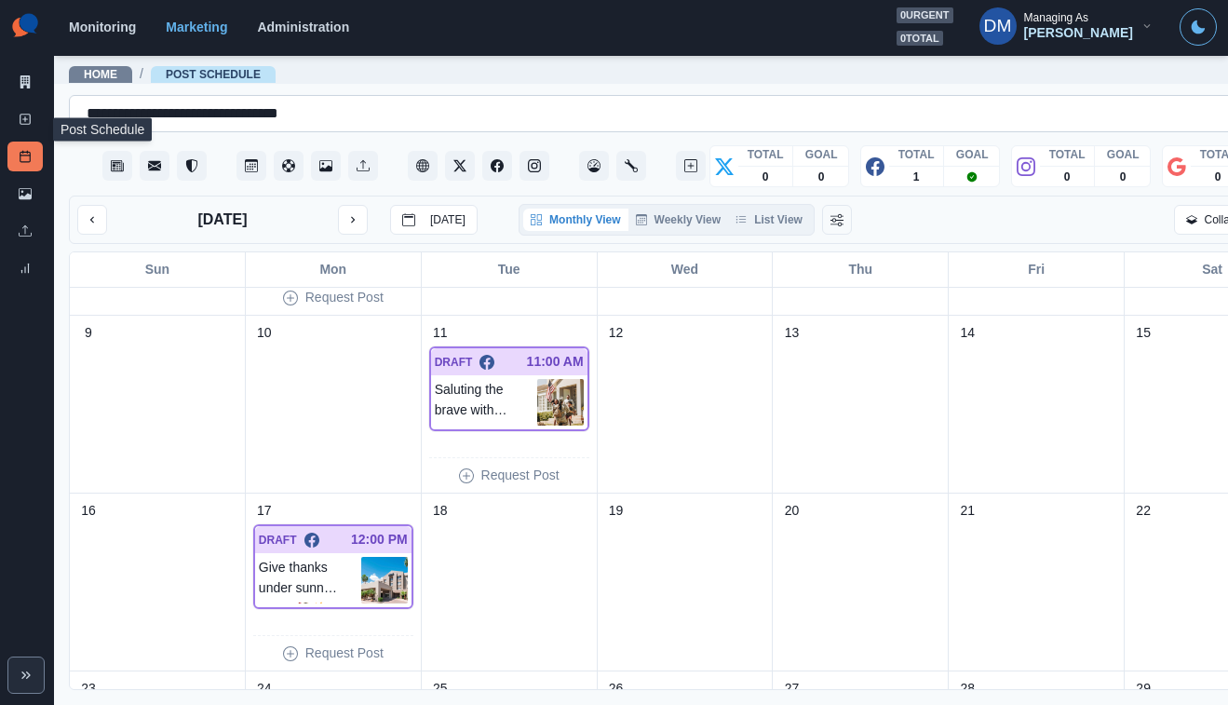
click at [305, 99] on div "**********" at bounding box center [661, 114] width 1182 height 30
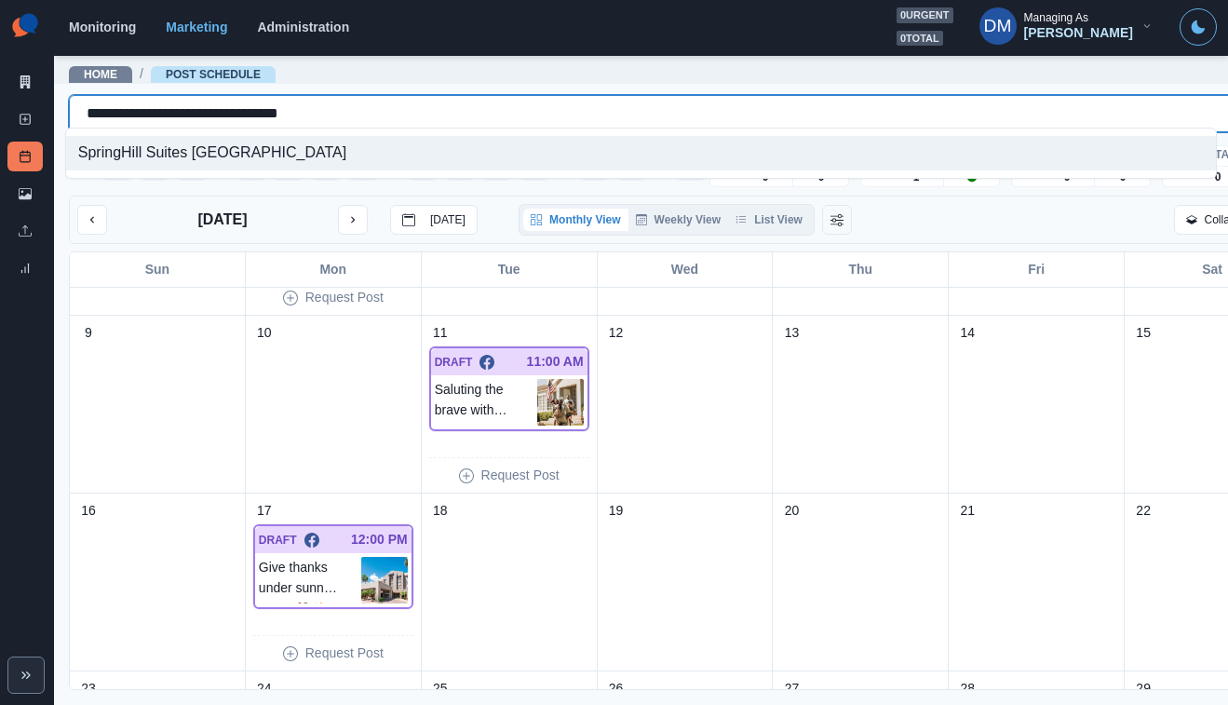
paste input "********"
type input "**********"
click at [267, 148] on div "SpringHill Suites by Marriott - [GEOGRAPHIC_DATA], [GEOGRAPHIC_DATA]" at bounding box center [641, 153] width 1150 height 34
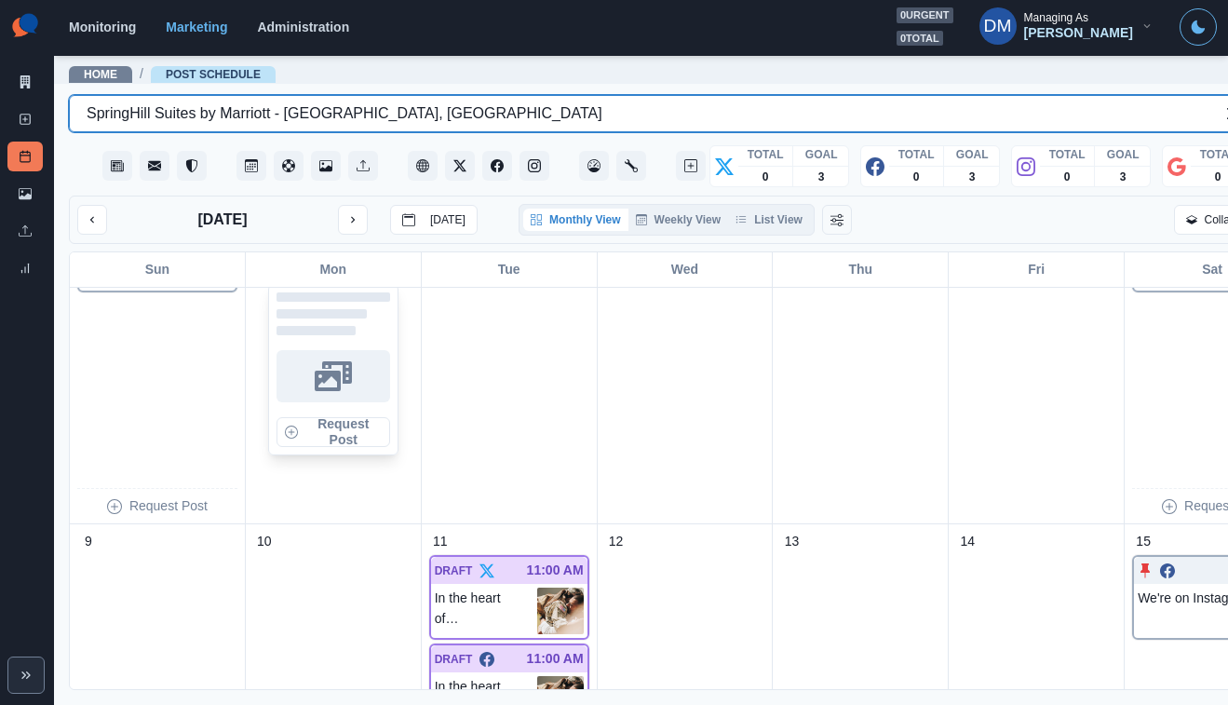
scroll to position [104, 0]
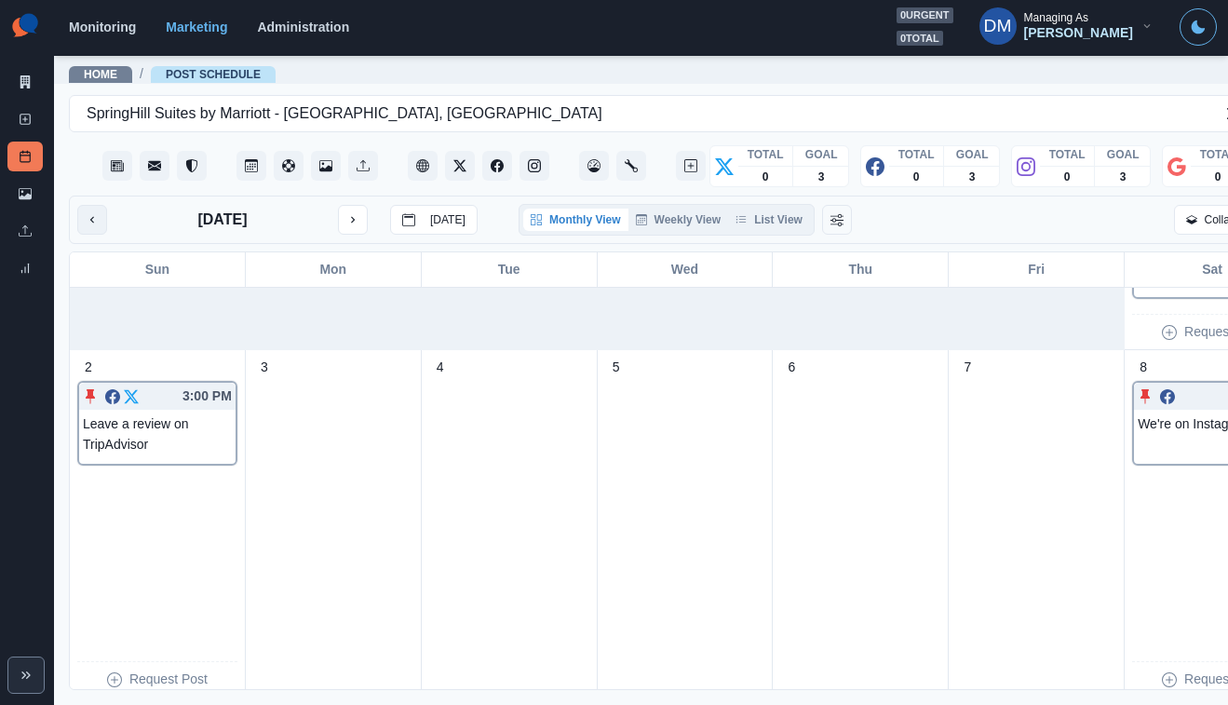
click at [86, 213] on icon "previous month" at bounding box center [92, 219] width 13 height 13
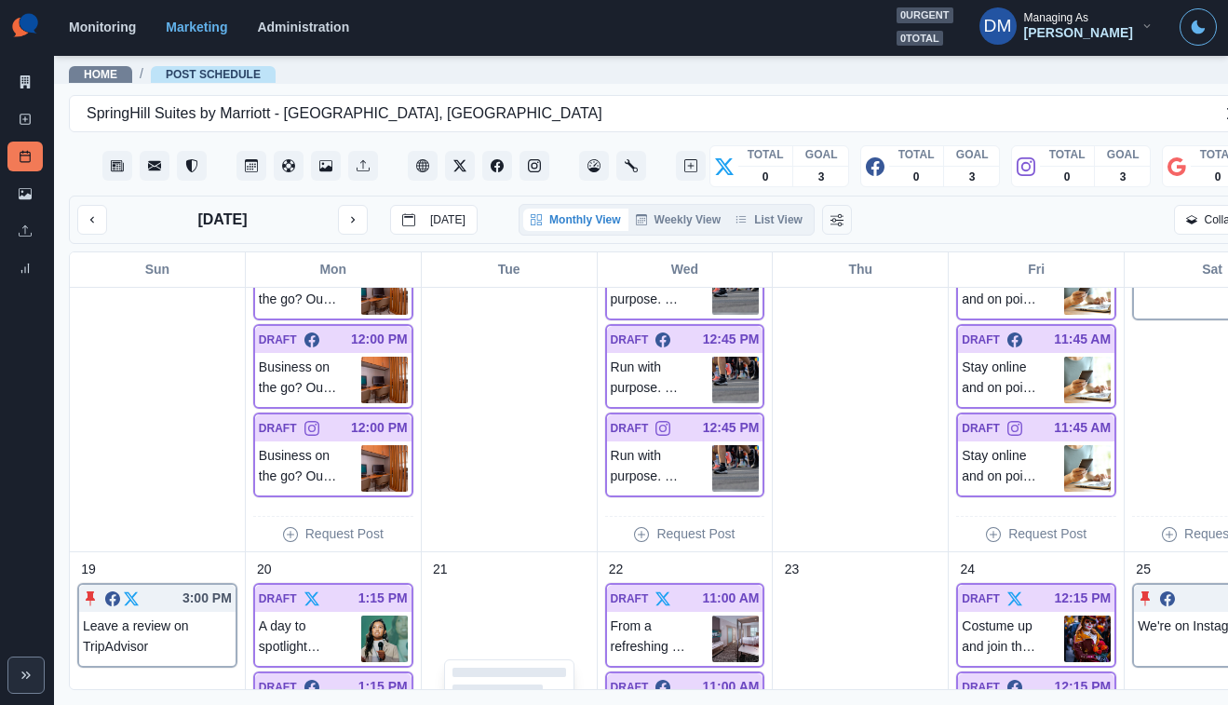
scroll to position [0, 0]
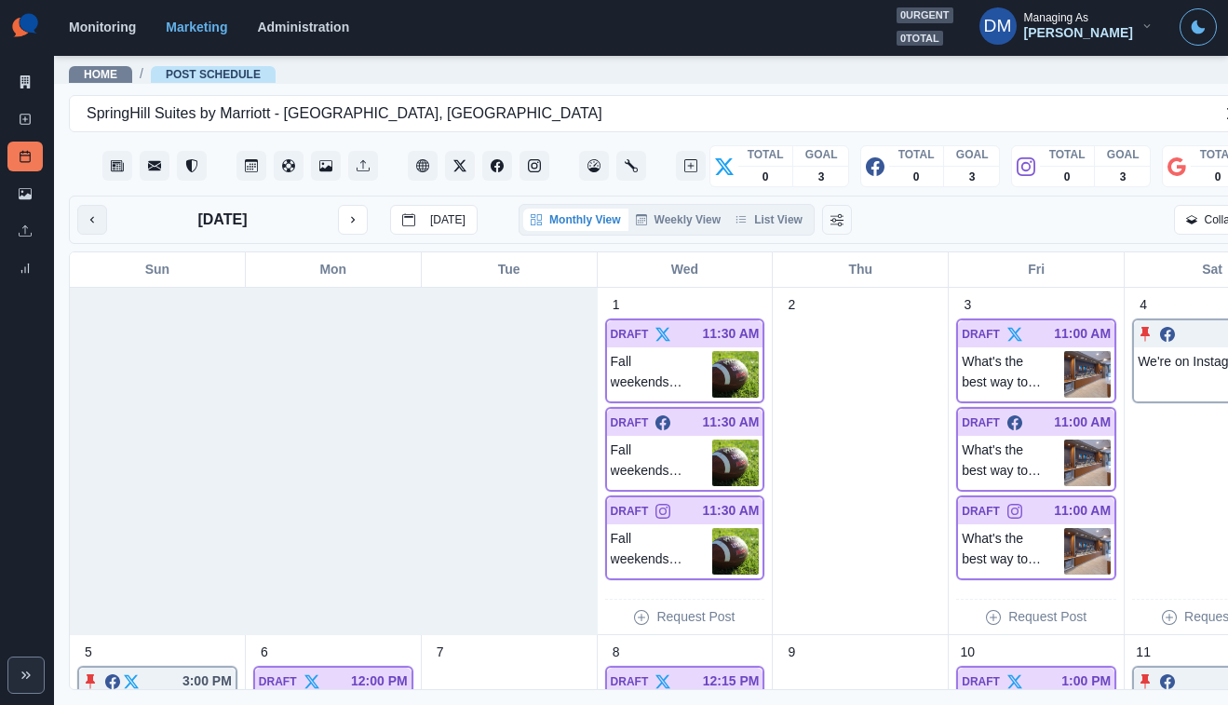
click at [88, 205] on button "previous month" at bounding box center [92, 220] width 30 height 30
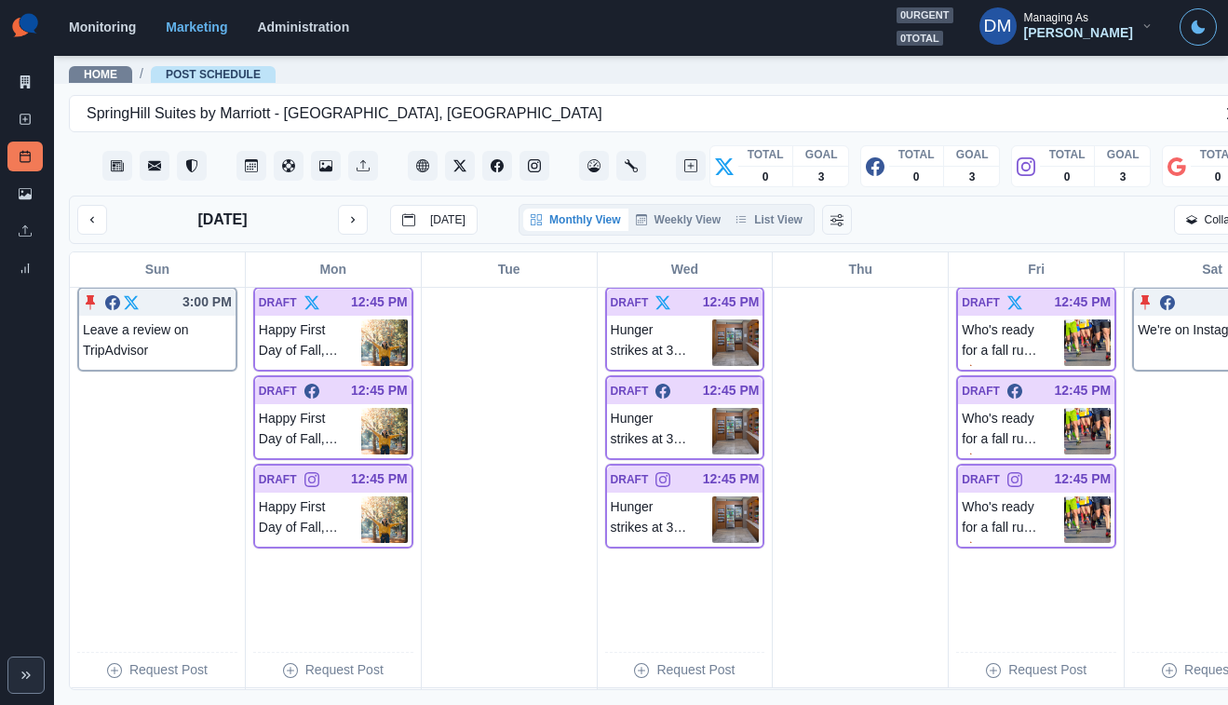
scroll to position [1266, 0]
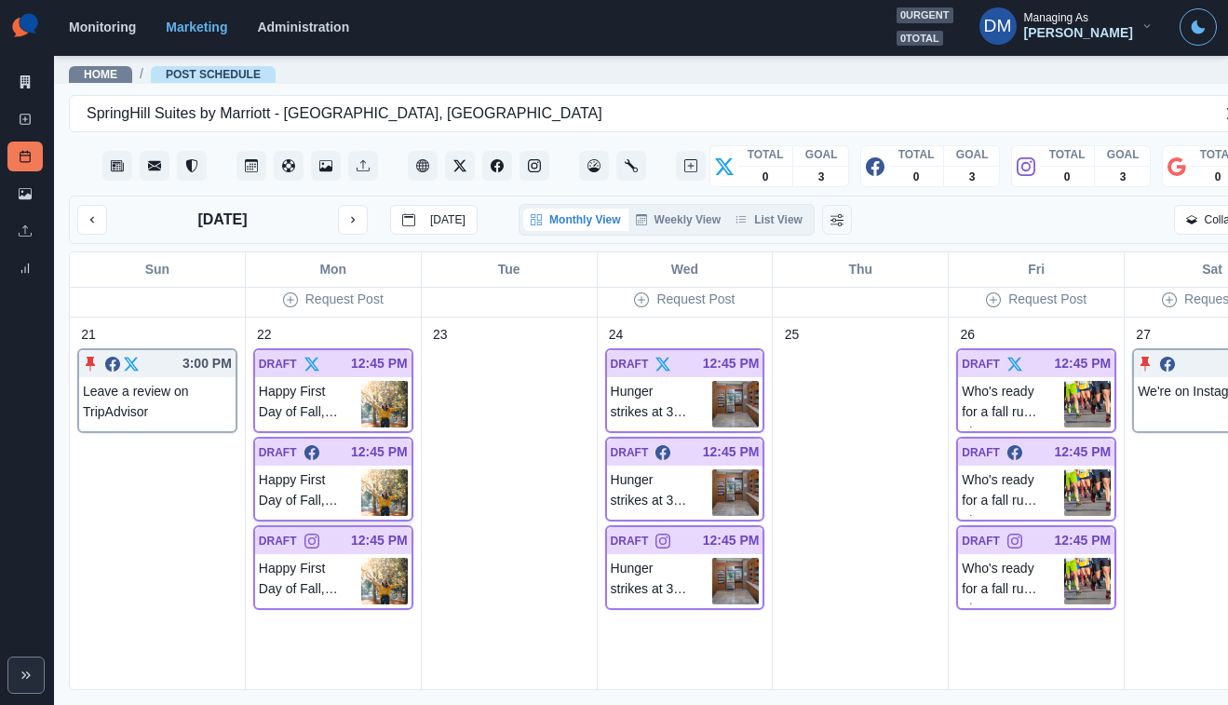
click at [363, 469] on img at bounding box center [384, 492] width 47 height 47
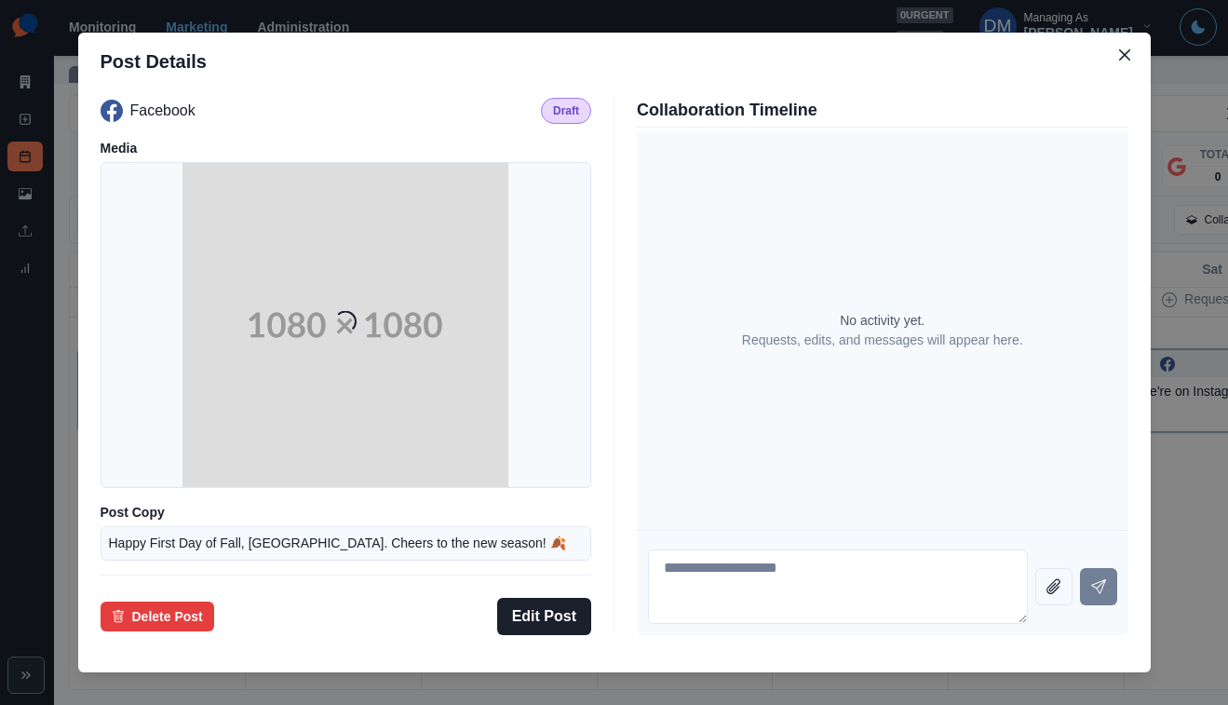
scroll to position [123, 0]
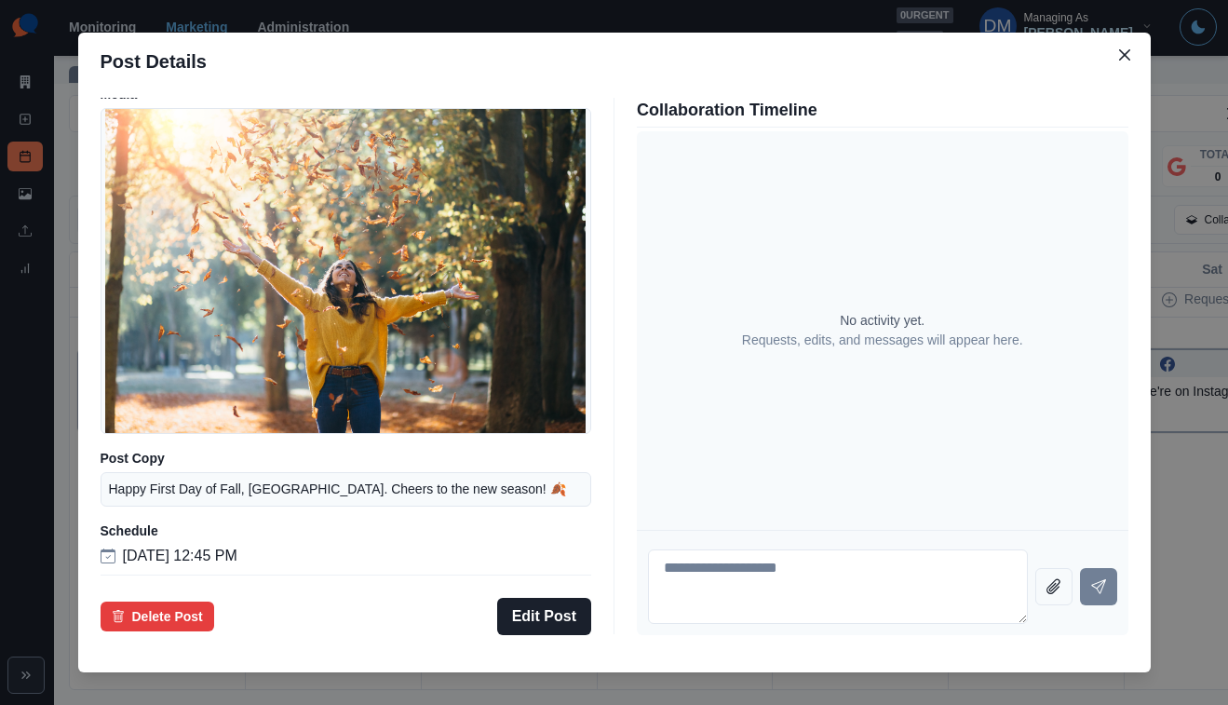
click at [141, 435] on div "Post Details Facebook Draft Media Post Copy Happy First Day of Fall, [GEOGRAPHI…" at bounding box center [614, 352] width 1228 height 705
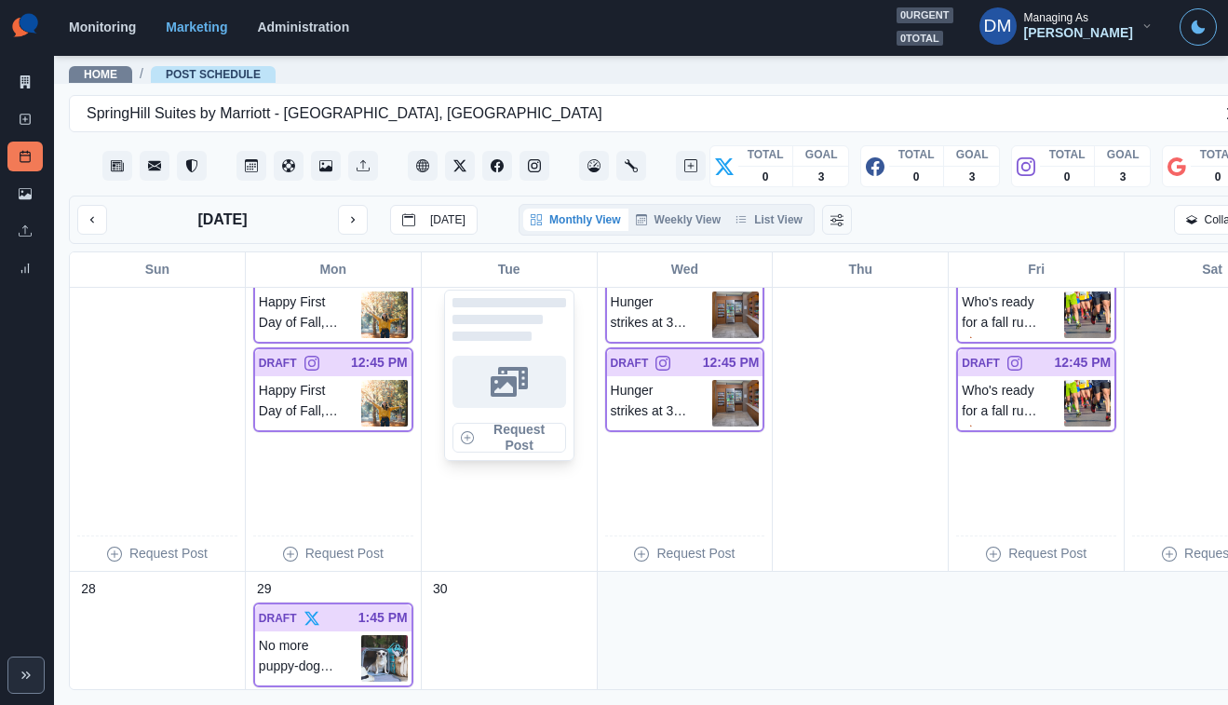
scroll to position [1475, 0]
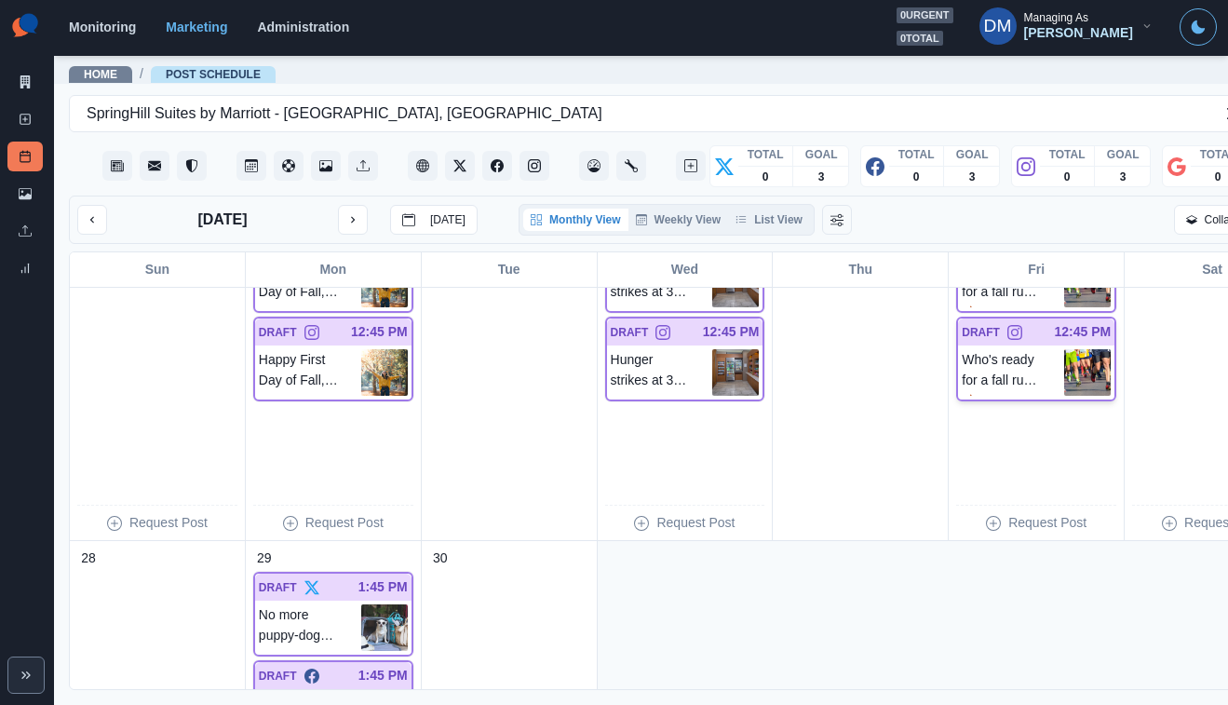
click at [1064, 349] on img at bounding box center [1087, 372] width 47 height 47
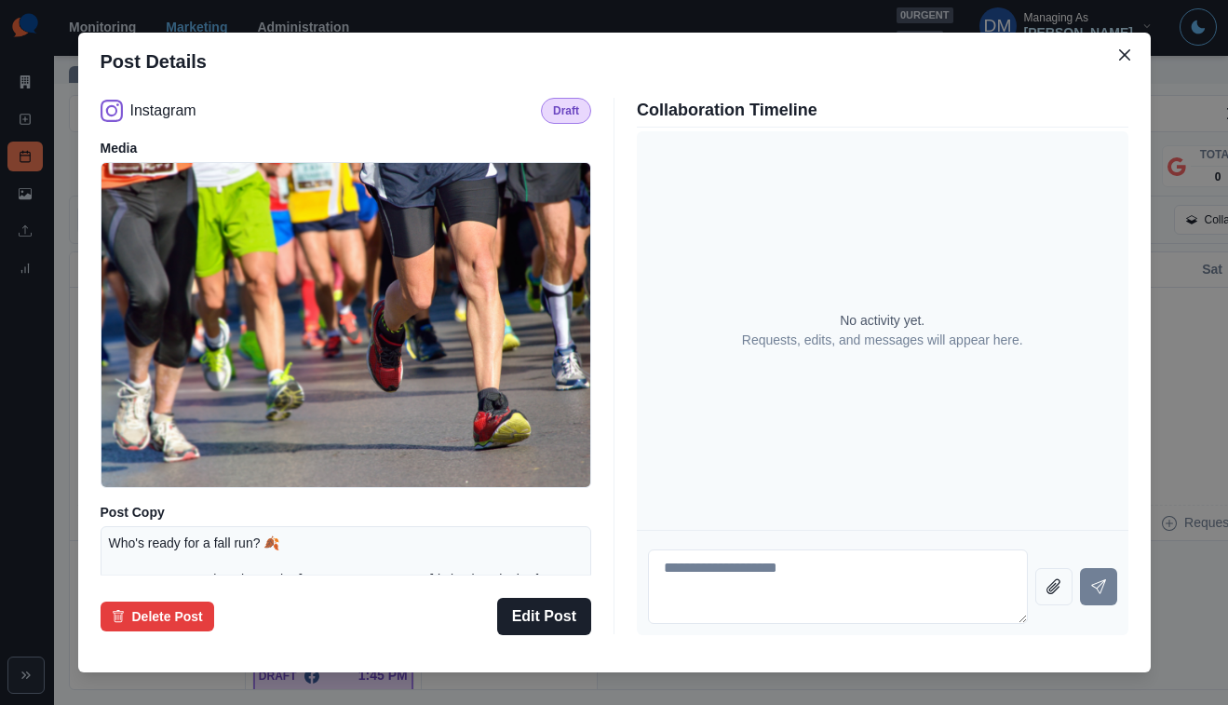
scroll to position [244, 0]
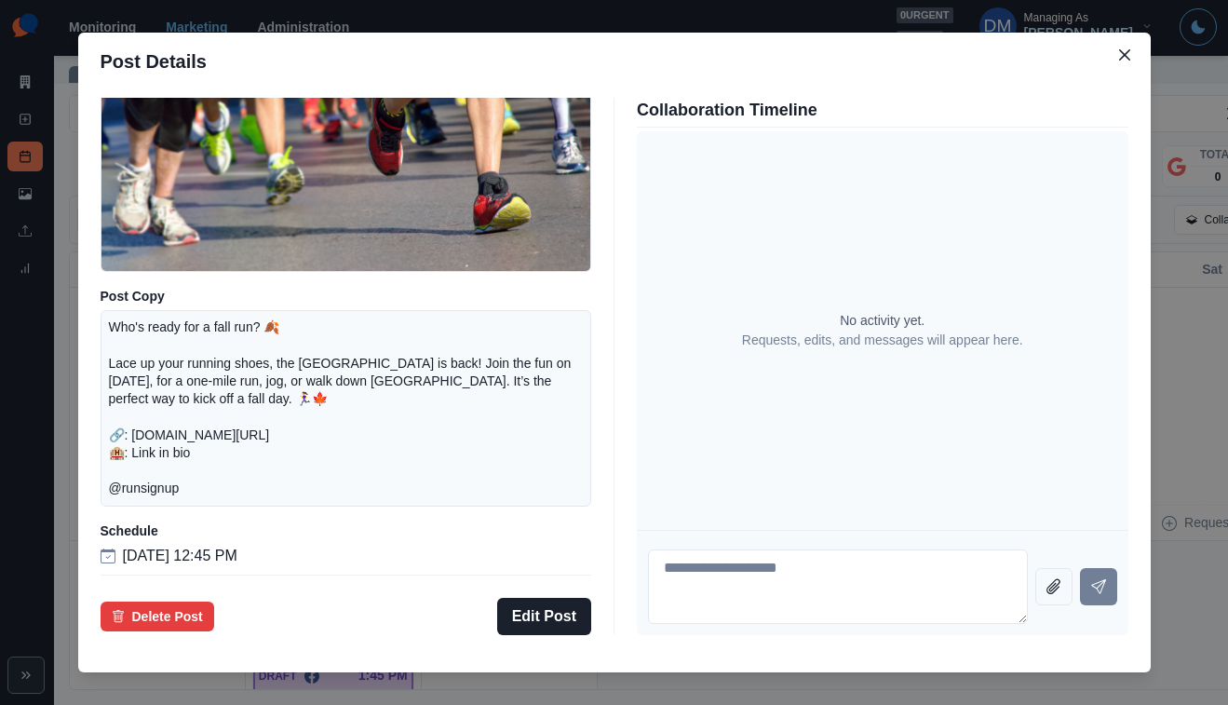
click at [182, 458] on div "Post Details Instagram Draft Media Post Copy Who's ready for a fall run? 🍂 Lace…" at bounding box center [614, 352] width 1228 height 705
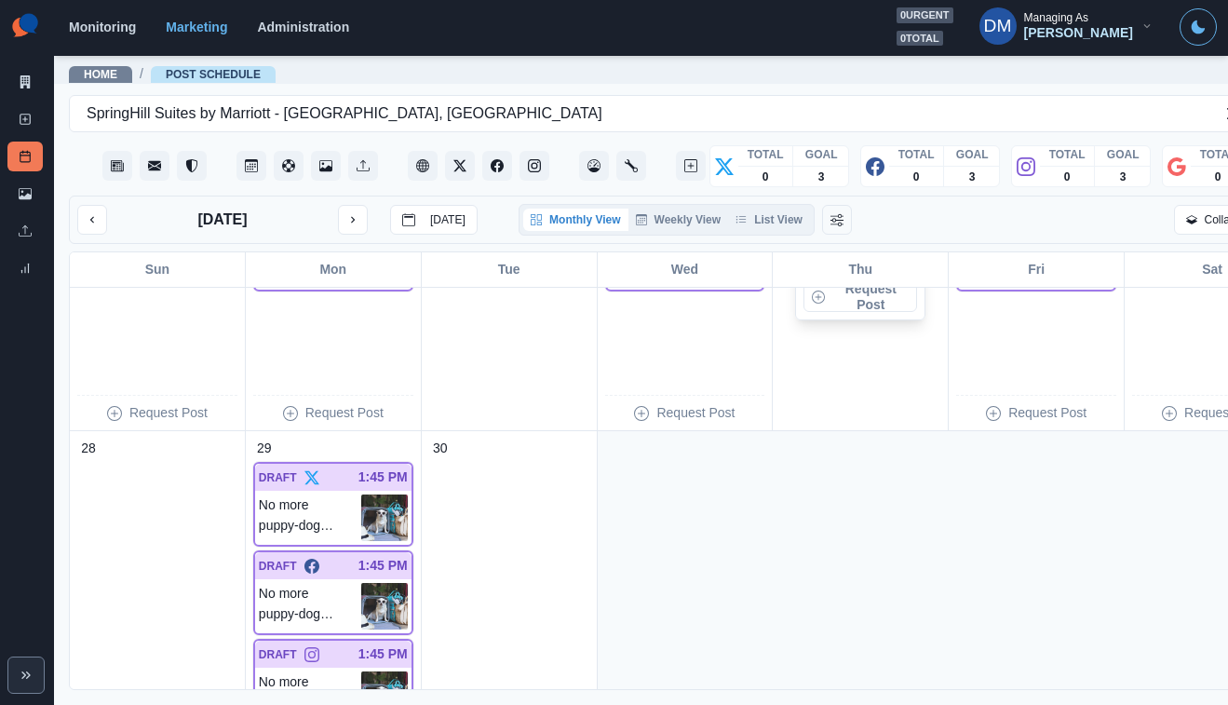
scroll to position [1619, 0]
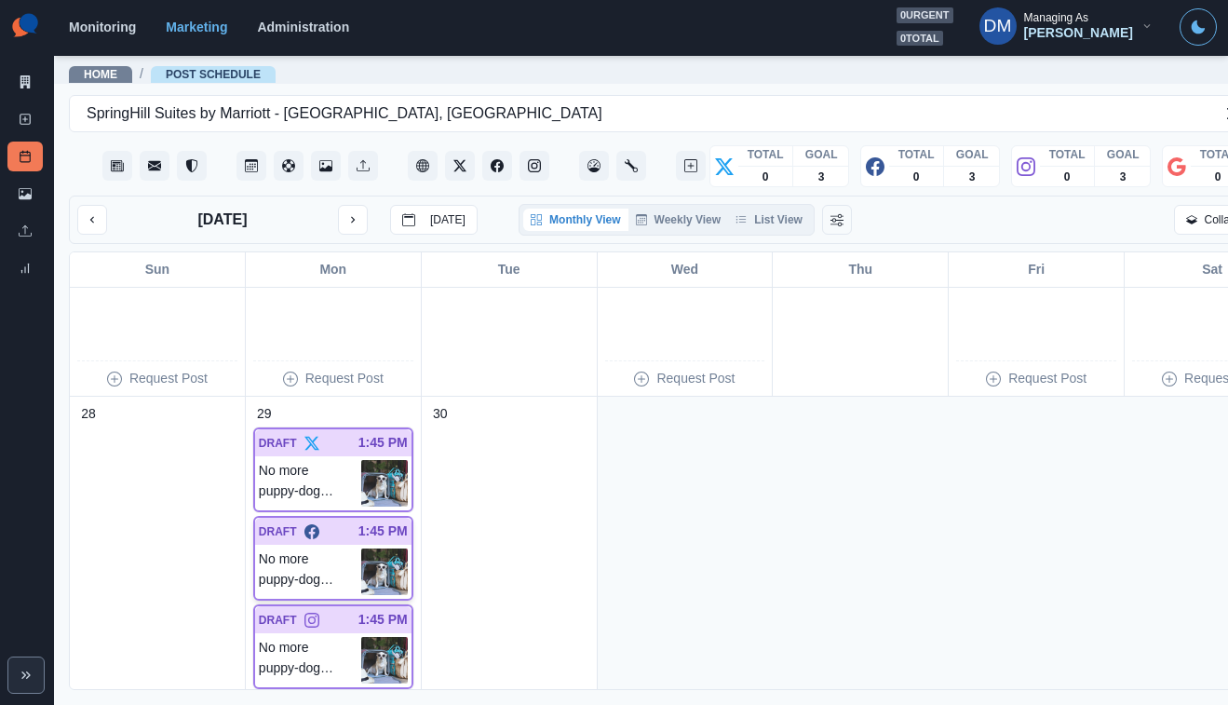
click at [361, 548] on img at bounding box center [384, 571] width 47 height 47
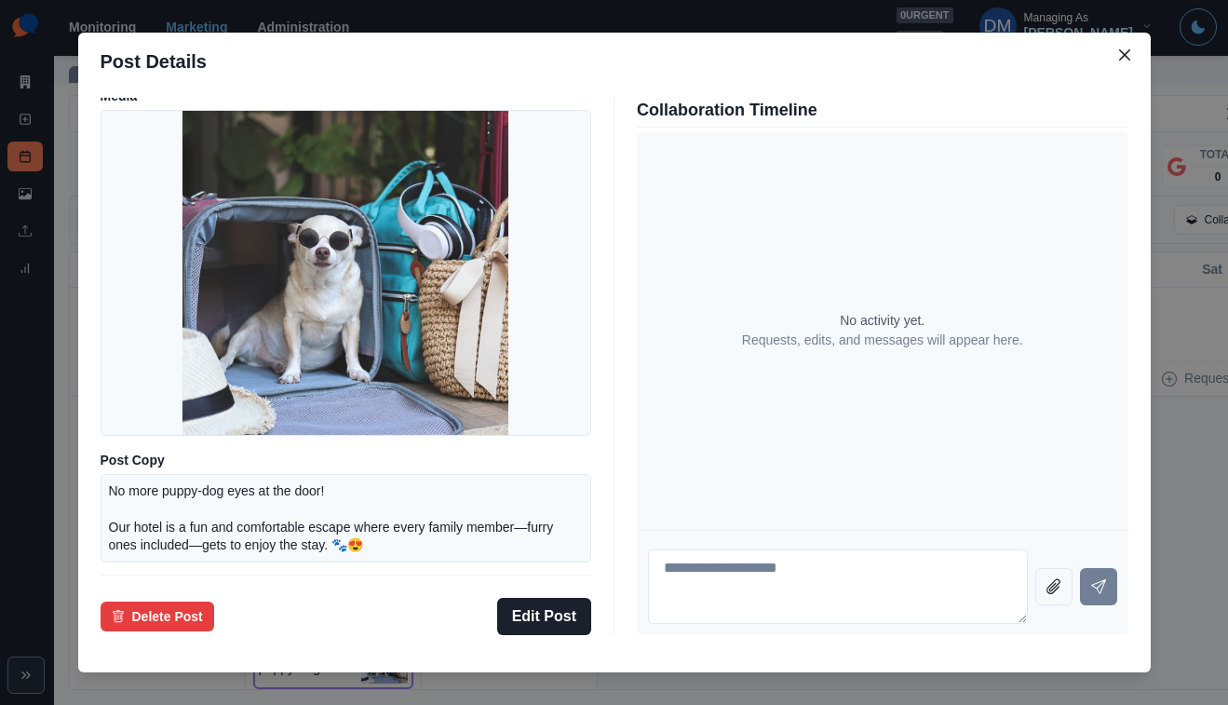
scroll to position [163, 0]
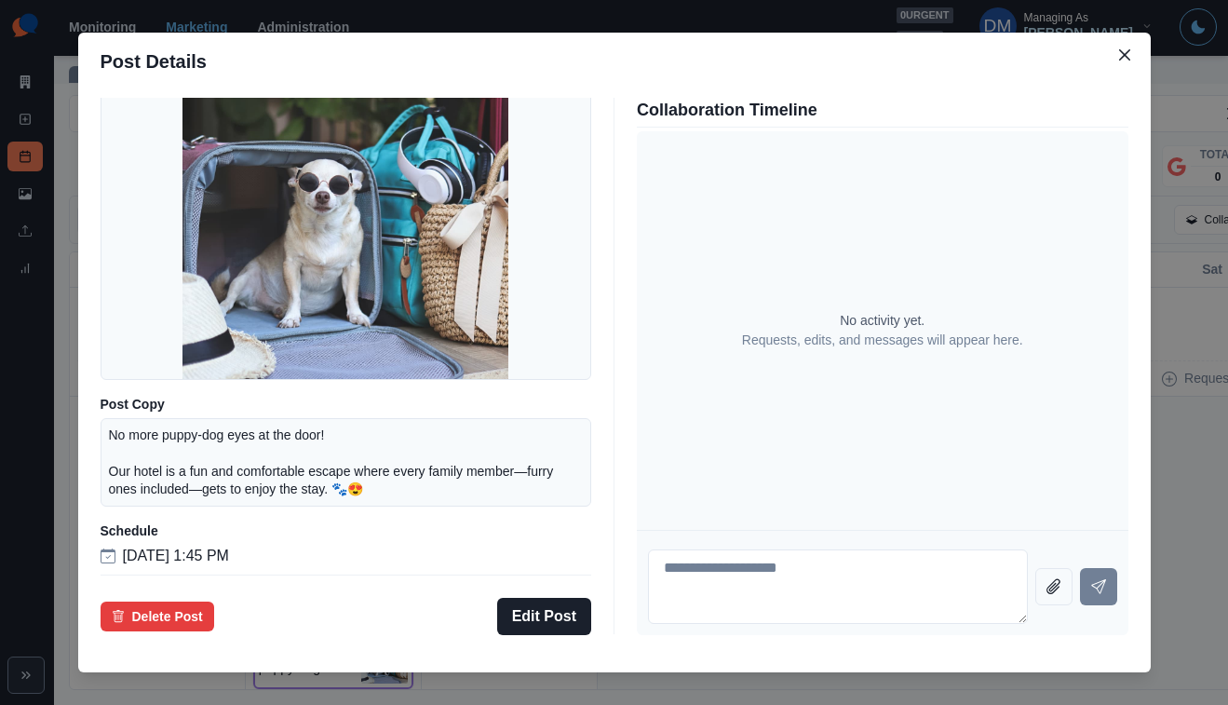
click at [142, 477] on div "Post Details Facebook Draft Media Post Copy No more puppy-dog eyes at the door!…" at bounding box center [614, 352] width 1228 height 705
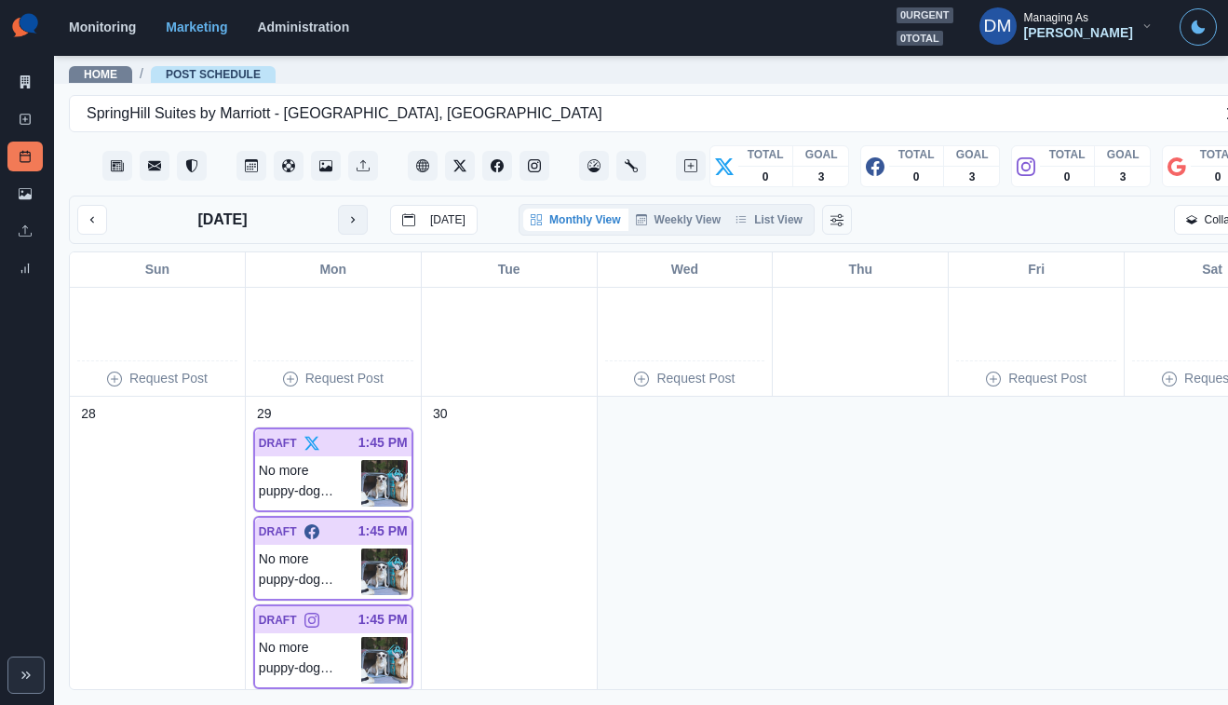
click at [346, 213] on icon "next month" at bounding box center [352, 219] width 13 height 13
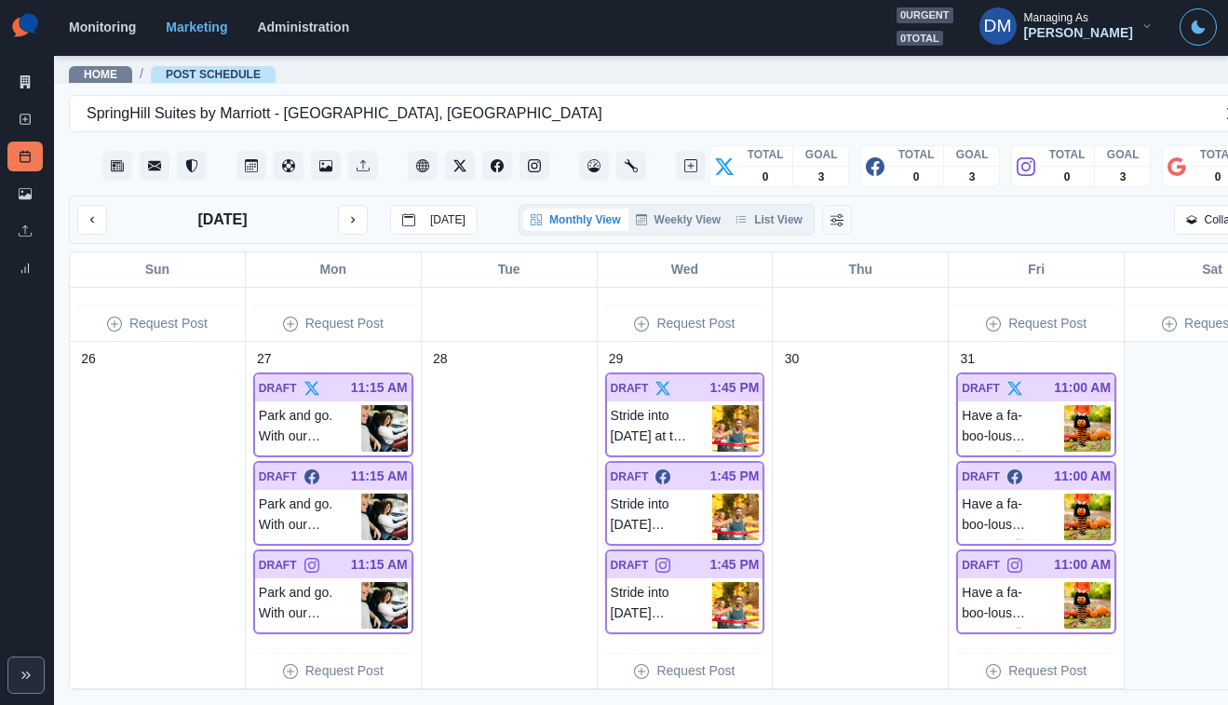
scroll to position [1335, 0]
click at [712, 493] on img at bounding box center [735, 516] width 47 height 47
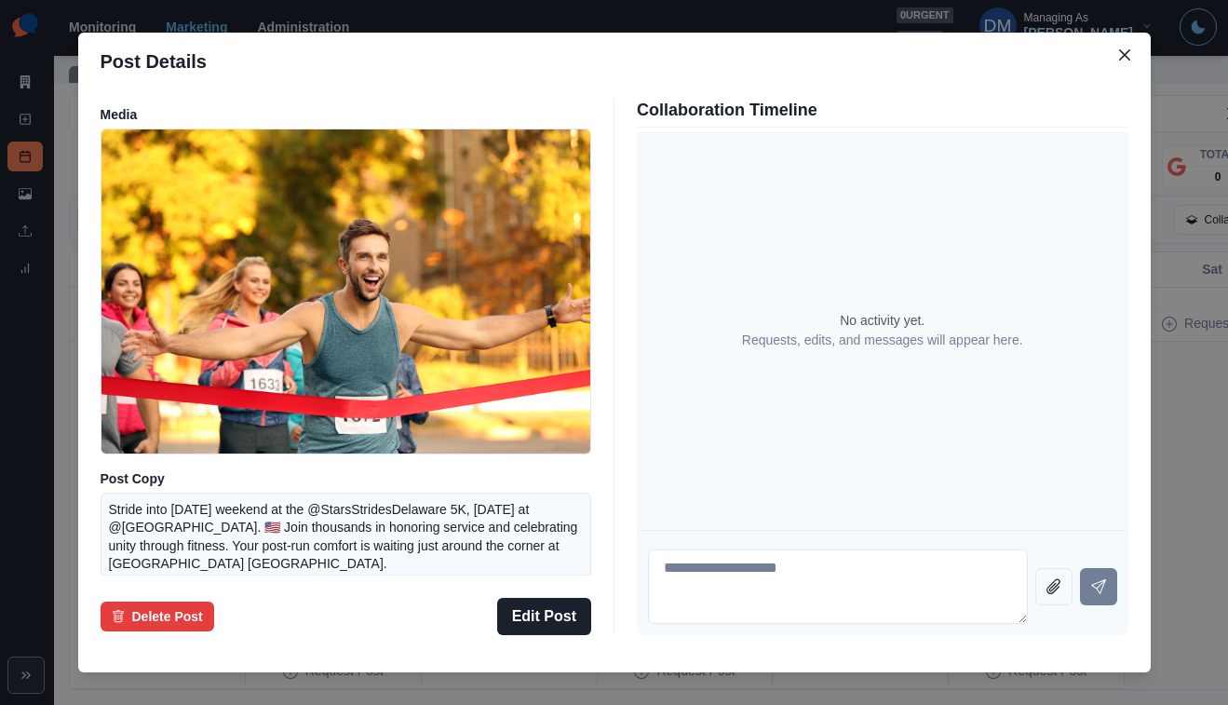
scroll to position [3, 0]
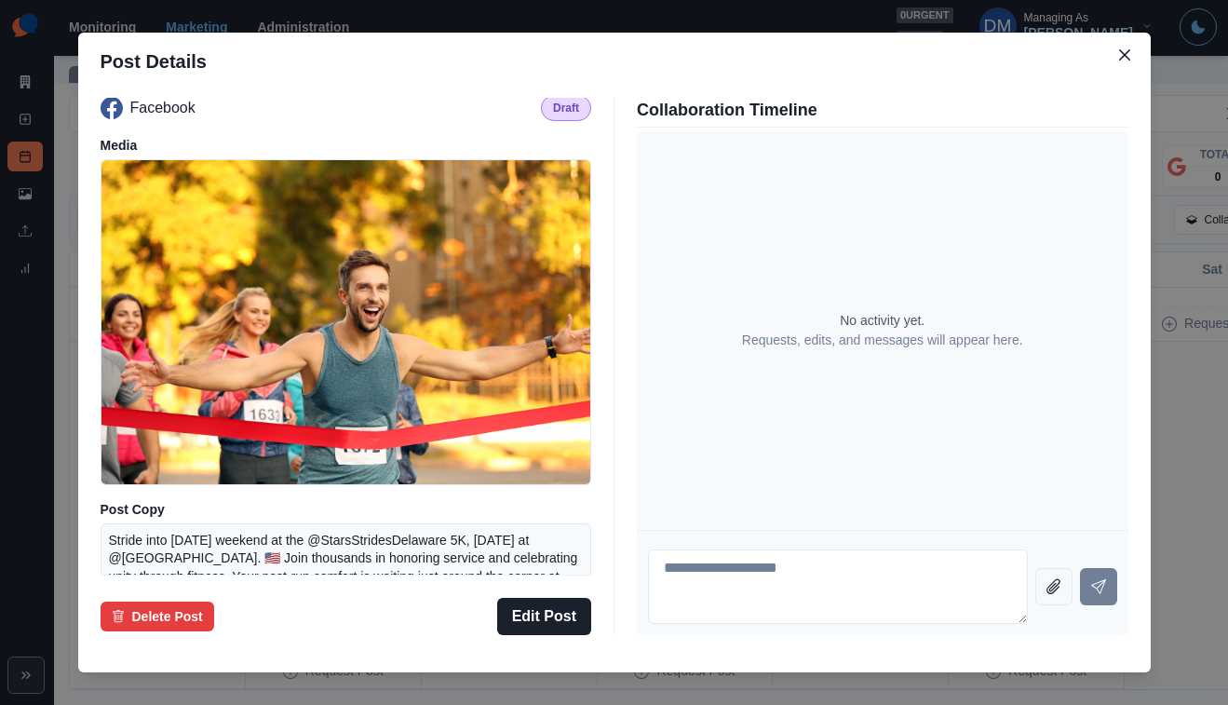
click at [195, 370] on div "Post Details Facebook Draft Media Post Copy Stride into [DATE] weekend at the @…" at bounding box center [614, 352] width 1228 height 705
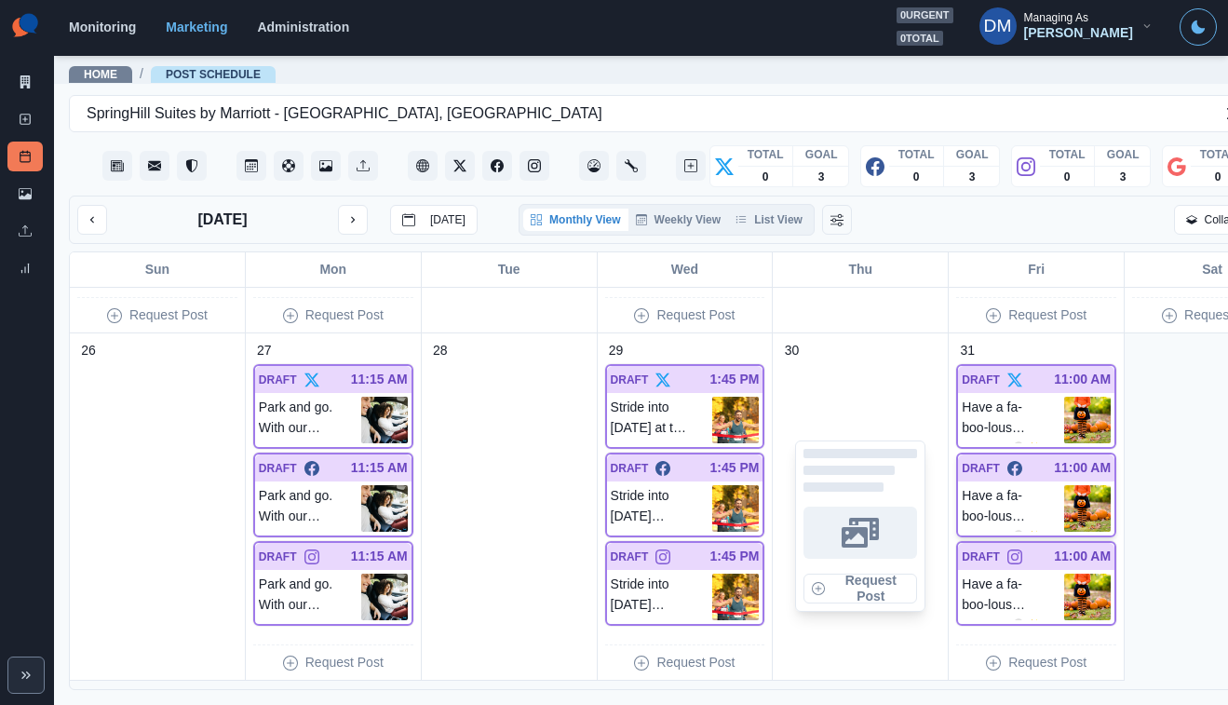
scroll to position [1335, 0]
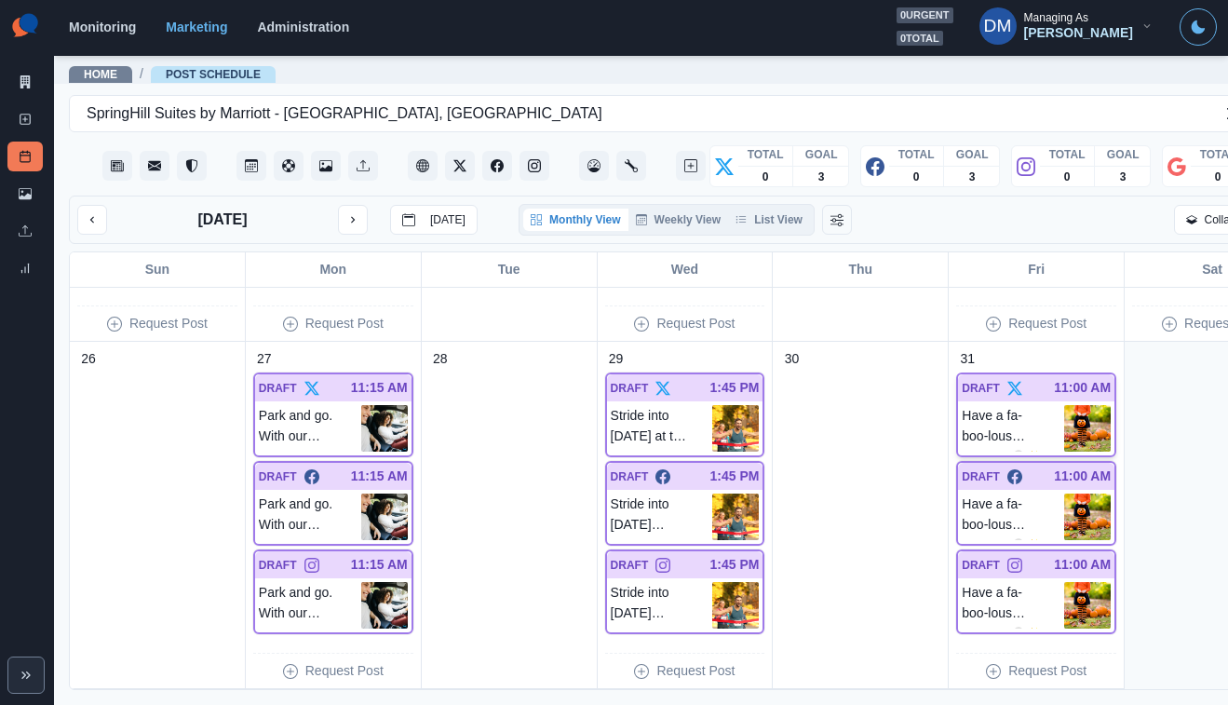
click at [1064, 405] on img at bounding box center [1087, 428] width 47 height 47
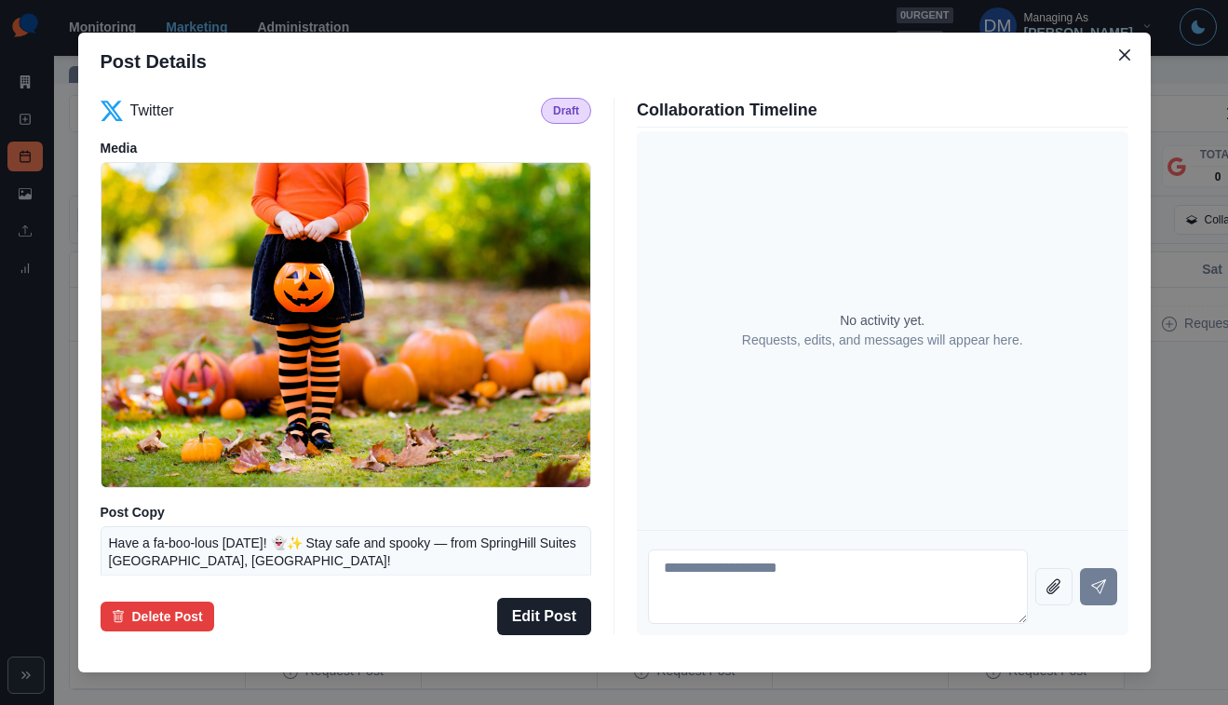
click at [128, 375] on div "Post Details Twitter Draft Media Post Copy Have a fa-boo-lous [DATE]! 👻✨ Stay s…" at bounding box center [614, 352] width 1228 height 705
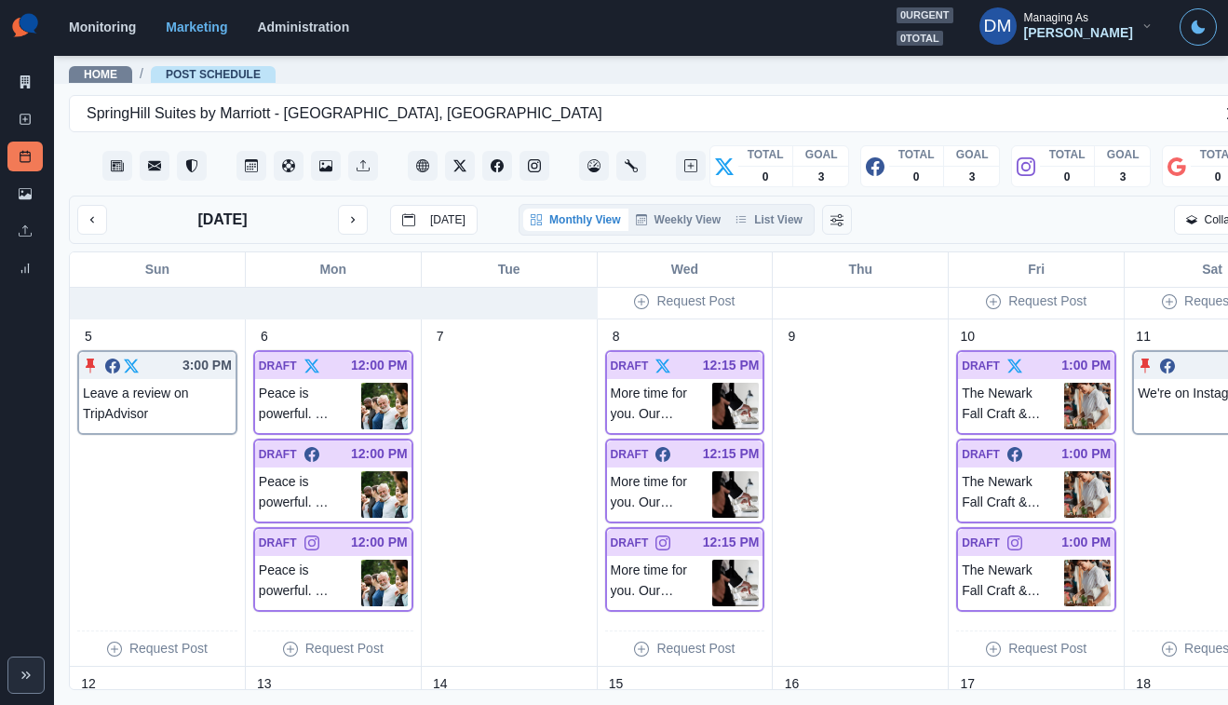
scroll to position [0, 0]
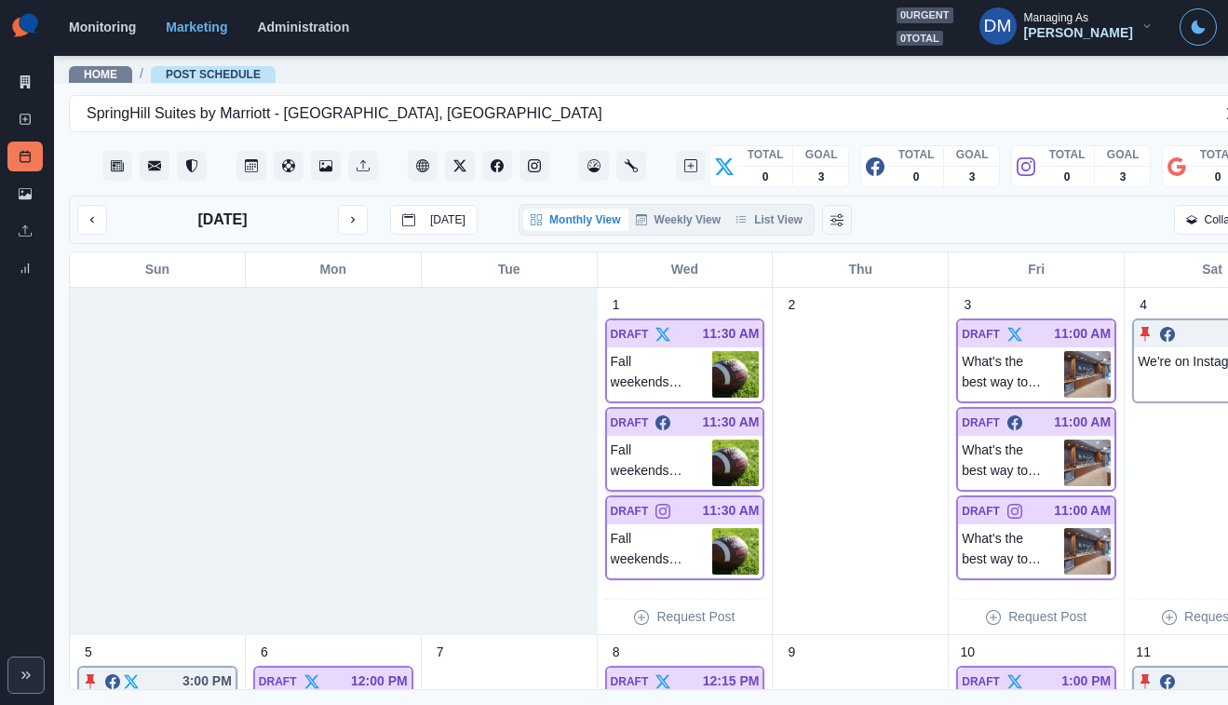
click at [712, 439] on img at bounding box center [735, 462] width 47 height 47
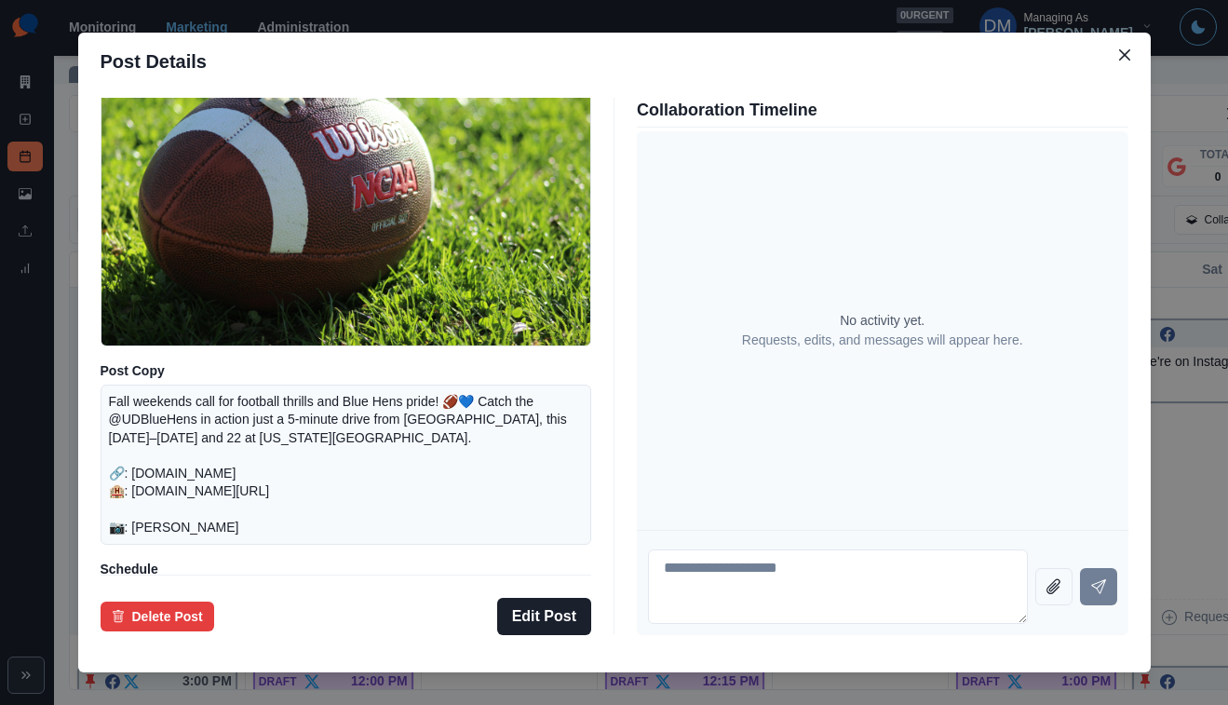
scroll to position [217, 0]
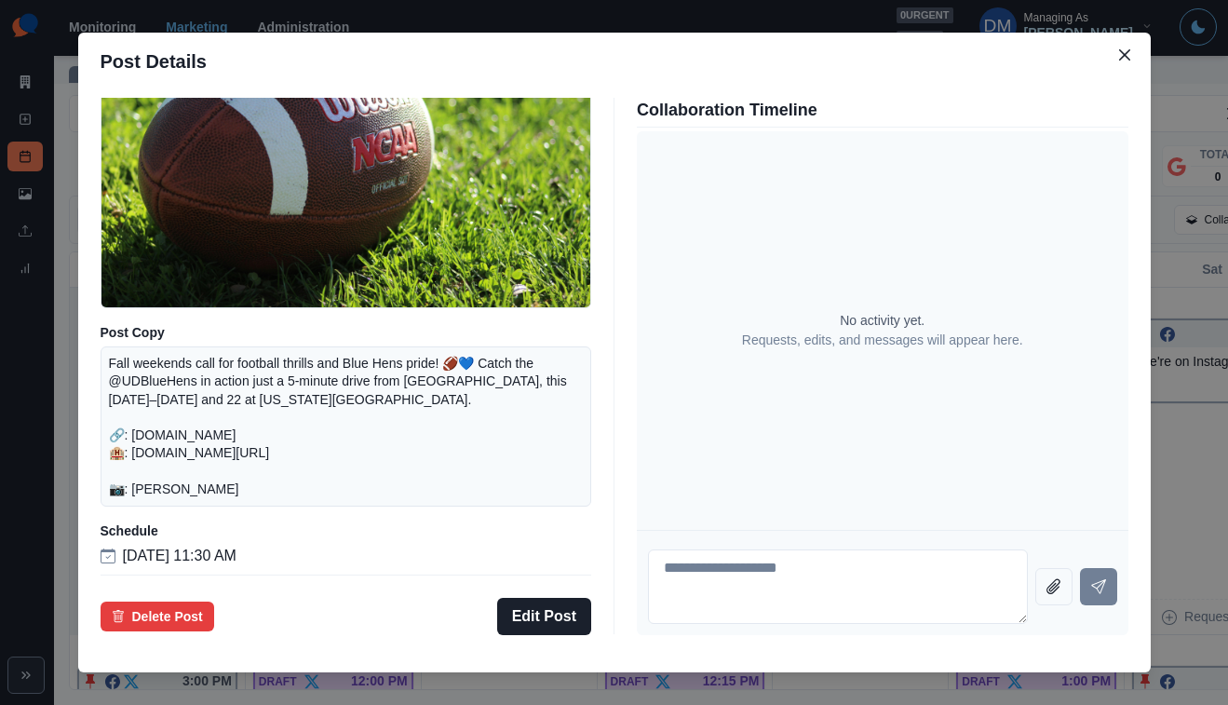
click at [178, 434] on div "Post Details Facebook Draft Media Post Copy Fall weekends call for football thr…" at bounding box center [614, 352] width 1228 height 705
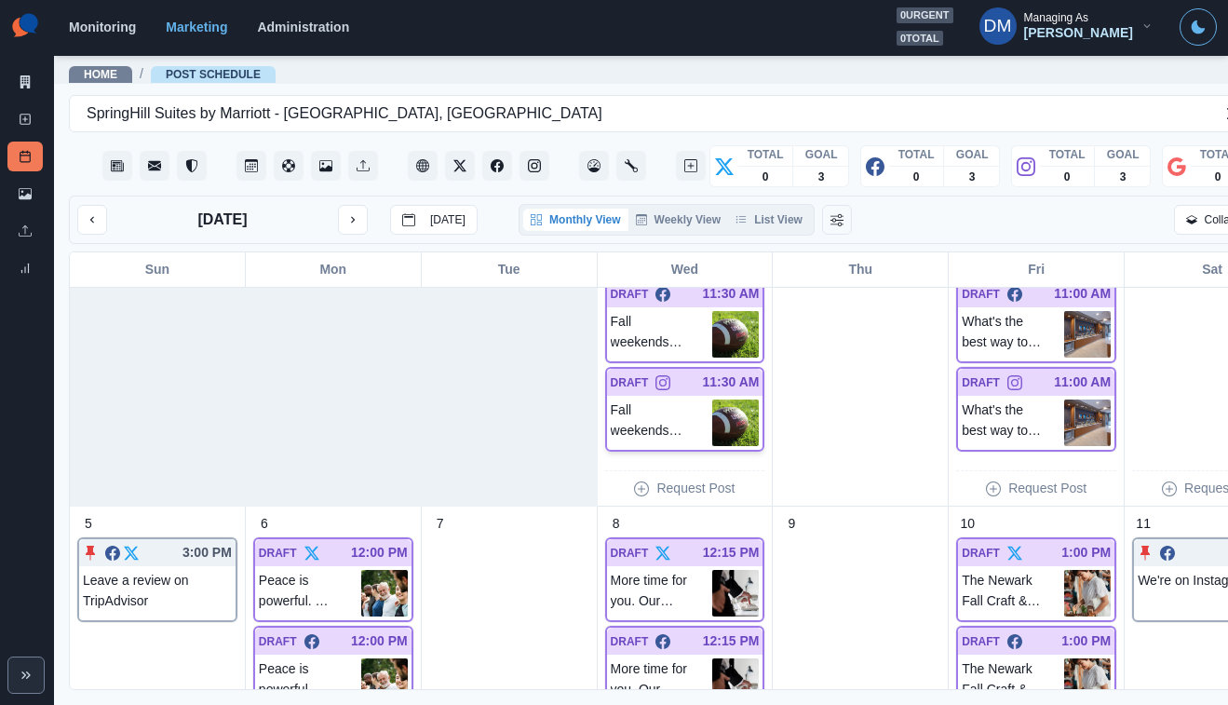
scroll to position [122, 0]
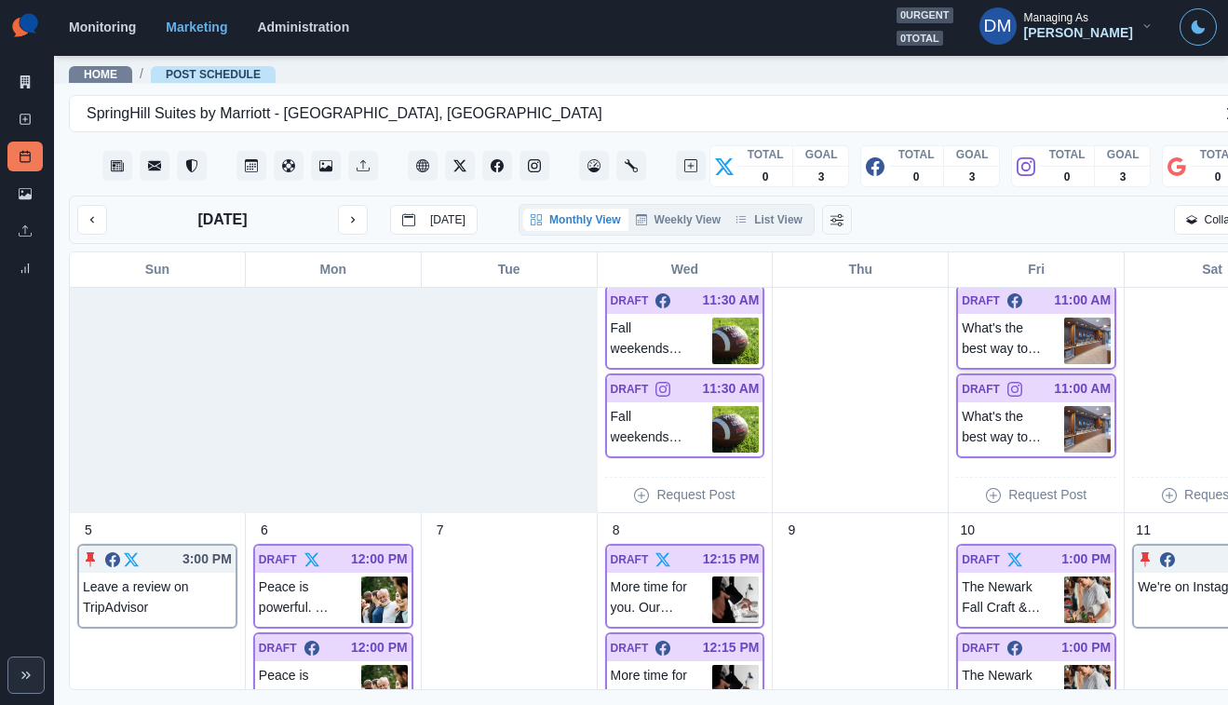
click at [1064, 317] on img at bounding box center [1087, 340] width 47 height 47
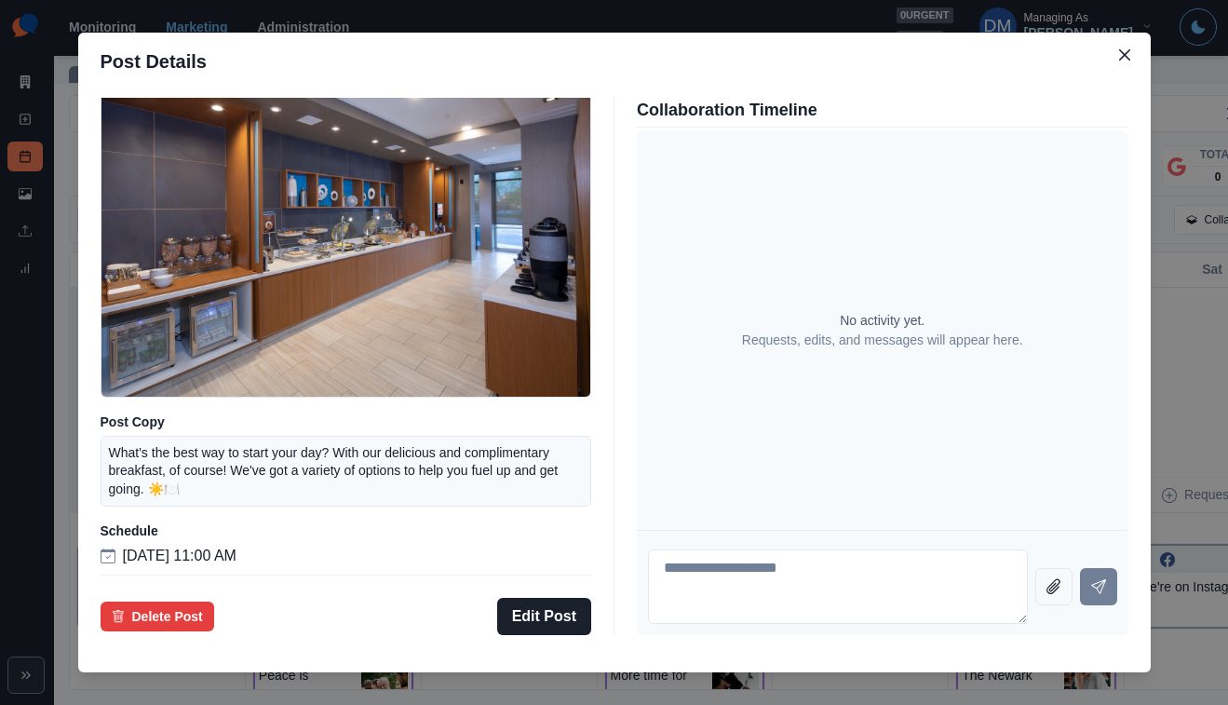
scroll to position [131, 0]
click at [124, 447] on div "Post Details Facebook Draft Media Post Copy What's the best way to start your d…" at bounding box center [614, 352] width 1228 height 705
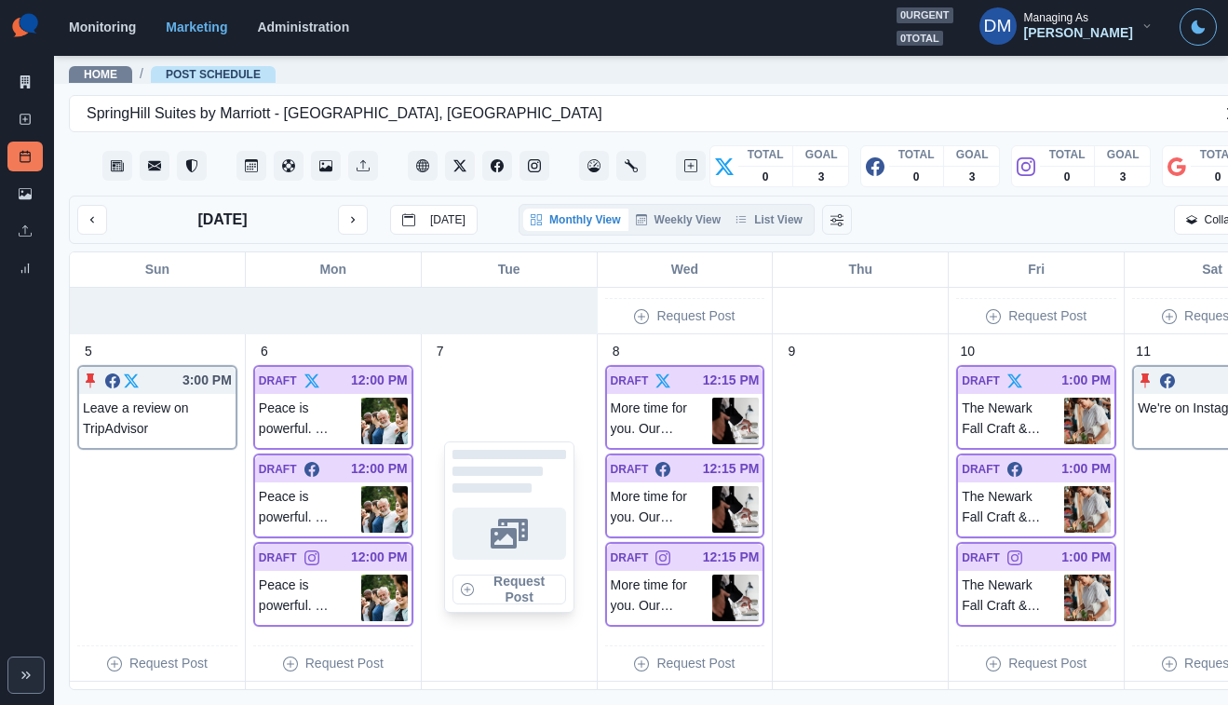
scroll to position [314, 0]
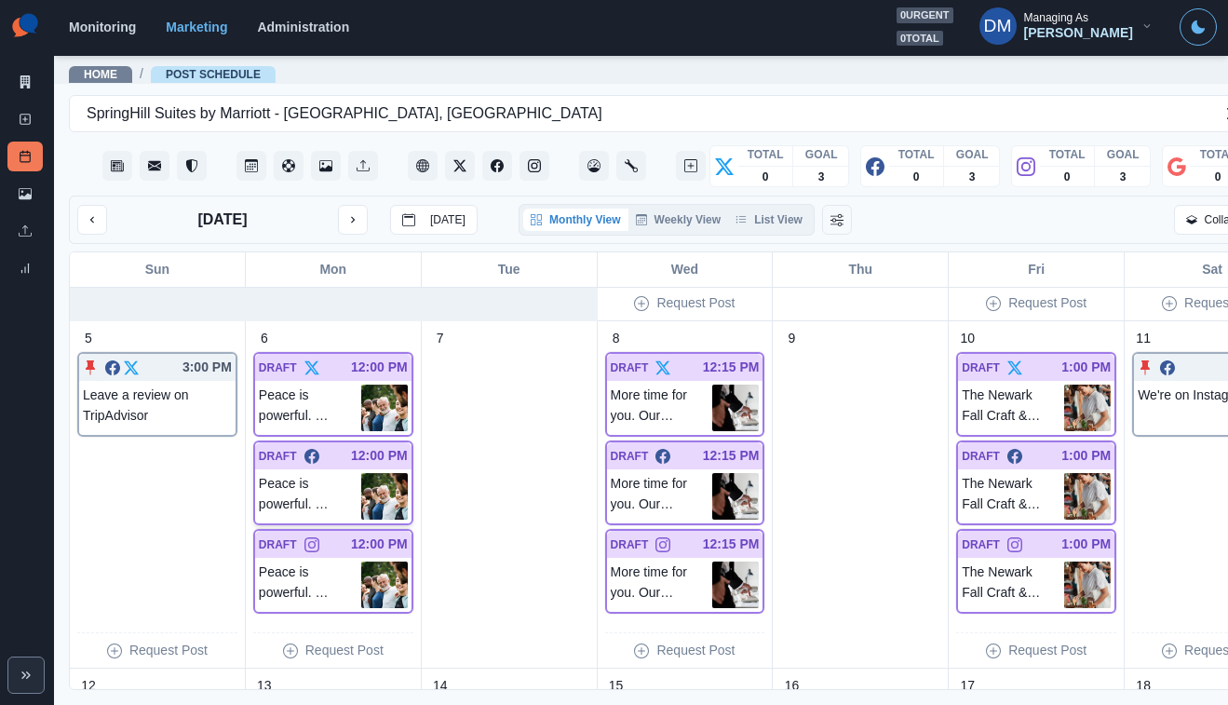
click at [361, 473] on img at bounding box center [384, 496] width 47 height 47
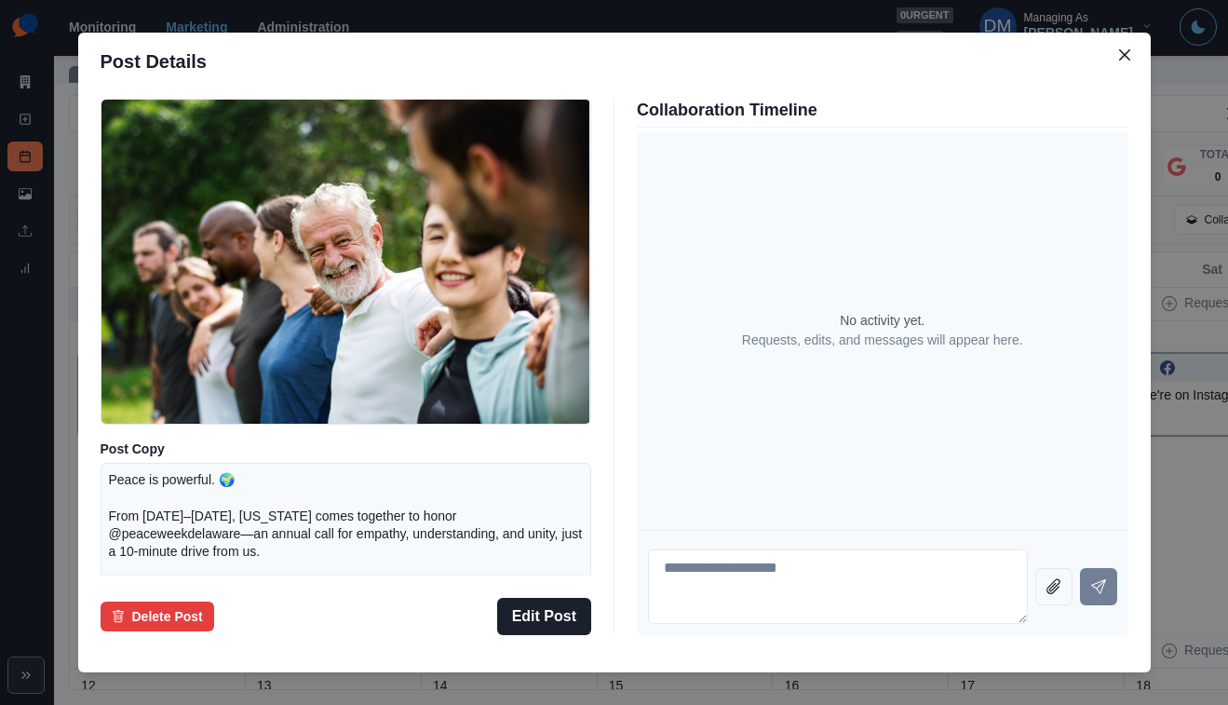
scroll to position [54, 0]
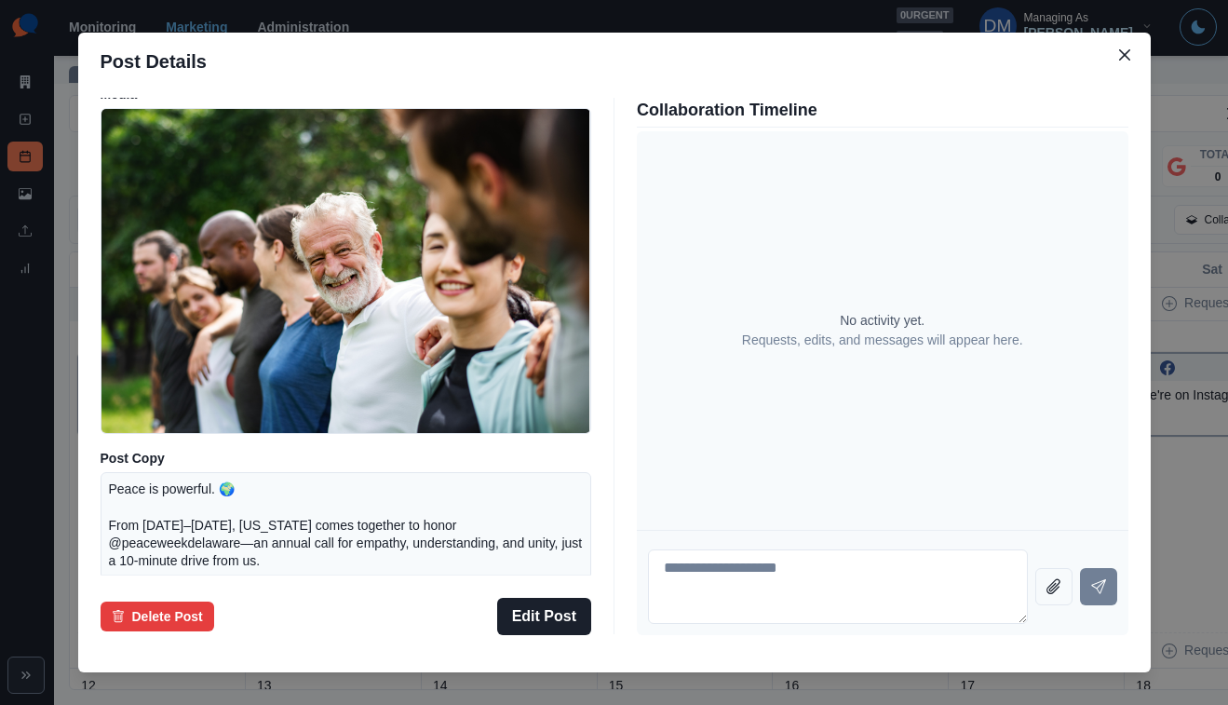
click at [154, 461] on div "Post Details Facebook Draft Media Post Copy Peace is powerful. 🌍 From [DATE]–[D…" at bounding box center [614, 352] width 1228 height 705
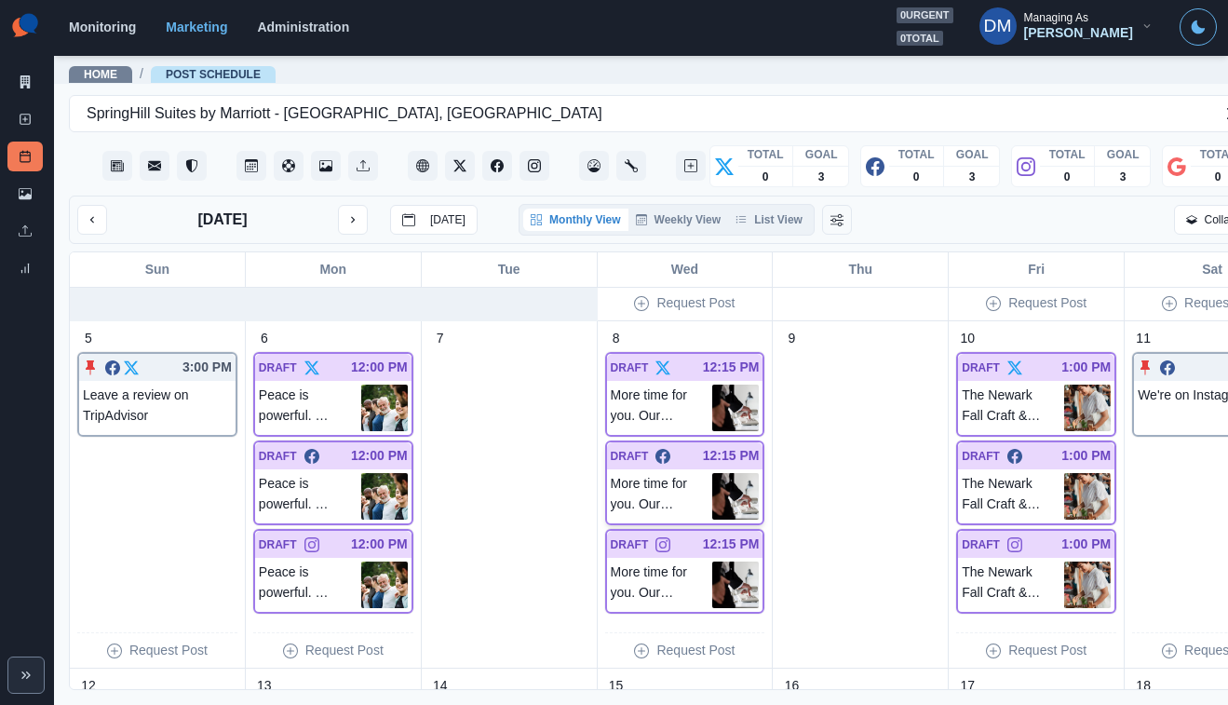
click at [712, 473] on img at bounding box center [735, 496] width 47 height 47
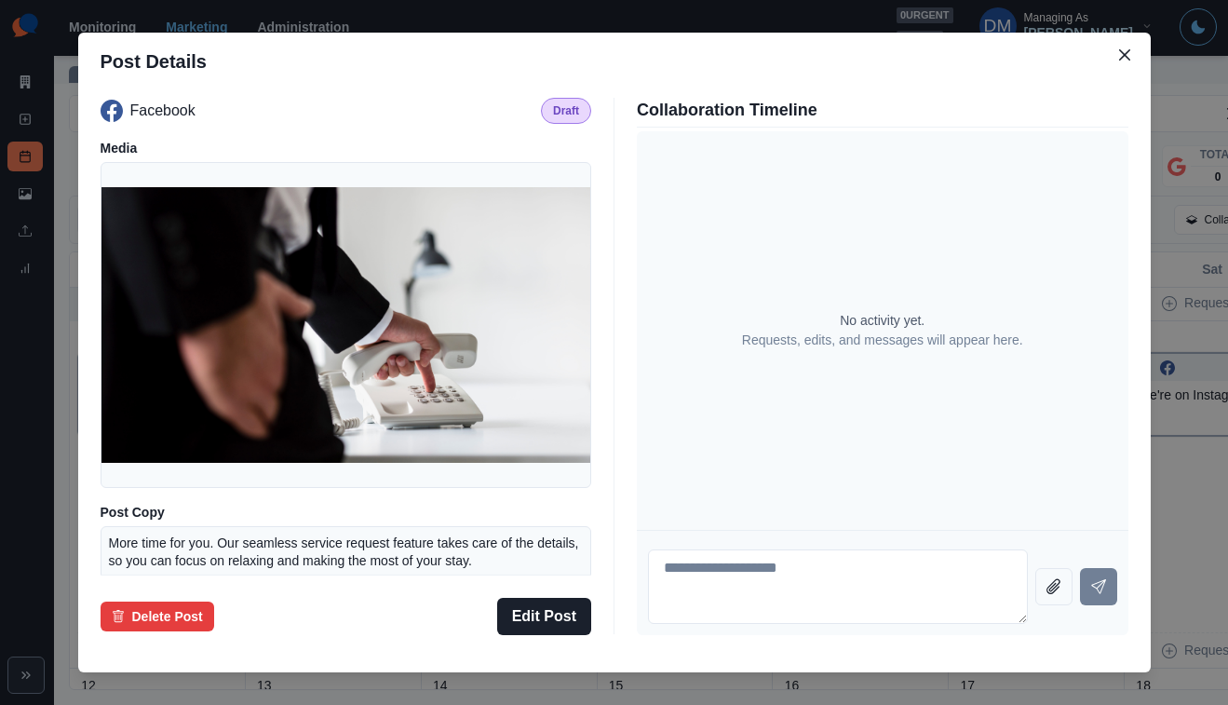
scroll to position [136, 0]
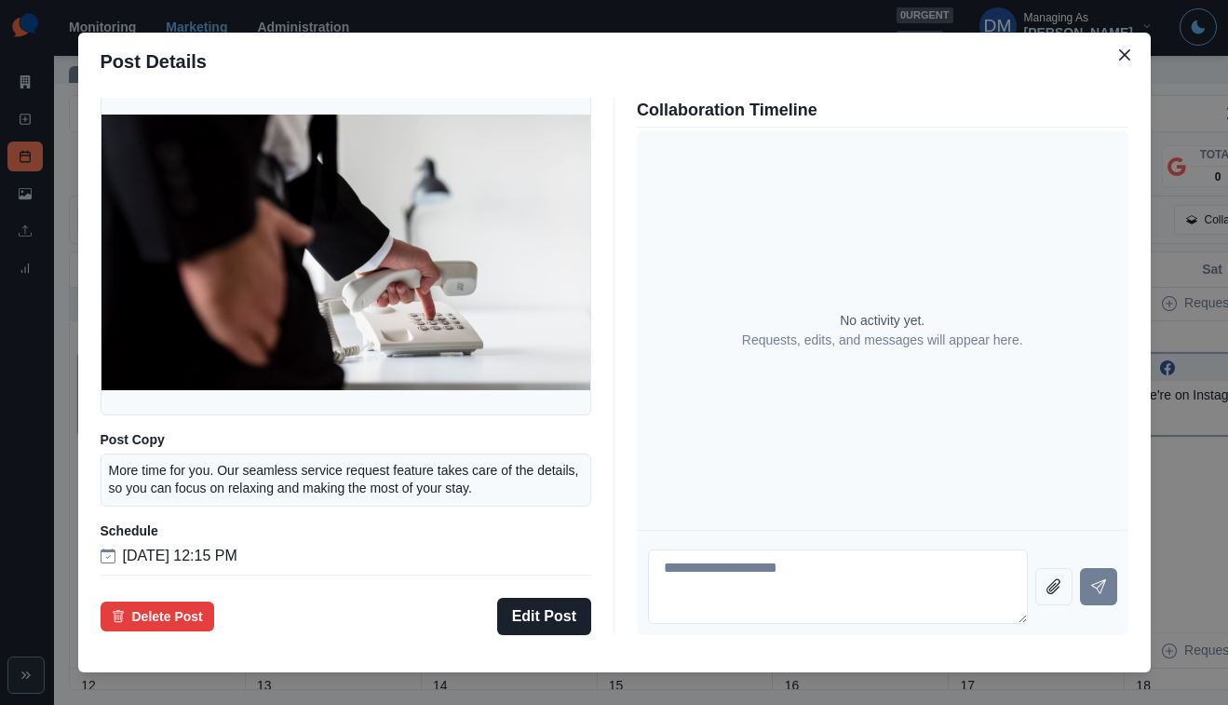
click at [182, 488] on div "Post Details Facebook Draft Media Post Copy More time for you. Our seamless ser…" at bounding box center [614, 352] width 1228 height 705
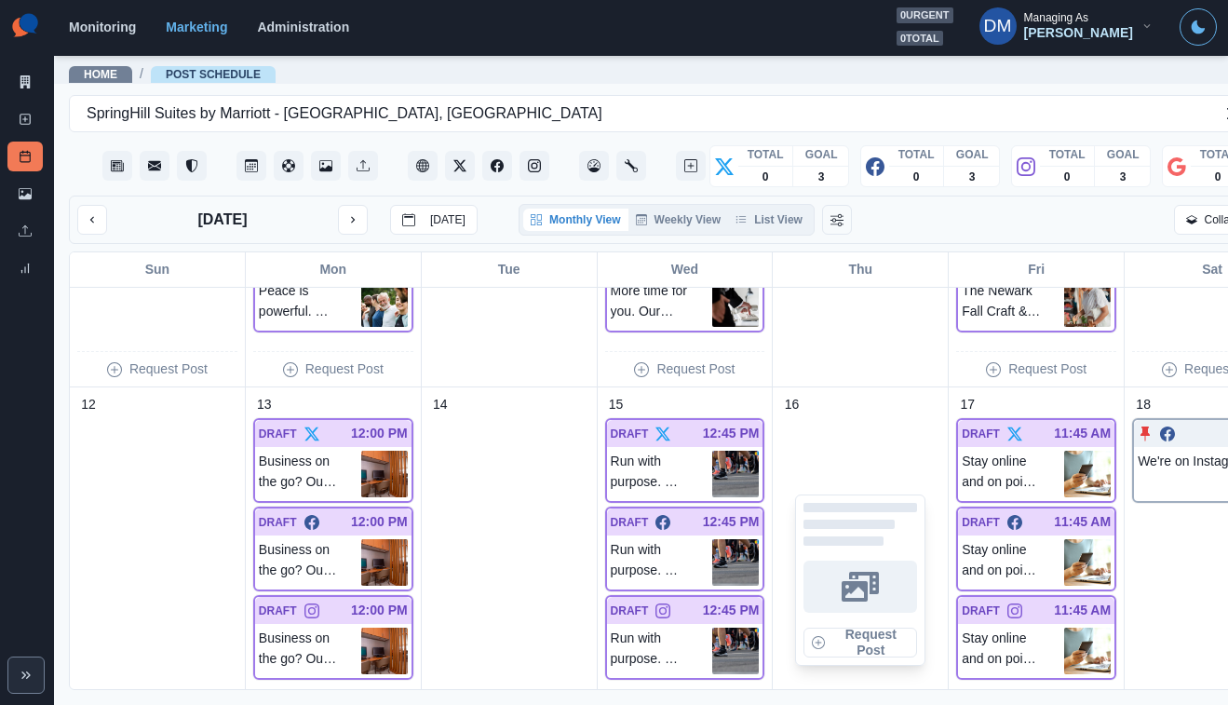
scroll to position [600, 0]
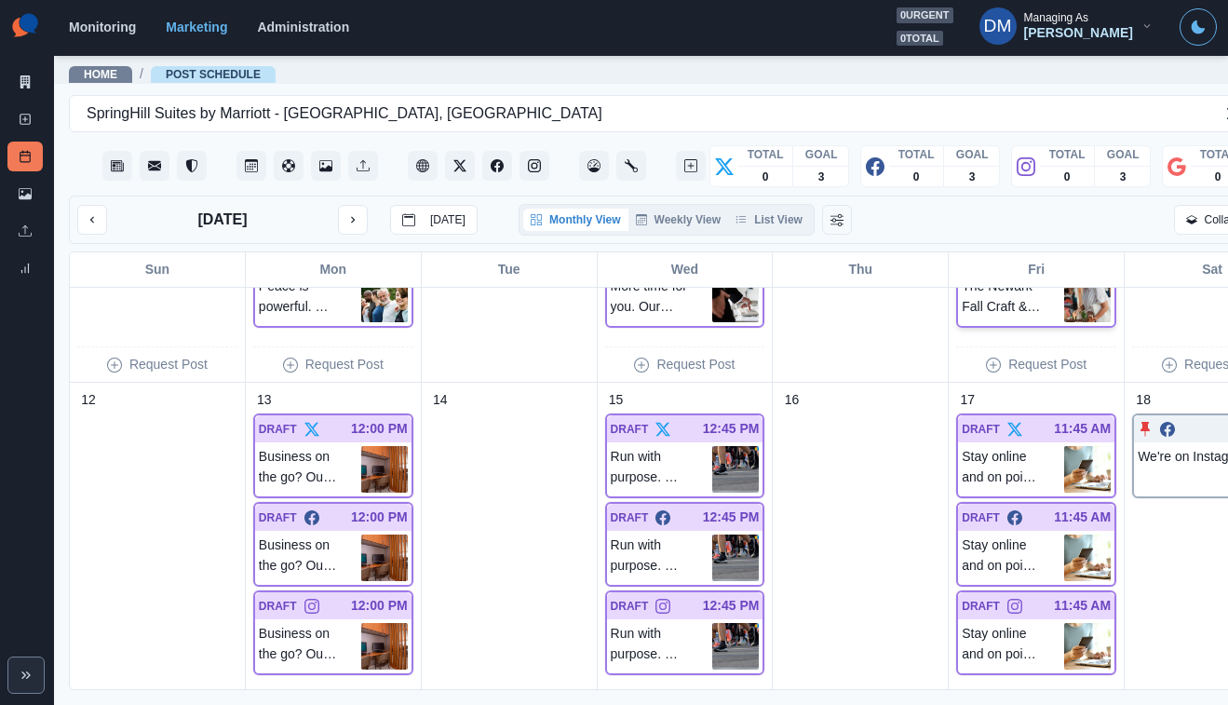
click at [1064, 276] on img at bounding box center [1087, 299] width 47 height 47
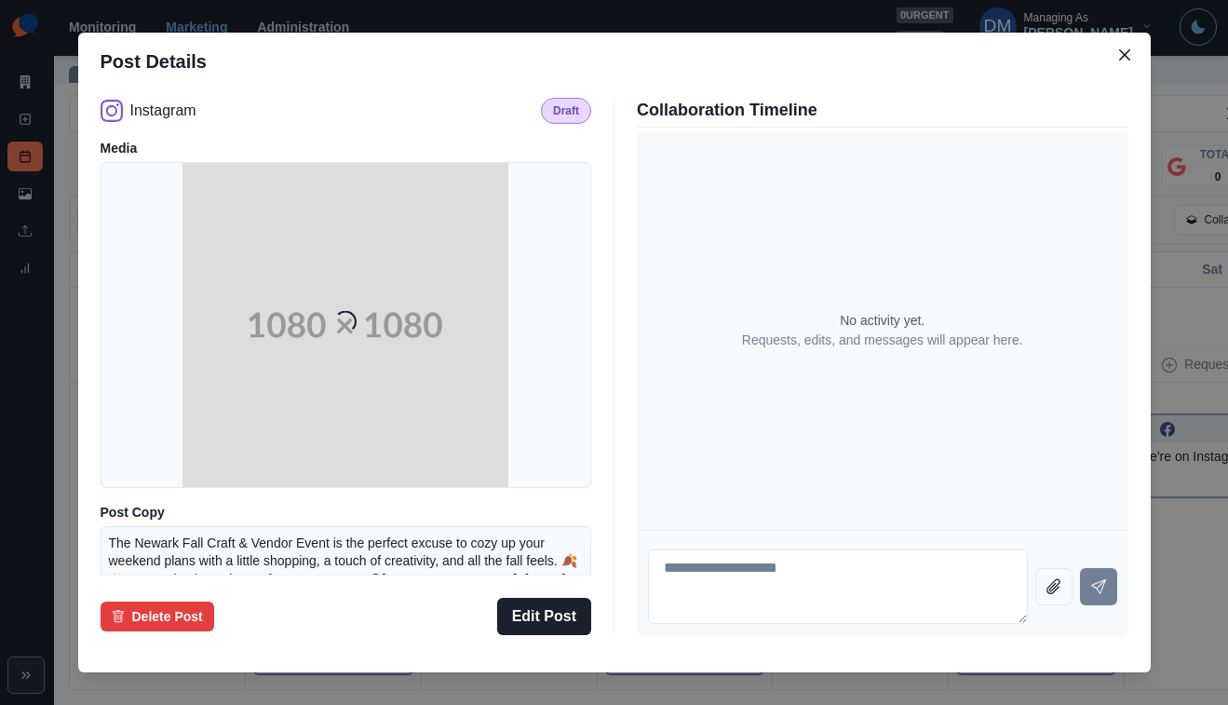
scroll to position [230, 0]
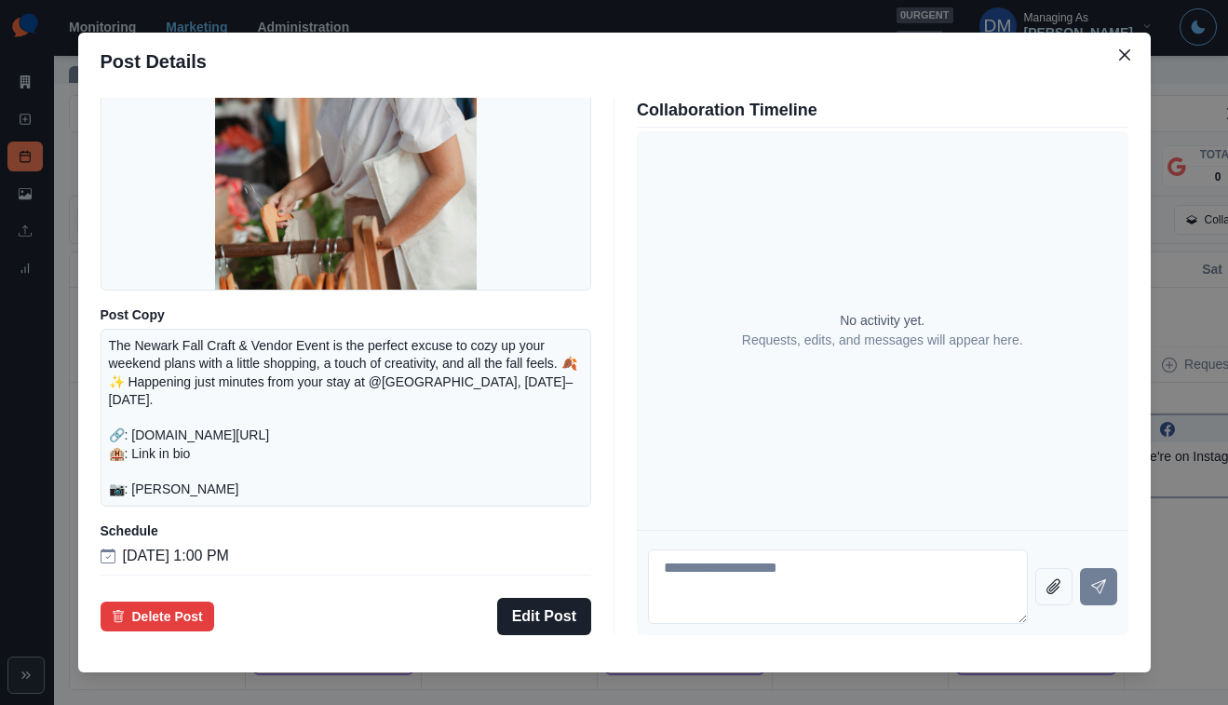
click at [182, 488] on div "Post Details Instagram Draft Media Post Copy The Newark Fall Craft & Vendor Eve…" at bounding box center [614, 352] width 1228 height 705
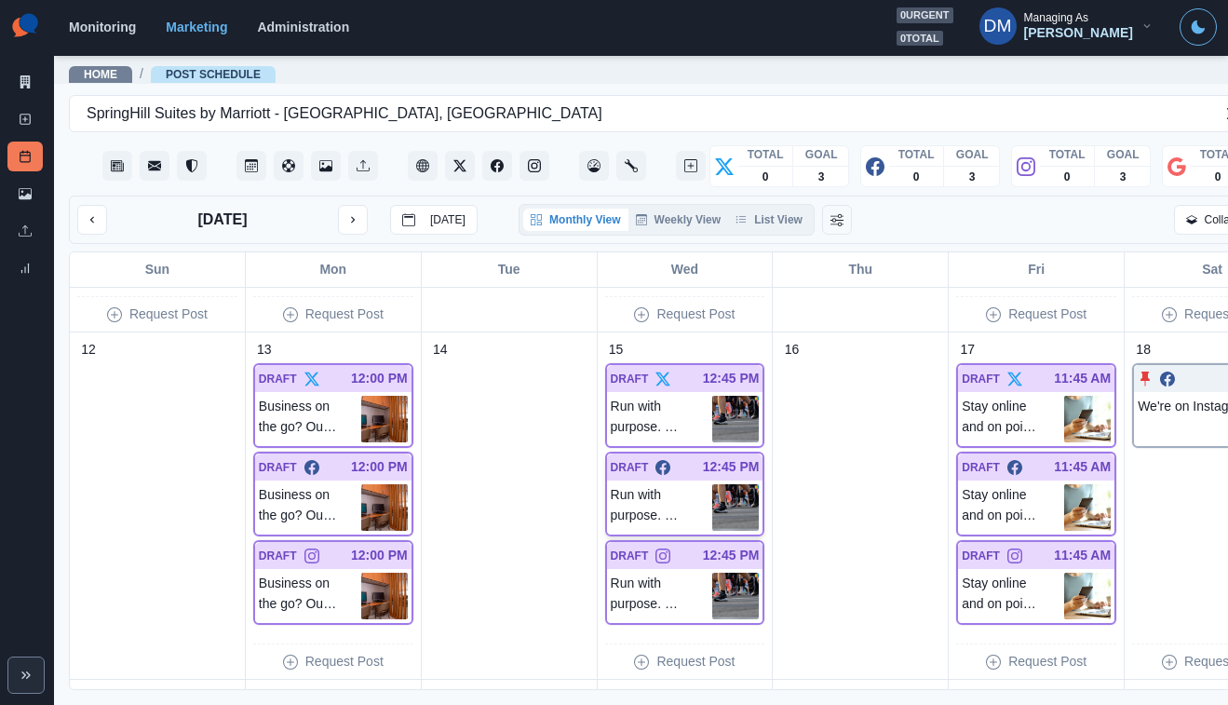
scroll to position [709, 0]
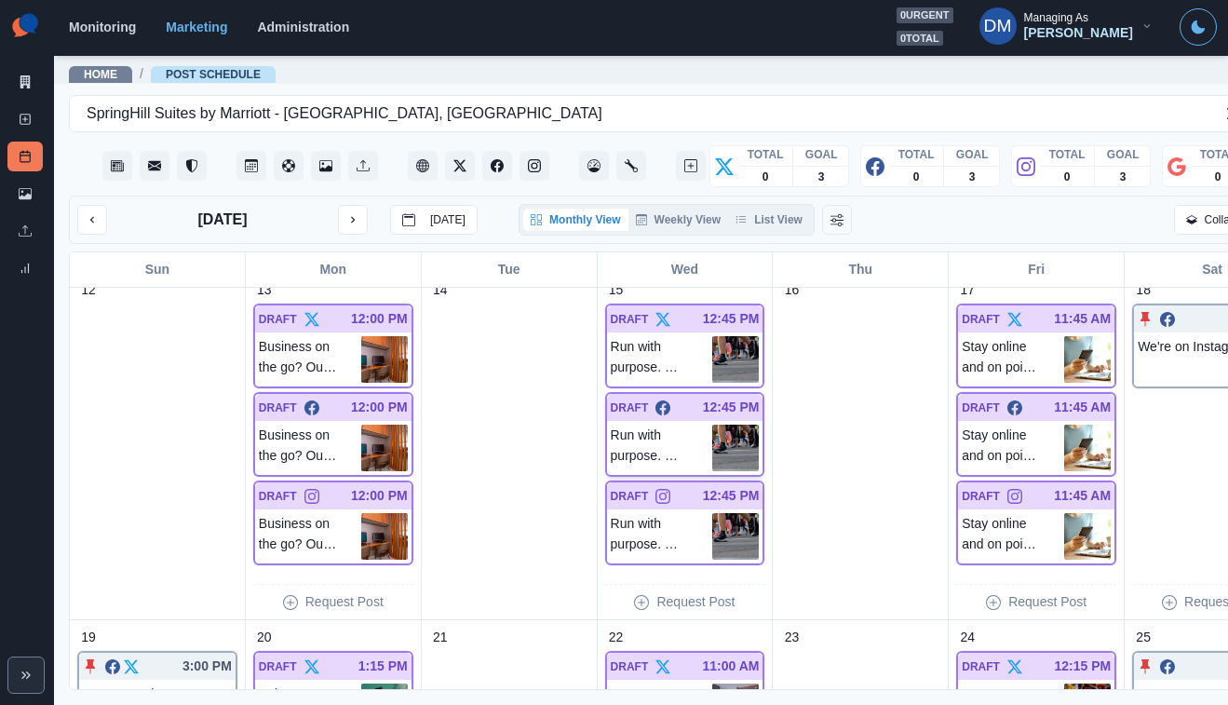
click at [712, 425] on img at bounding box center [735, 448] width 47 height 47
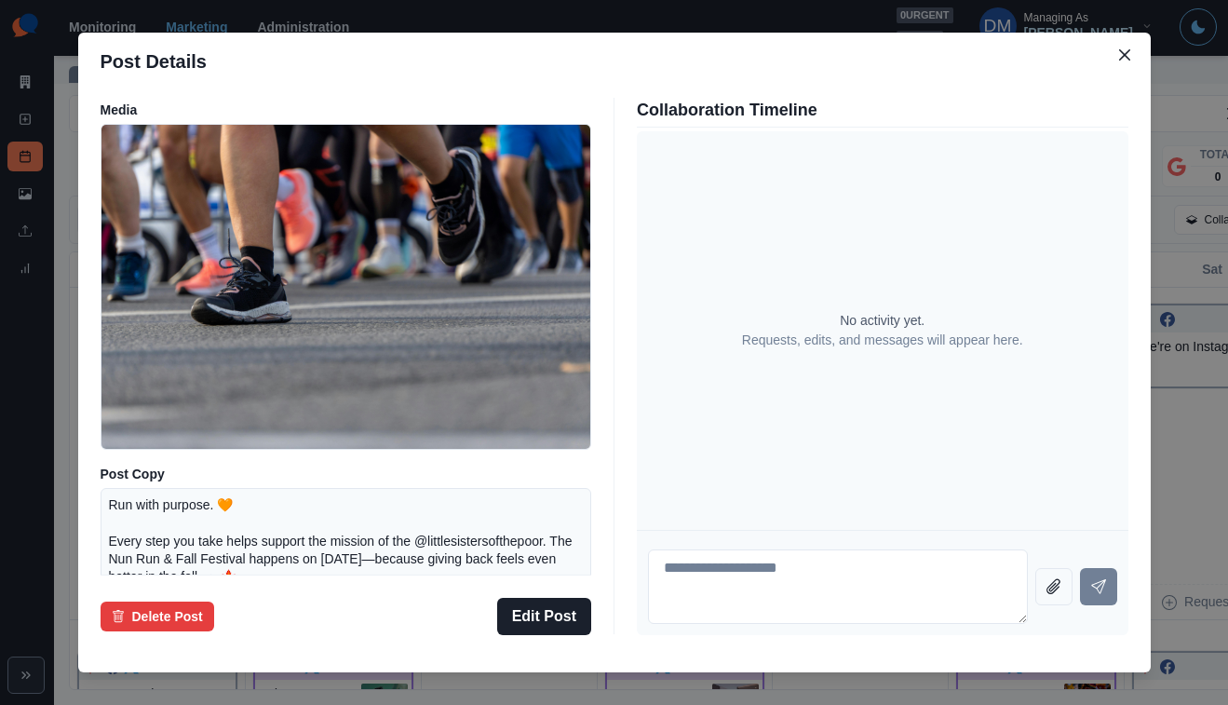
scroll to position [0, 0]
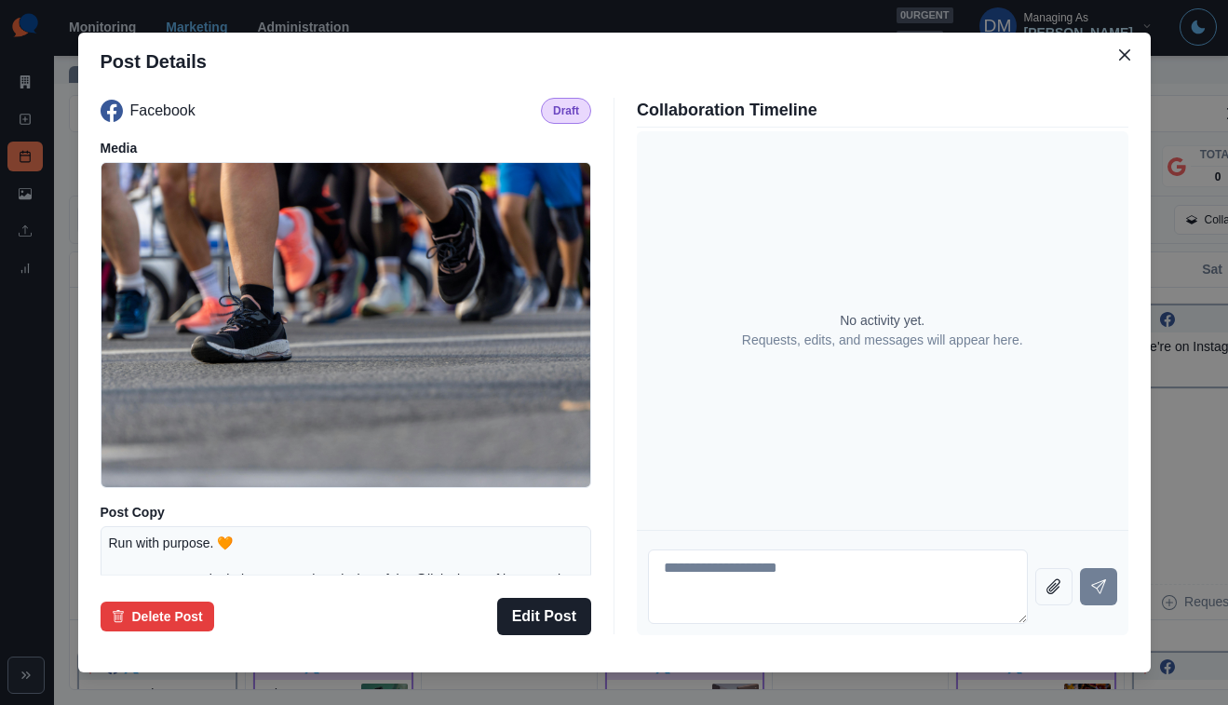
click at [196, 371] on div "Post Details Facebook Draft Media Post Copy Run with purpose. 🧡 Every step you …" at bounding box center [614, 352] width 1228 height 705
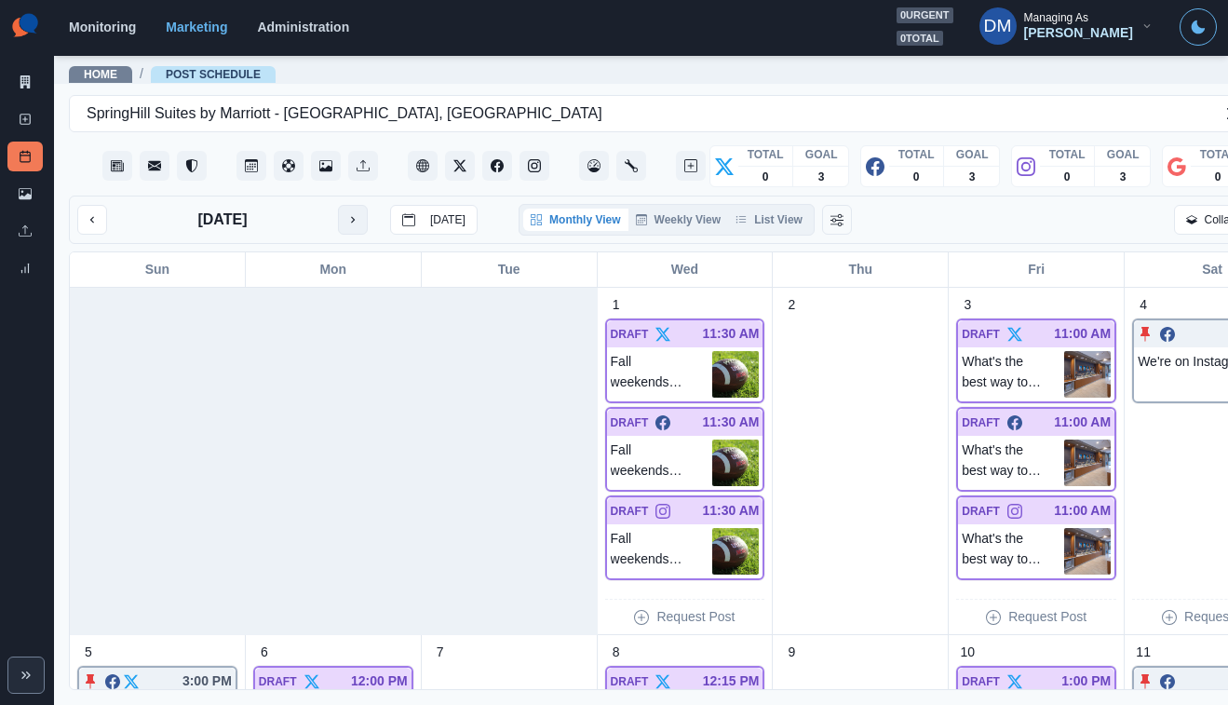
click at [338, 205] on button "next month" at bounding box center [353, 220] width 30 height 30
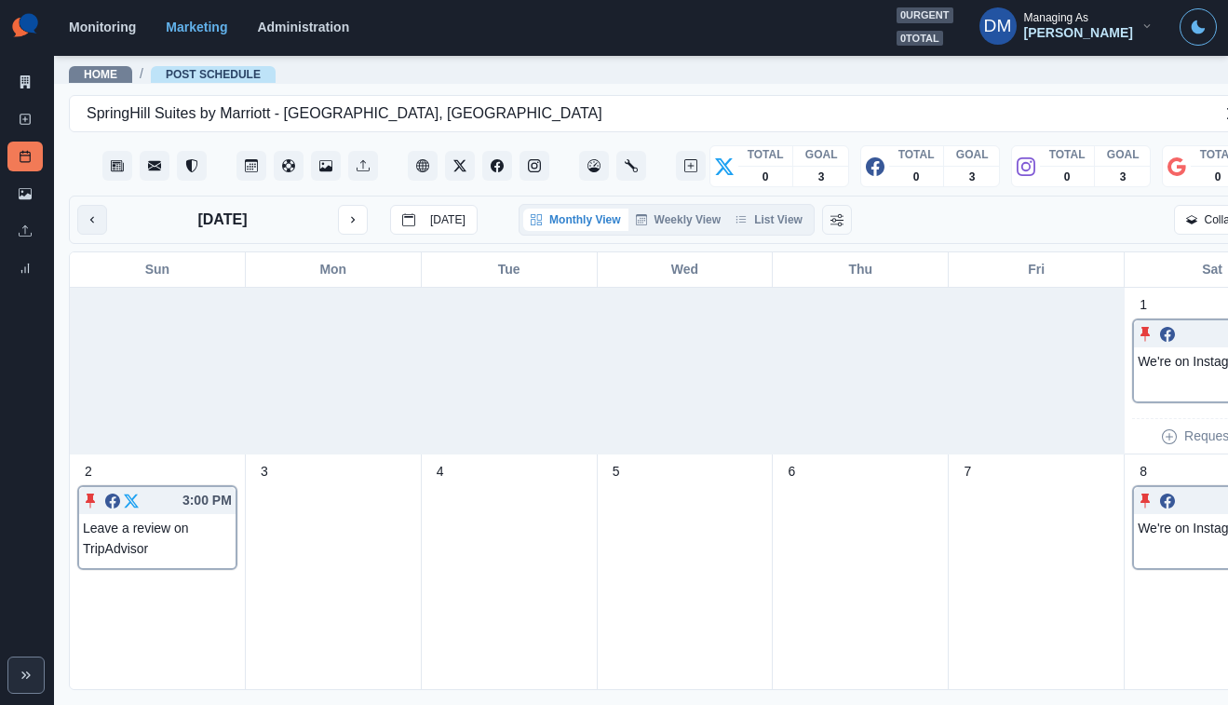
click at [86, 213] on icon "previous month" at bounding box center [92, 219] width 13 height 13
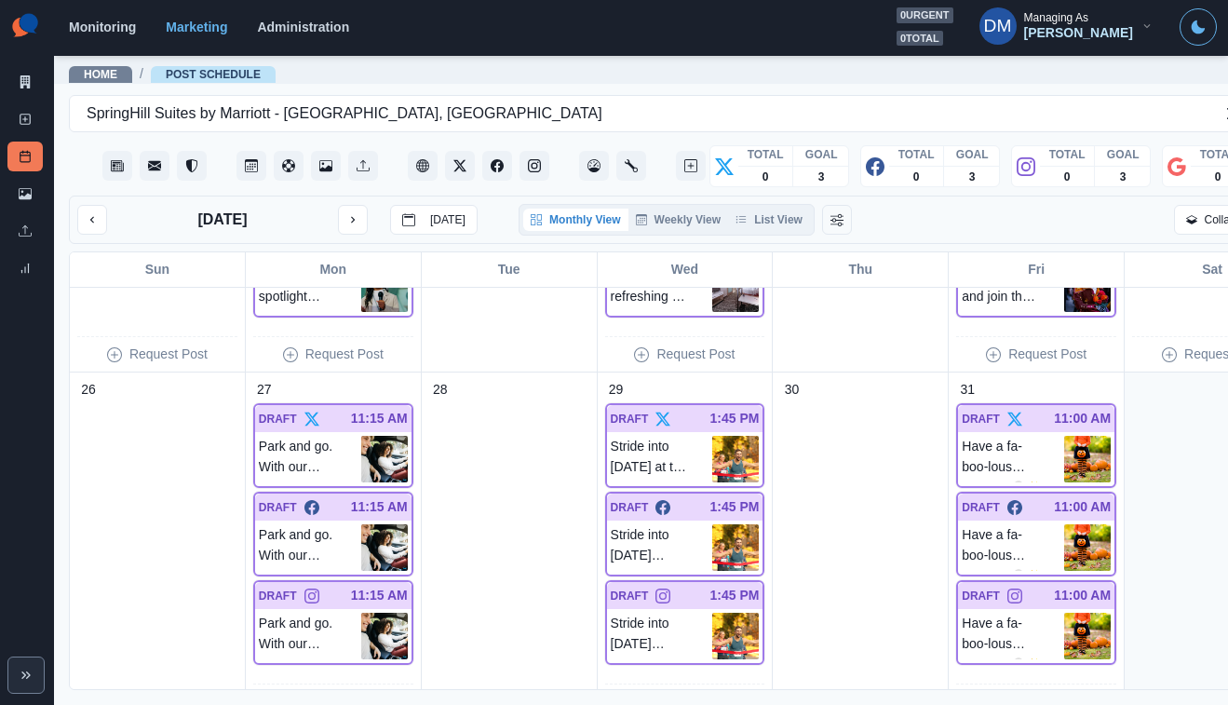
scroll to position [1335, 0]
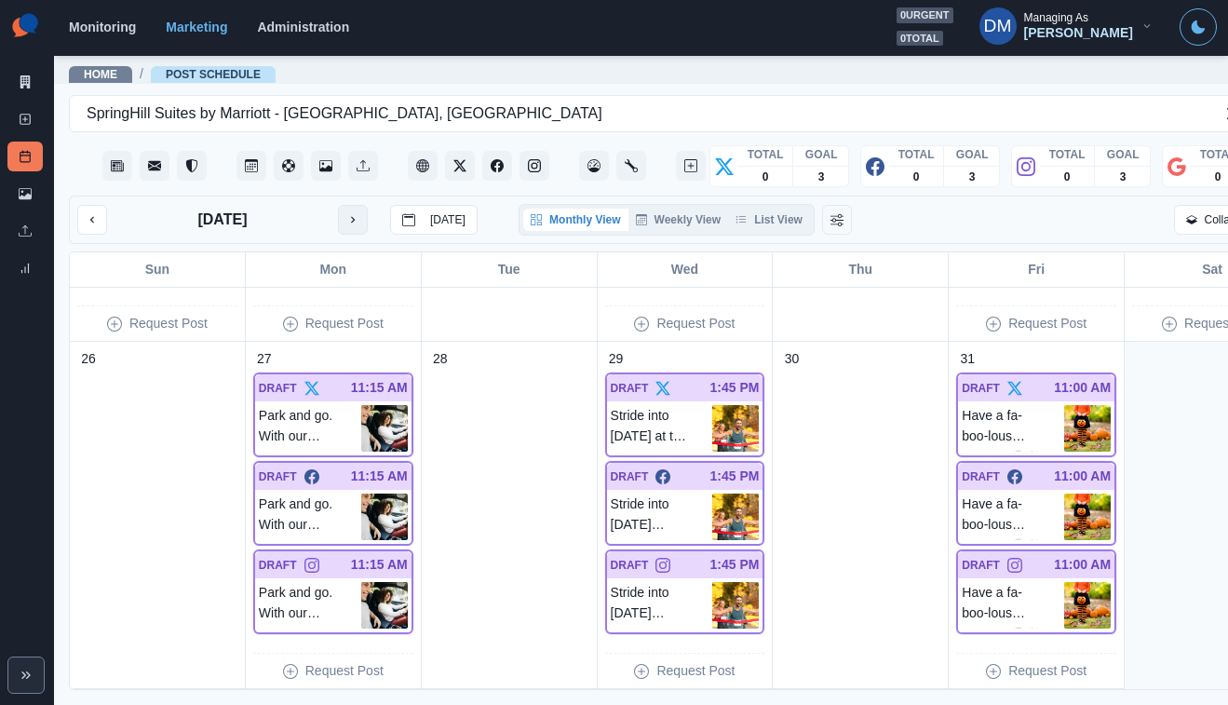
click at [338, 205] on button "next month" at bounding box center [353, 220] width 30 height 30
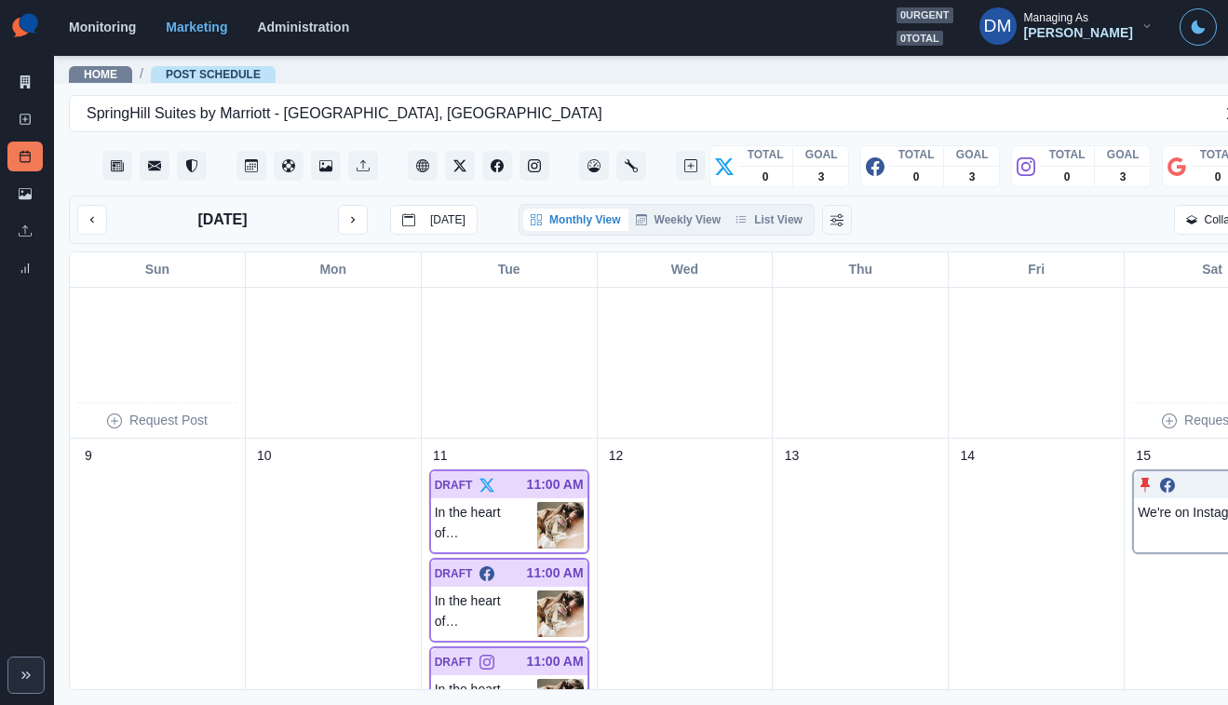
scroll to position [365, 0]
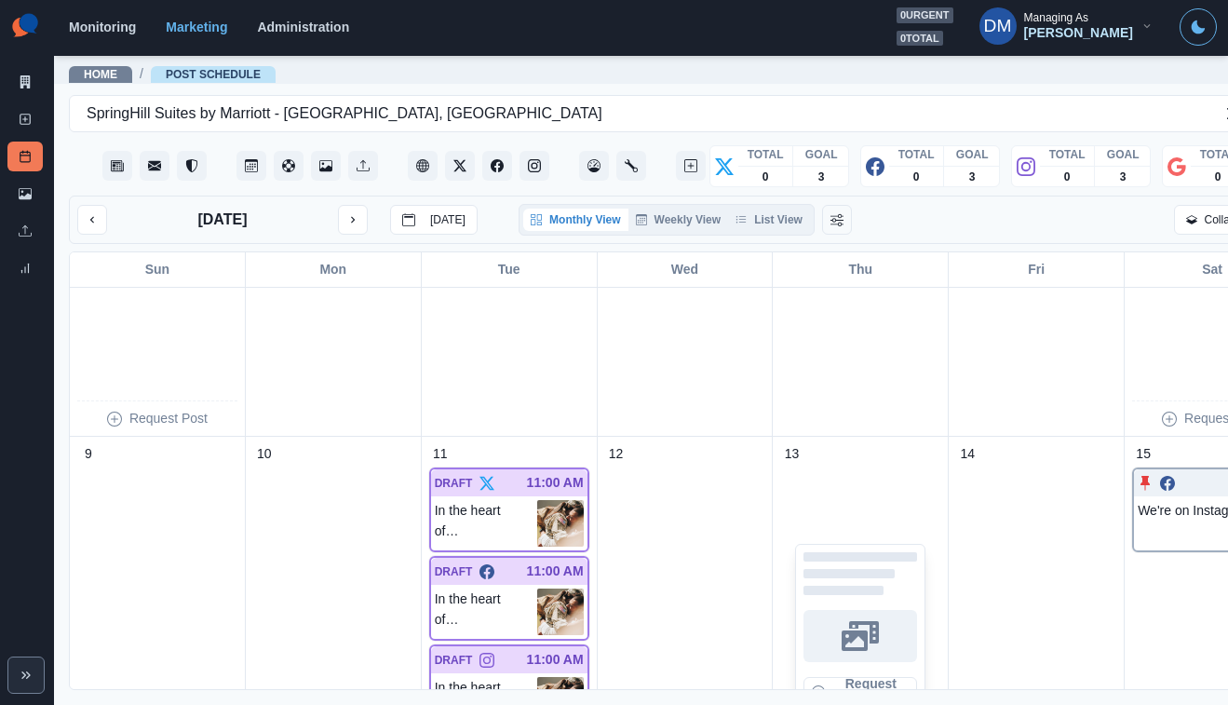
click at [780, 484] on div "Request Post" at bounding box center [860, 629] width 160 height 331
click at [1132, 532] on div "15 3:00 PM We're on Instagram" at bounding box center [1212, 588] width 160 height 289
click at [822, 464] on div "Request Post" at bounding box center [860, 629] width 160 height 331
click at [1134, 495] on div "15 3:00 PM We're on Instagram" at bounding box center [1212, 588] width 160 height 289
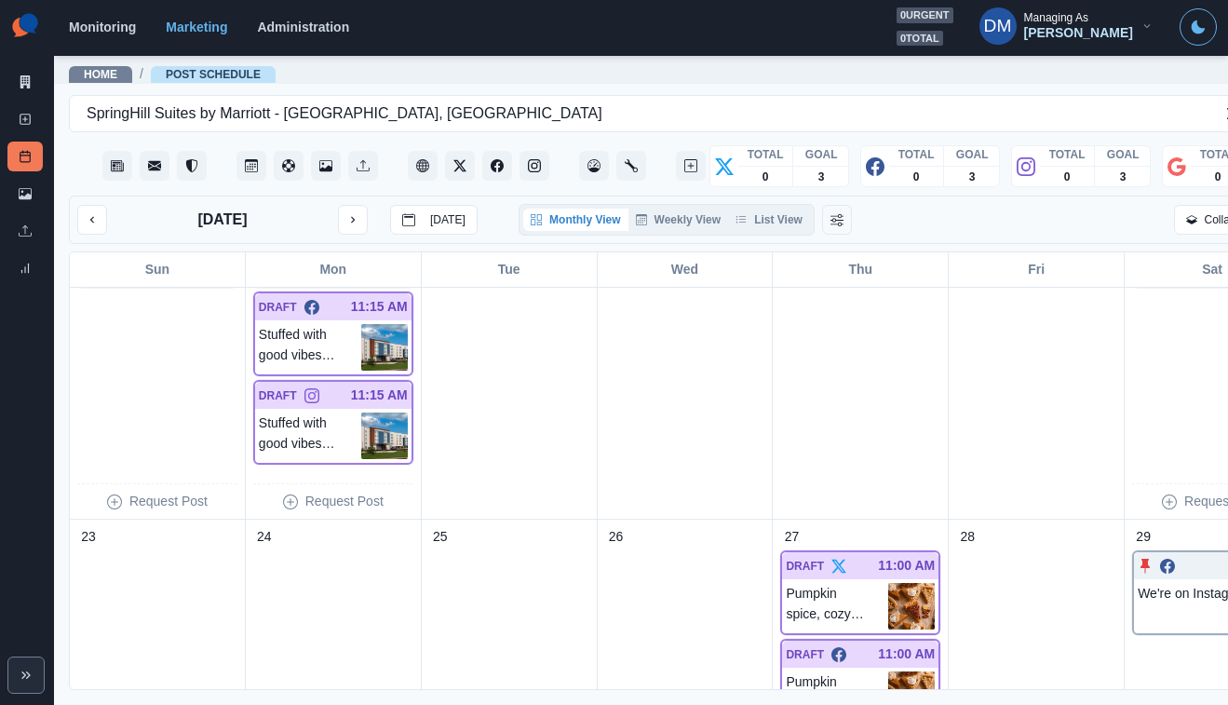
scroll to position [997, 0]
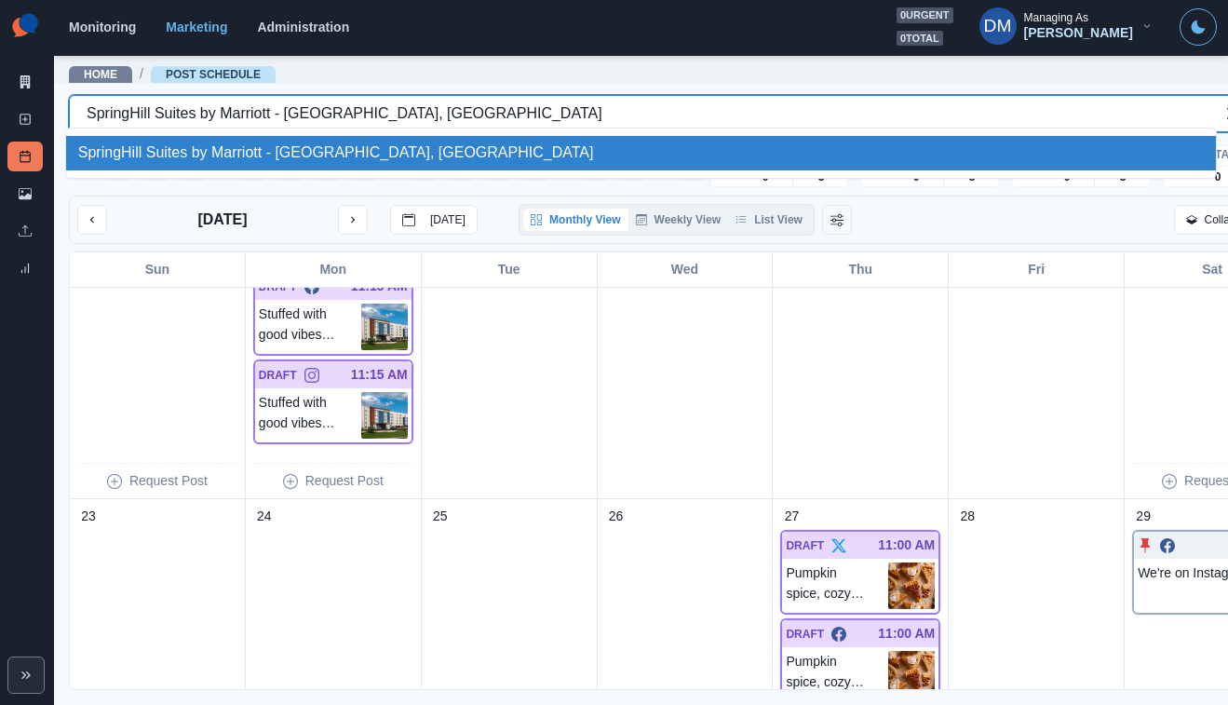
drag, startPoint x: 78, startPoint y: 108, endPoint x: 450, endPoint y: 109, distance: 371.5
click at [450, 109] on div at bounding box center [642, 114] width 1111 height 26
drag, startPoint x: 81, startPoint y: 110, endPoint x: 308, endPoint y: 108, distance: 227.2
click at [308, 108] on div at bounding box center [642, 114] width 1111 height 26
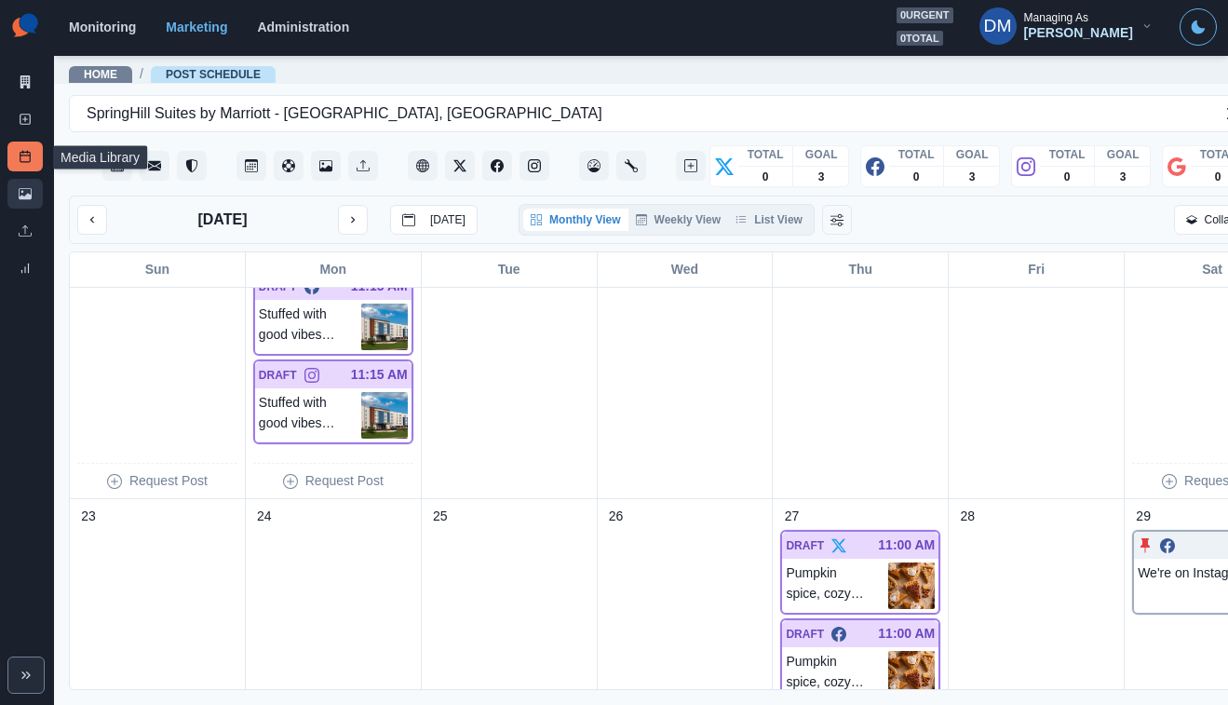
click at [32, 179] on link "Media Library" at bounding box center [24, 194] width 35 height 30
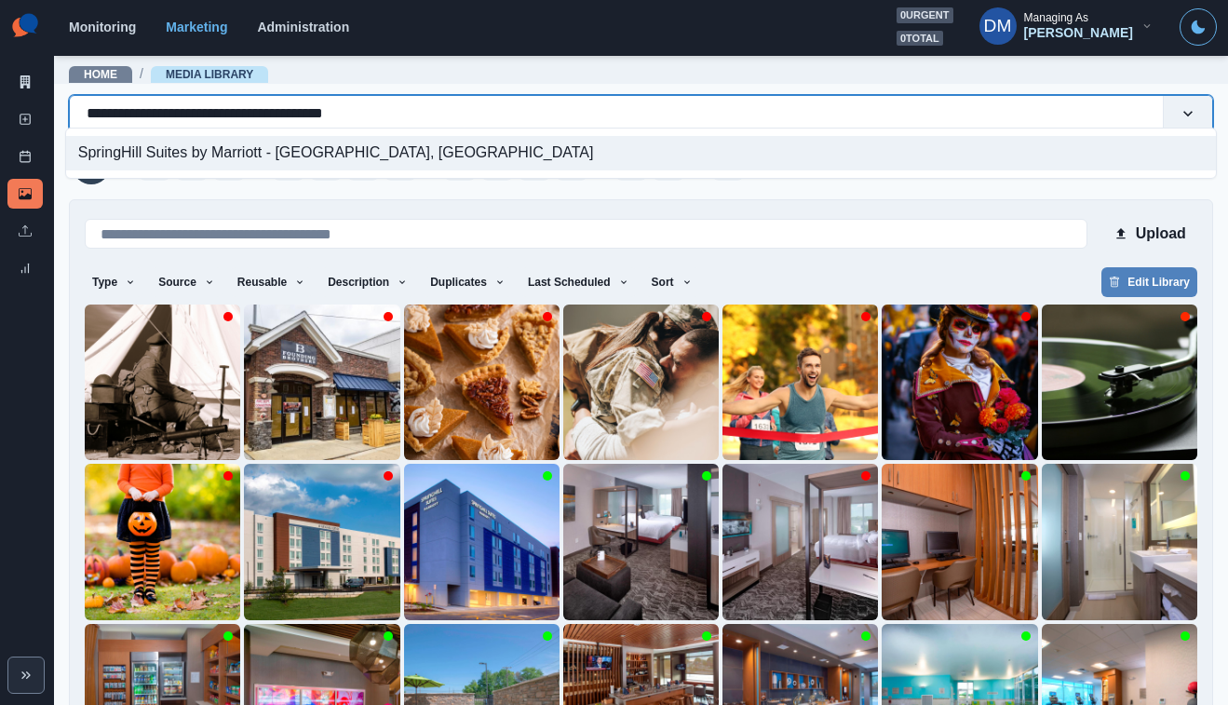
drag, startPoint x: 80, startPoint y: 107, endPoint x: 400, endPoint y: 112, distance: 320.3
click at [400, 112] on div "**********" at bounding box center [617, 114] width 1060 height 26
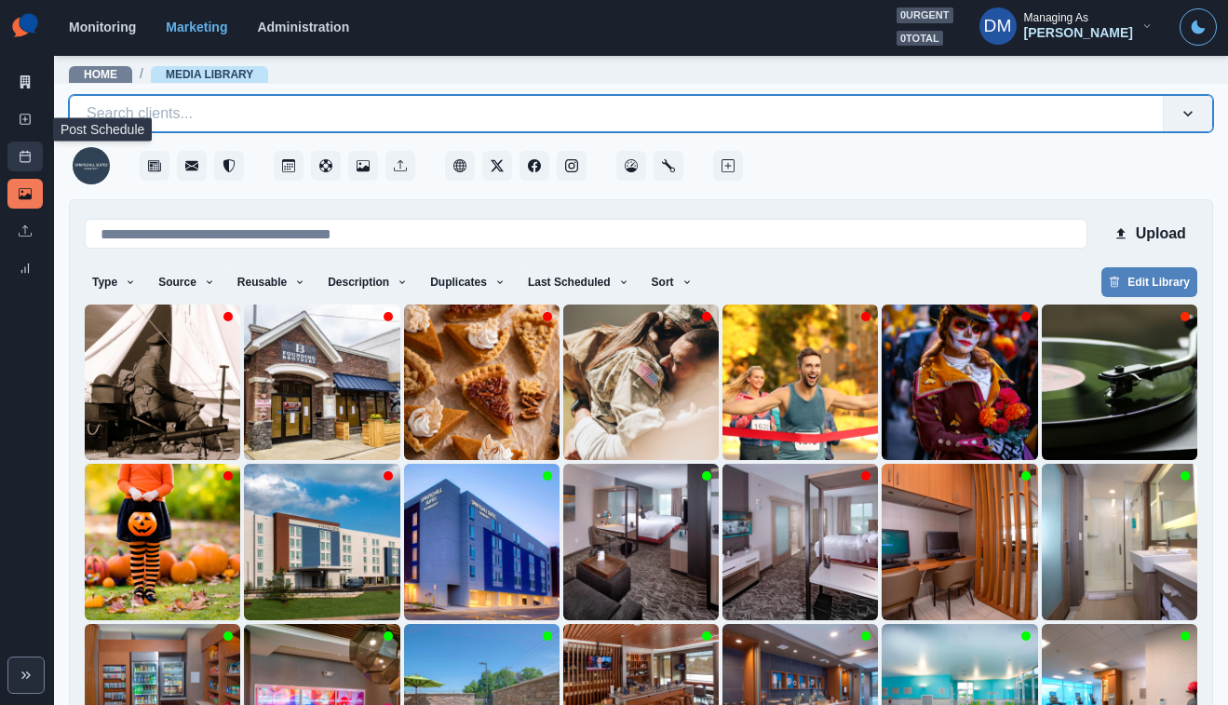
click at [33, 142] on link "Post Schedule" at bounding box center [24, 157] width 35 height 30
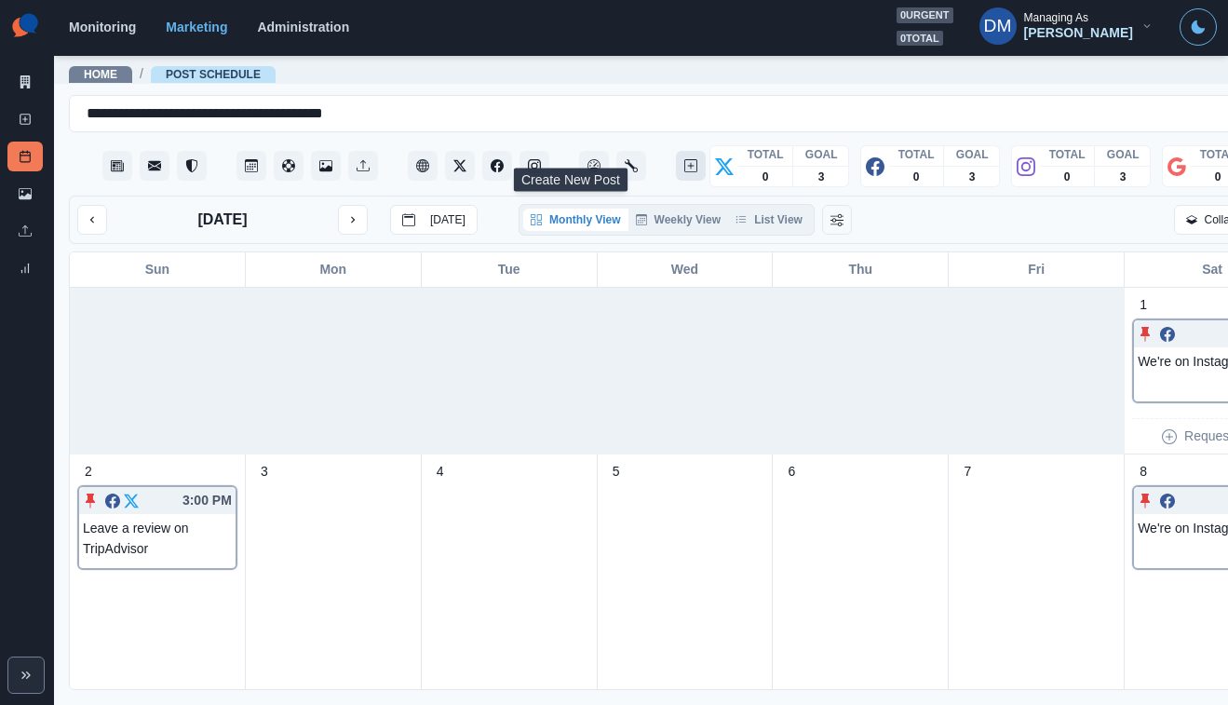
click at [684, 159] on icon "Create New Post" at bounding box center [690, 165] width 13 height 13
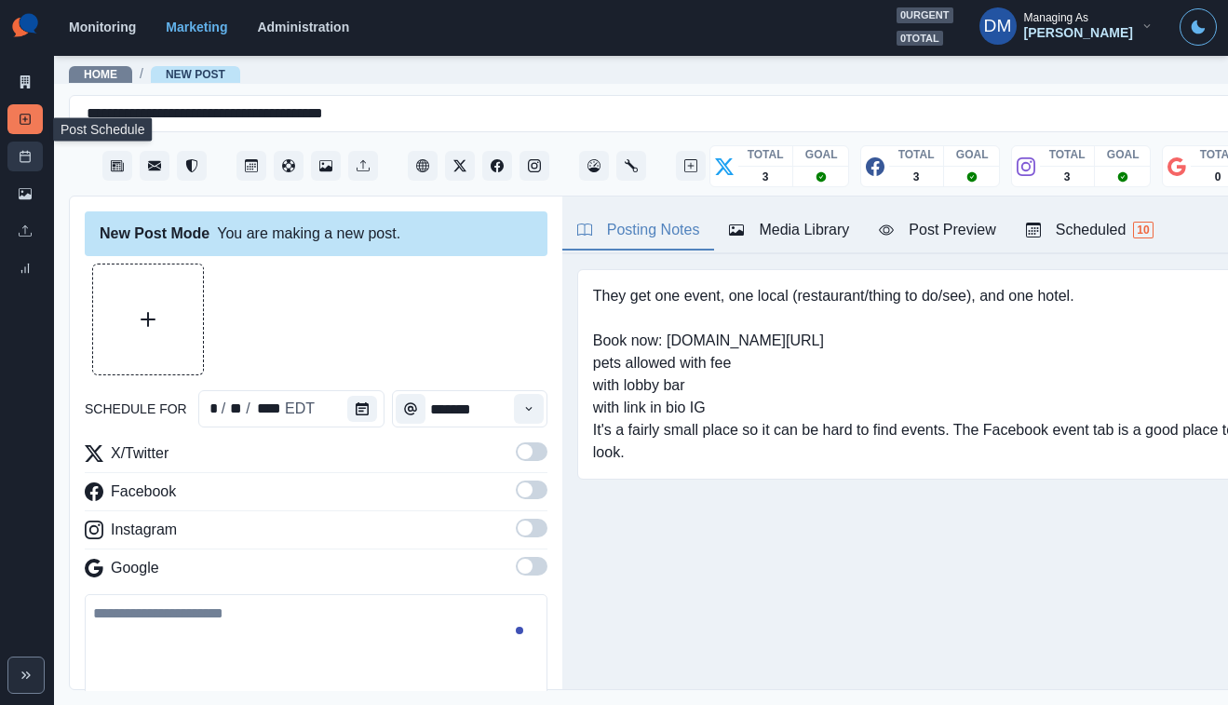
click at [31, 142] on link "Post Schedule" at bounding box center [24, 157] width 35 height 30
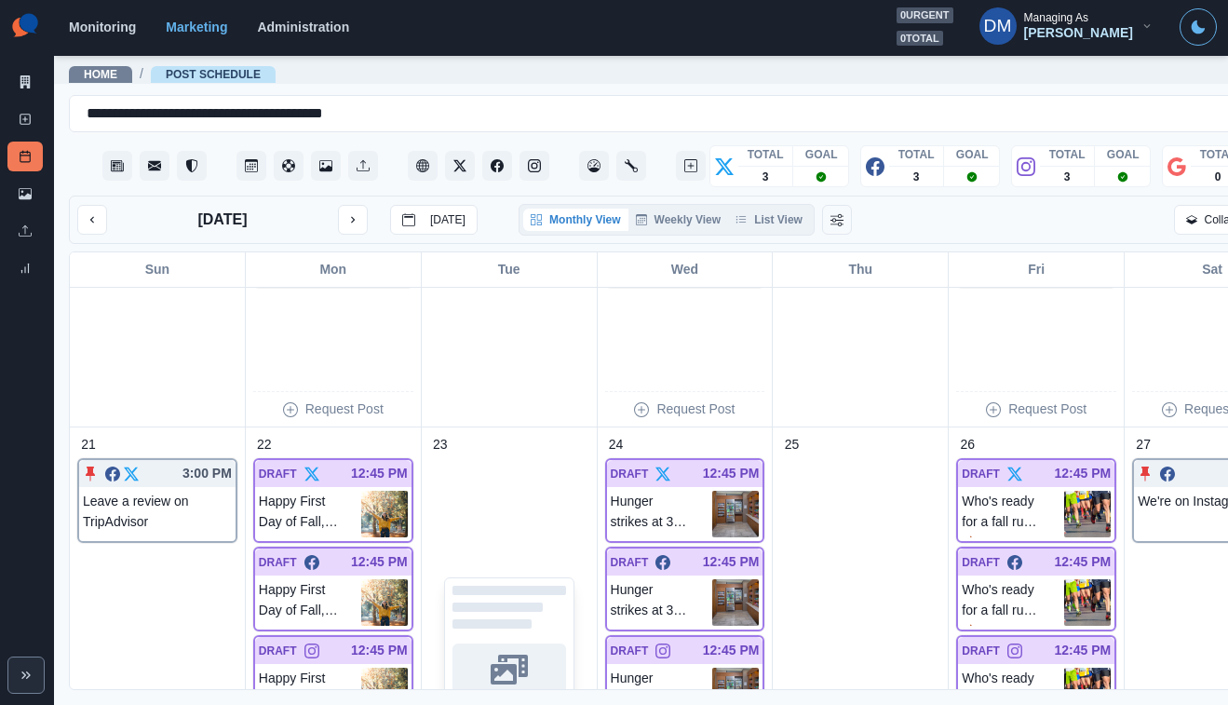
scroll to position [1725, 0]
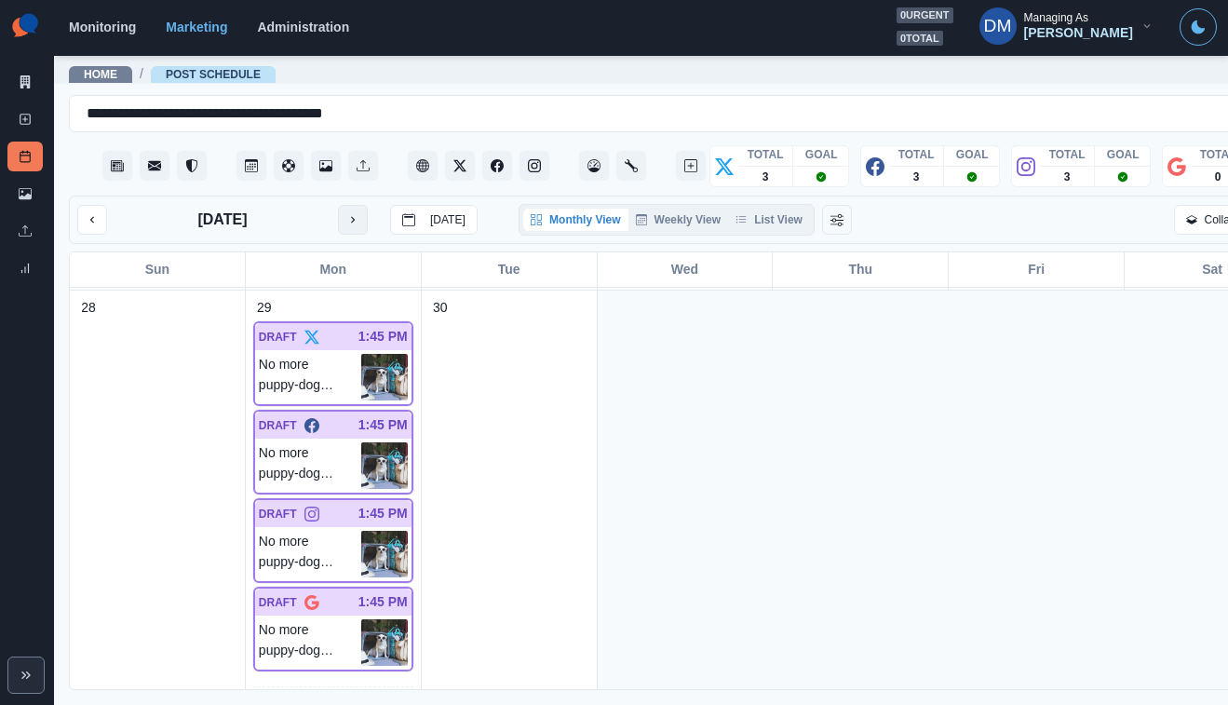
click at [346, 213] on icon "next month" at bounding box center [352, 219] width 13 height 13
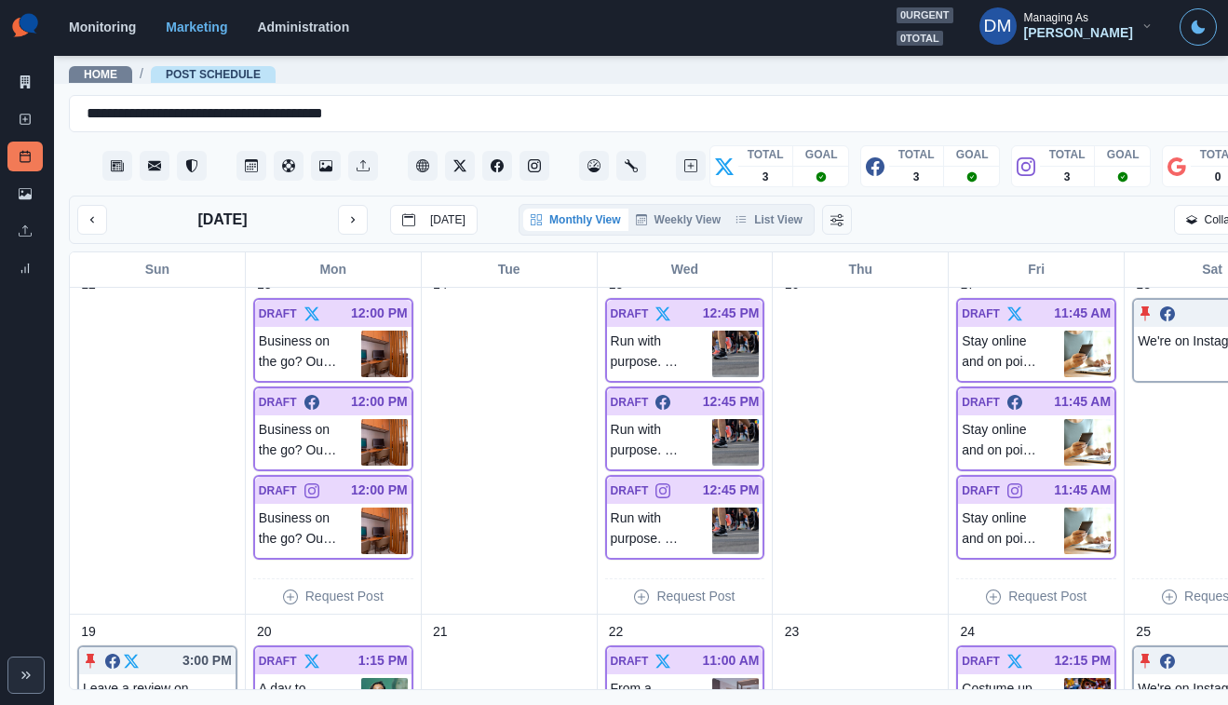
scroll to position [1247, 0]
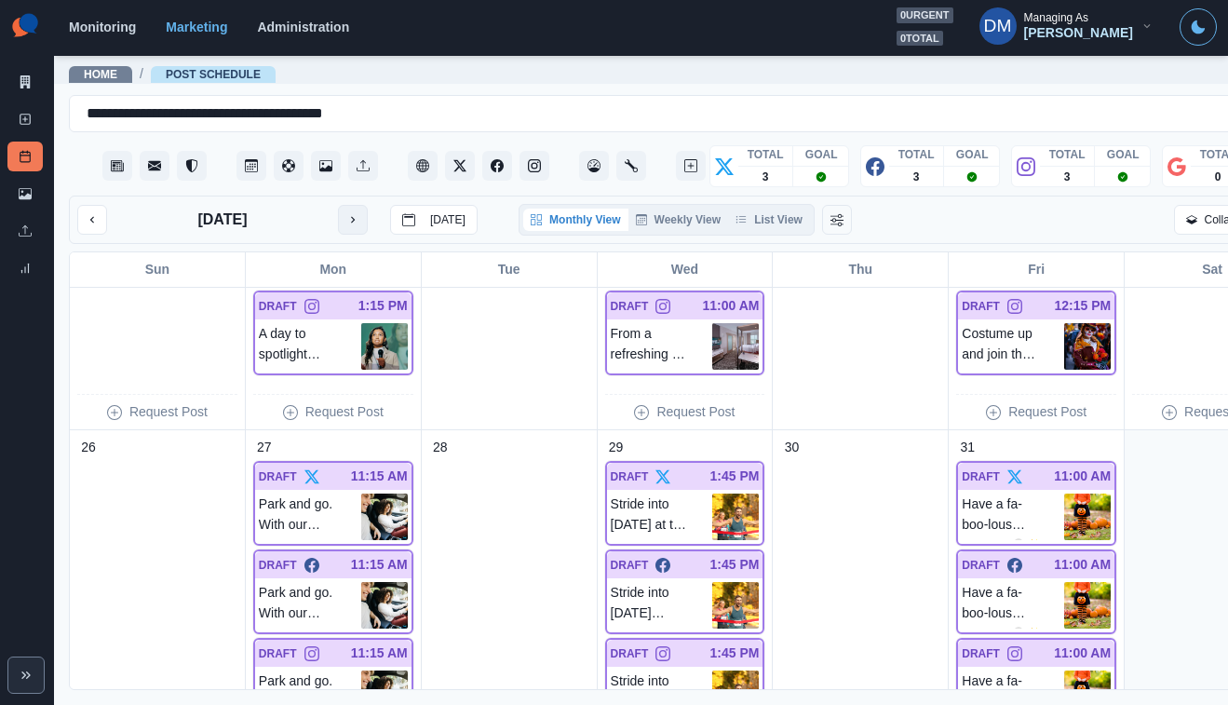
click at [338, 205] on button "next month" at bounding box center [353, 220] width 30 height 30
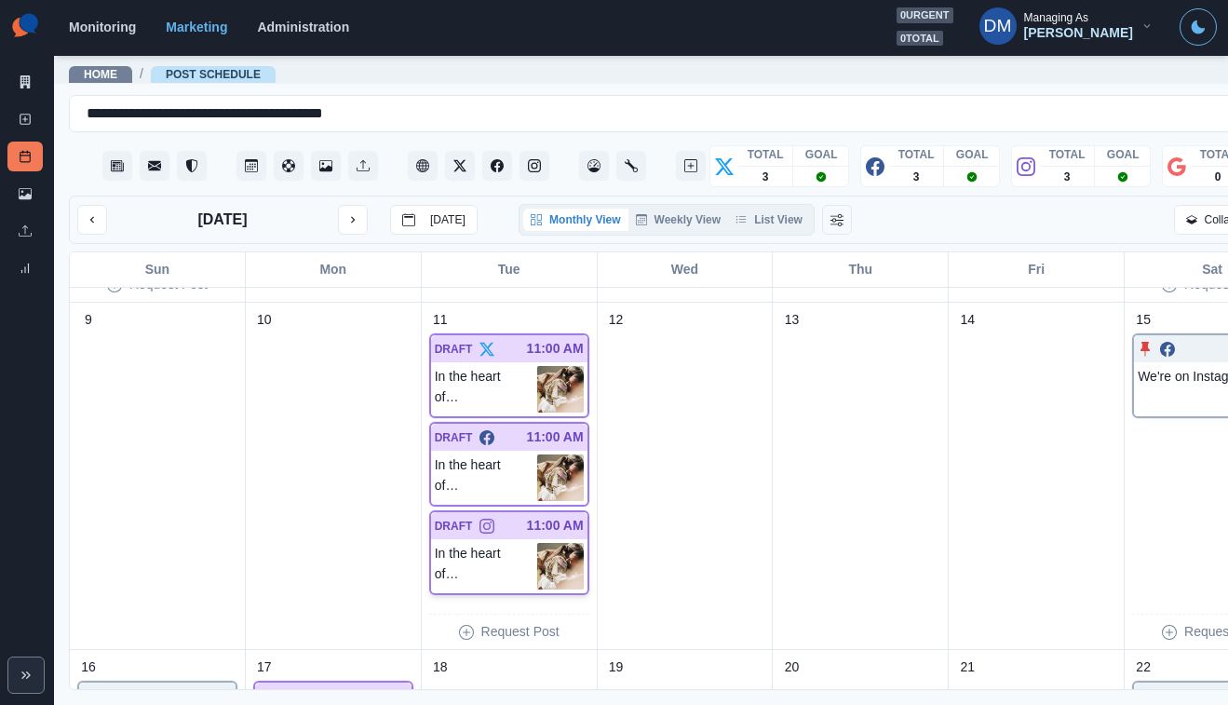
scroll to position [446, 0]
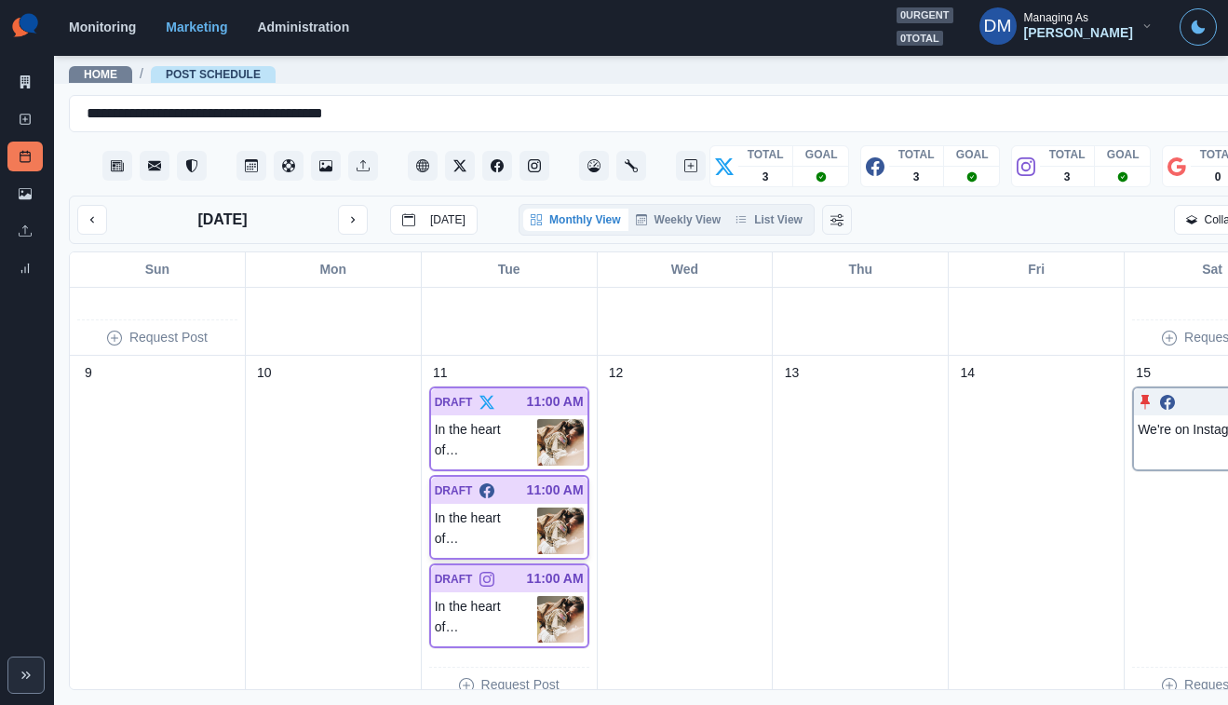
click at [537, 507] on img at bounding box center [560, 530] width 47 height 47
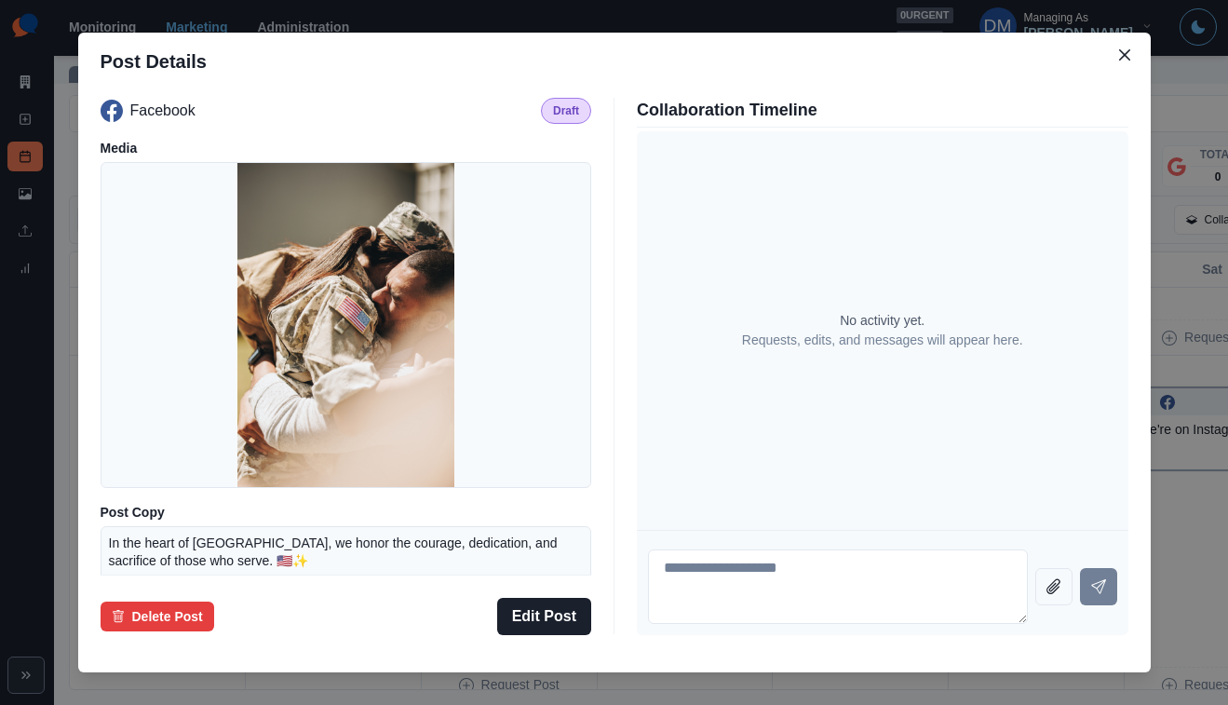
scroll to position [176, 0]
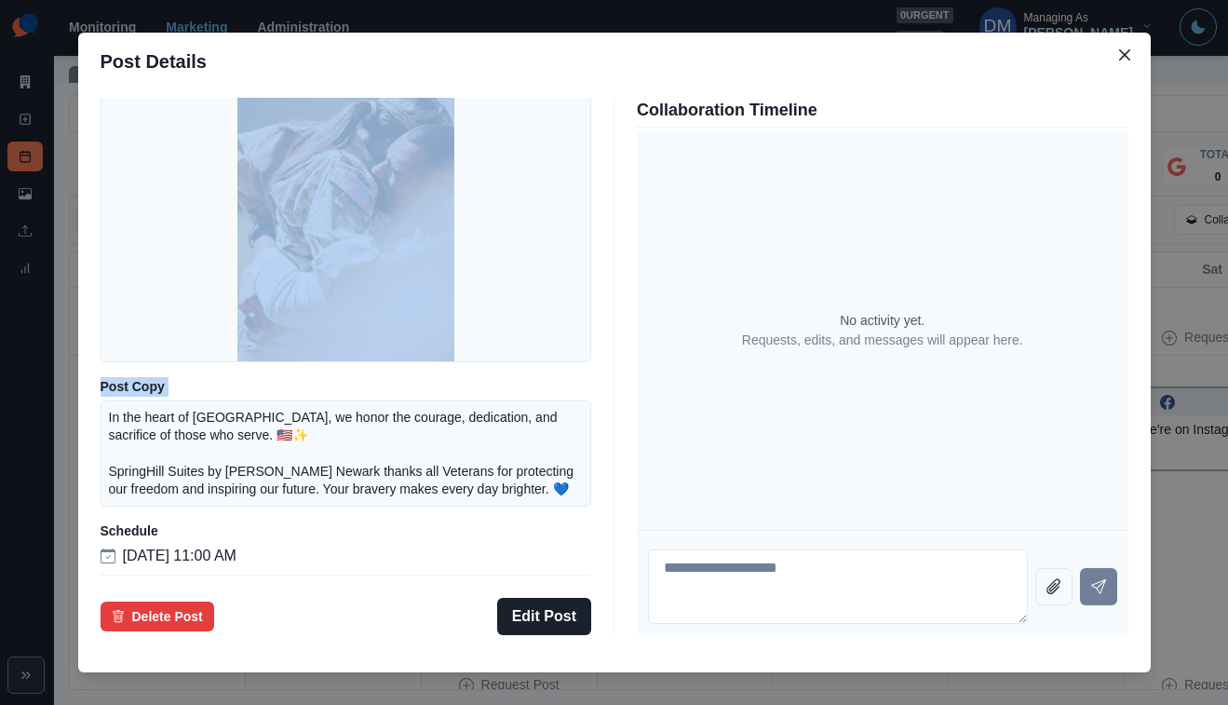
drag, startPoint x: 236, startPoint y: 405, endPoint x: 605, endPoint y: 456, distance: 373.2
click at [605, 456] on div "Facebook Draft Media Post Copy In the heart of [GEOGRAPHIC_DATA], we honor the …" at bounding box center [615, 366] width 1028 height 537
copy div "Facebook Draft Media Post Copy"
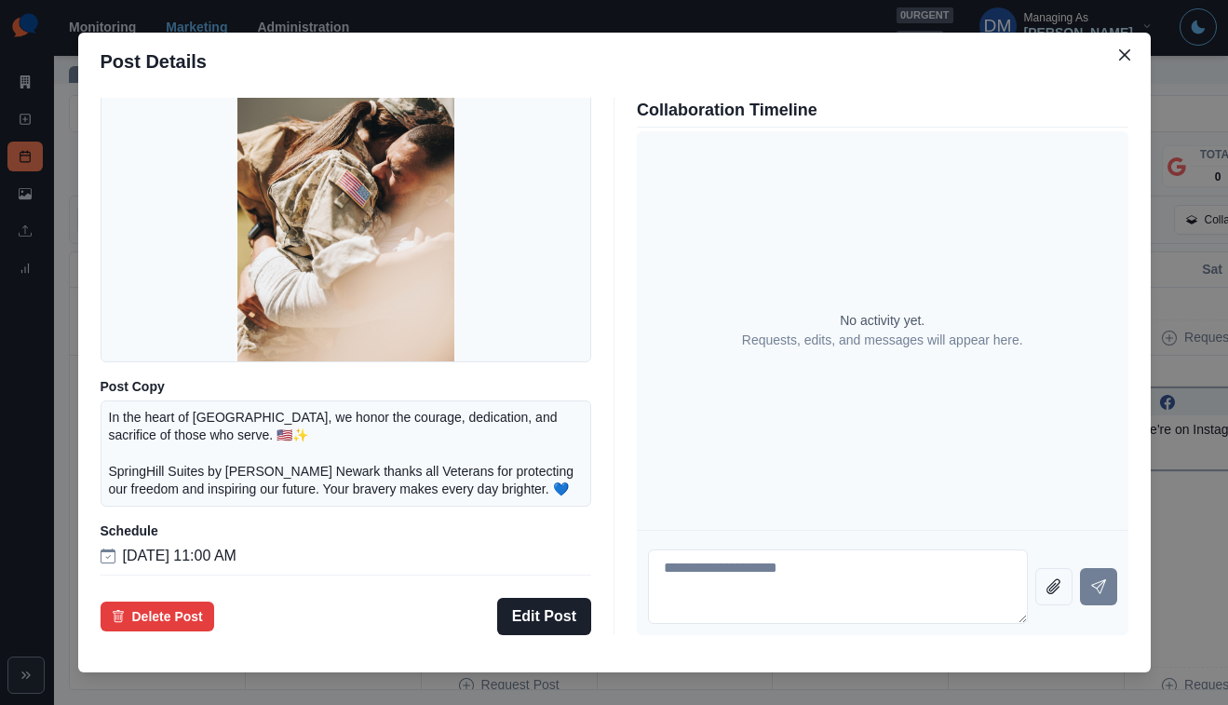
click at [164, 383] on div "Post Details Facebook Draft Media Post Copy In the heart of [GEOGRAPHIC_DATA], …" at bounding box center [614, 352] width 1228 height 705
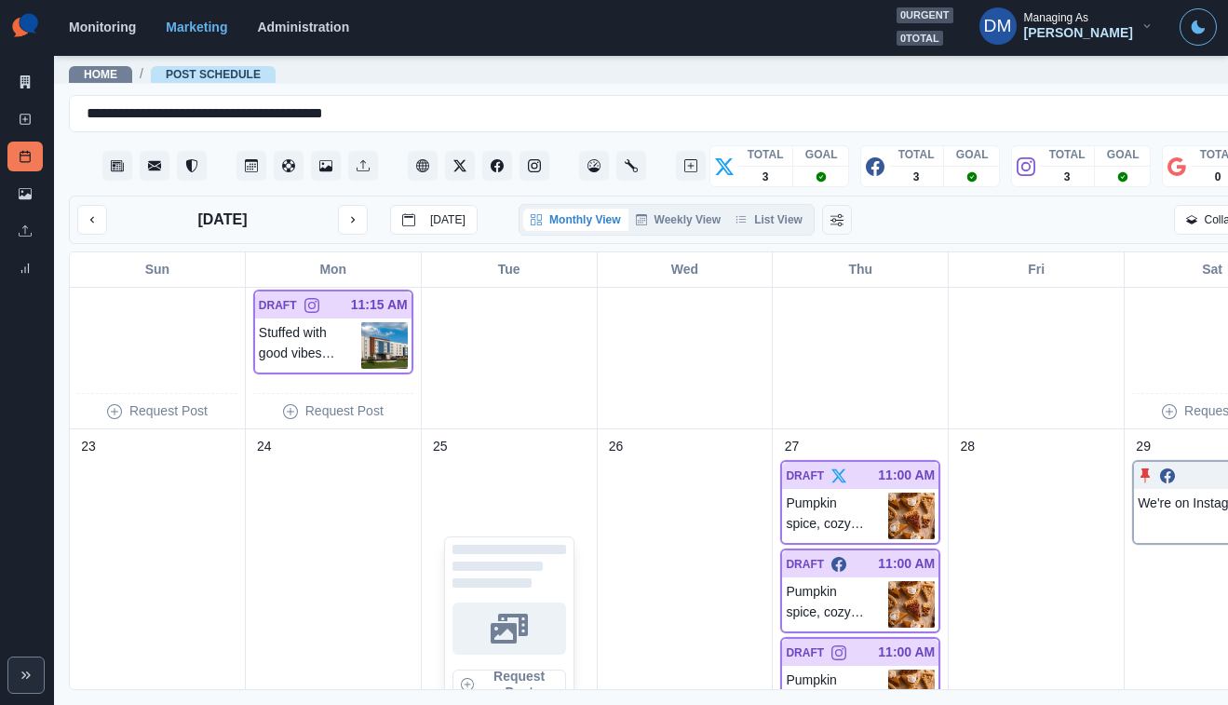
scroll to position [1028, 0]
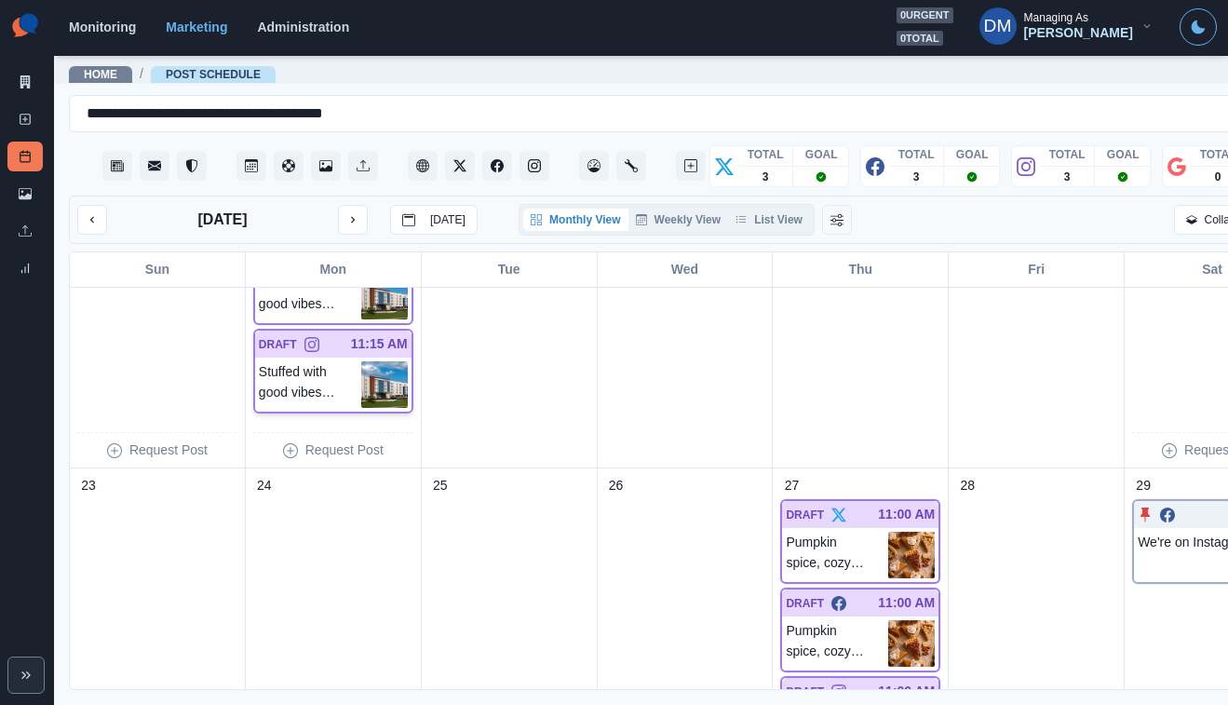
click at [361, 361] on img at bounding box center [384, 384] width 47 height 47
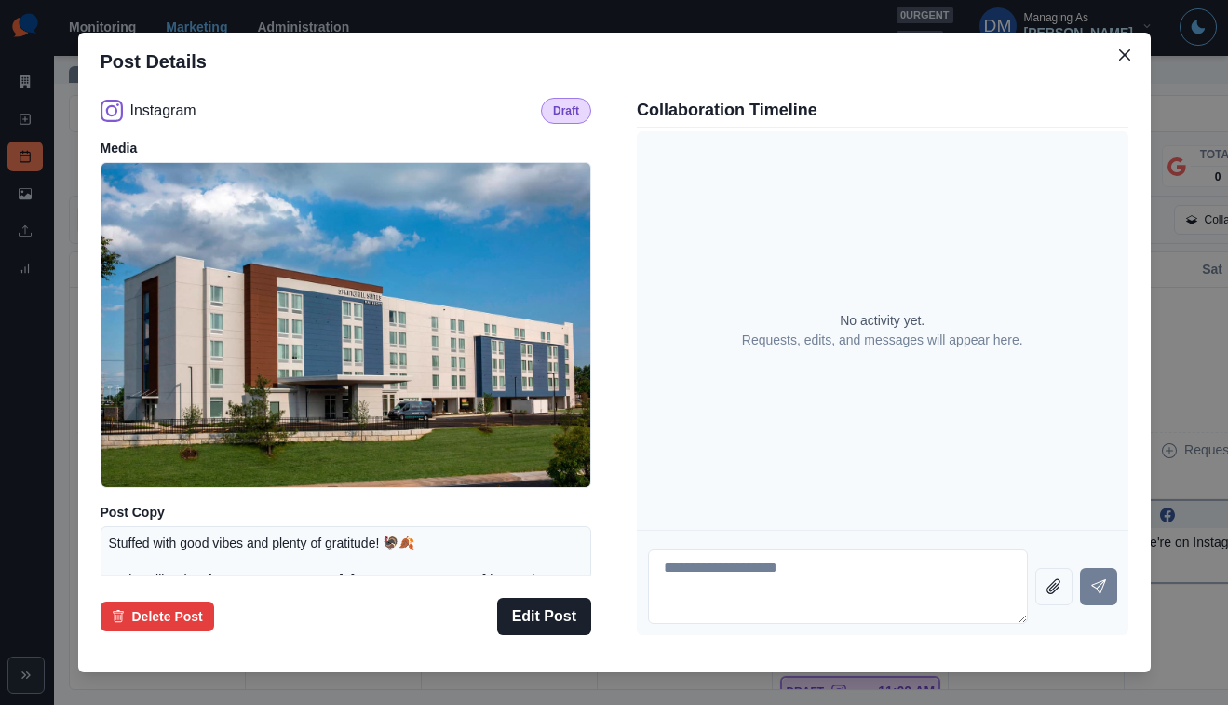
scroll to position [203, 0]
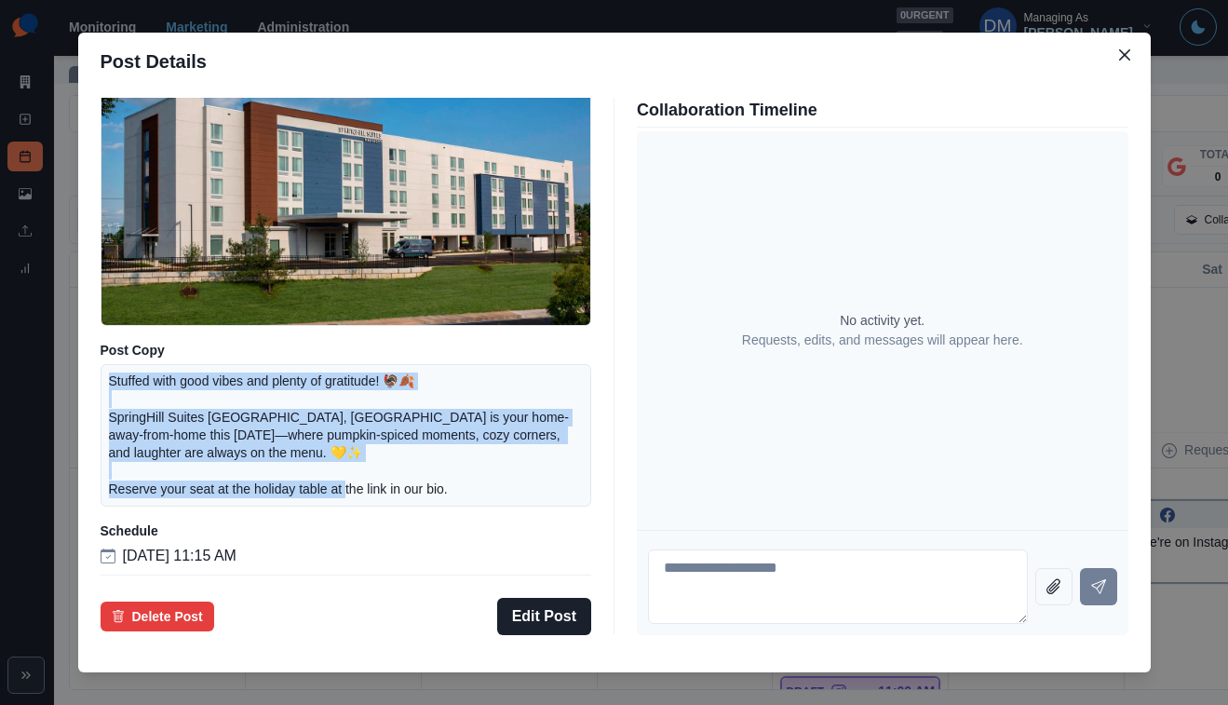
drag, startPoint x: 233, startPoint y: 371, endPoint x: 526, endPoint y: 451, distance: 303.8
click at [526, 451] on div "Stuffed with good vibes and plenty of gratitude! 🦃🍂 SpringHill Suites [GEOGRAPH…" at bounding box center [347, 435] width 492 height 142
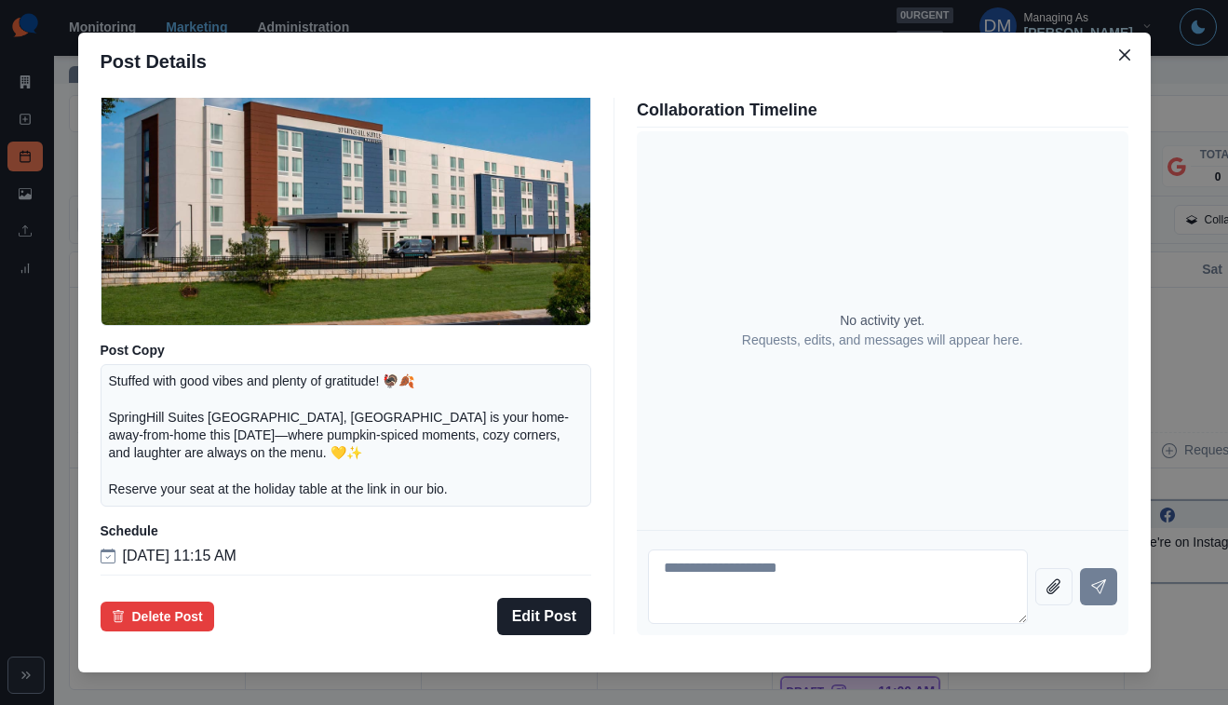
click at [110, 439] on div "Post Details Instagram Draft Media Post Copy Stuffed with good vibes and plenty…" at bounding box center [614, 352] width 1228 height 705
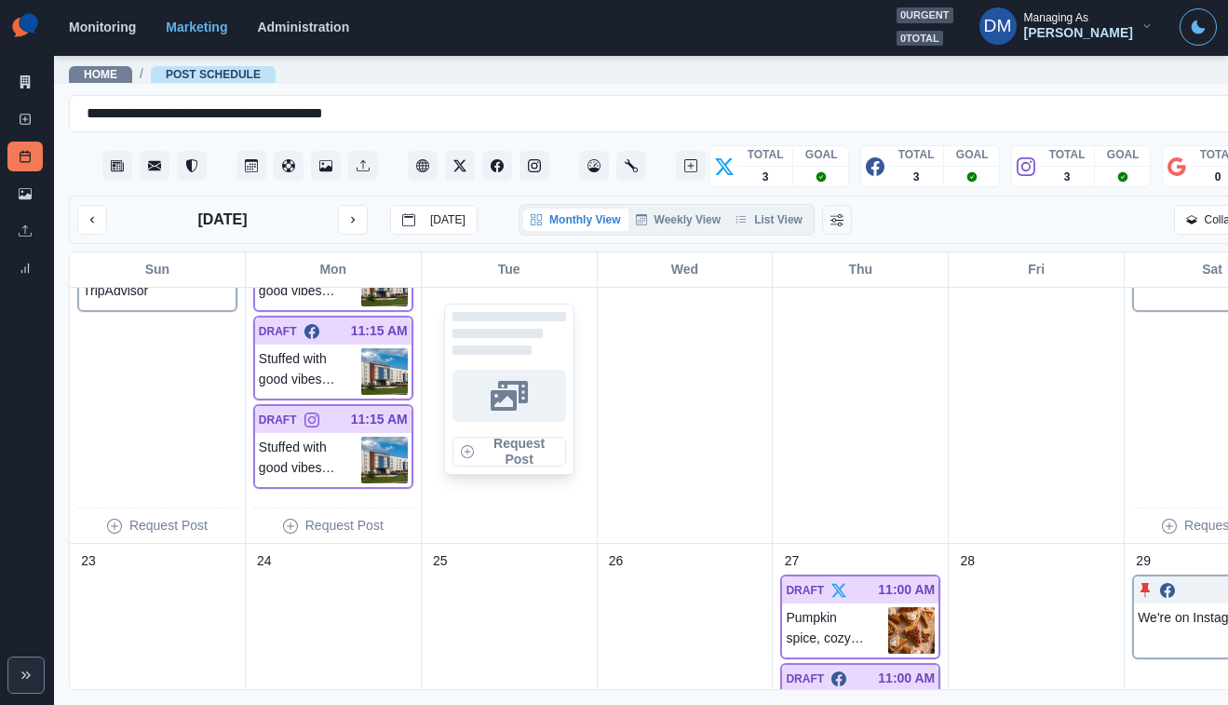
scroll to position [882, 0]
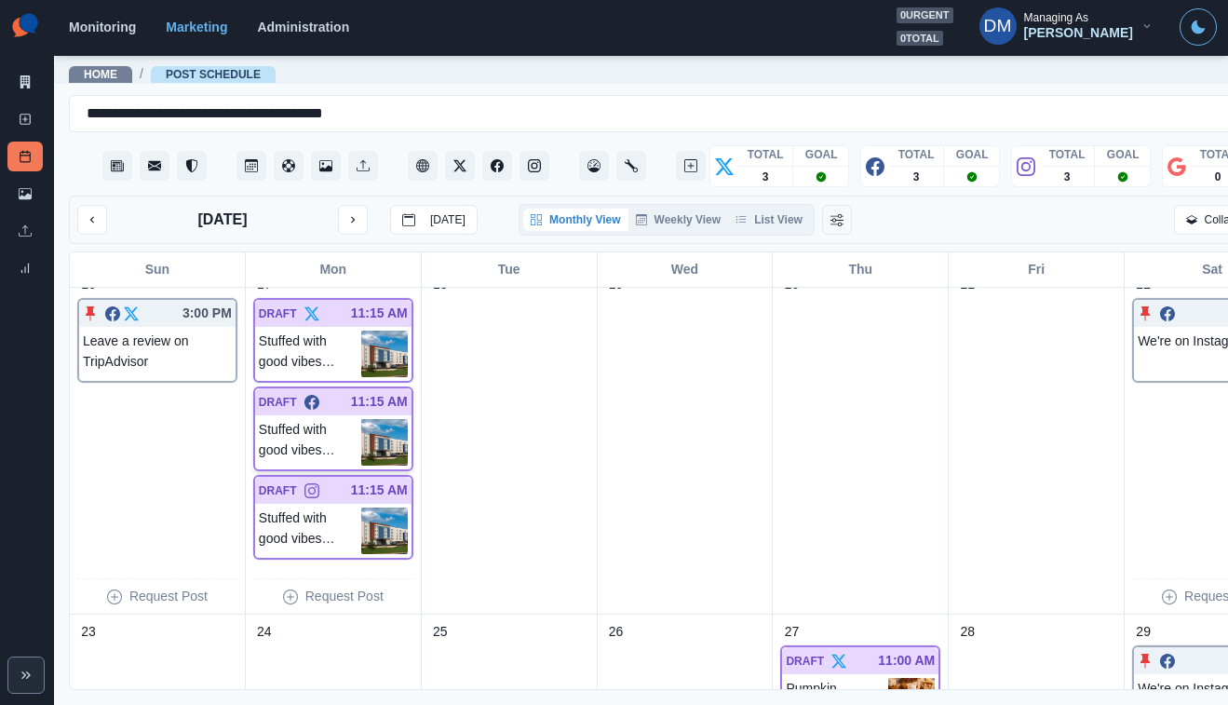
click at [361, 419] on img at bounding box center [384, 442] width 47 height 47
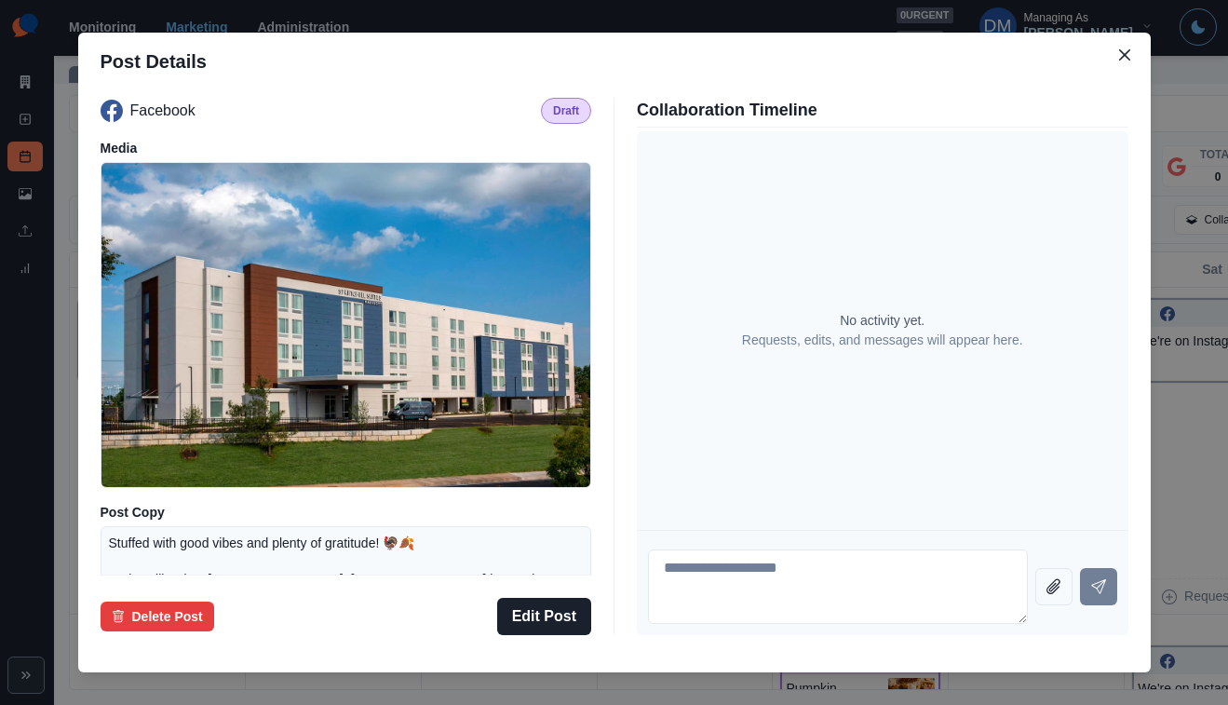
scroll to position [203, 0]
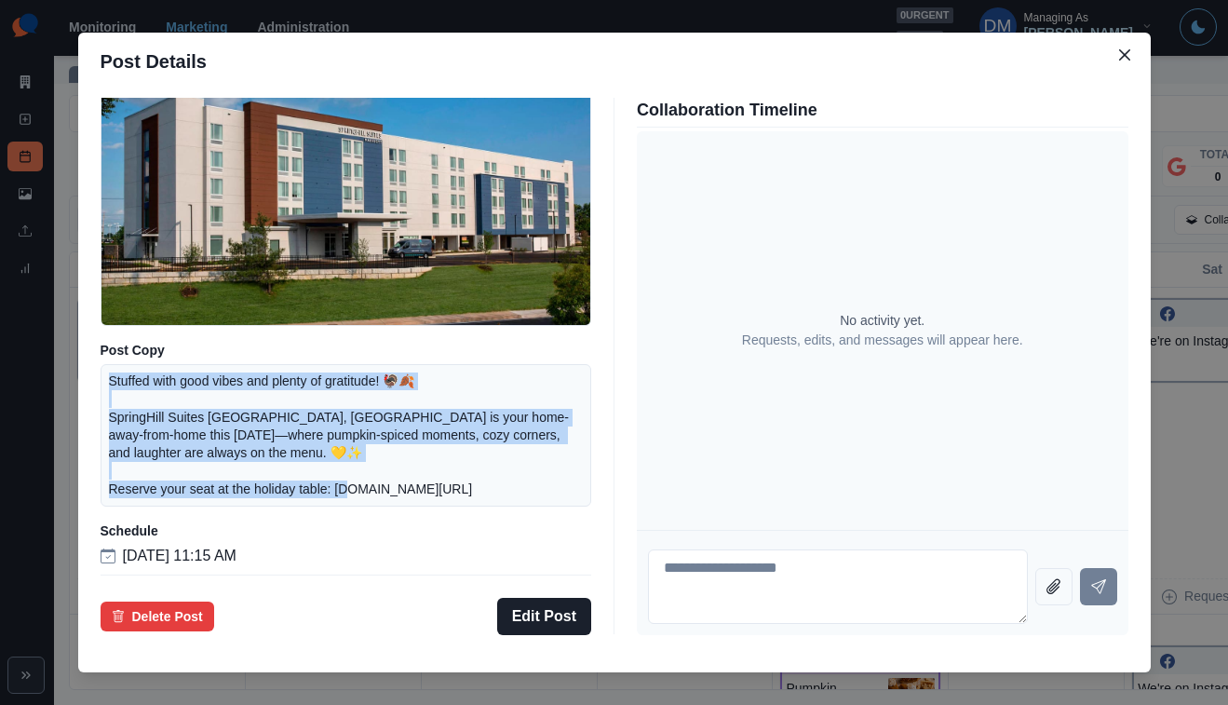
drag, startPoint x: 236, startPoint y: 370, endPoint x: 560, endPoint y: 452, distance: 333.5
click at [560, 452] on p "Stuffed with good vibes and plenty of gratitude! 🦃🍂 SpringHill Suites [GEOGRAPH…" at bounding box center [346, 435] width 475 height 126
copy p "Stuffed with good vibes and plenty of gratitude! 🦃🍂 SpringHill Suites [GEOGRAPH…"
click at [190, 427] on div "Post Details Facebook Draft Media Post Copy Stuffed with good vibes and plenty …" at bounding box center [614, 352] width 1228 height 705
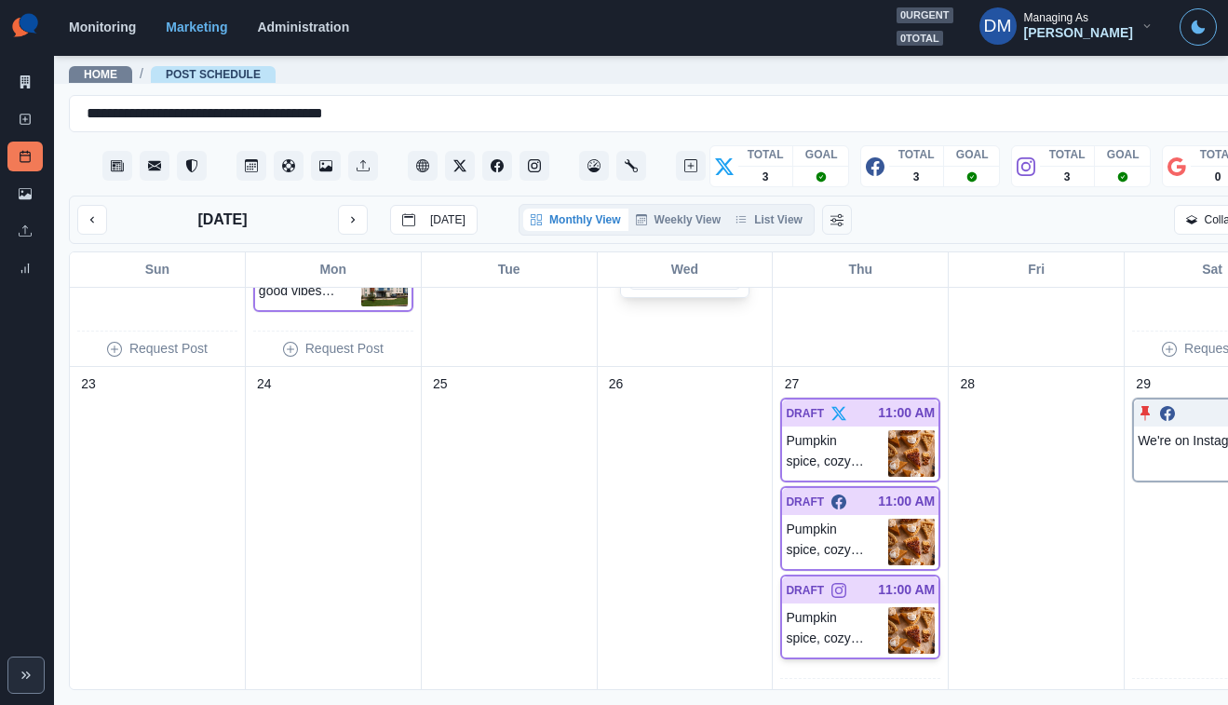
scroll to position [1161, 0]
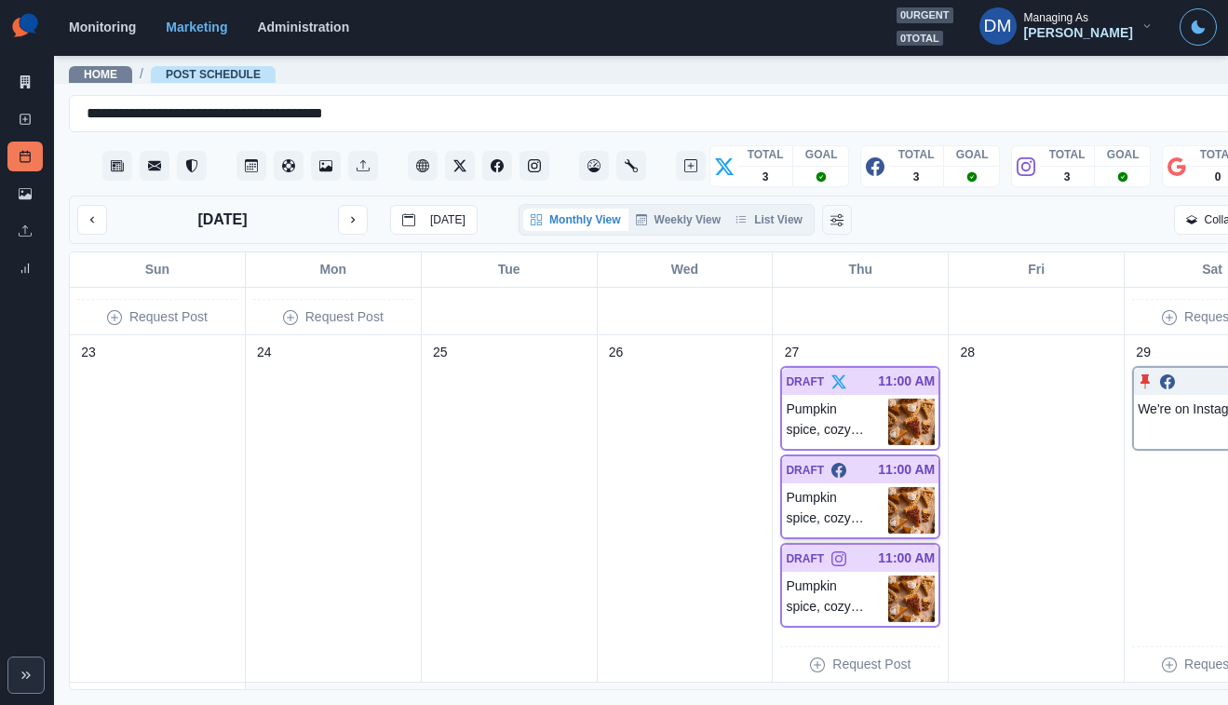
click at [888, 487] on img at bounding box center [911, 510] width 47 height 47
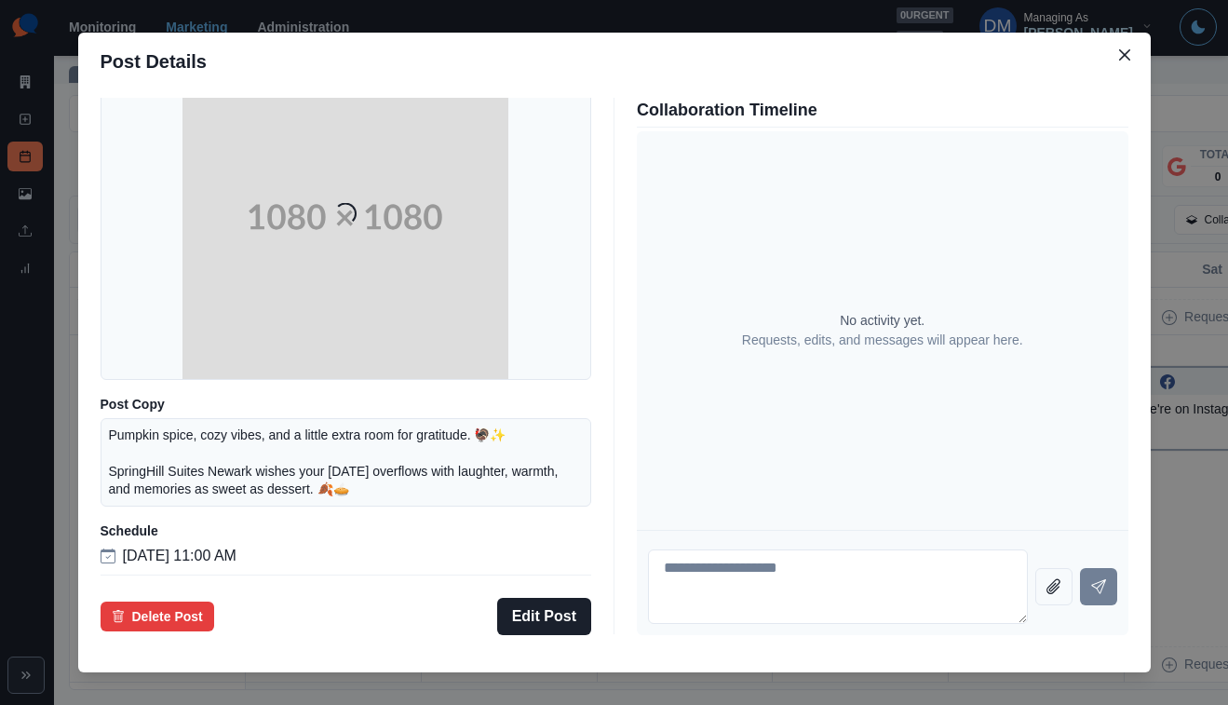
scroll to position [163, 0]
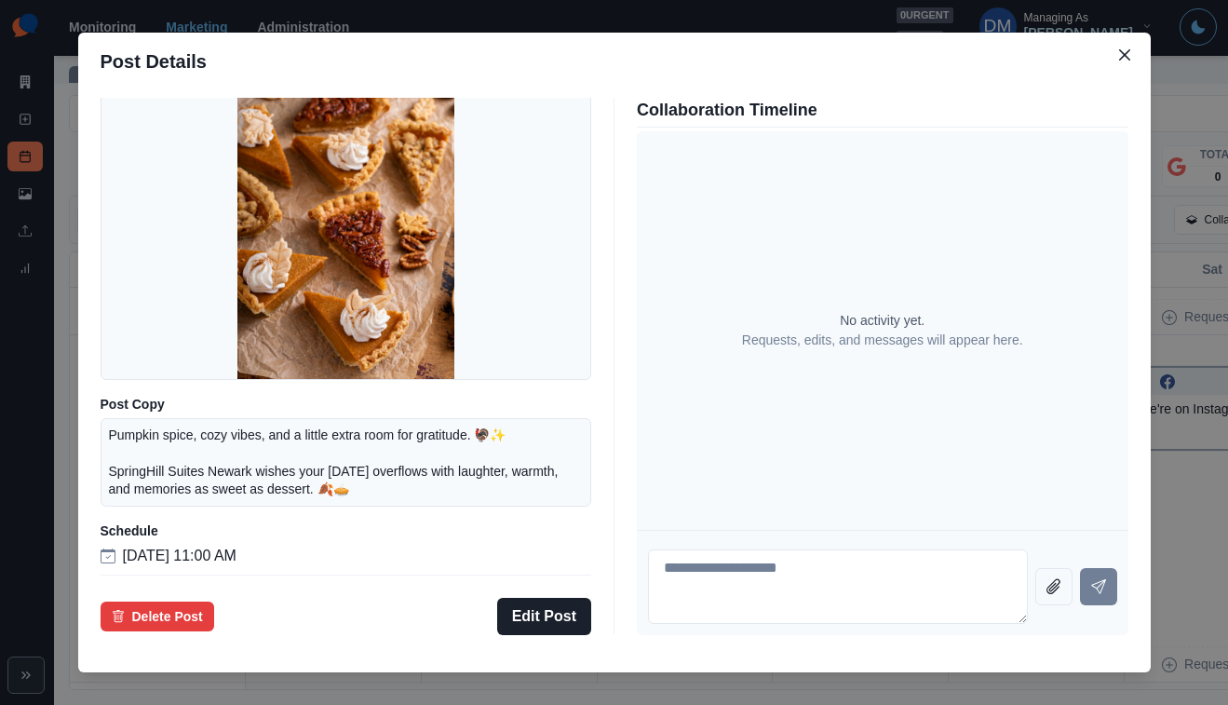
drag, startPoint x: 232, startPoint y: 413, endPoint x: 500, endPoint y: 456, distance: 271.5
click at [500, 456] on div "Pumpkin spice, cozy vibes, and a little extra room for gratitude. 🦃✨ SpringHill…" at bounding box center [347, 462] width 492 height 88
copy p "Pumpkin spice, cozy vibes, and a little extra room for gratitude. 🦃✨ SpringHill…"
click at [154, 319] on div "Post Details Facebook Draft Media Post Copy Pumpkin spice, cozy vibes, and a li…" at bounding box center [614, 352] width 1228 height 705
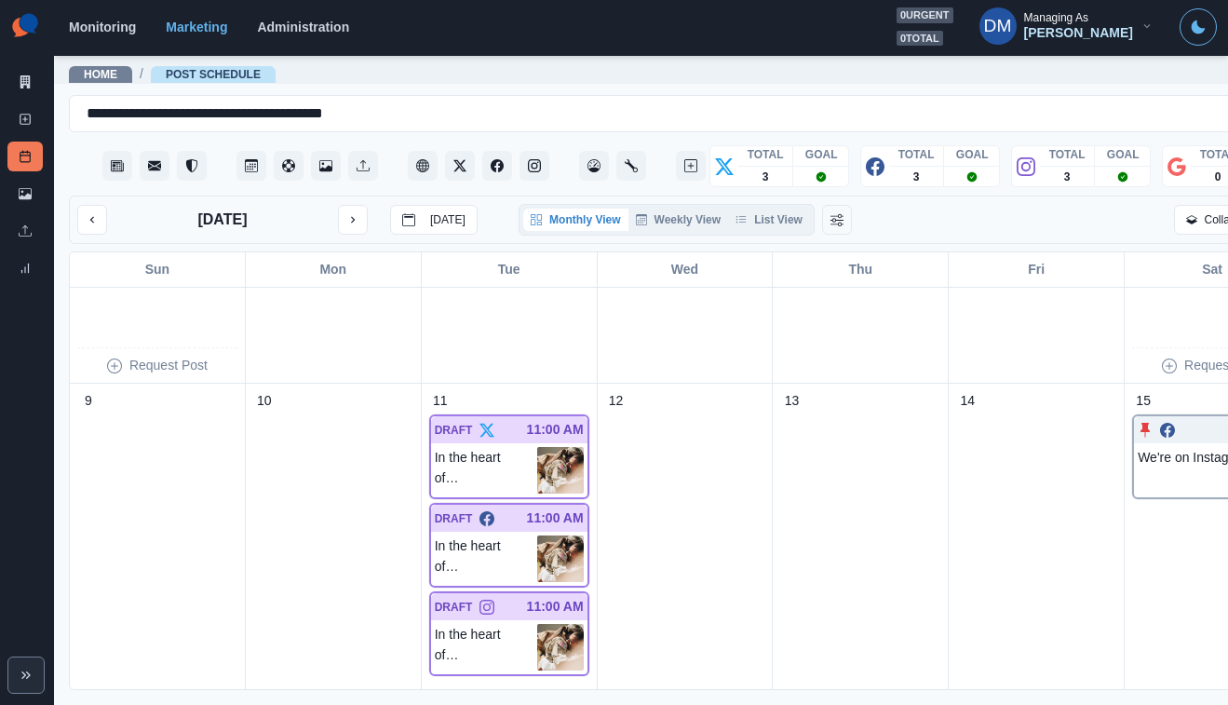
scroll to position [354, 0]
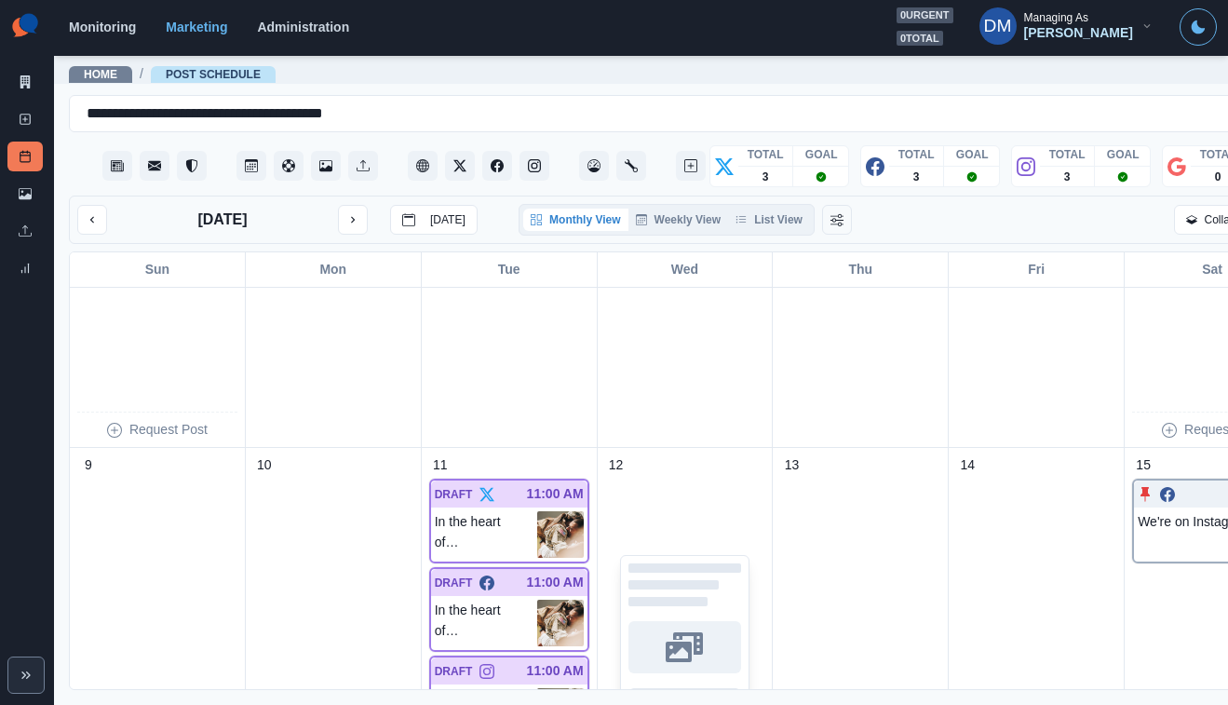
click at [623, 475] on div "Request Post" at bounding box center [685, 640] width 160 height 331
click at [537, 600] on img at bounding box center [560, 623] width 47 height 47
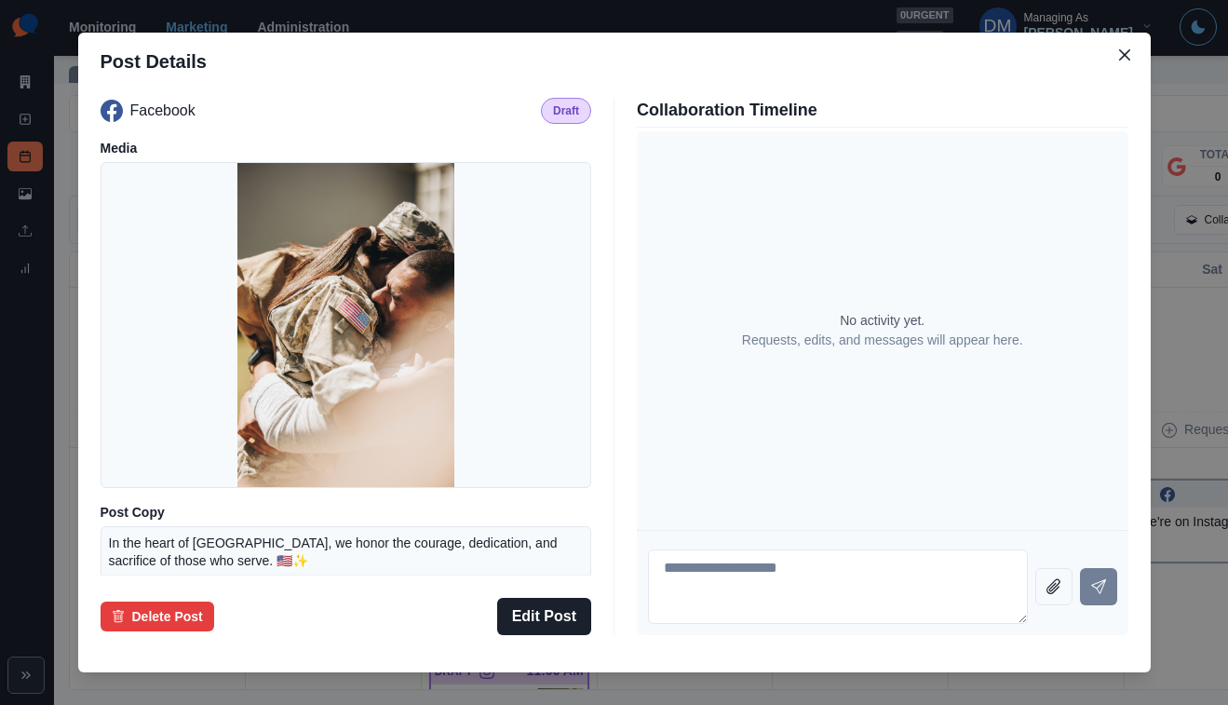
scroll to position [176, 0]
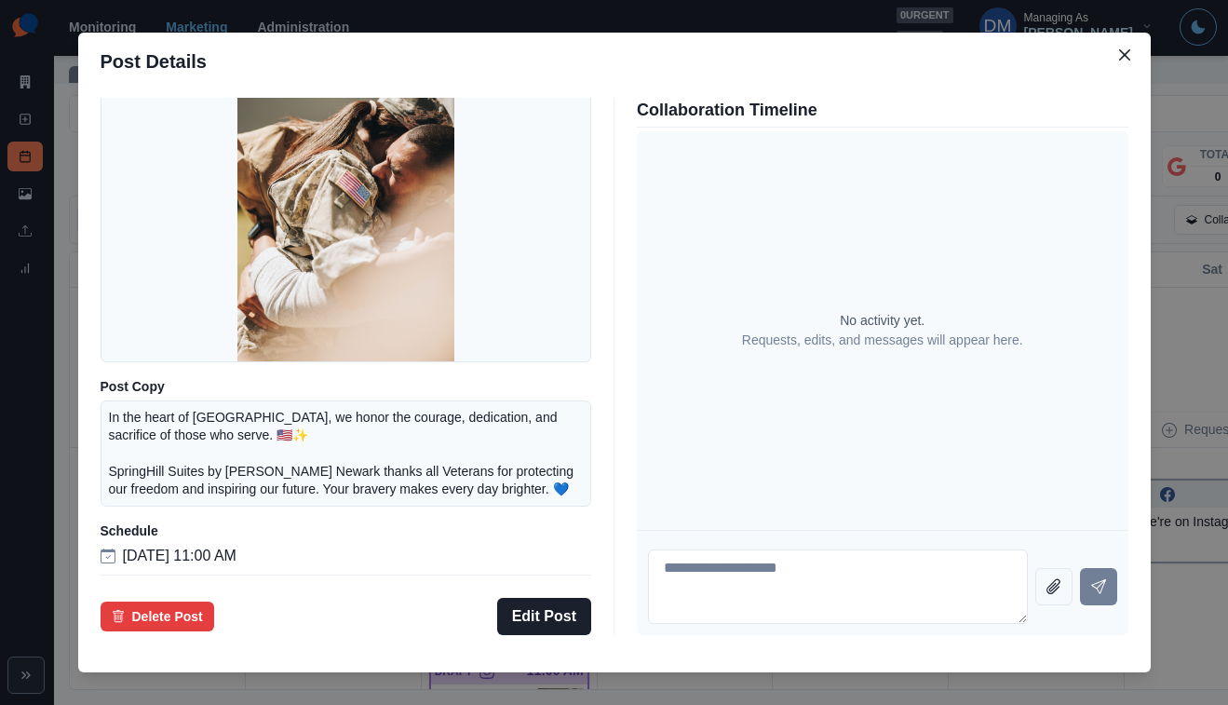
click at [177, 446] on div "Post Details Facebook Draft Media Post Copy In the heart of [GEOGRAPHIC_DATA], …" at bounding box center [614, 352] width 1228 height 705
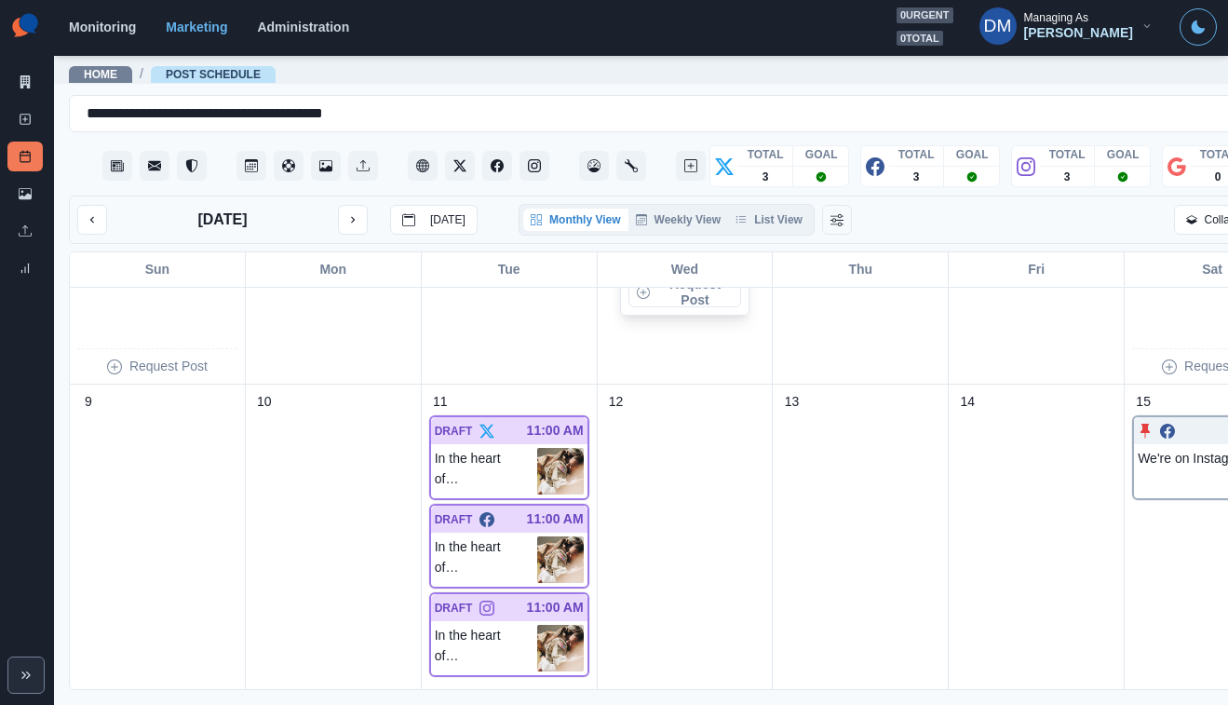
scroll to position [419, 0]
